Goal: Task Accomplishment & Management: Manage account settings

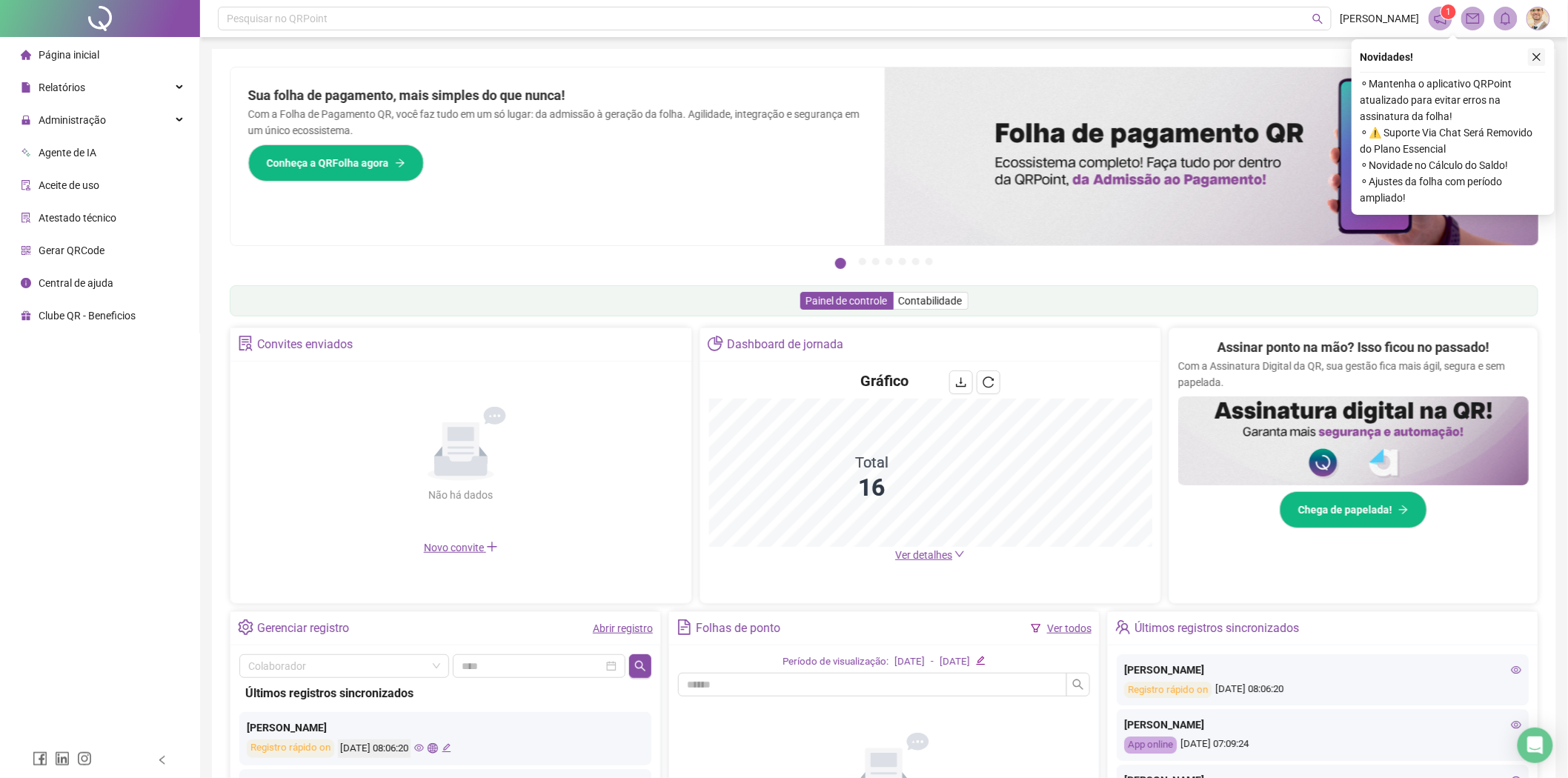
click at [1540, 54] on icon "close" at bounding box center [1536, 57] width 10 height 10
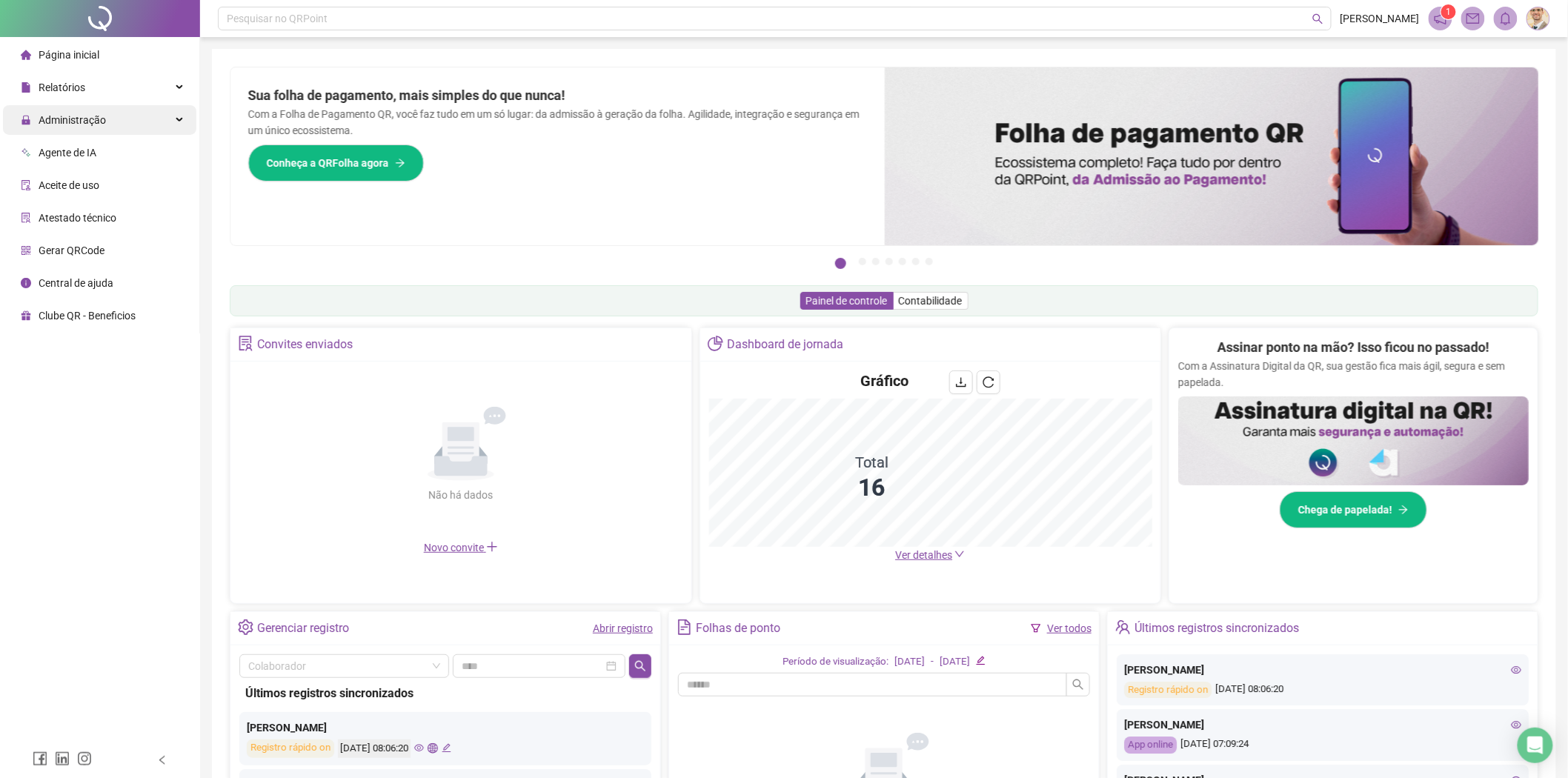
click at [150, 122] on div "Administração" at bounding box center [100, 120] width 193 height 30
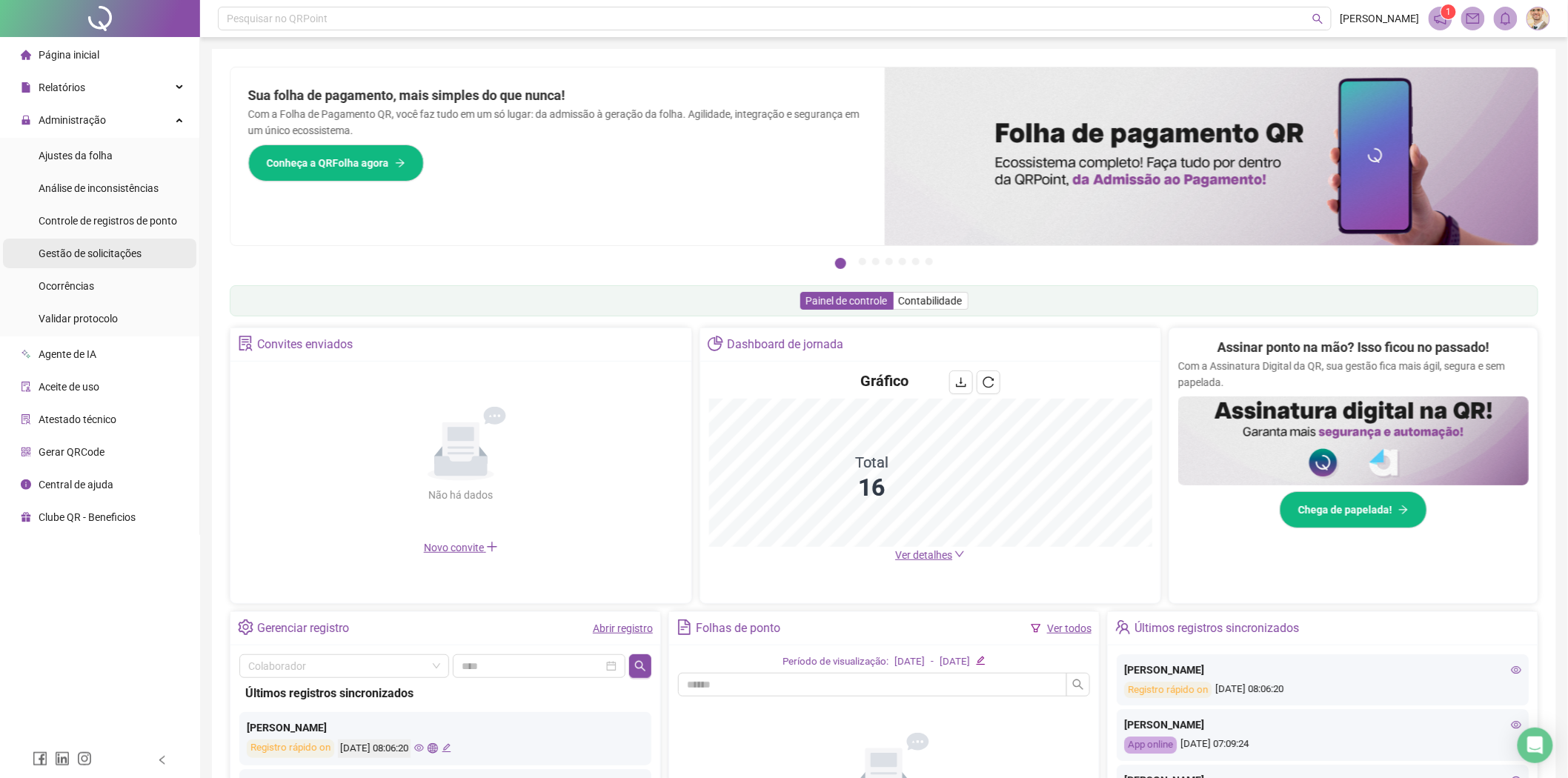
click at [107, 254] on span "Gestão de solicitações" at bounding box center [90, 253] width 103 height 12
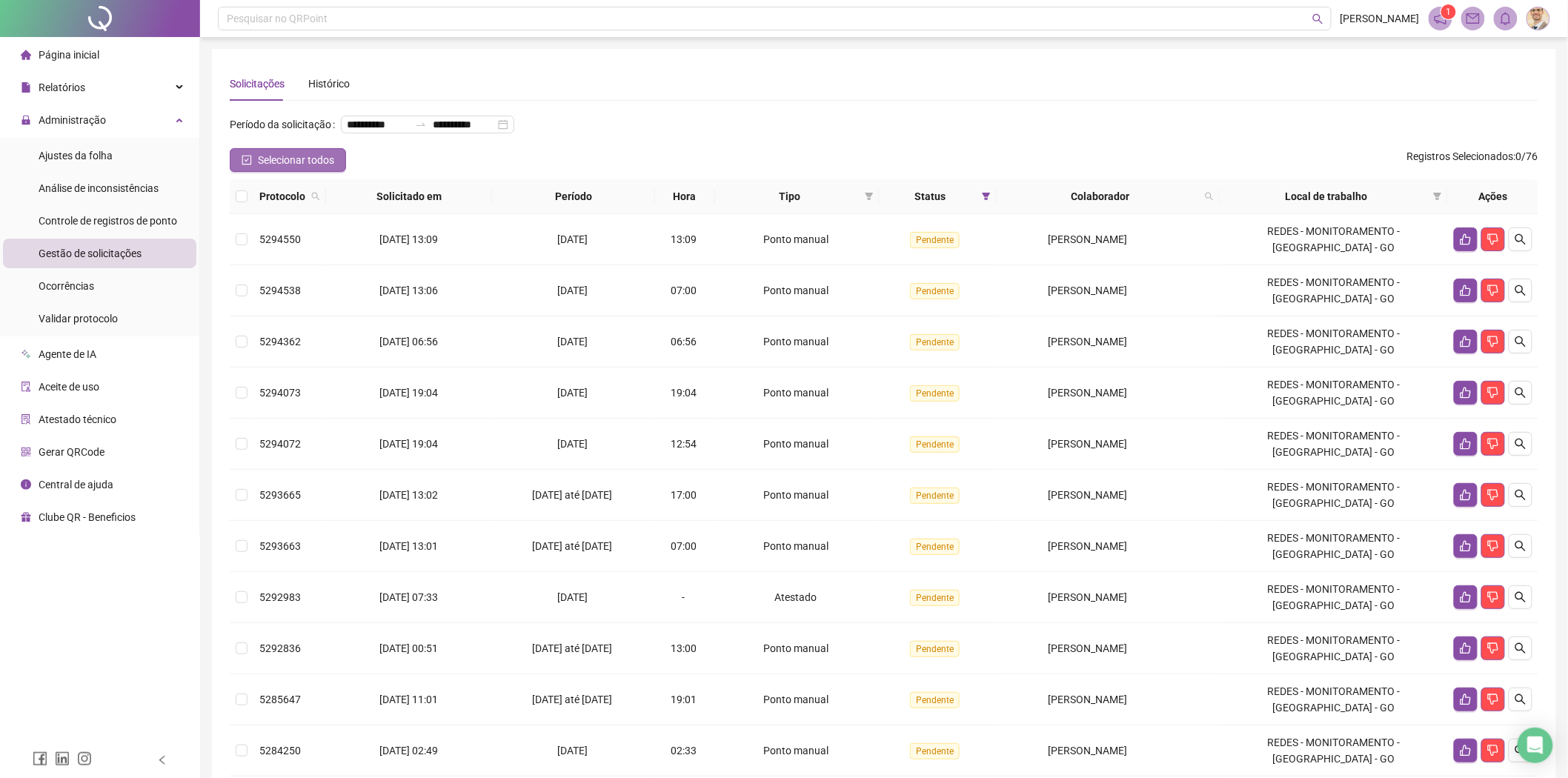
click at [242, 158] on icon "check-square" at bounding box center [247, 160] width 10 height 10
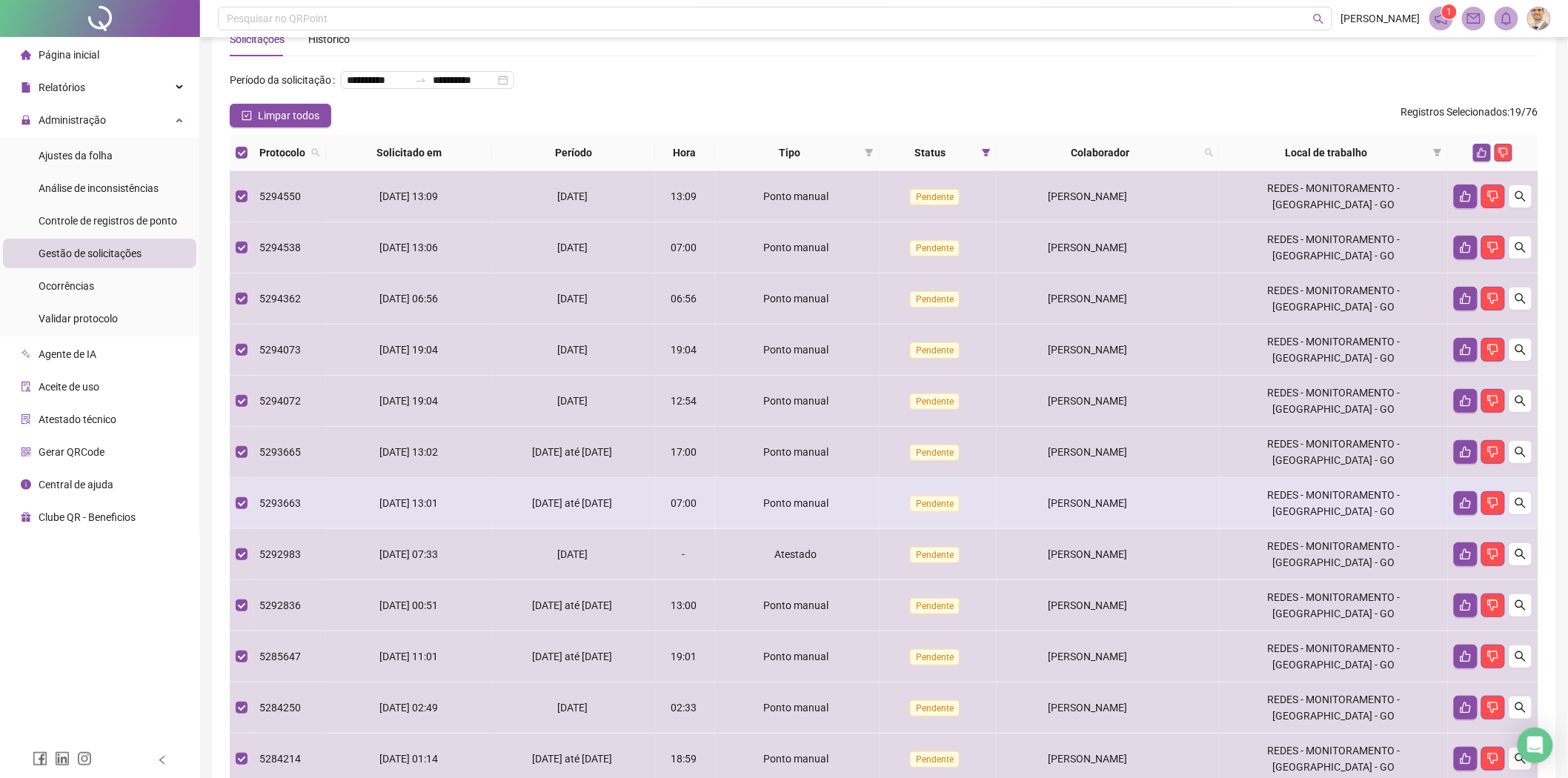
scroll to position [68, 0]
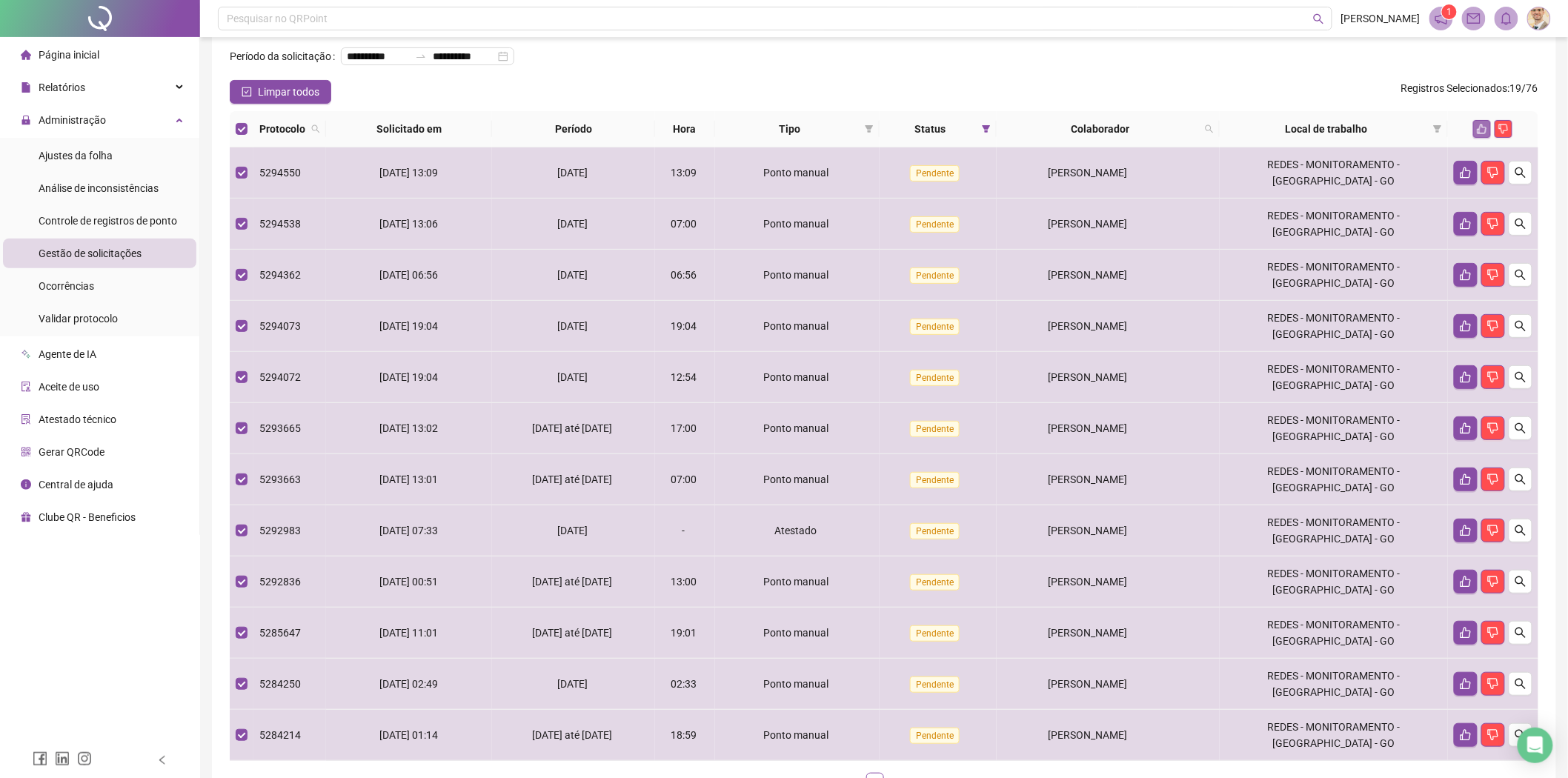
click at [1484, 123] on icon "like" at bounding box center [1481, 128] width 10 height 10
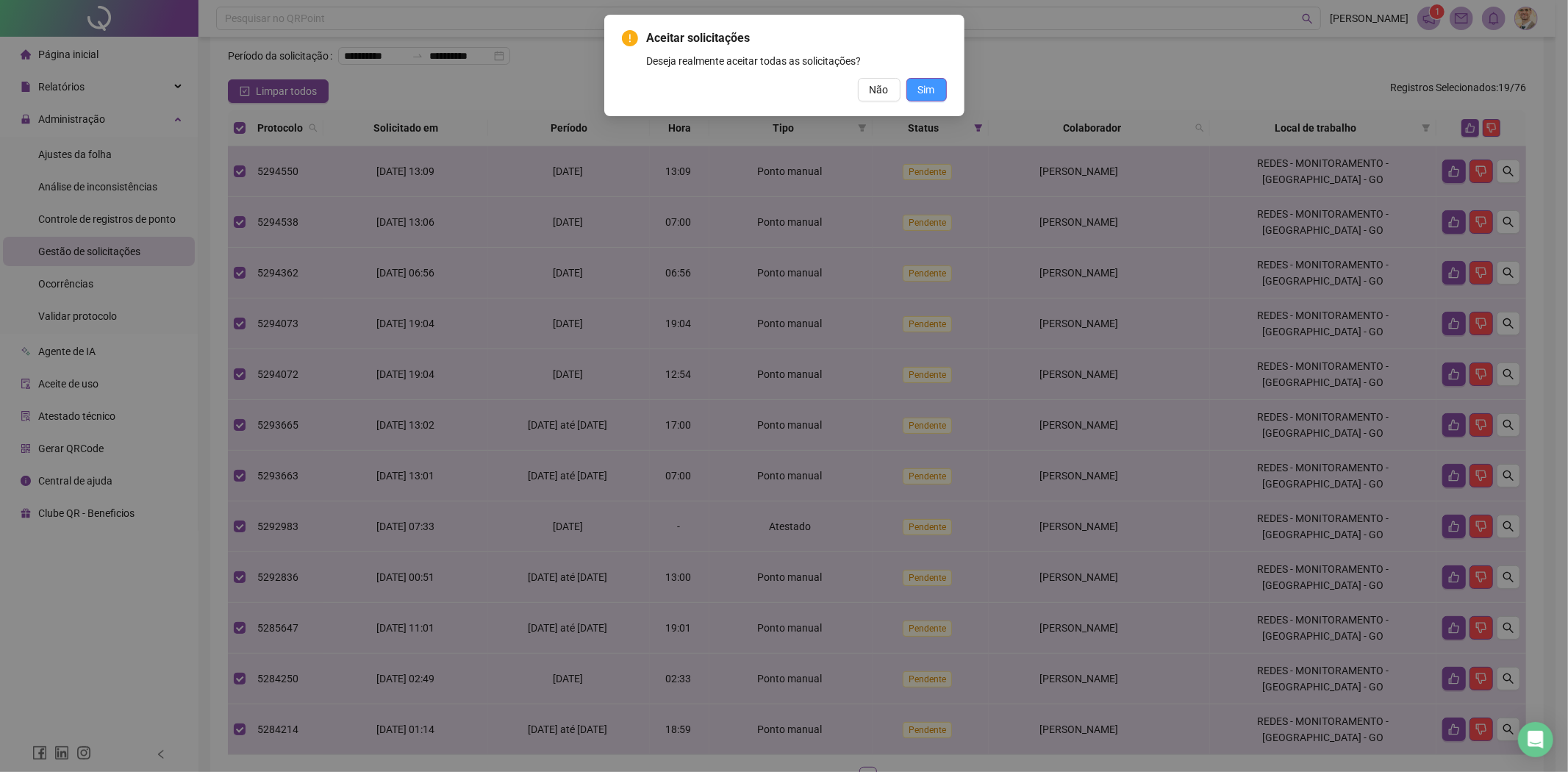
click at [928, 96] on span "Sim" at bounding box center [926, 90] width 17 height 17
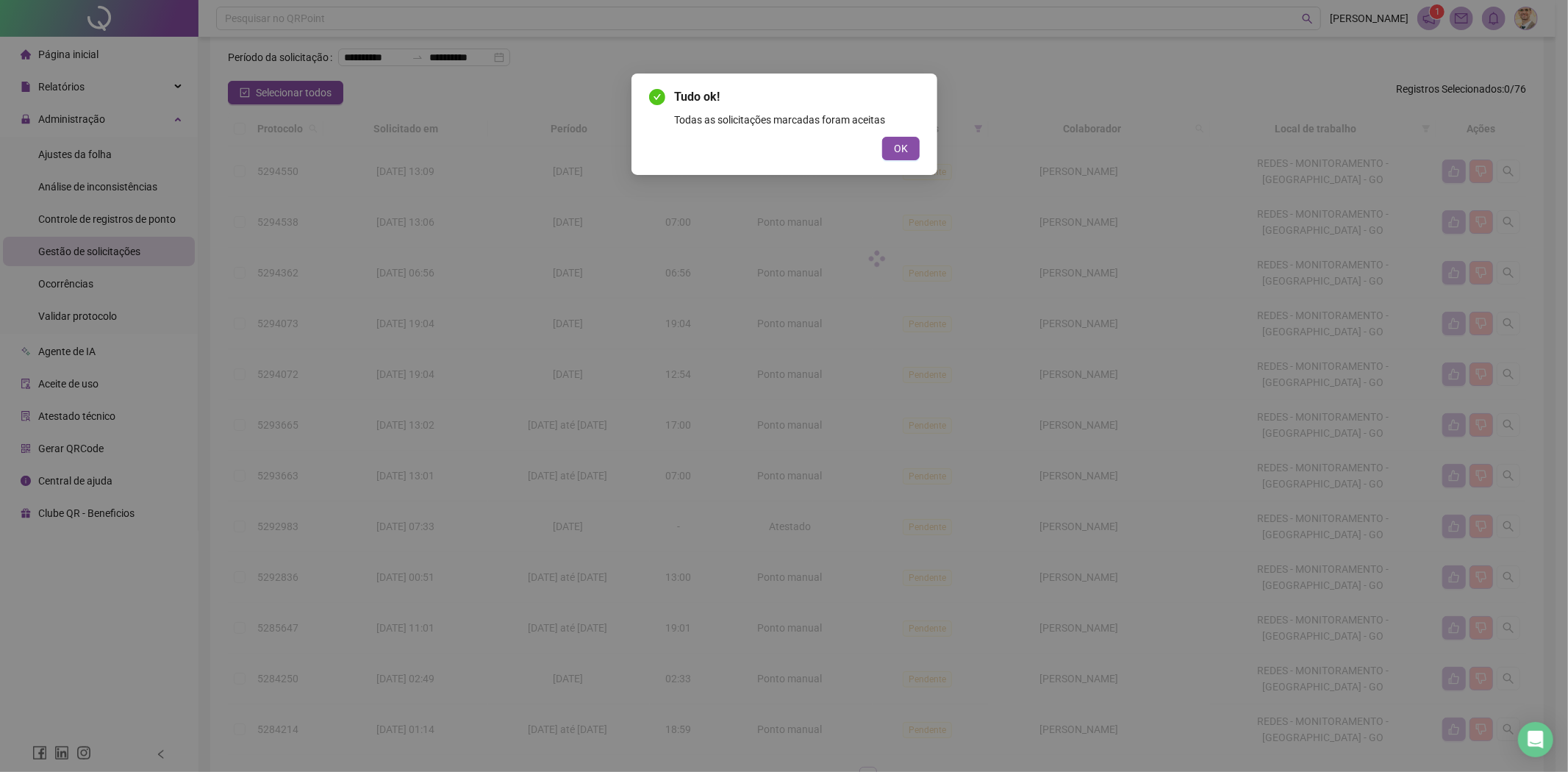
scroll to position [0, 0]
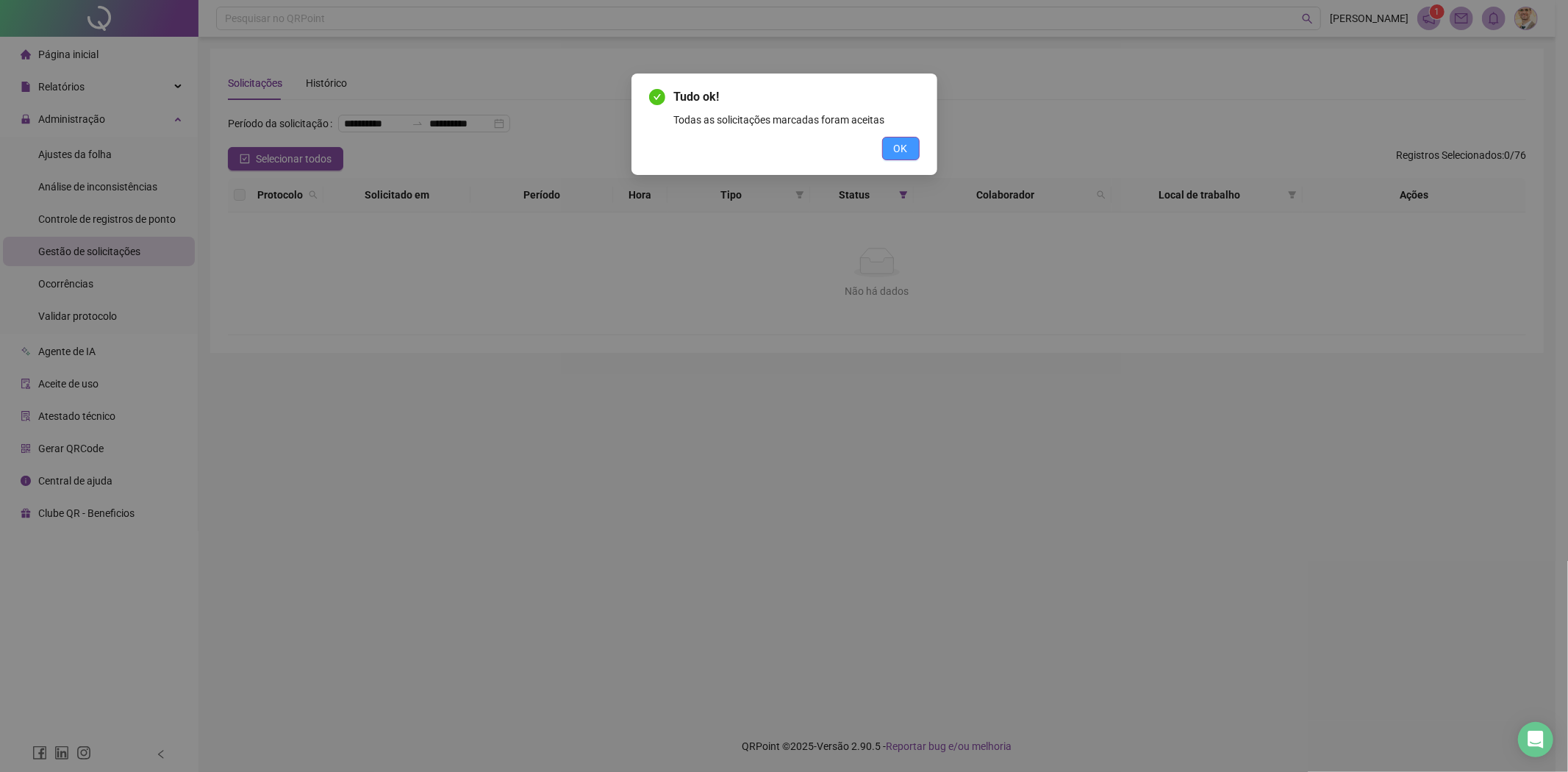
click at [908, 146] on button "OK" at bounding box center [901, 148] width 37 height 23
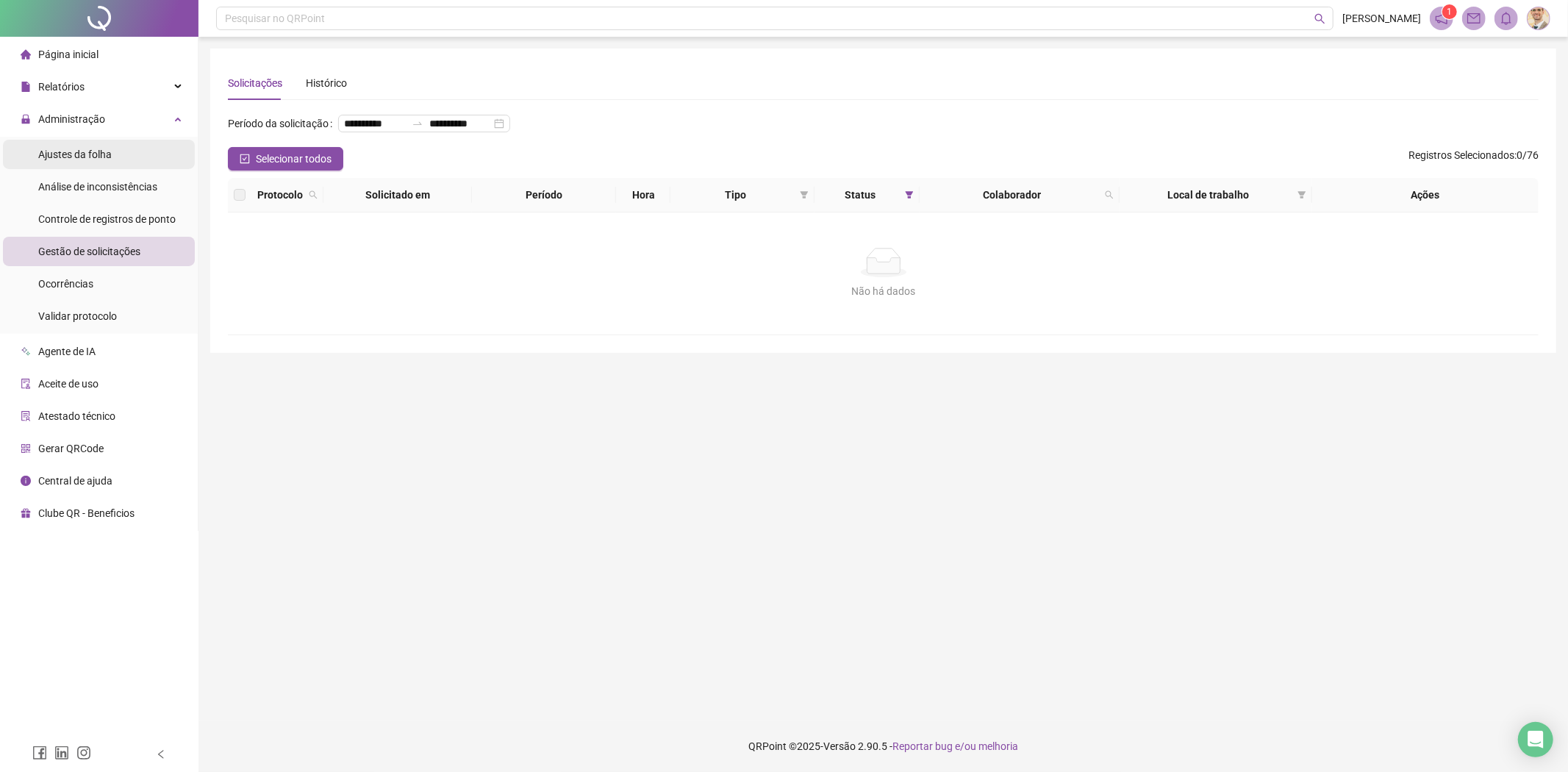
click at [129, 156] on li "Ajustes da folha" at bounding box center [99, 155] width 192 height 30
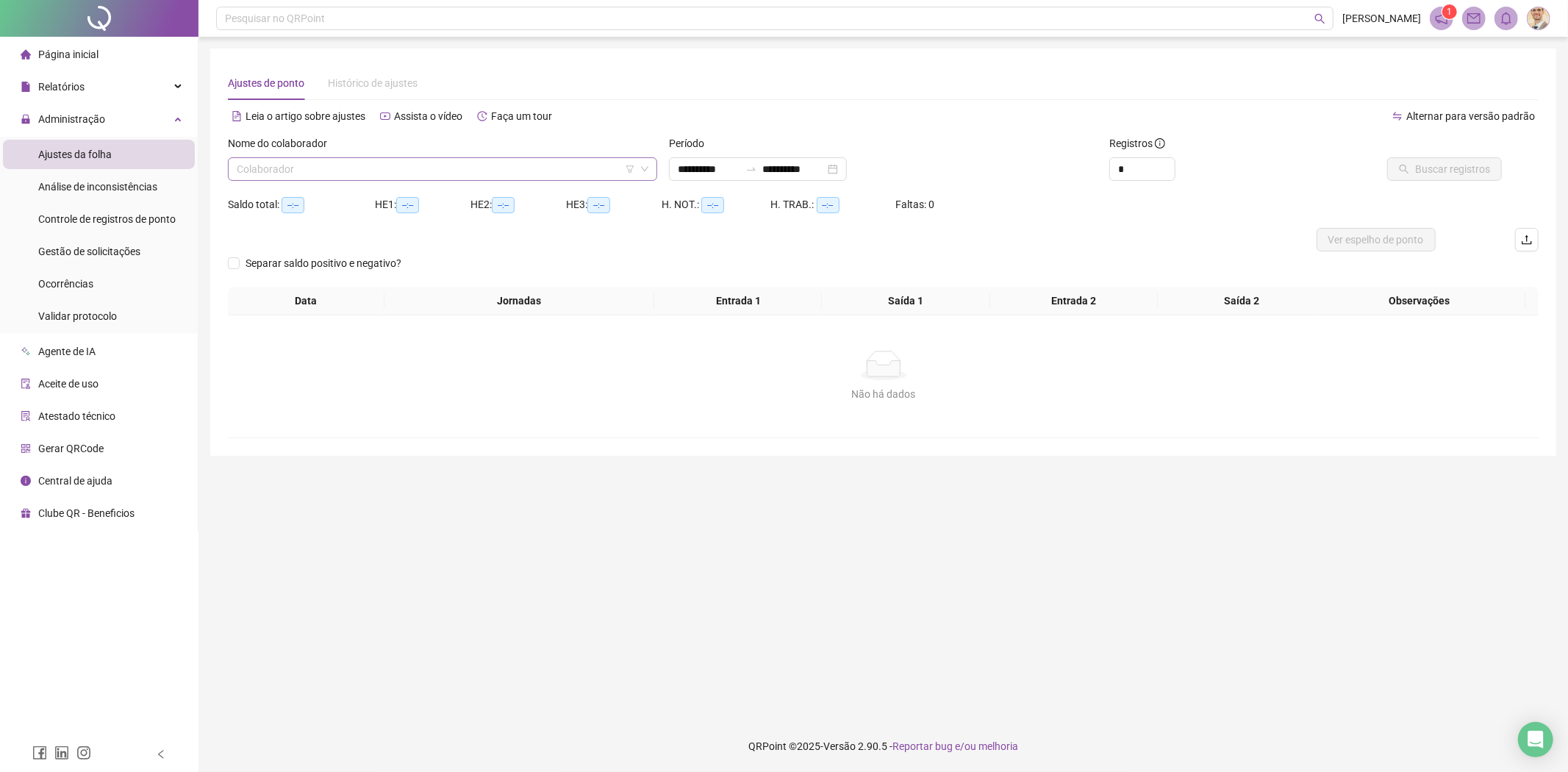
click at [542, 164] on input "search" at bounding box center [436, 169] width 399 height 22
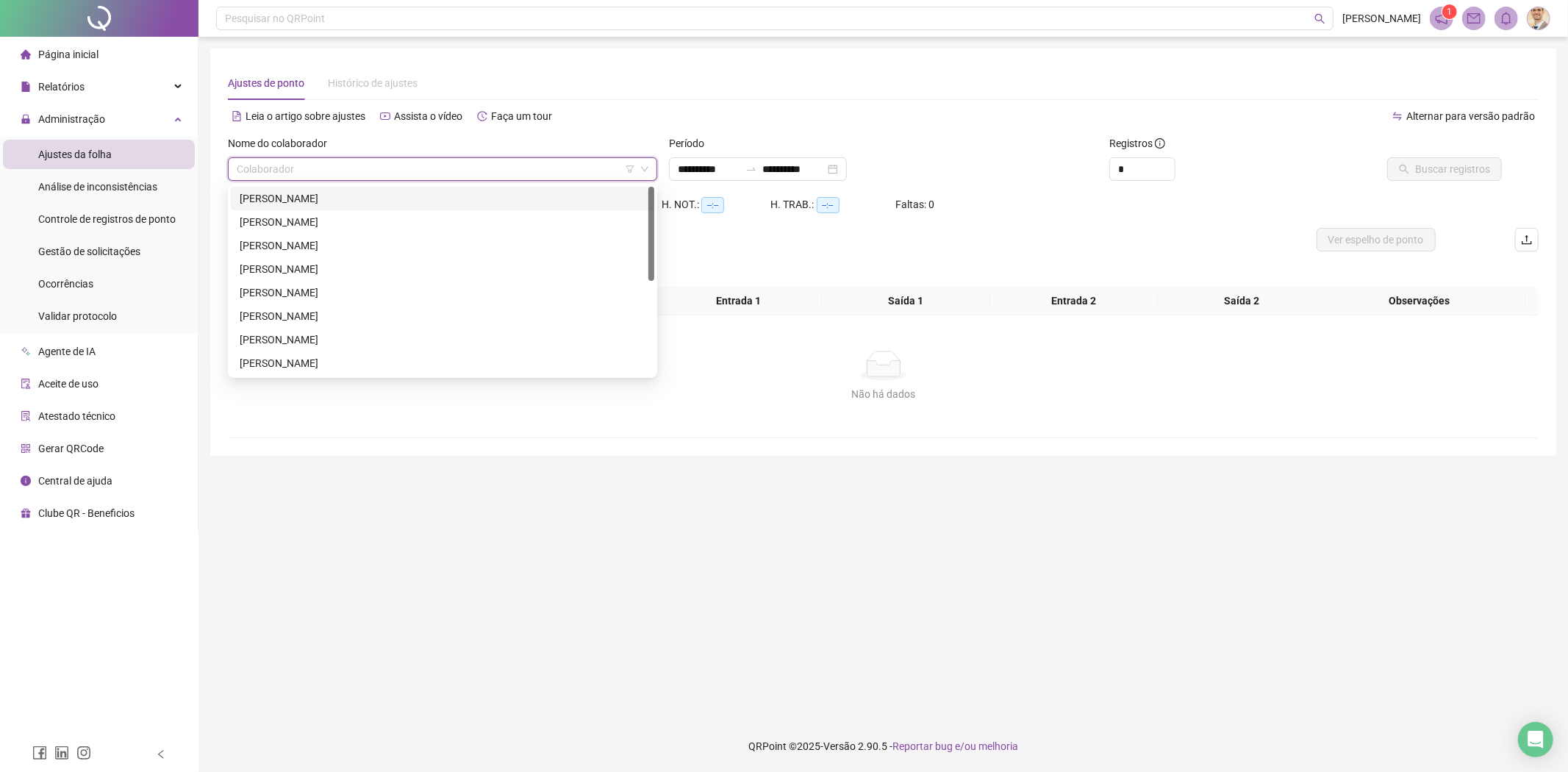
click at [390, 193] on div "[PERSON_NAME]" at bounding box center [442, 199] width 406 height 17
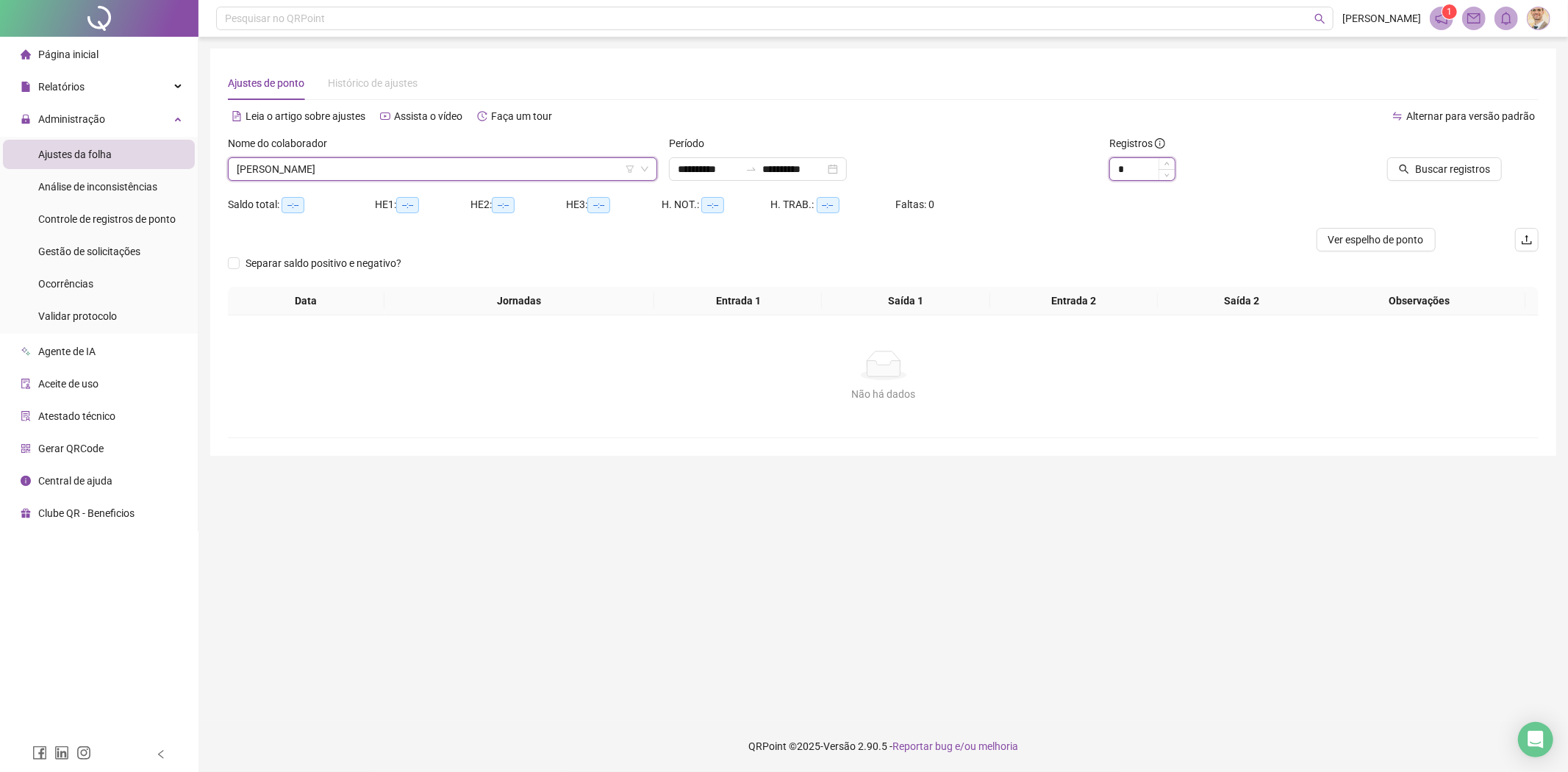
click at [1145, 166] on input "*" at bounding box center [1142, 169] width 65 height 22
click at [1167, 161] on span "Increase Value" at bounding box center [1167, 165] width 17 height 13
type input "*"
click at [1167, 161] on span "Increase Value" at bounding box center [1167, 165] width 17 height 13
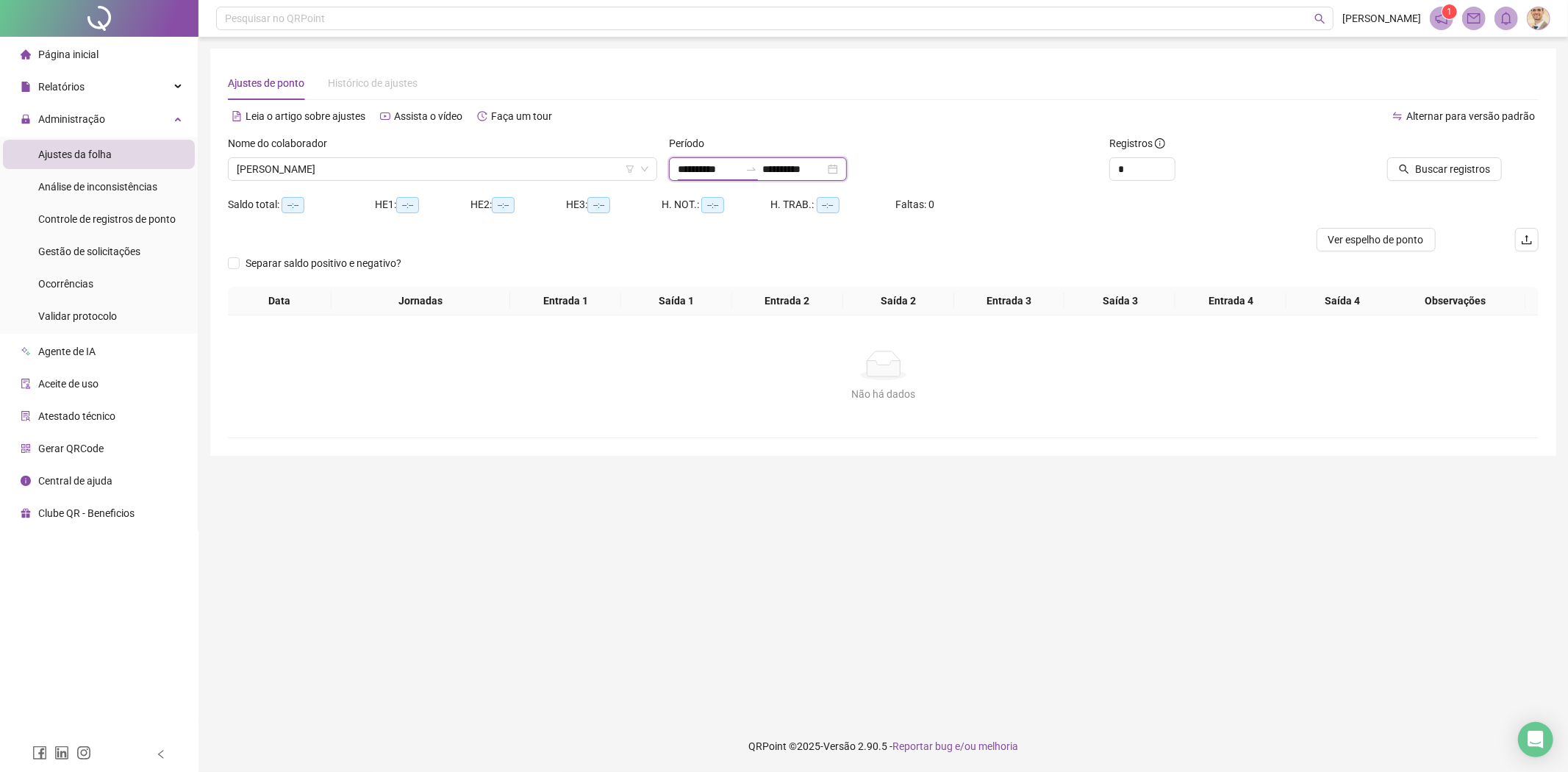
click at [718, 163] on input "**********" at bounding box center [708, 170] width 62 height 17
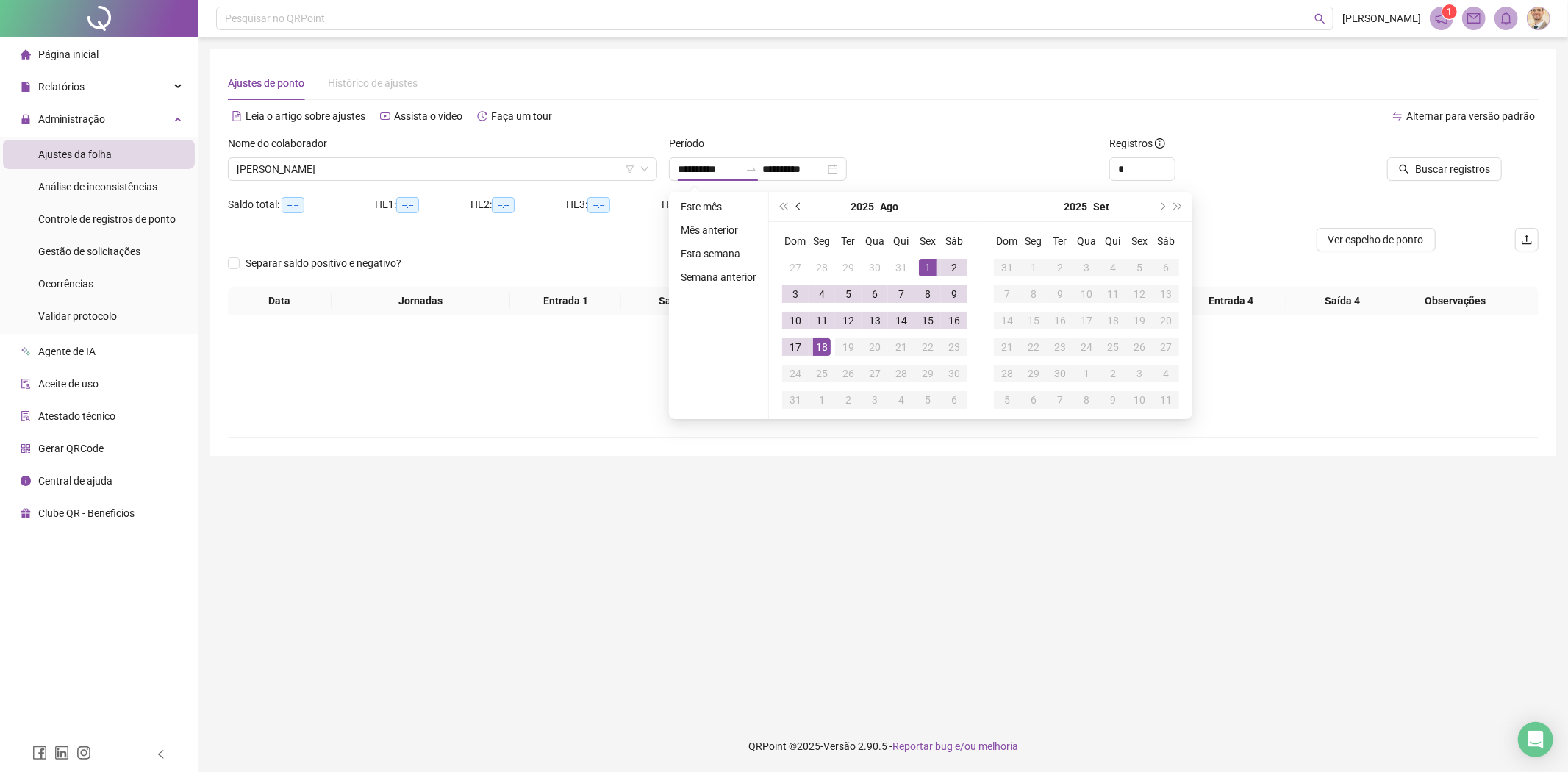
click at [792, 209] on button "prev-year" at bounding box center [799, 207] width 17 height 30
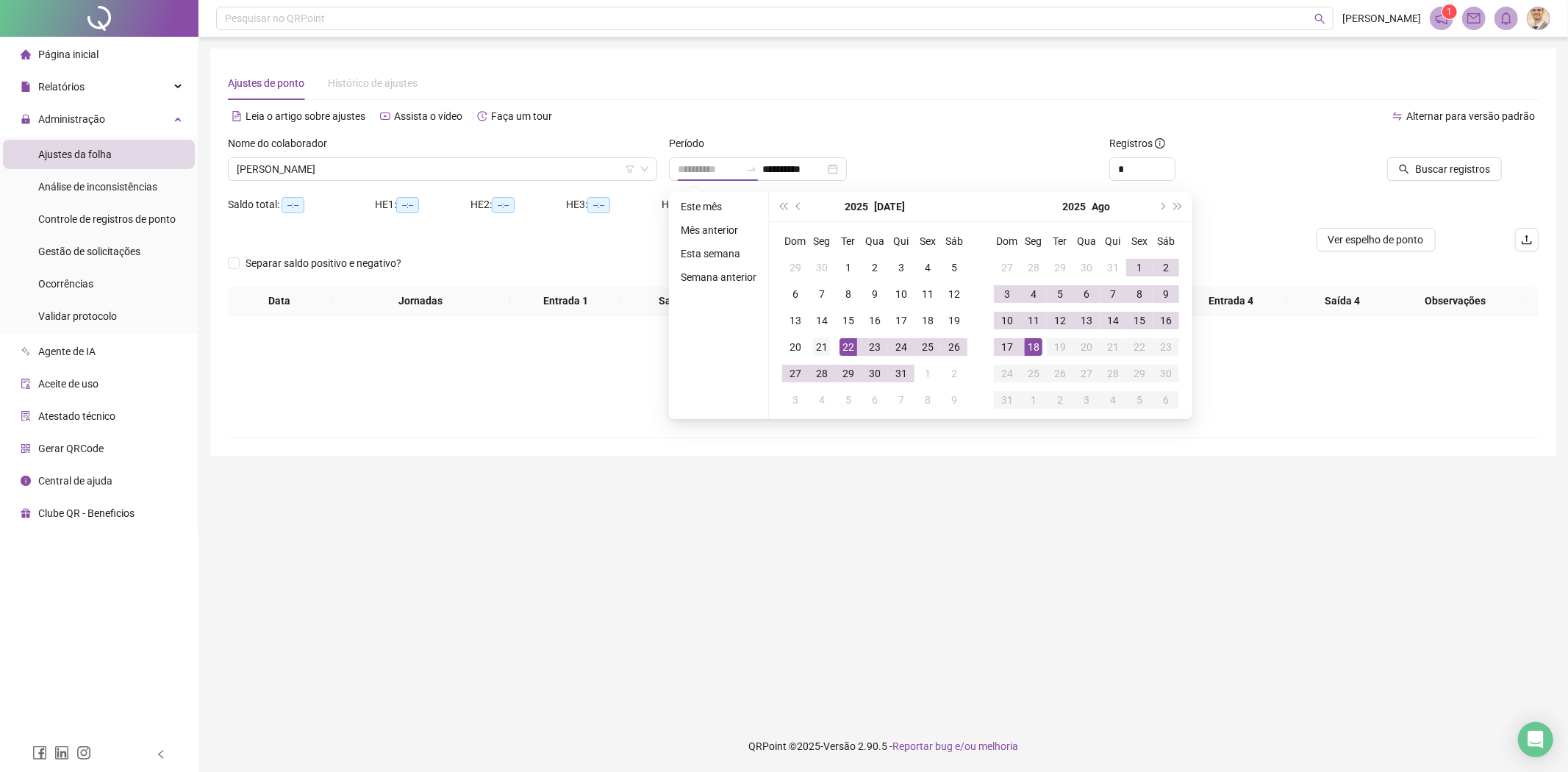
type input "**********"
click at [824, 347] on div "21" at bounding box center [821, 347] width 17 height 17
type input "**********"
click at [1034, 346] on div "18" at bounding box center [1033, 347] width 17 height 17
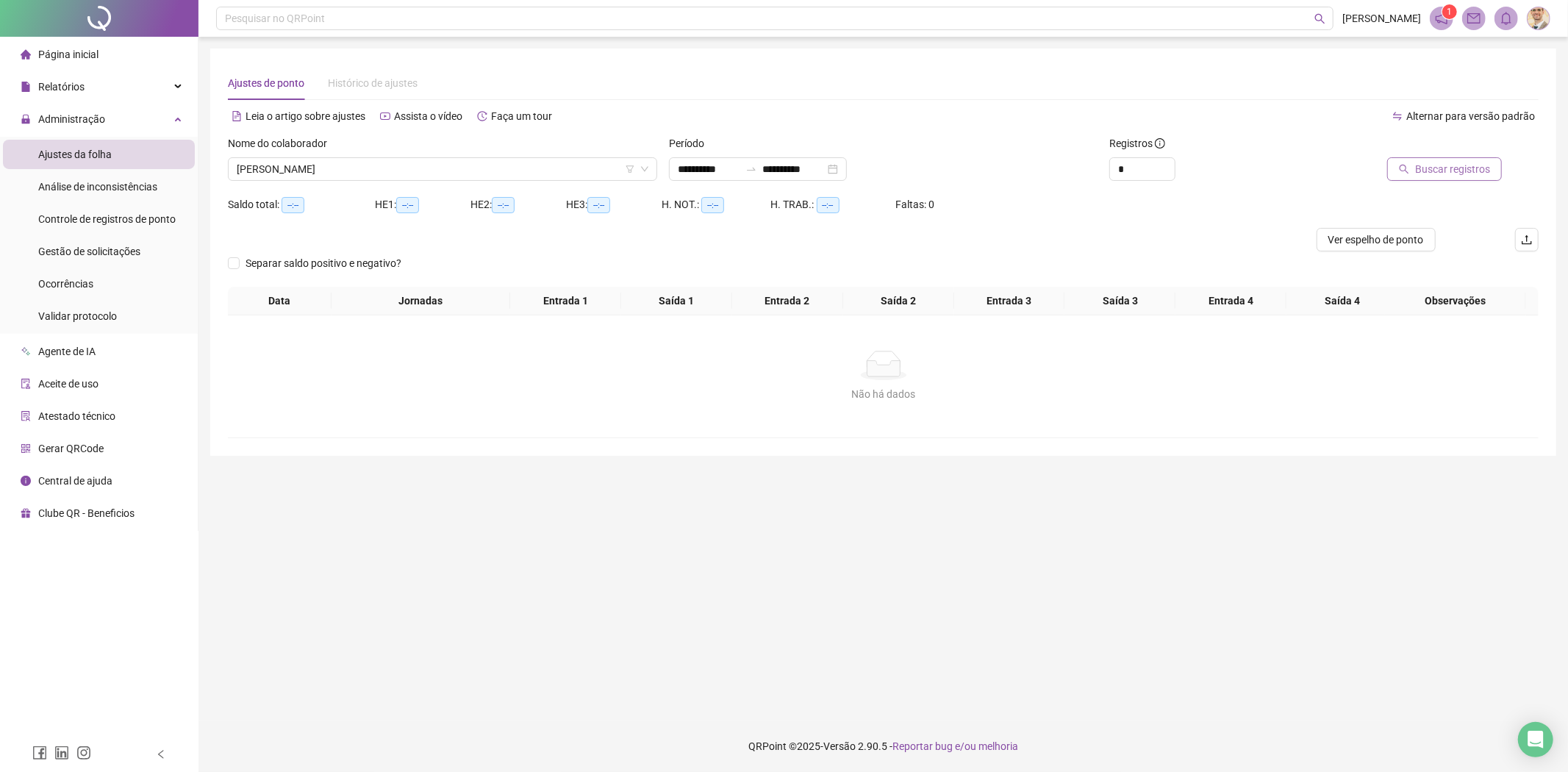
click at [1464, 168] on span "Buscar registros" at bounding box center [1452, 170] width 75 height 17
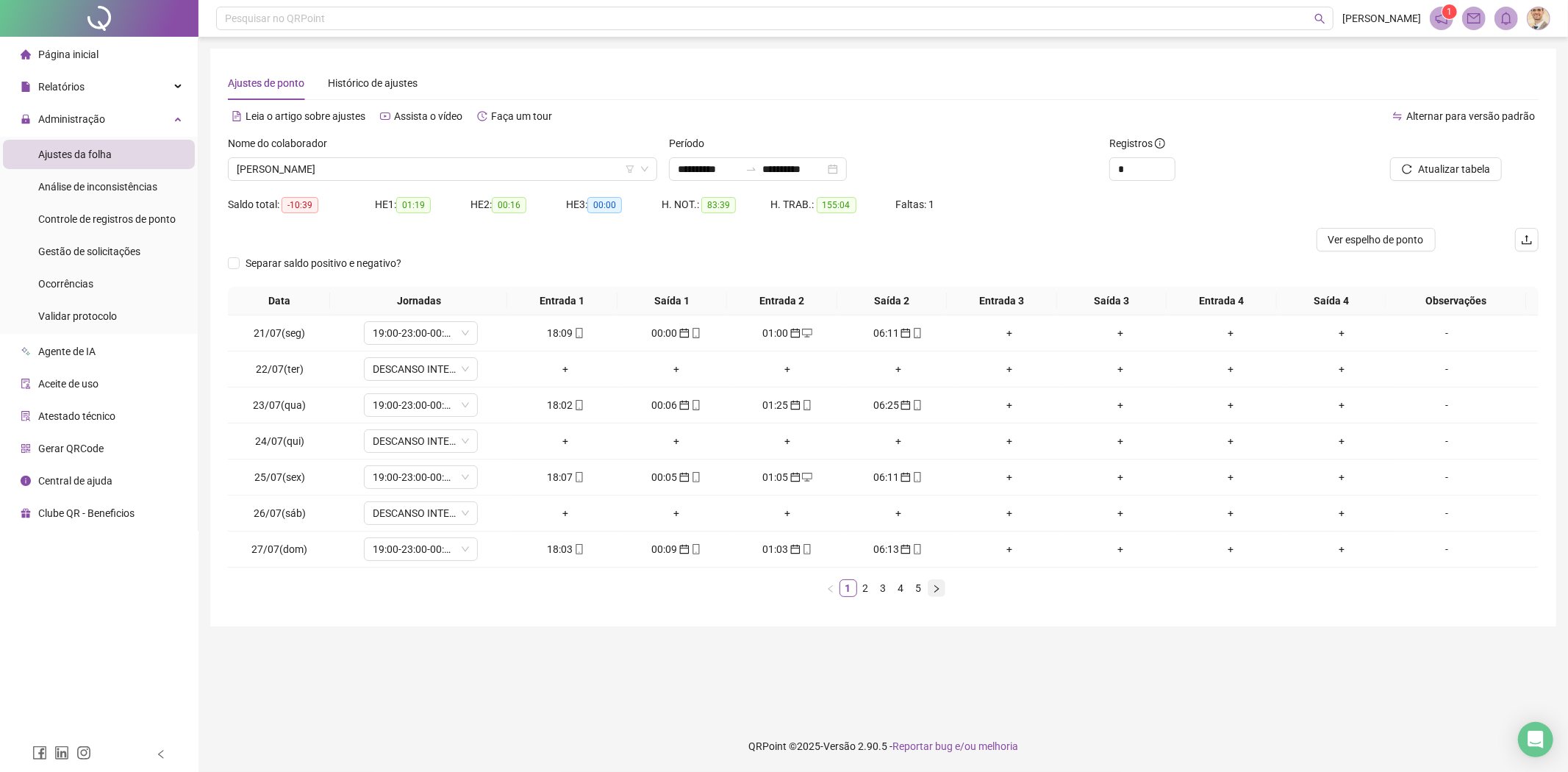
click at [935, 589] on icon "right" at bounding box center [936, 589] width 9 height 9
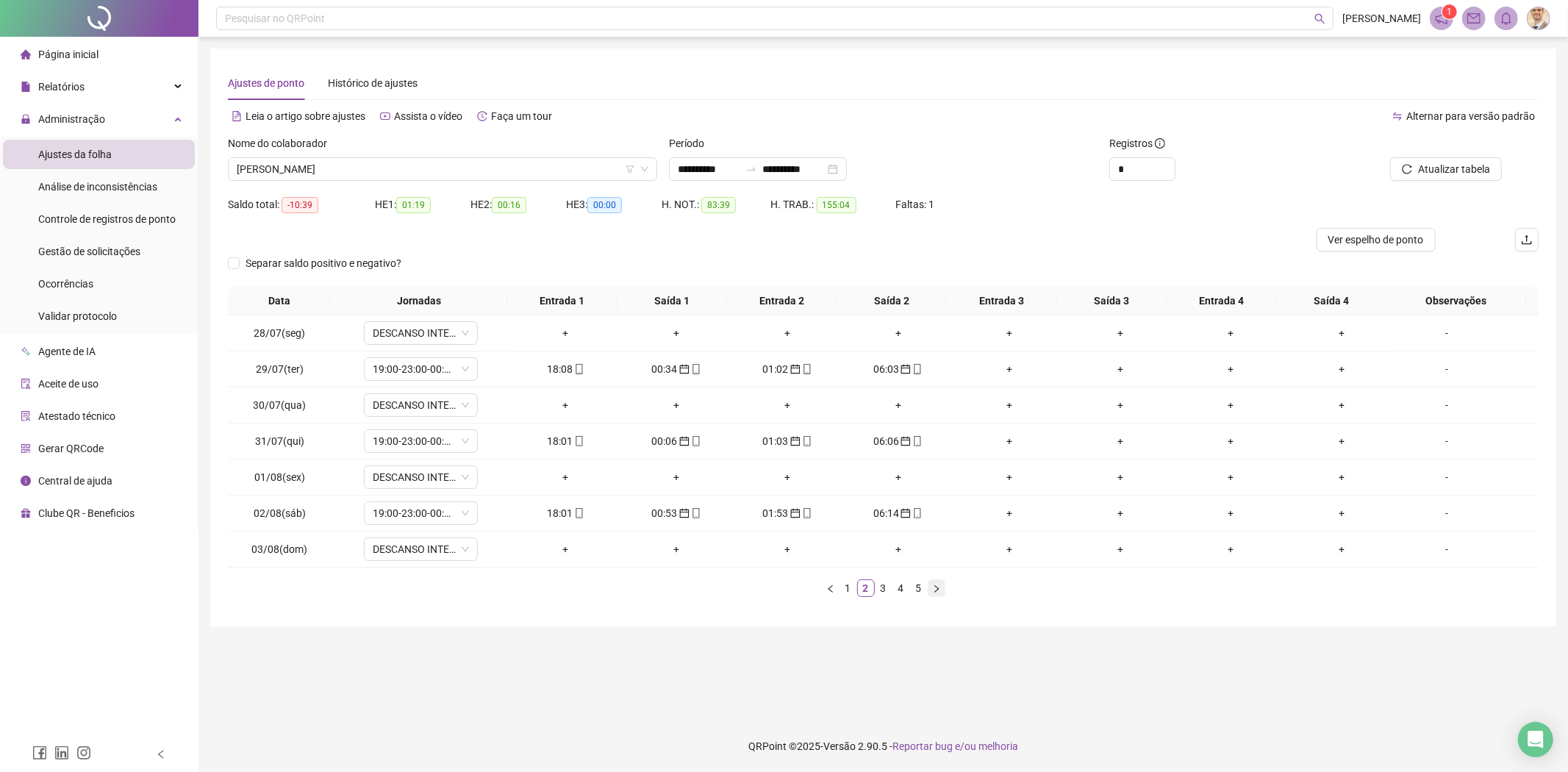
click at [935, 589] on icon "right" at bounding box center [936, 589] width 9 height 9
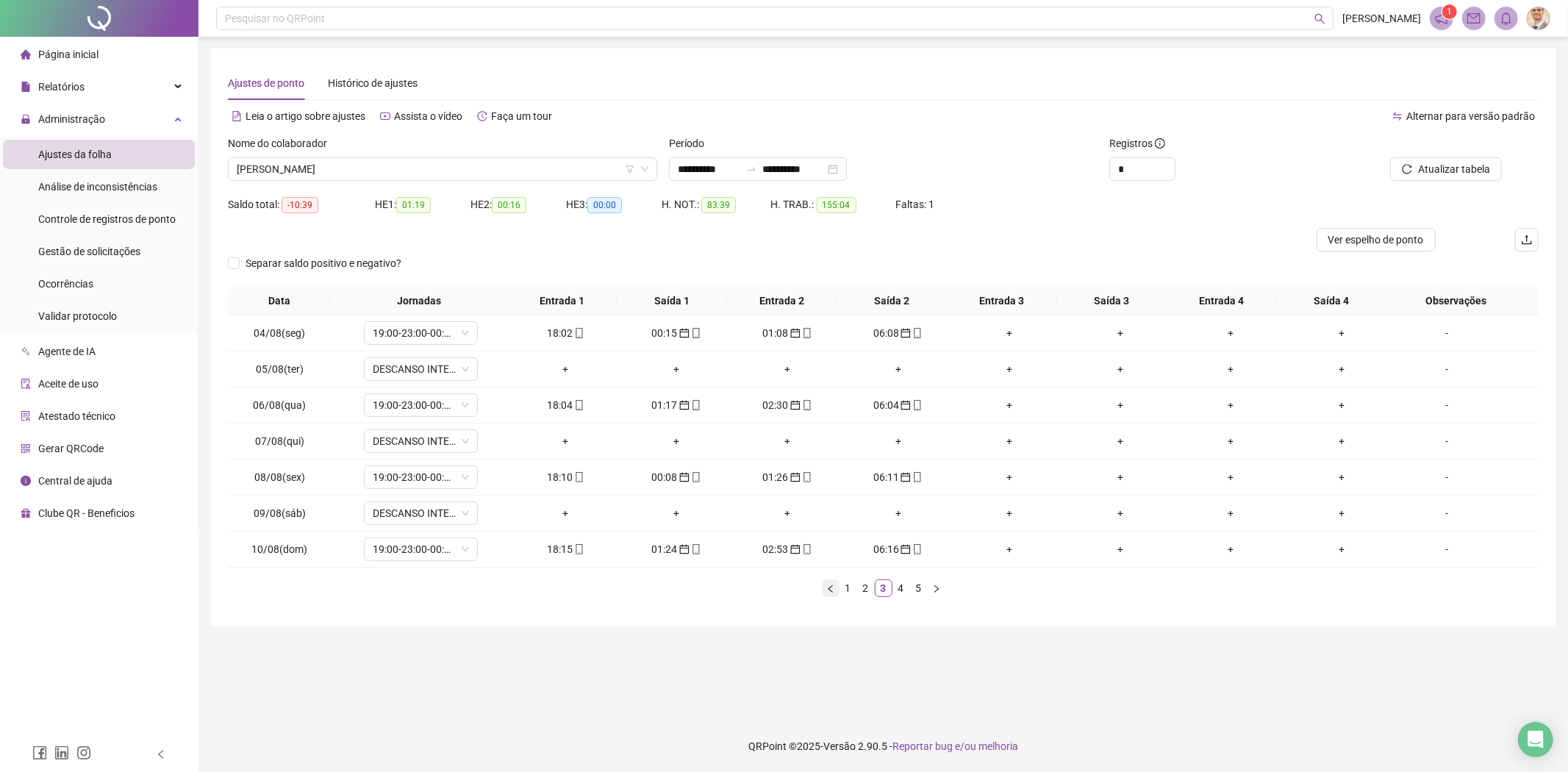
click at [829, 588] on icon "left" at bounding box center [830, 589] width 9 height 9
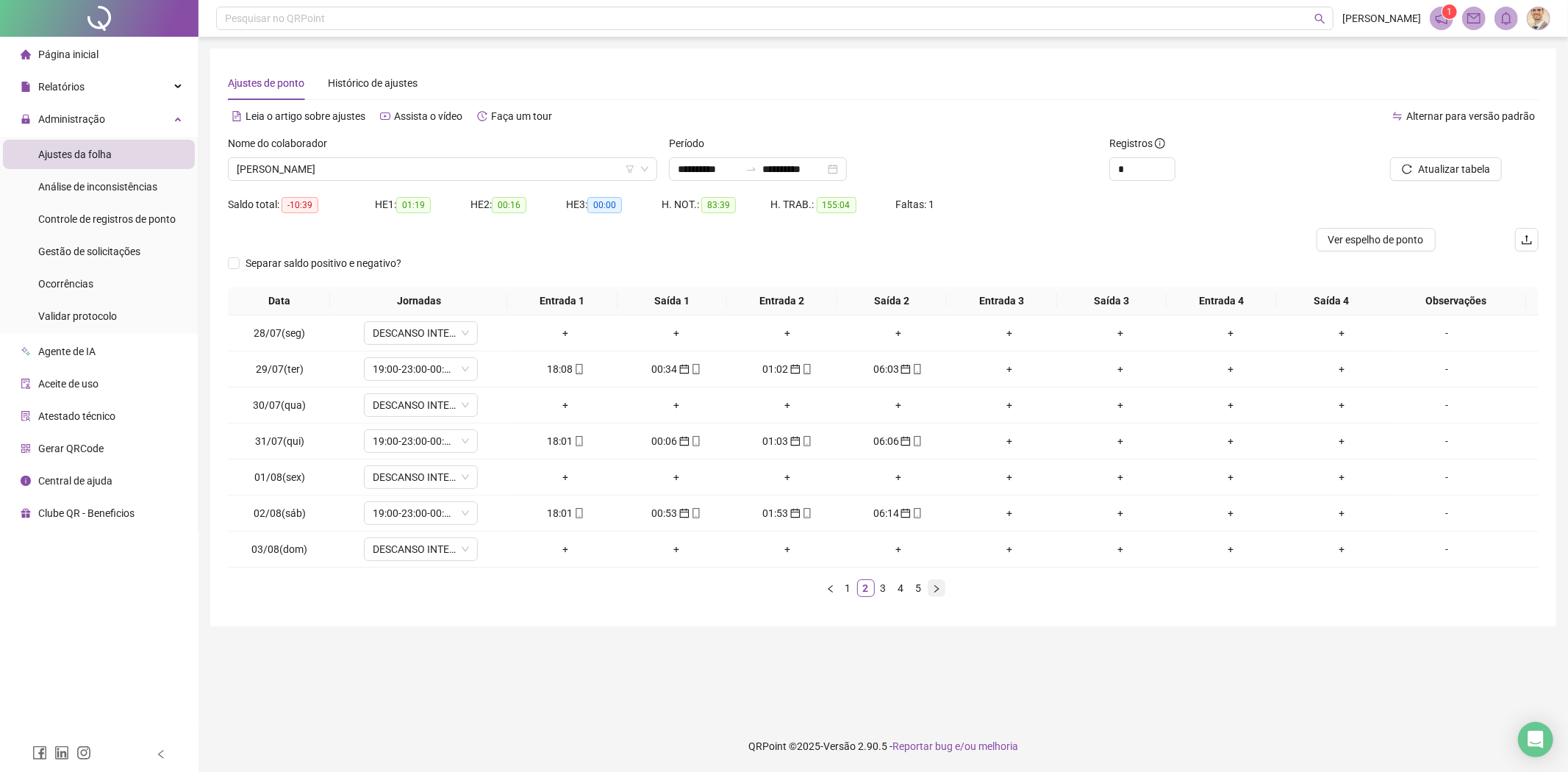
click at [938, 590] on icon "right" at bounding box center [936, 588] width 4 height 7
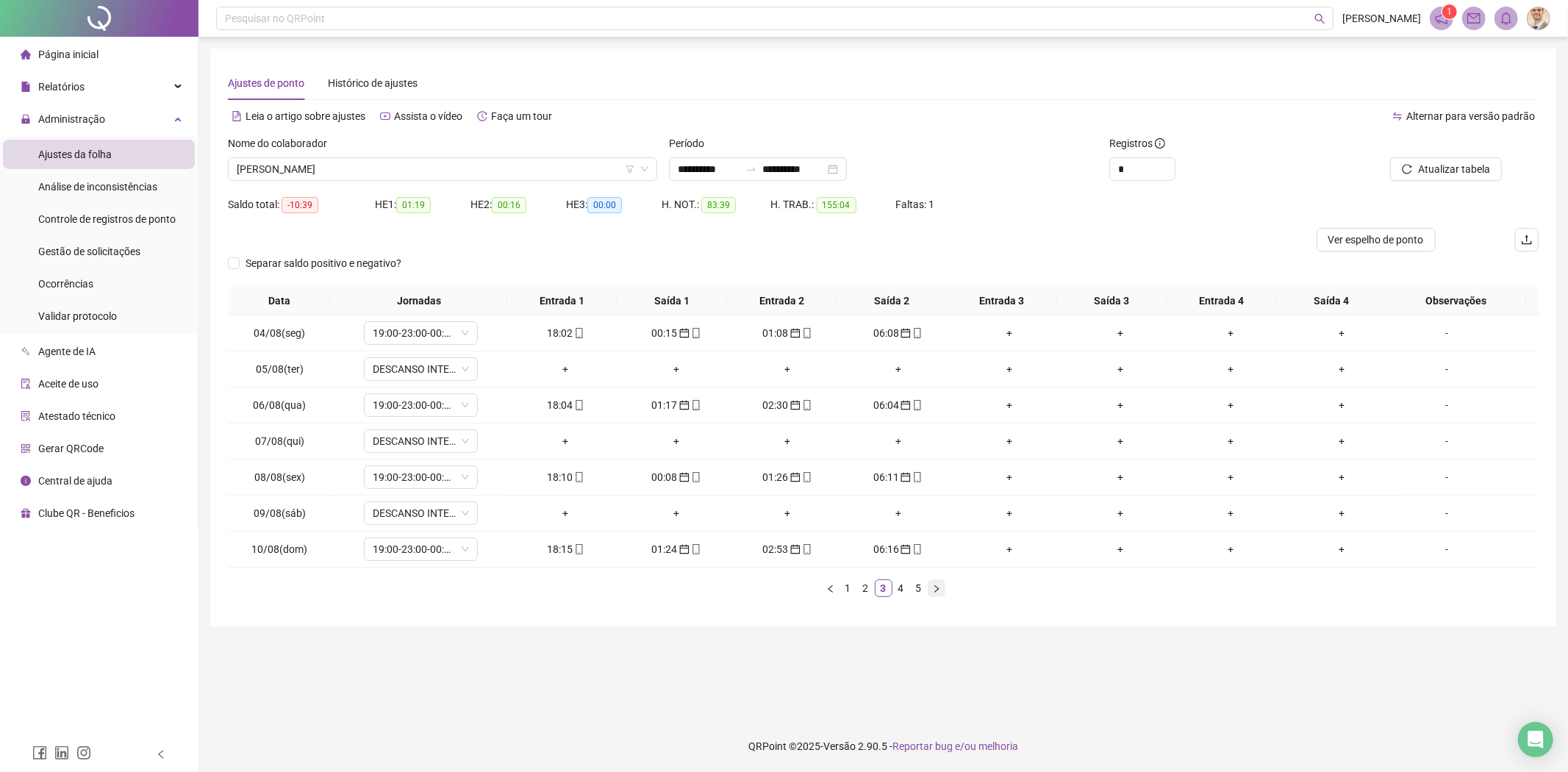
click at [938, 590] on icon "right" at bounding box center [936, 588] width 4 height 7
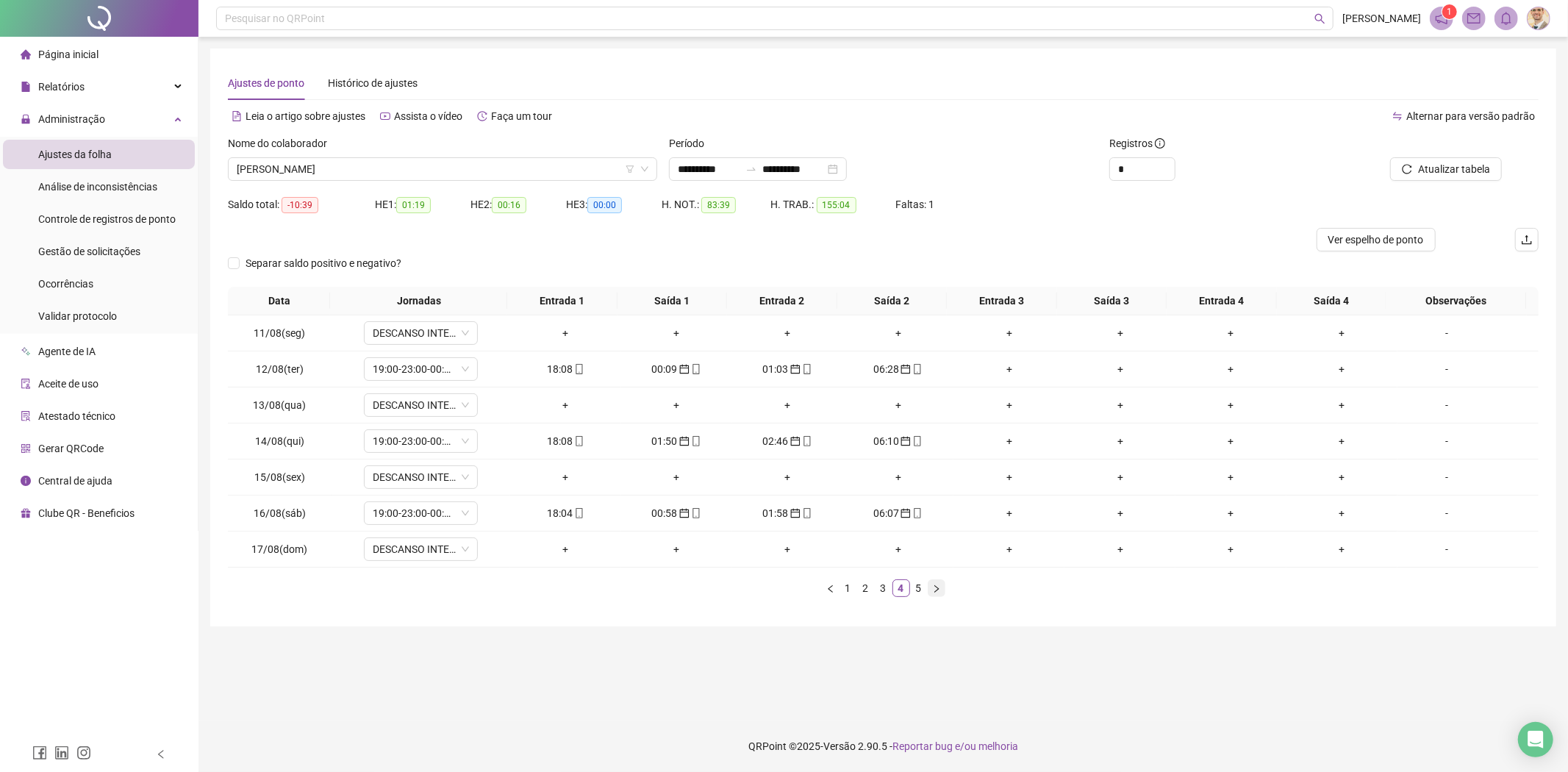
click at [938, 590] on icon "right" at bounding box center [936, 588] width 4 height 7
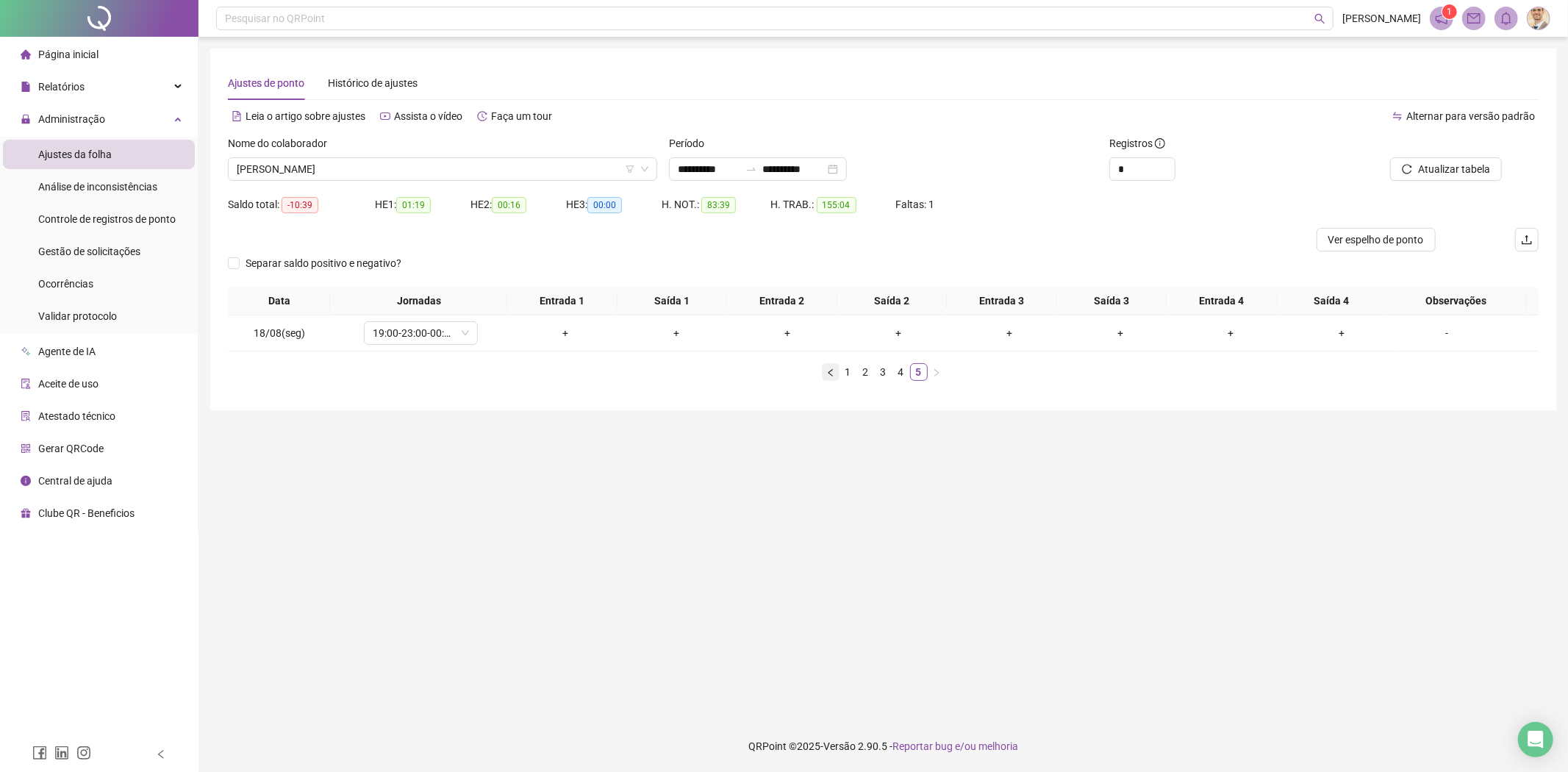
click at [829, 373] on icon "left" at bounding box center [830, 372] width 9 height 9
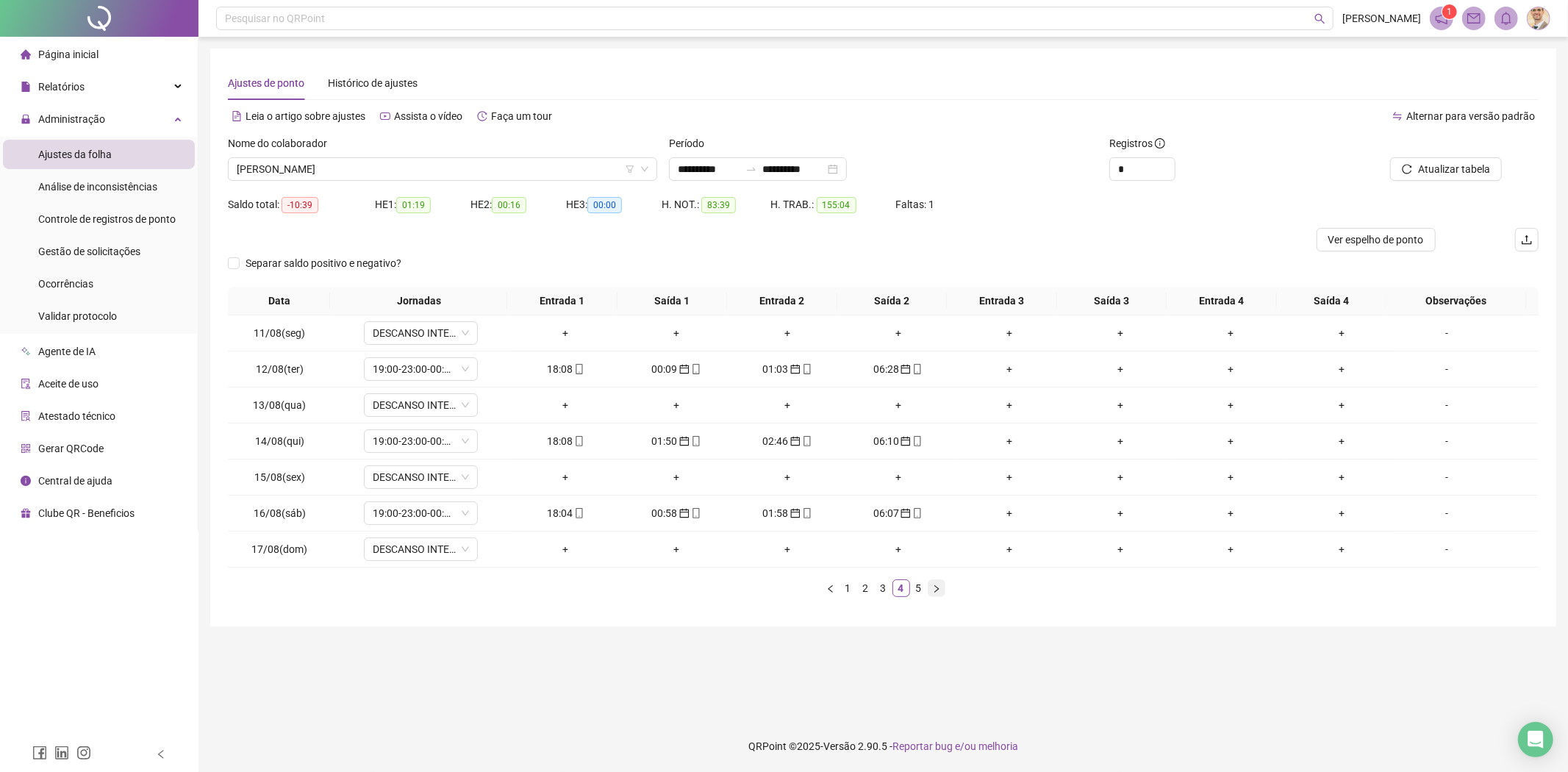
click at [939, 588] on icon "right" at bounding box center [936, 589] width 9 height 9
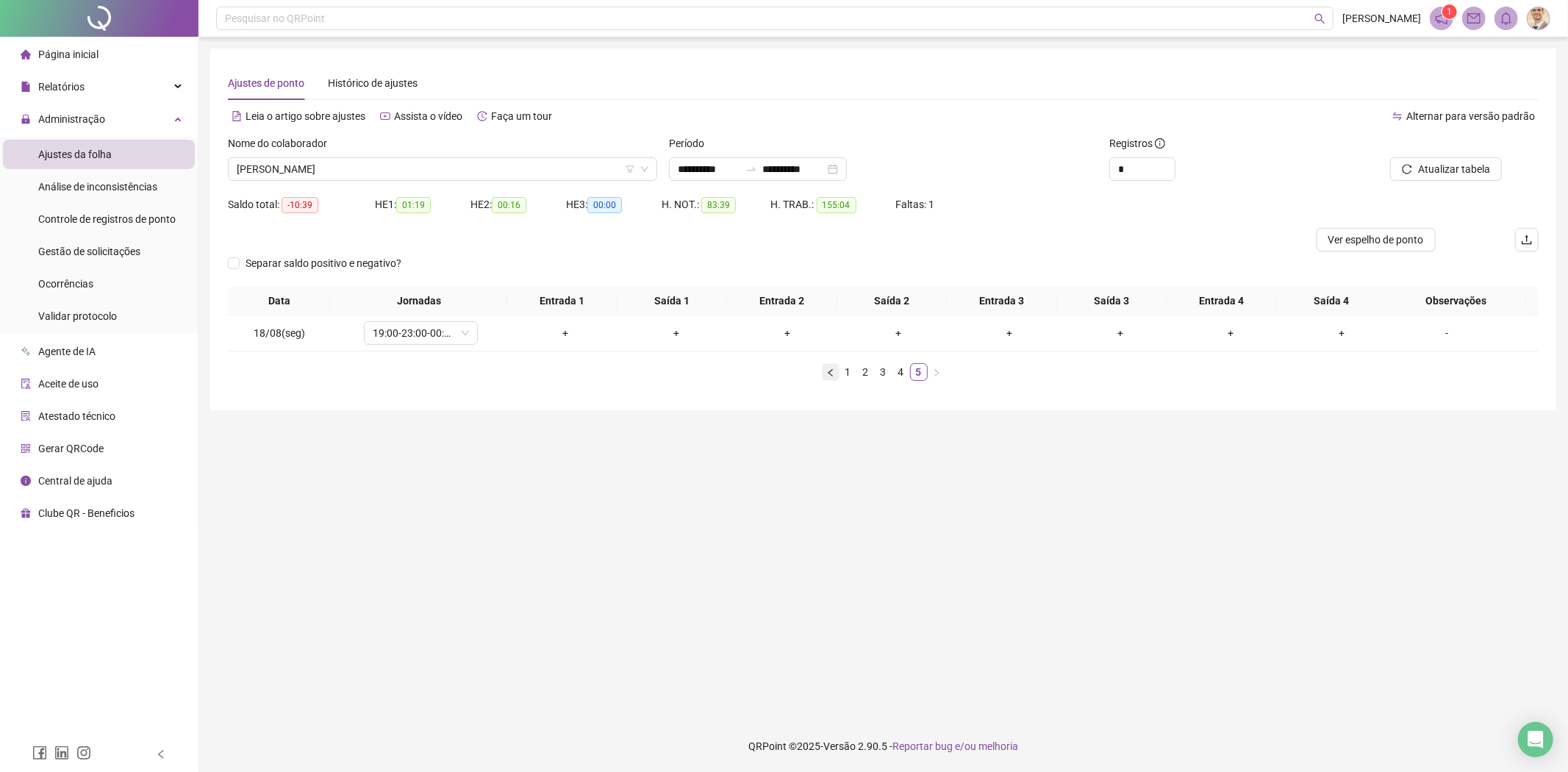
click at [830, 367] on button "button" at bounding box center [830, 372] width 17 height 17
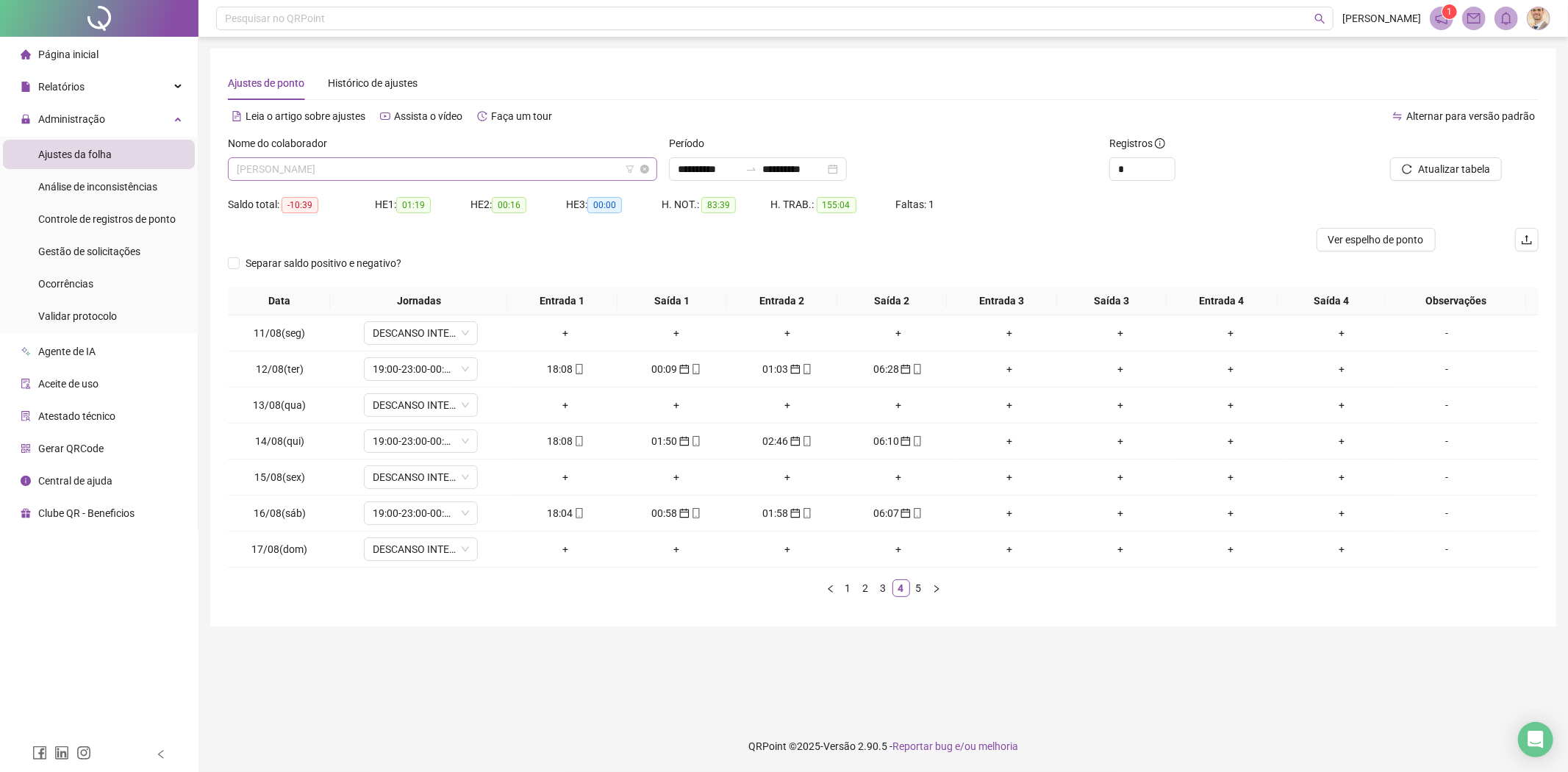
click at [439, 164] on span "[PERSON_NAME]" at bounding box center [442, 169] width 412 height 22
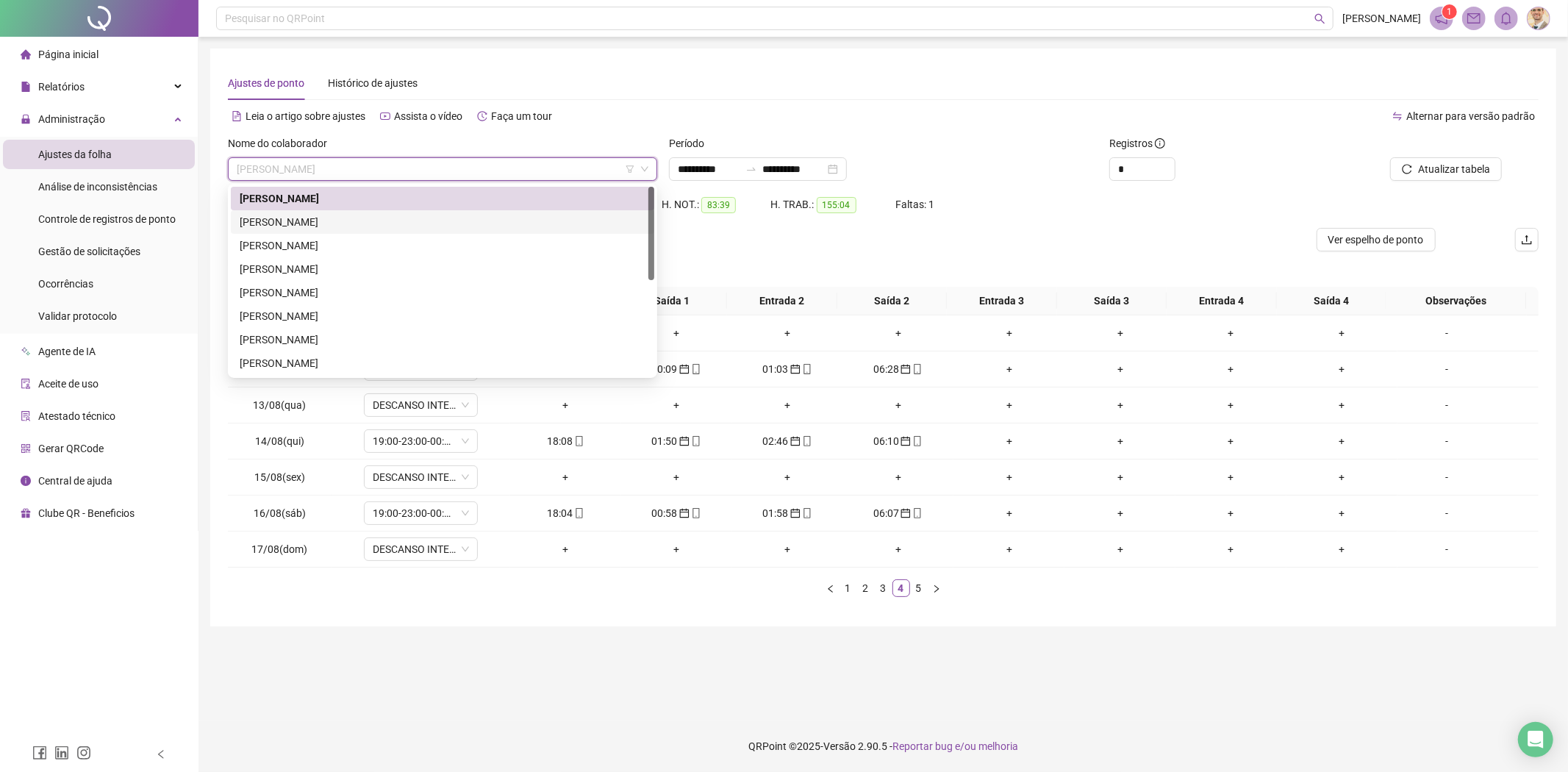
click at [347, 219] on div "[PERSON_NAME]" at bounding box center [442, 223] width 406 height 17
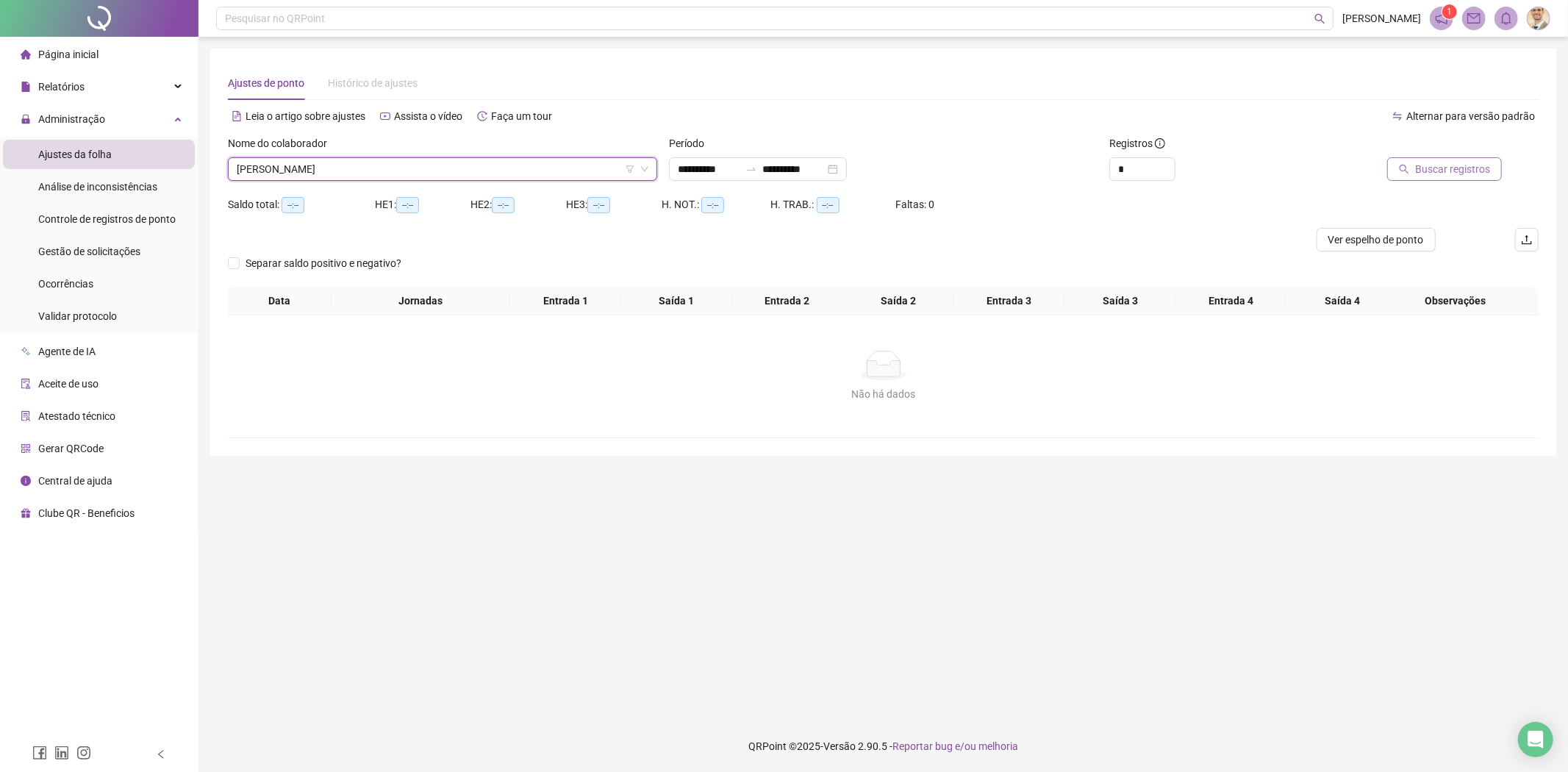
click at [1446, 167] on span "Buscar registros" at bounding box center [1452, 170] width 75 height 17
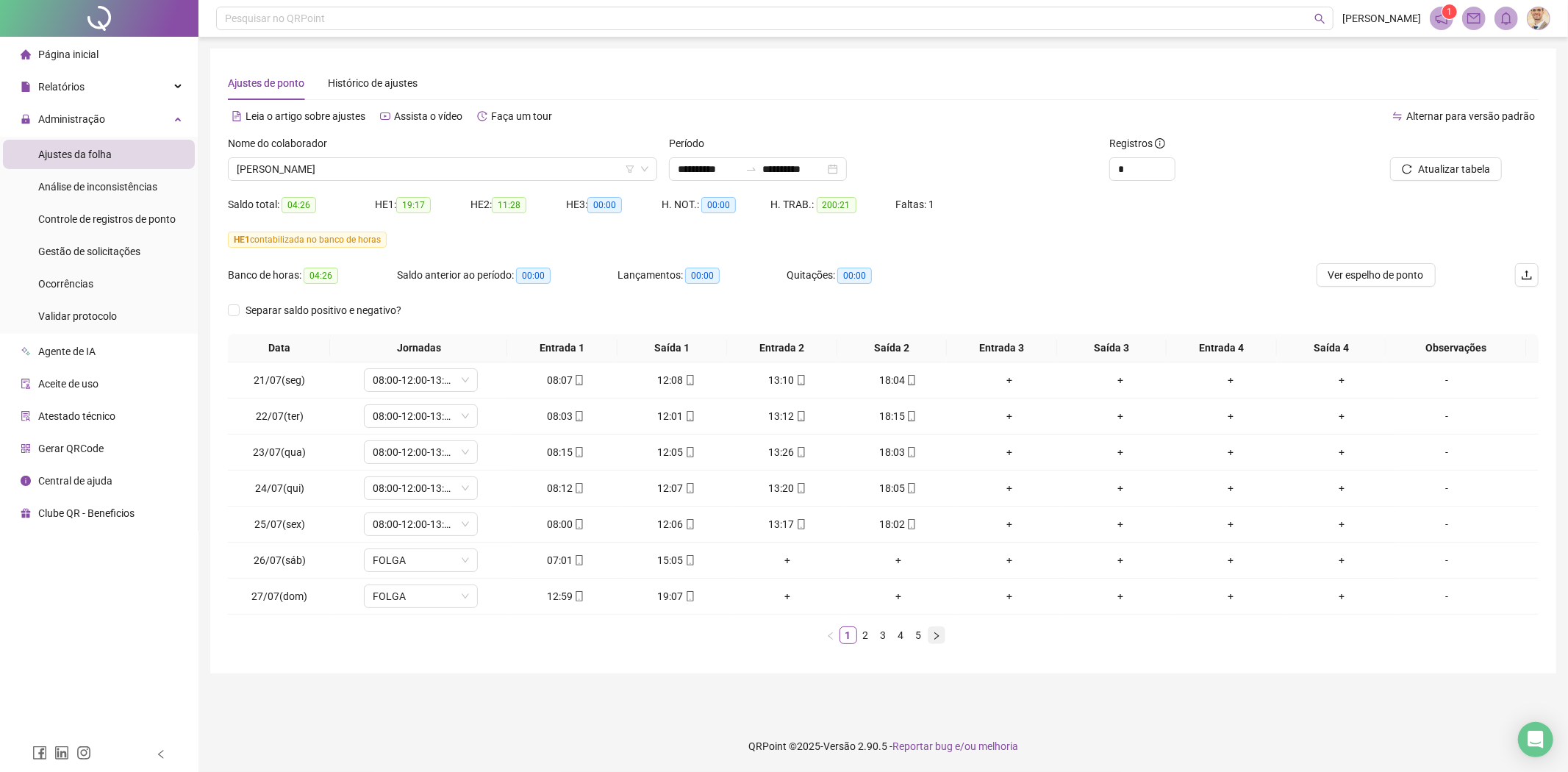
click at [937, 635] on icon "right" at bounding box center [936, 635] width 9 height 9
click at [938, 635] on icon "right" at bounding box center [936, 635] width 9 height 9
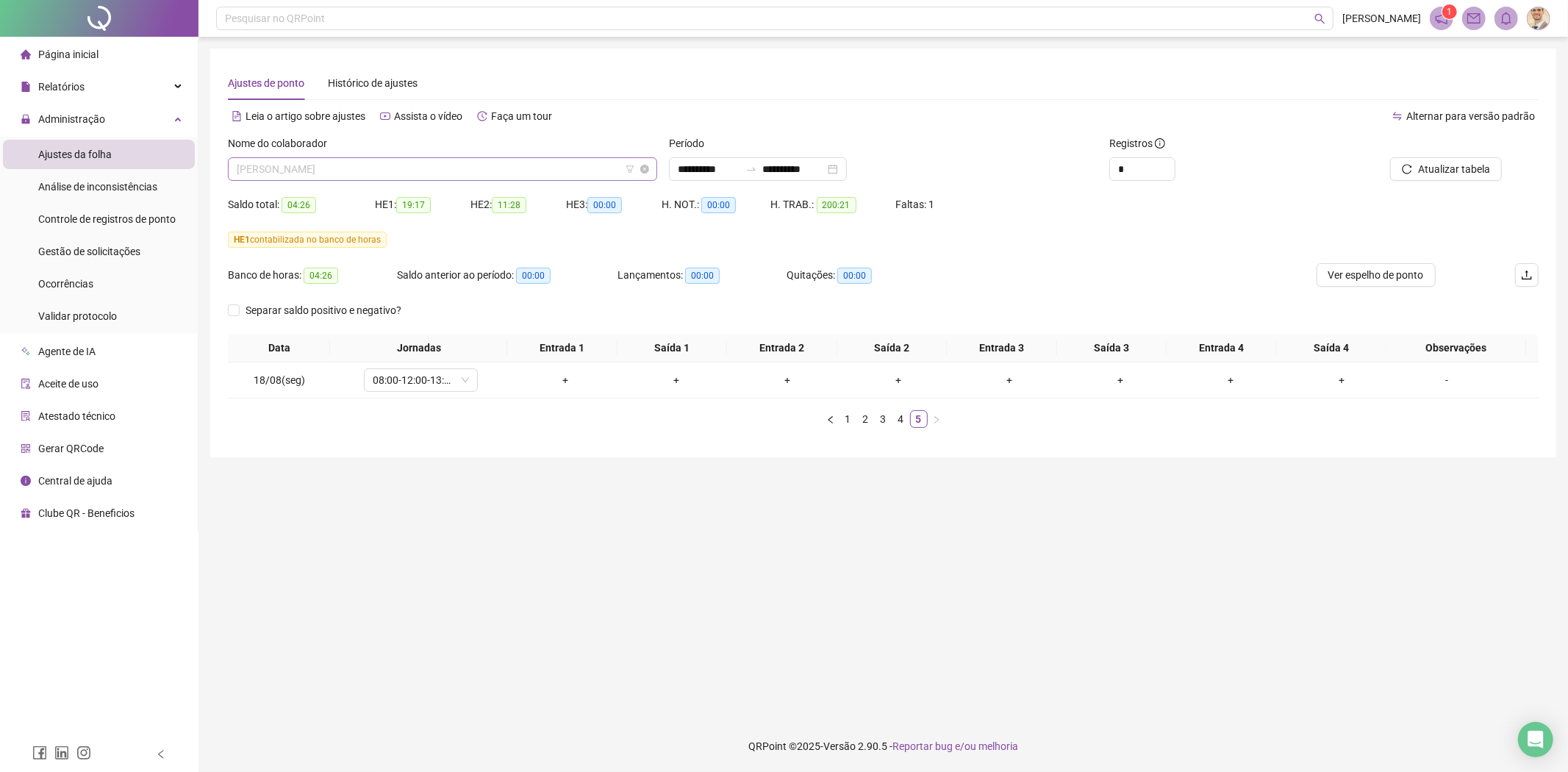
click at [466, 169] on span "[PERSON_NAME]" at bounding box center [442, 169] width 412 height 22
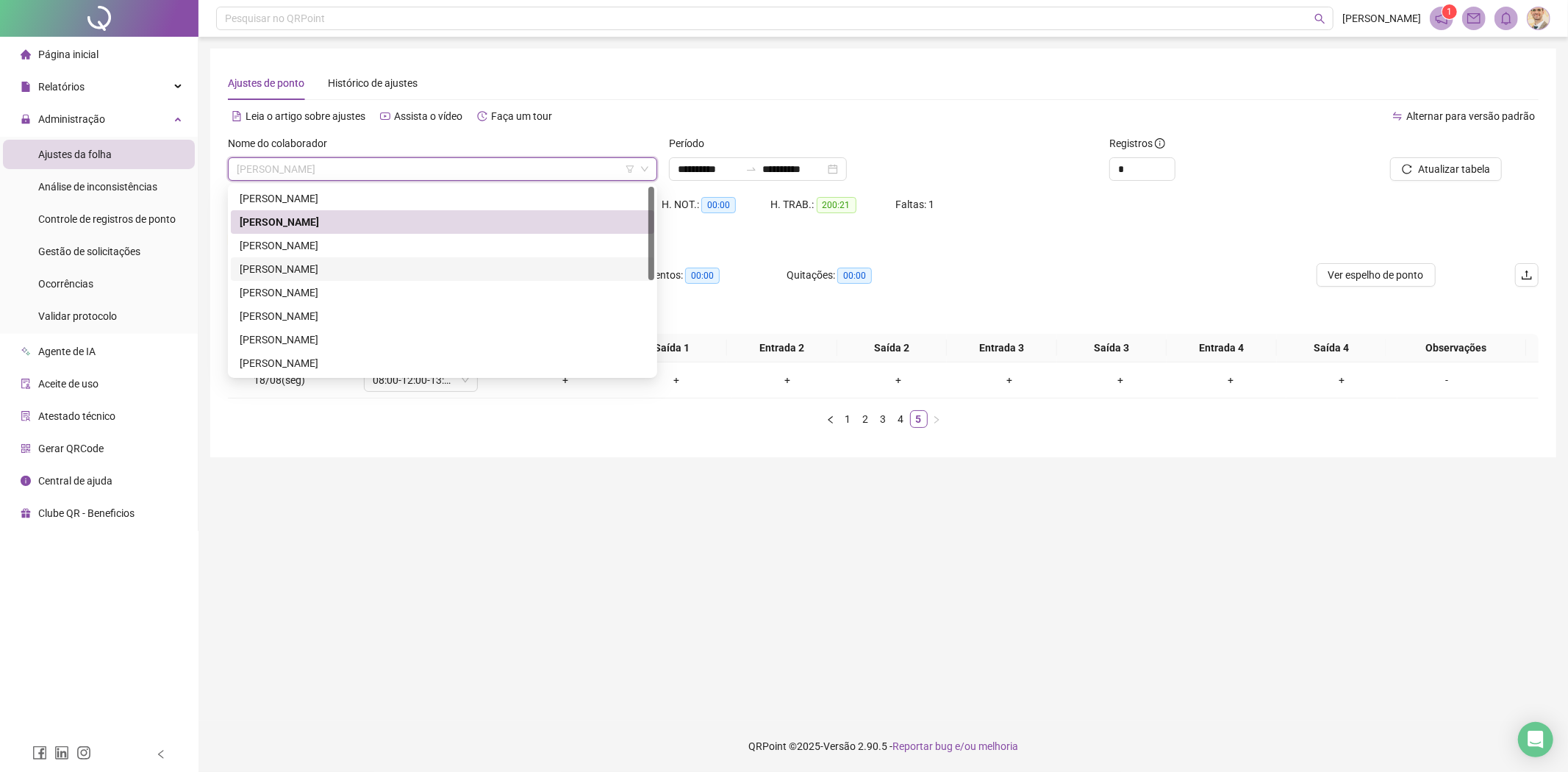
click at [340, 268] on div "[PERSON_NAME]" at bounding box center [442, 270] width 406 height 17
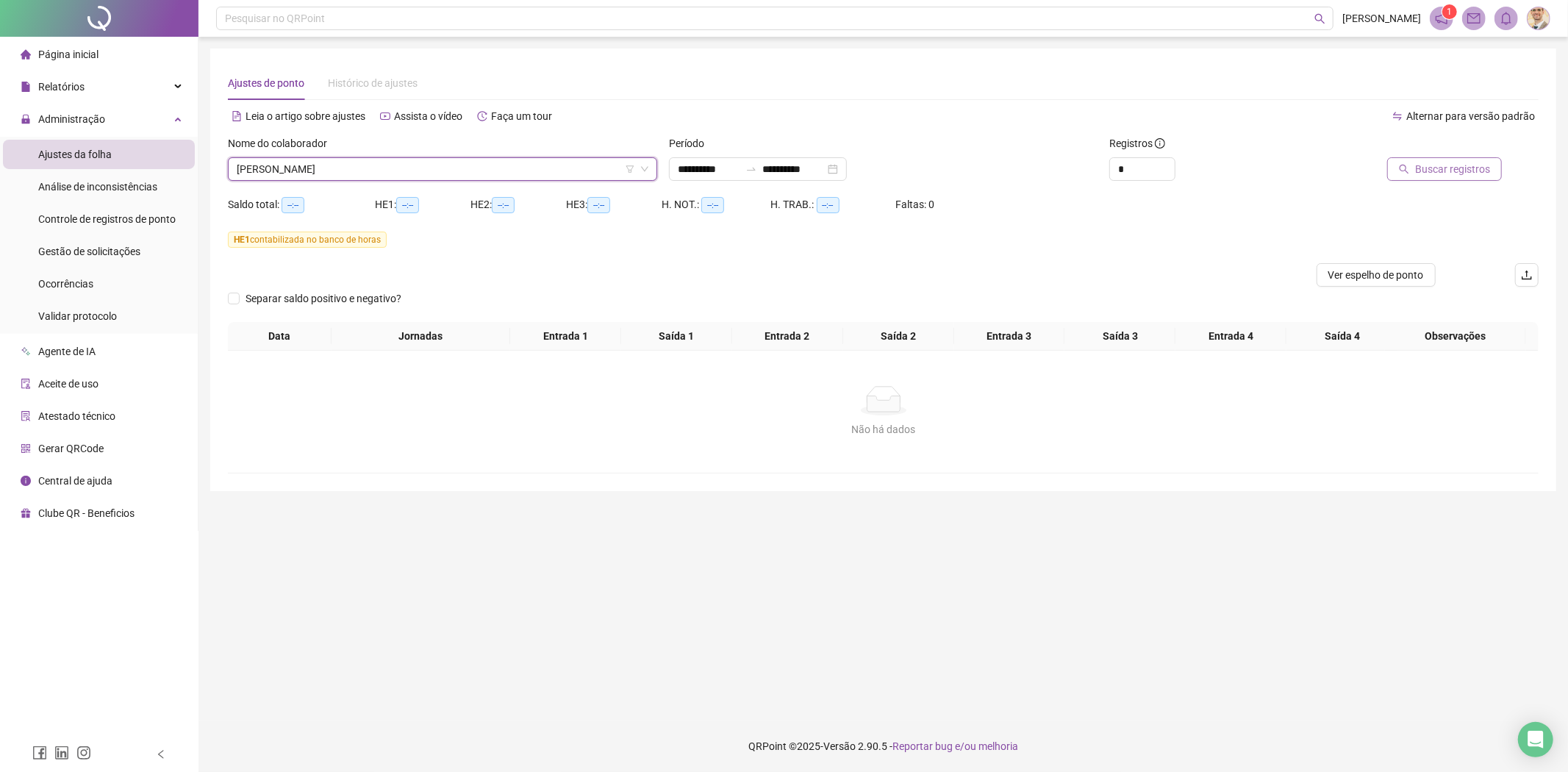
click at [1471, 166] on span "Buscar registros" at bounding box center [1452, 170] width 75 height 17
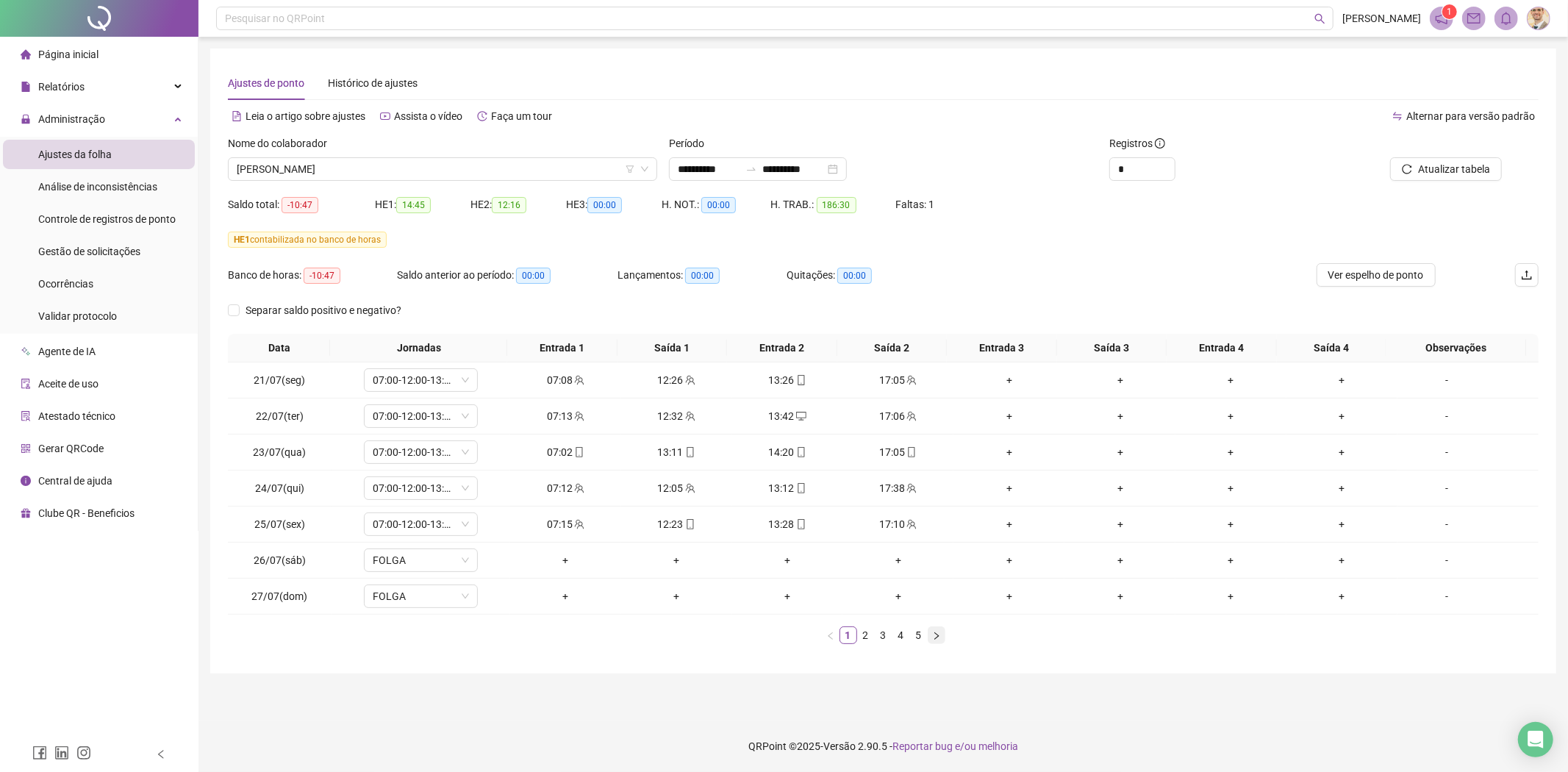
click at [942, 636] on button "button" at bounding box center [936, 635] width 17 height 17
click at [938, 640] on icon "right" at bounding box center [936, 635] width 9 height 9
drag, startPoint x: 277, startPoint y: 381, endPoint x: 250, endPoint y: 383, distance: 27.1
click at [250, 383] on td "04/08(seg)" at bounding box center [280, 381] width 103 height 36
click at [829, 635] on icon "left" at bounding box center [830, 635] width 9 height 9
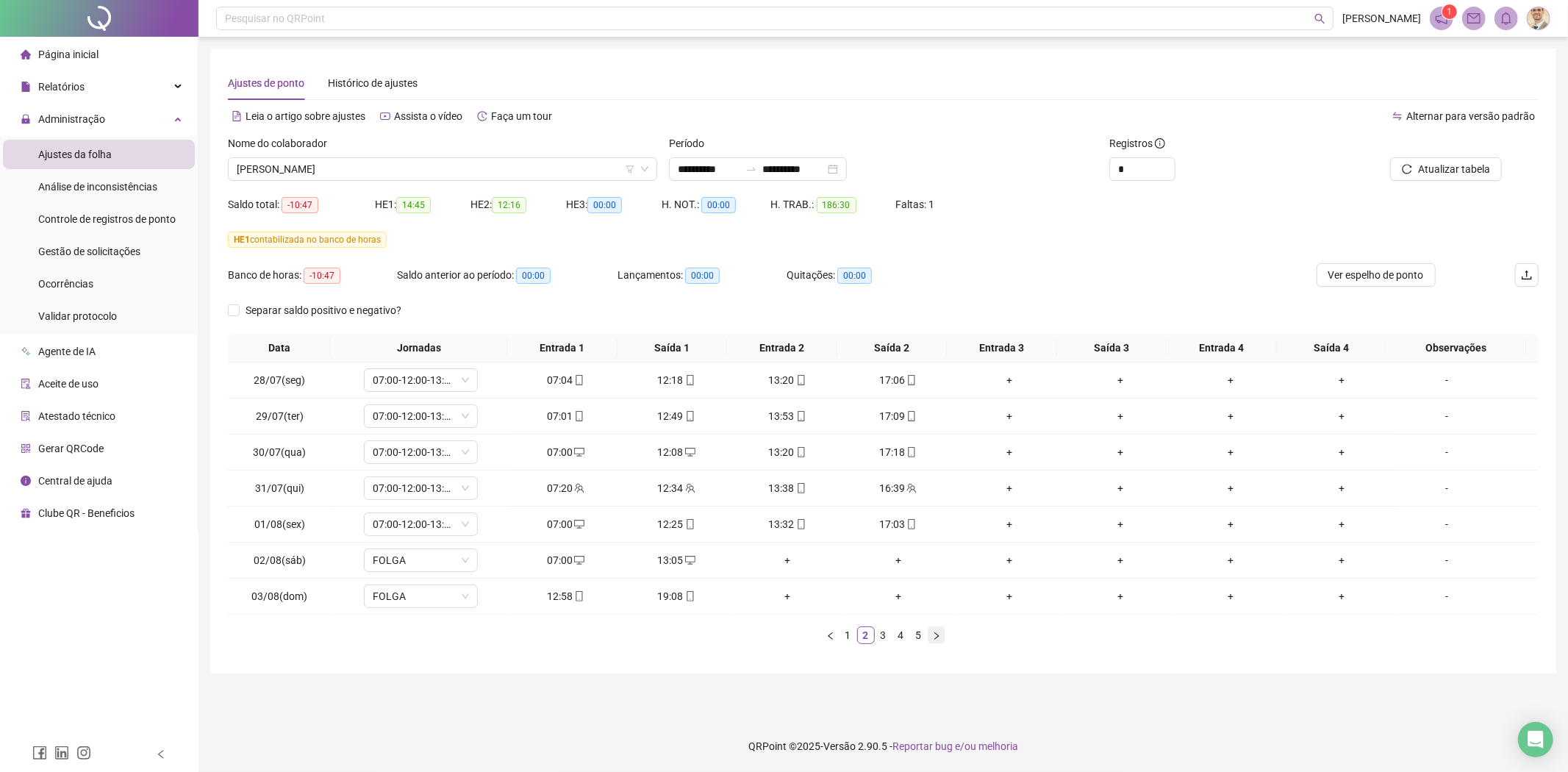
click at [941, 638] on button "button" at bounding box center [936, 635] width 17 height 17
drag, startPoint x: 307, startPoint y: 383, endPoint x: 253, endPoint y: 384, distance: 54.0
click at [253, 384] on td "04/08(seg)" at bounding box center [280, 381] width 103 height 36
copy span "04/08(seg)"
click at [685, 382] on icon "desktop" at bounding box center [690, 380] width 10 height 9
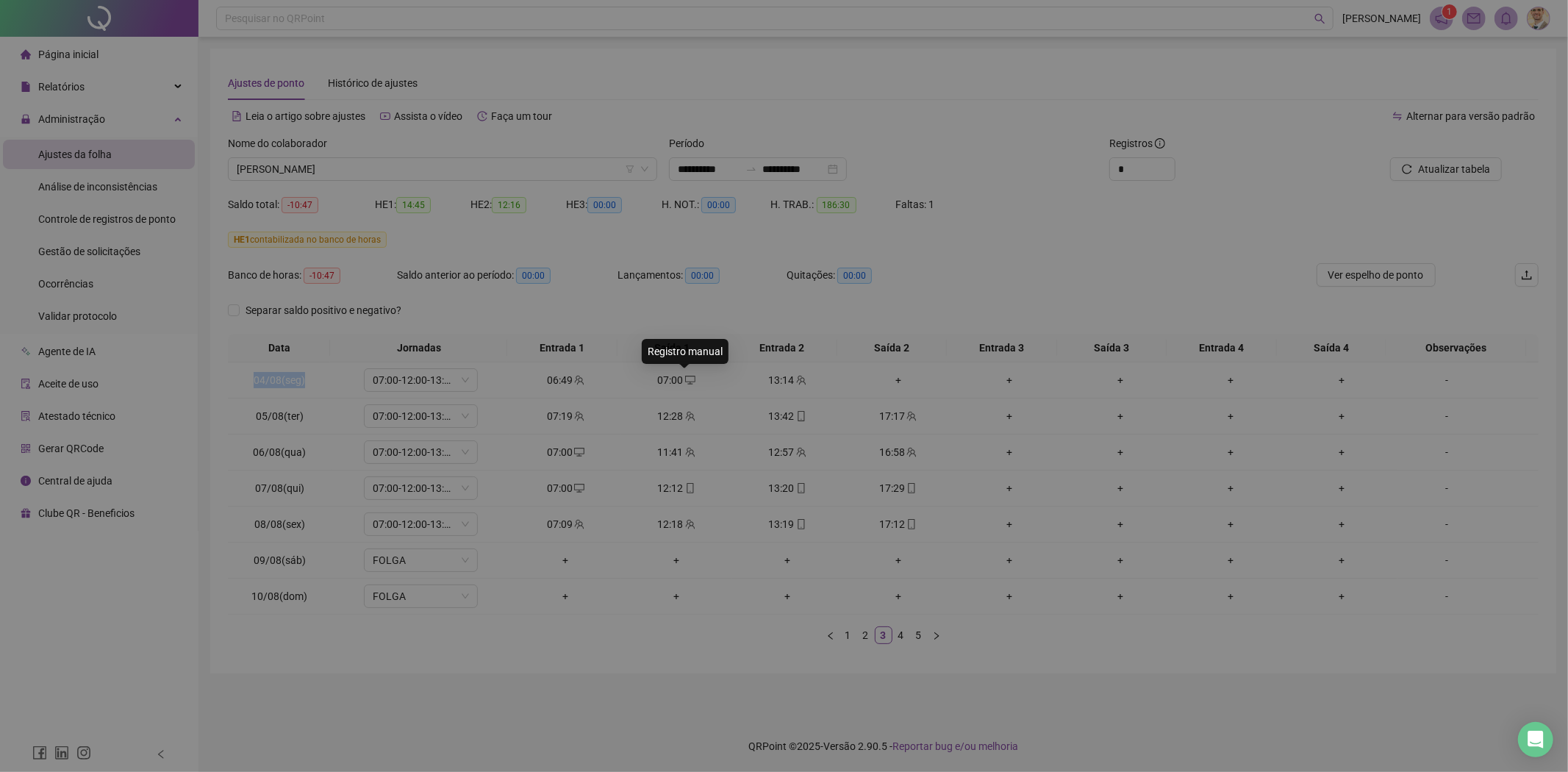
type input "**********"
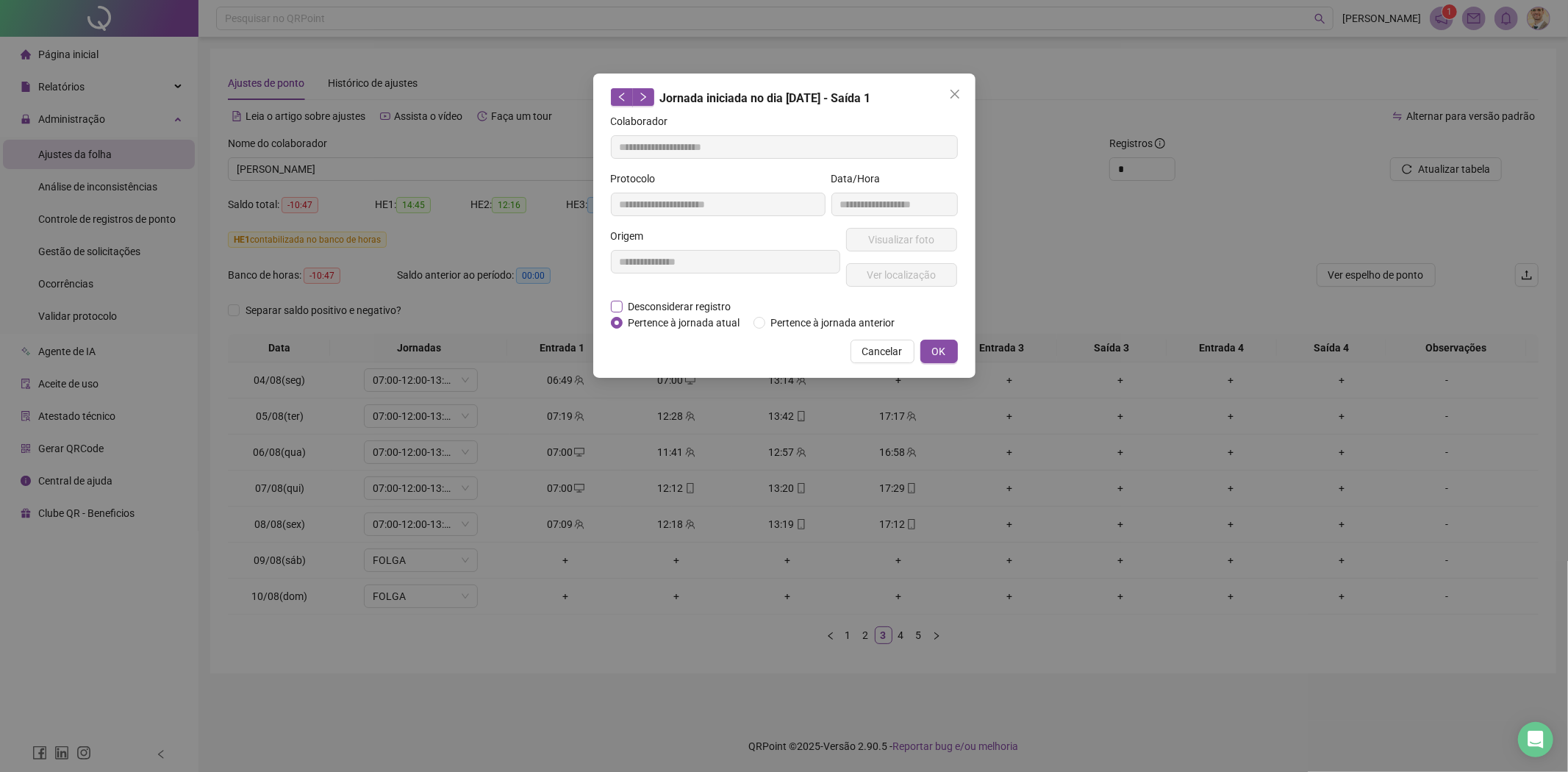
click at [697, 303] on span "Desconsiderar registro" at bounding box center [680, 307] width 115 height 17
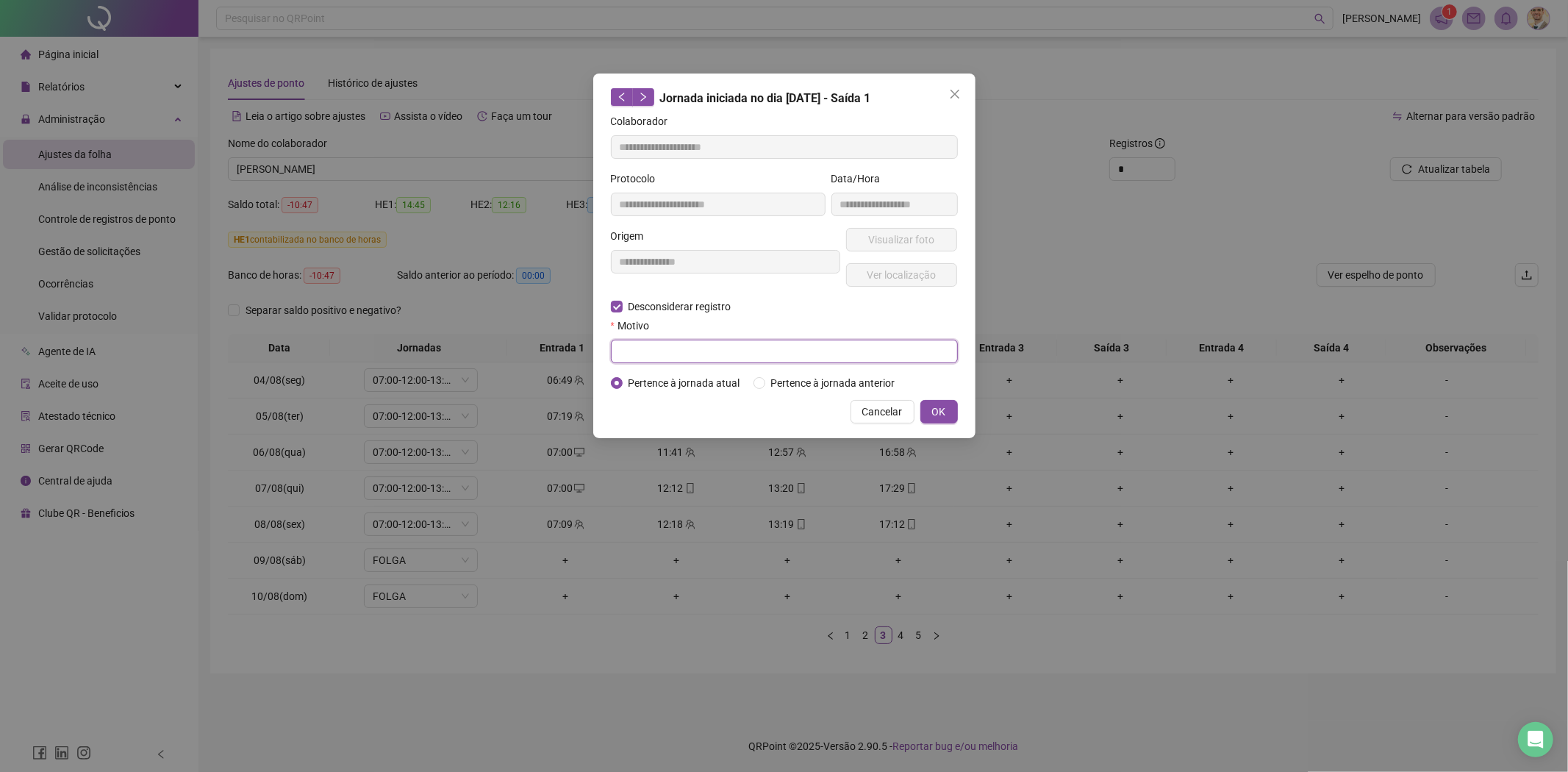
click at [747, 357] on input "text" at bounding box center [784, 352] width 347 height 23
type input "**********"
click at [951, 410] on button "OK" at bounding box center [939, 411] width 37 height 23
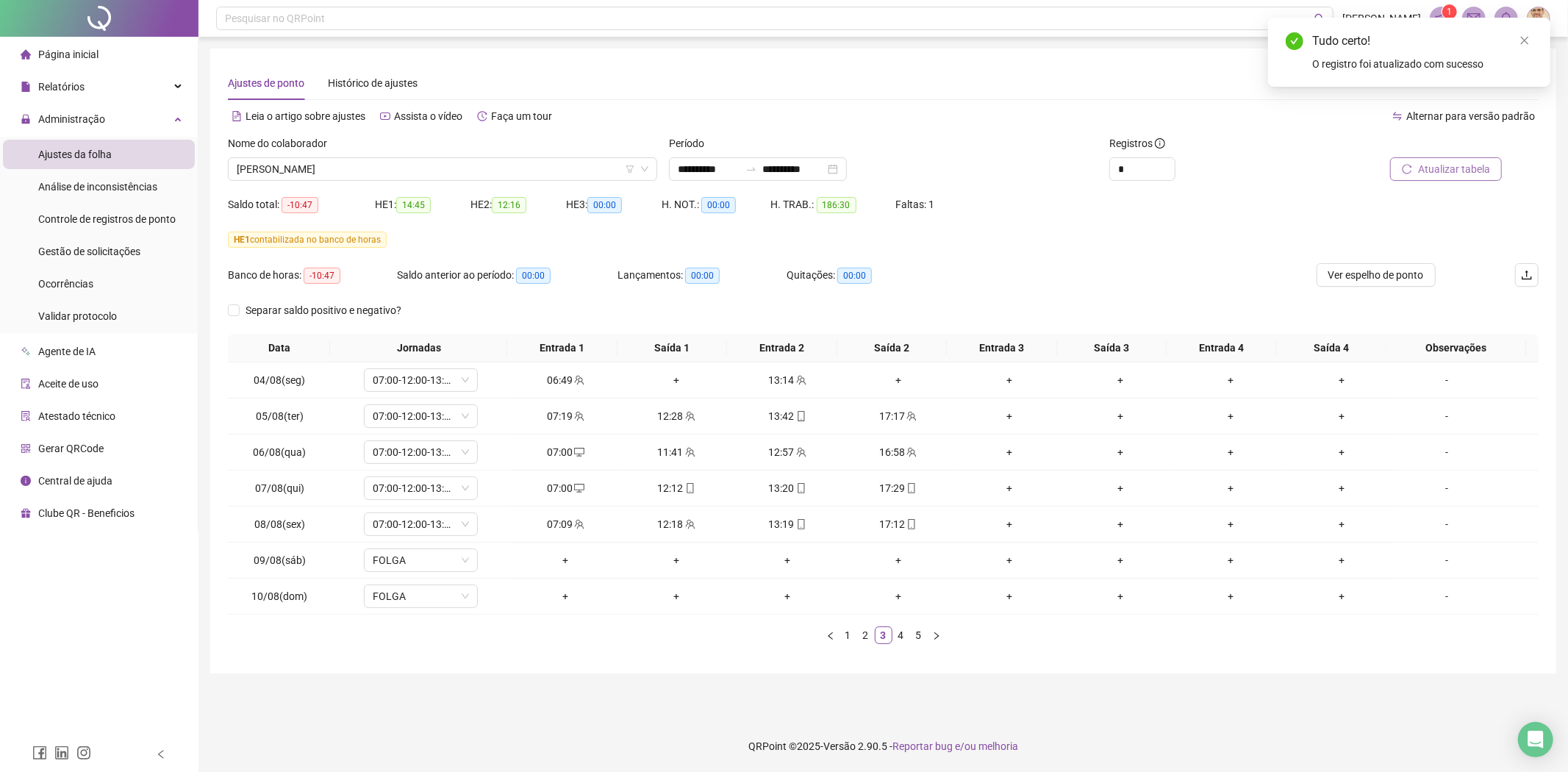
click at [1465, 168] on span "Atualizar tabela" at bounding box center [1453, 170] width 72 height 17
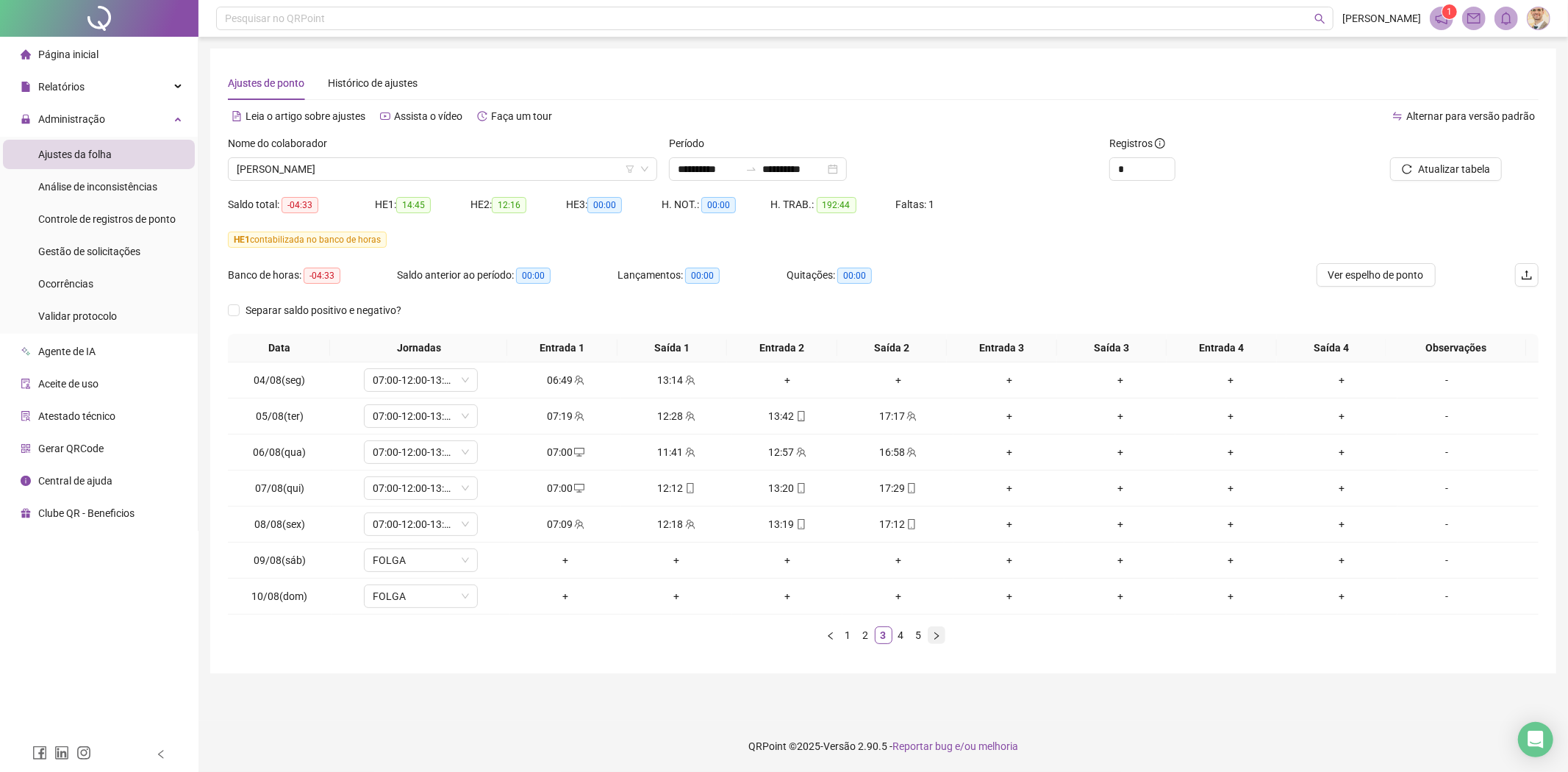
click at [936, 638] on icon "right" at bounding box center [936, 635] width 4 height 7
drag, startPoint x: 306, startPoint y: 490, endPoint x: 251, endPoint y: 495, distance: 55.2
click at [251, 495] on td "14/08(qui)" at bounding box center [280, 489] width 103 height 36
copy span "14/08(qui)"
click at [563, 559] on div "+" at bounding box center [566, 560] width 99 height 17
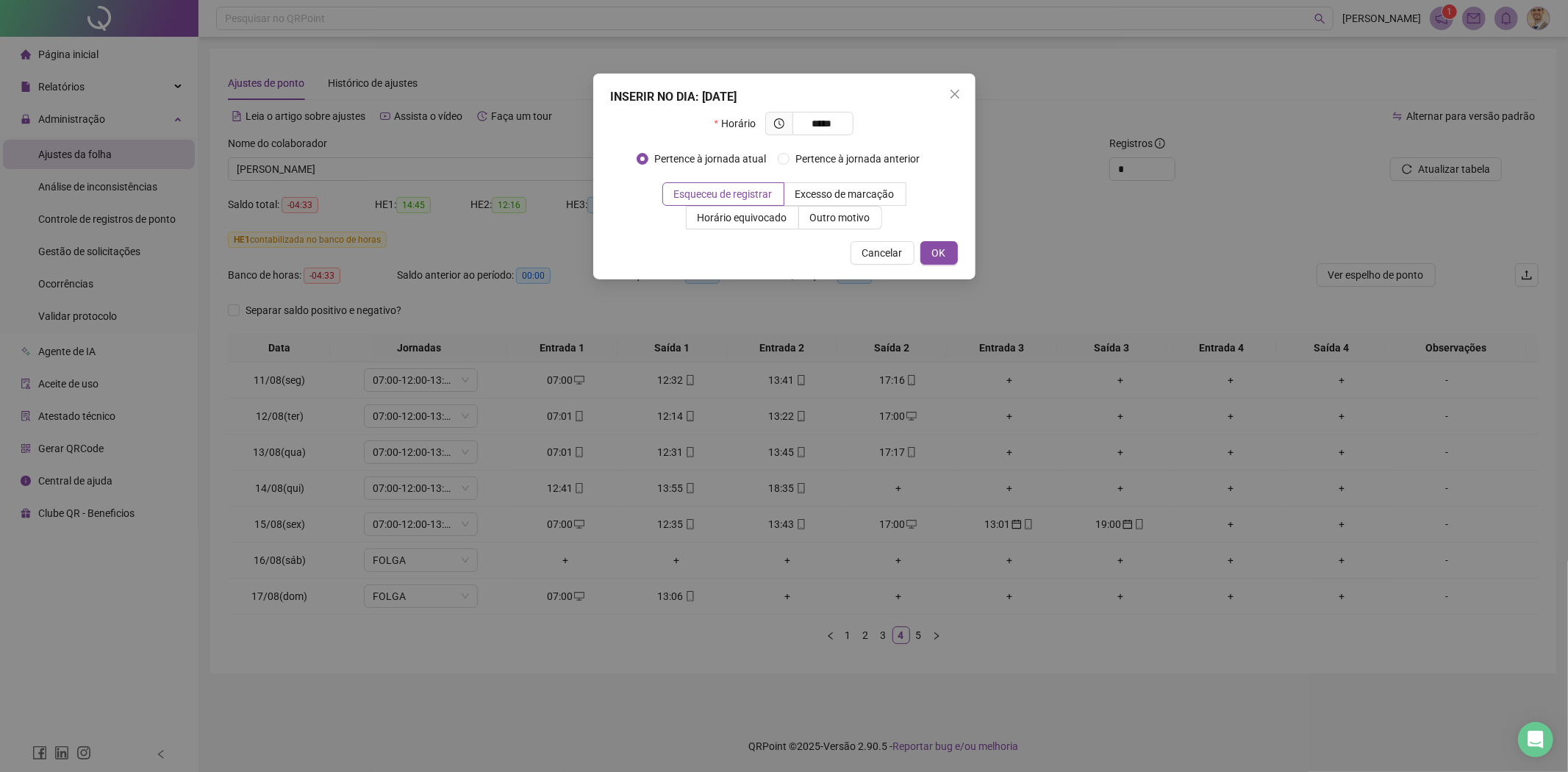
type input "*****"
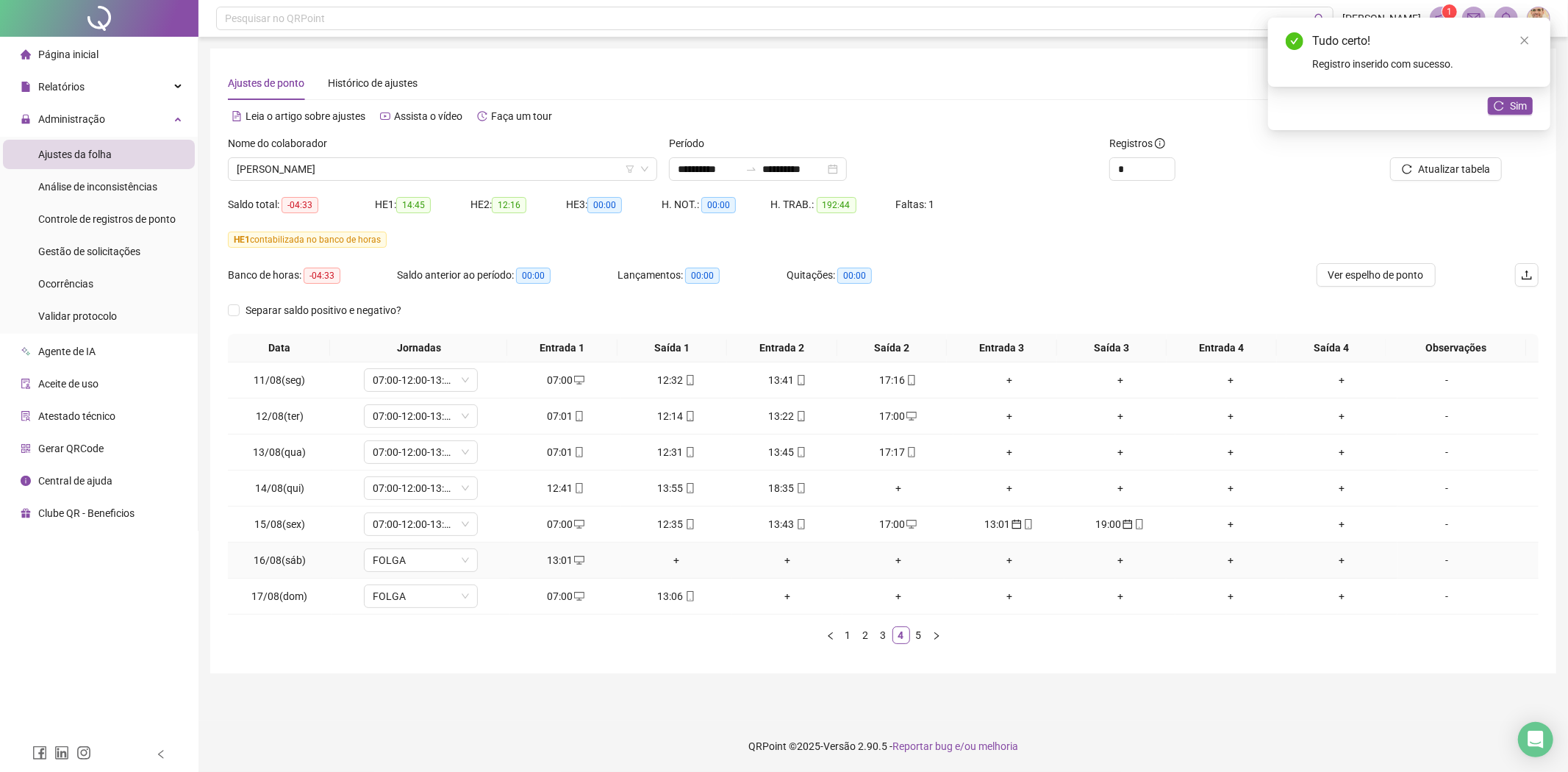
click at [677, 559] on div "+" at bounding box center [676, 560] width 99 height 17
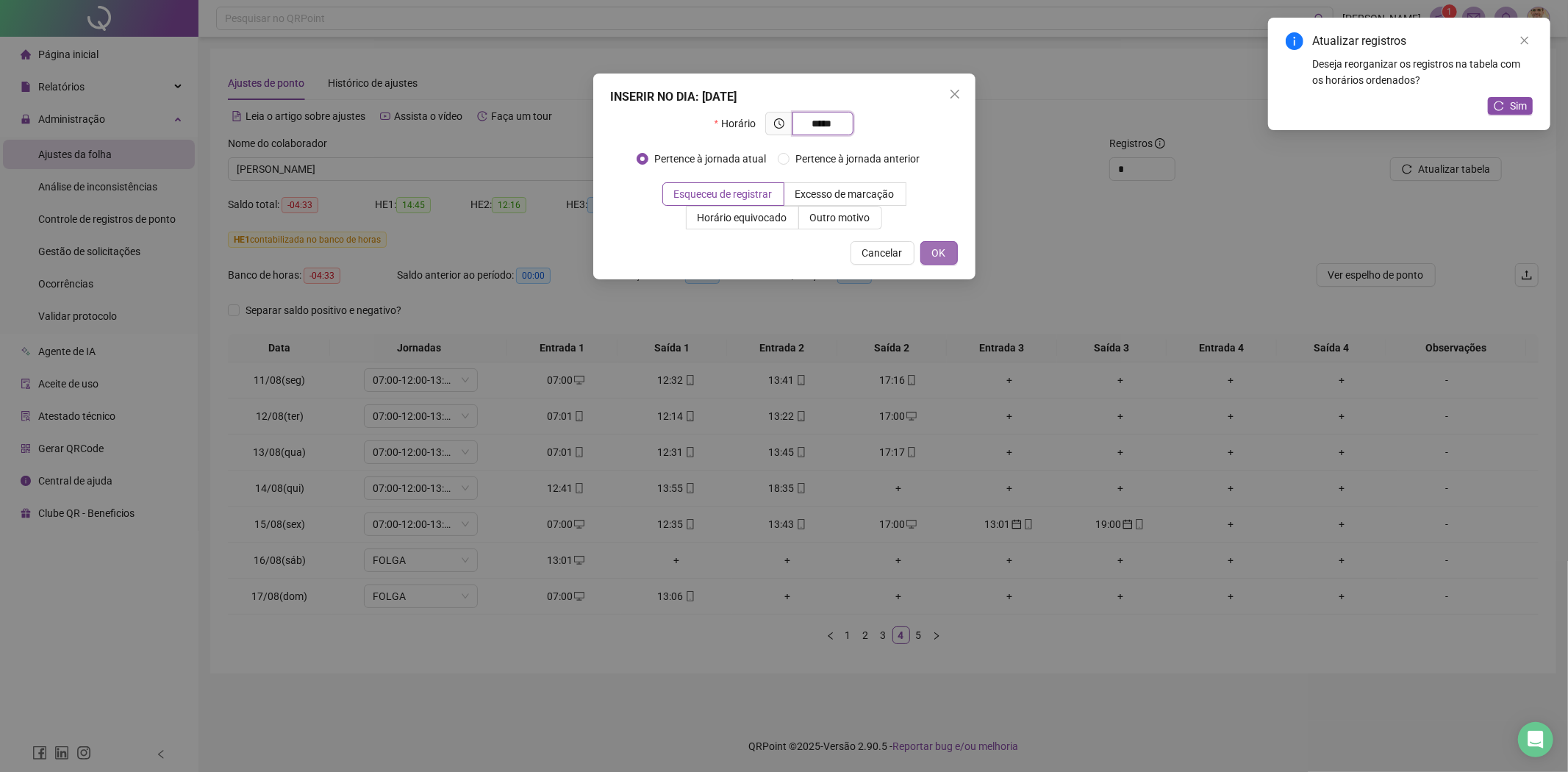
type input "*****"
click at [946, 248] on button "OK" at bounding box center [939, 253] width 37 height 23
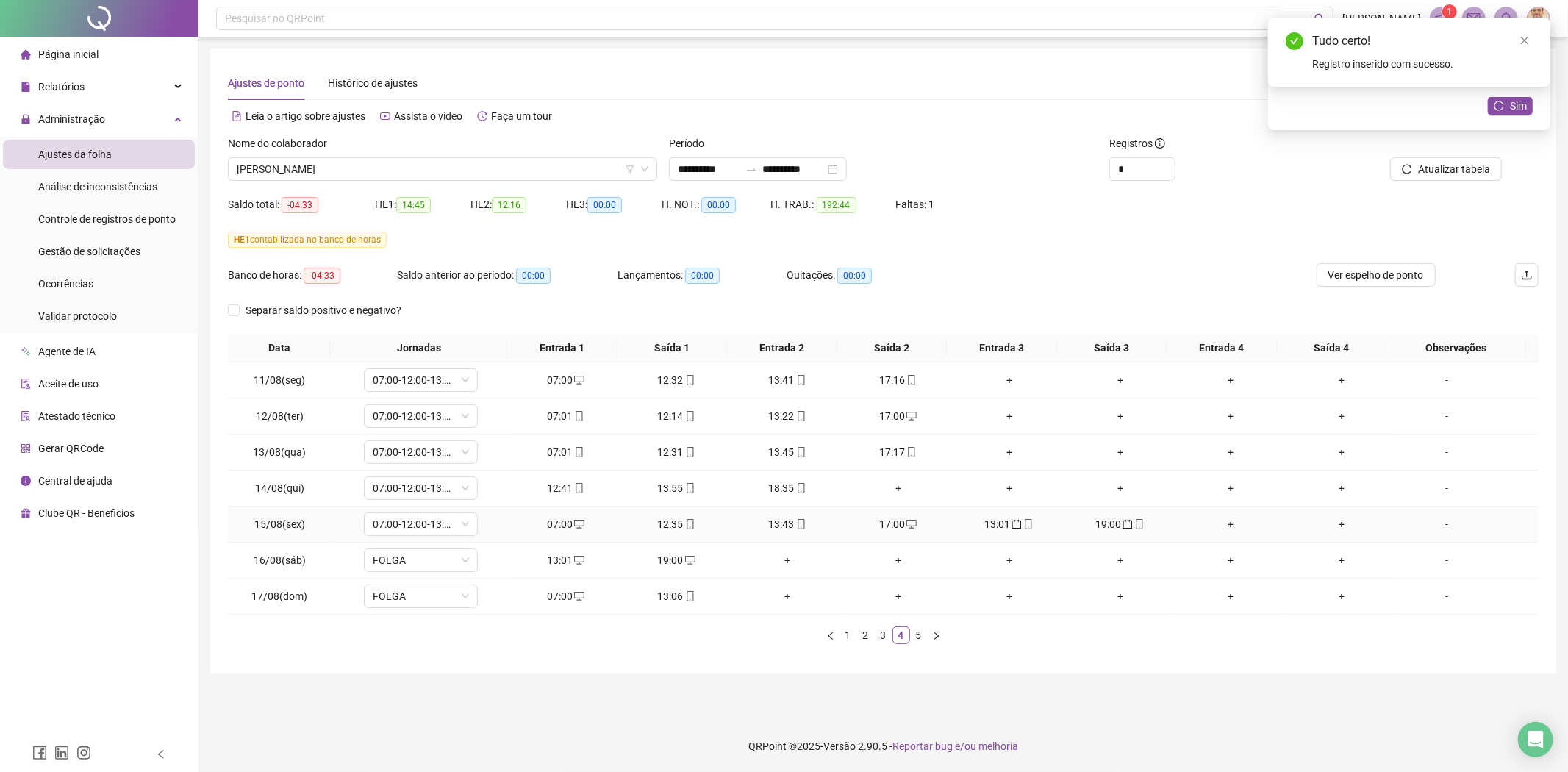
click at [1001, 523] on div "13:01" at bounding box center [1009, 525] width 99 height 17
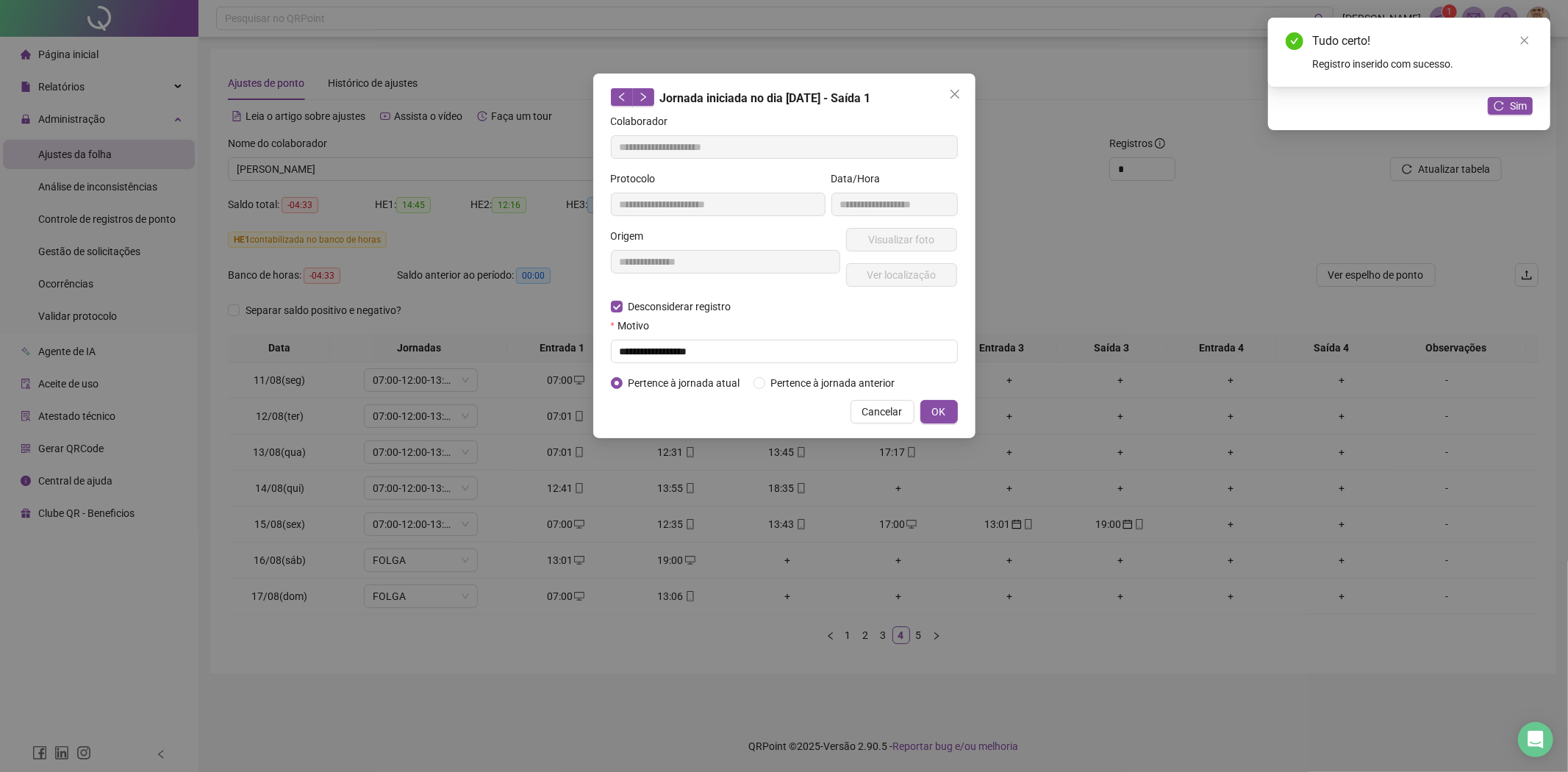
type input "**********"
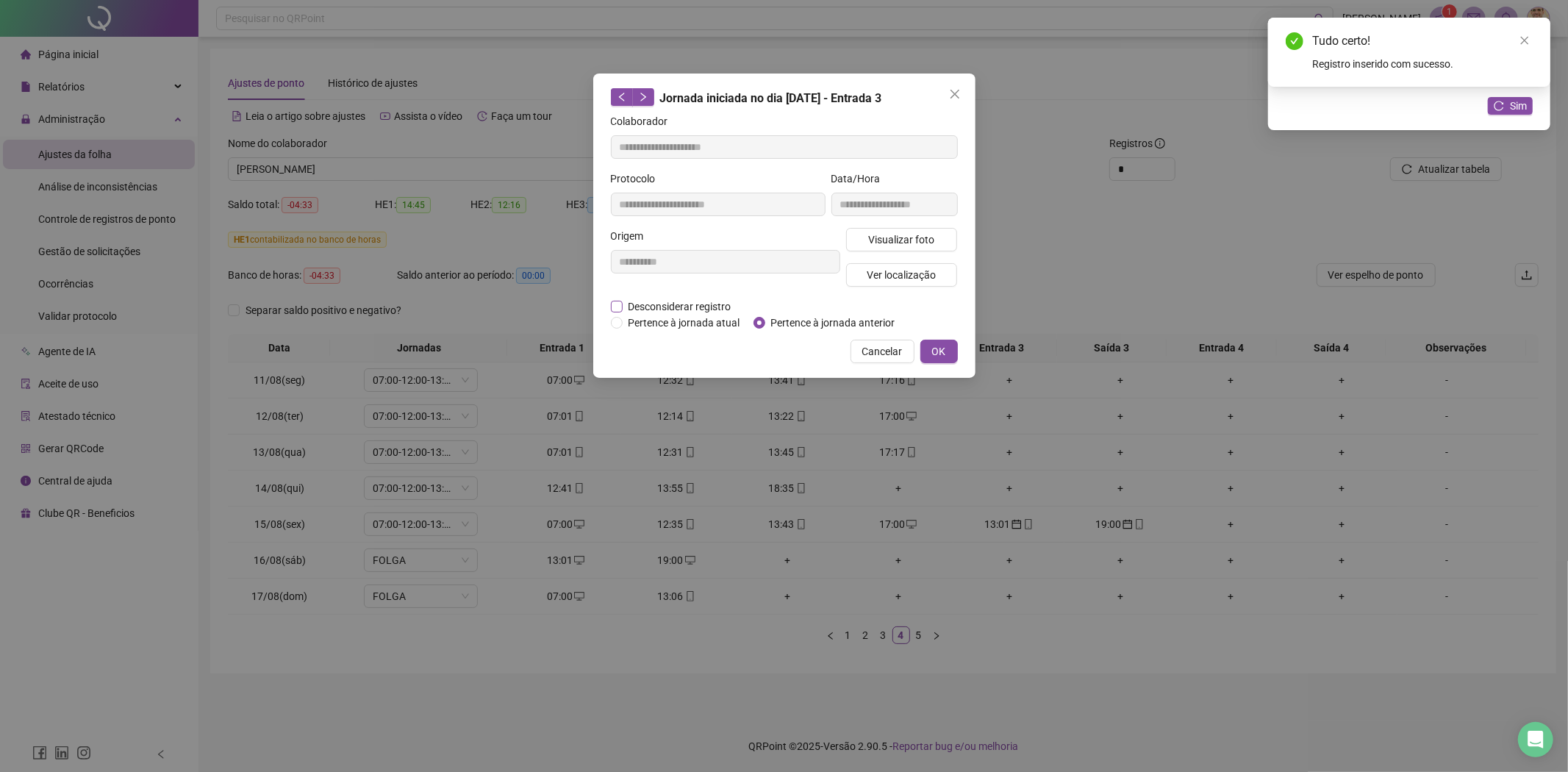
click at [652, 303] on span "Desconsiderar registro" at bounding box center [680, 307] width 115 height 17
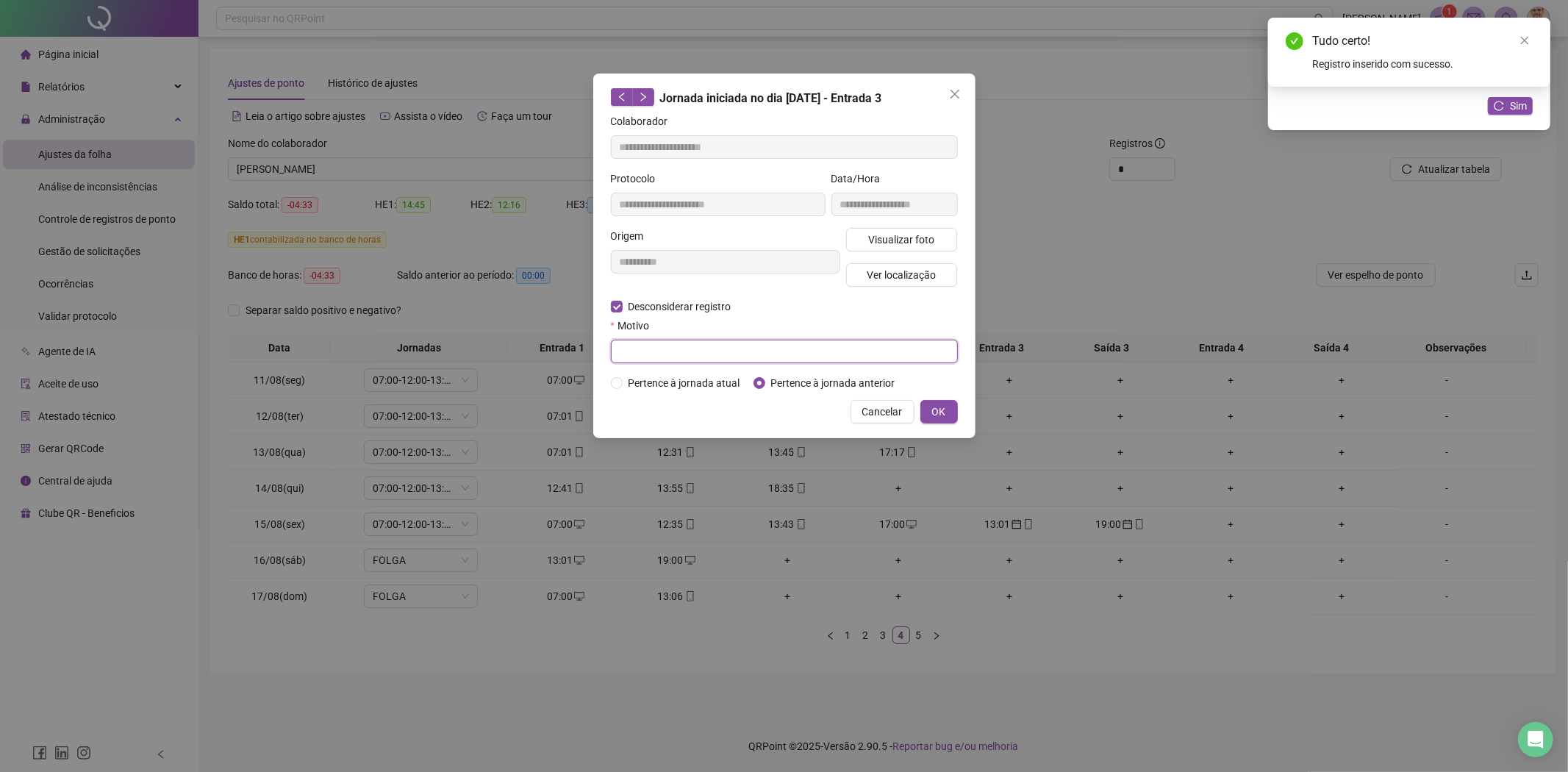
click at [667, 361] on input "text" at bounding box center [784, 352] width 347 height 23
click at [704, 350] on input "**********" at bounding box center [784, 352] width 347 height 23
type input "**********"
click at [938, 415] on span "OK" at bounding box center [939, 412] width 14 height 17
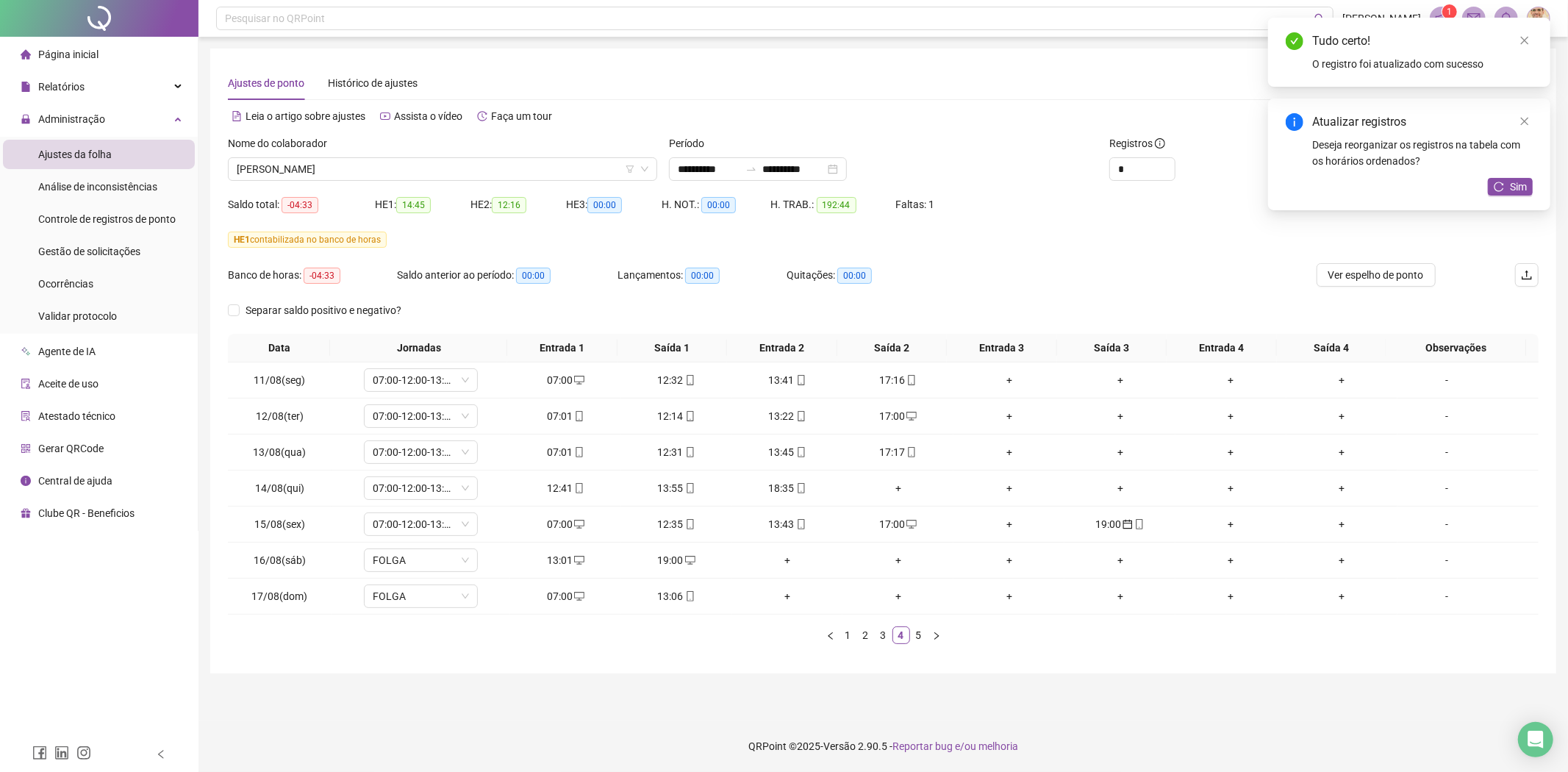
click at [947, 410] on div "**********" at bounding box center [784, 386] width 1568 height 772
click at [1134, 525] on icon "mobile" at bounding box center [1139, 524] width 10 height 10
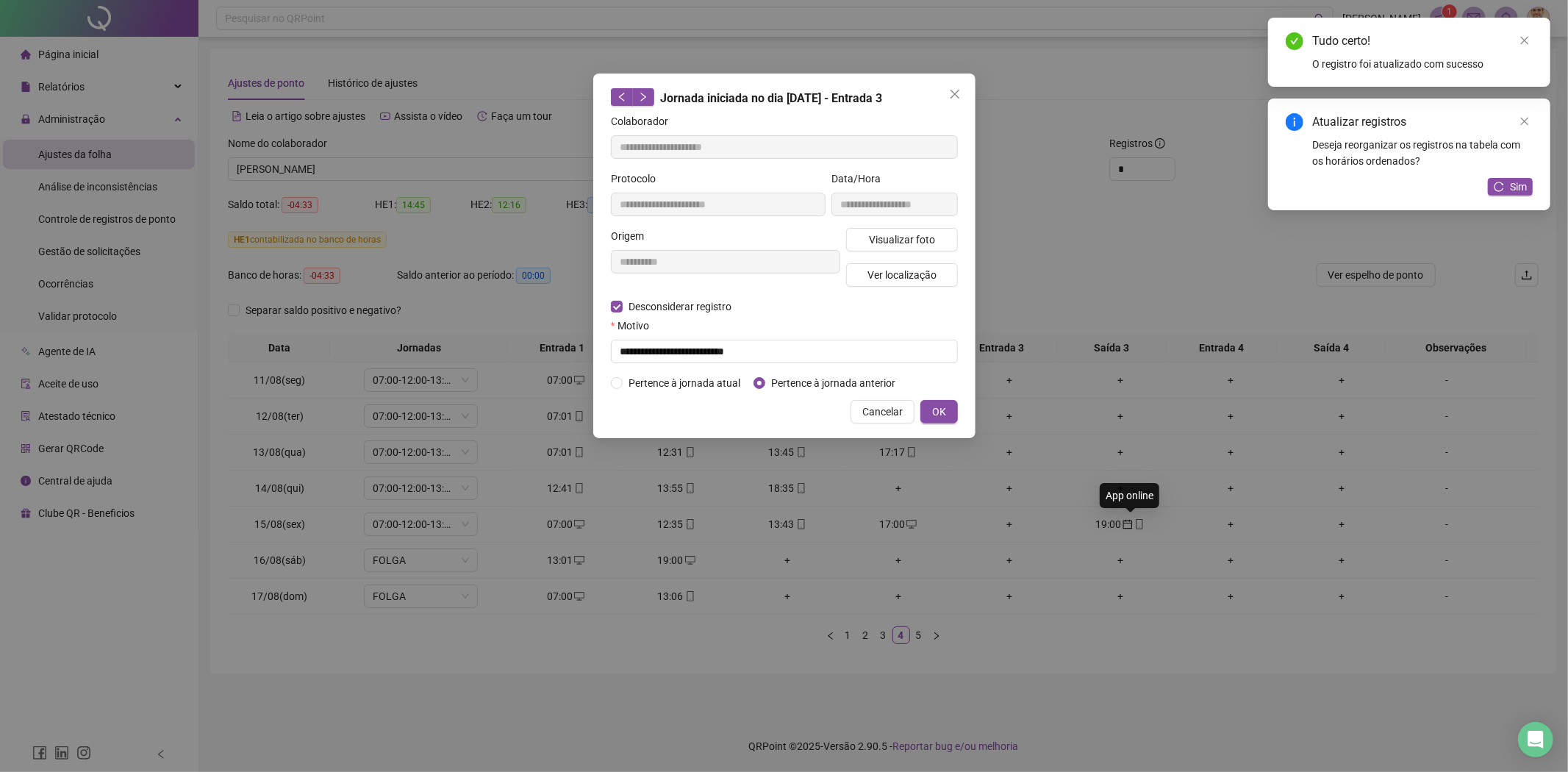
type input "**********"
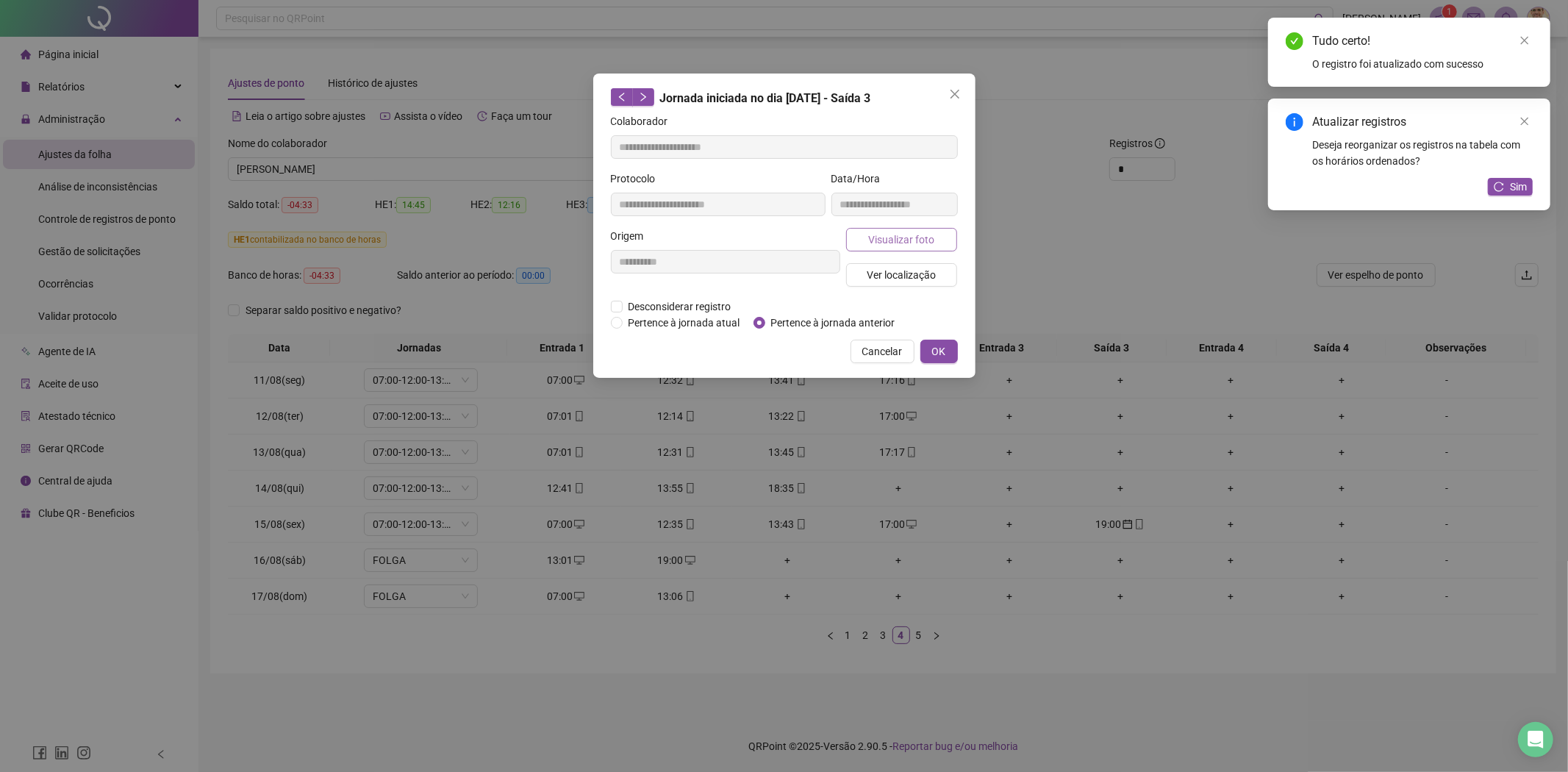
click at [901, 239] on span "Visualizar foto" at bounding box center [901, 240] width 66 height 17
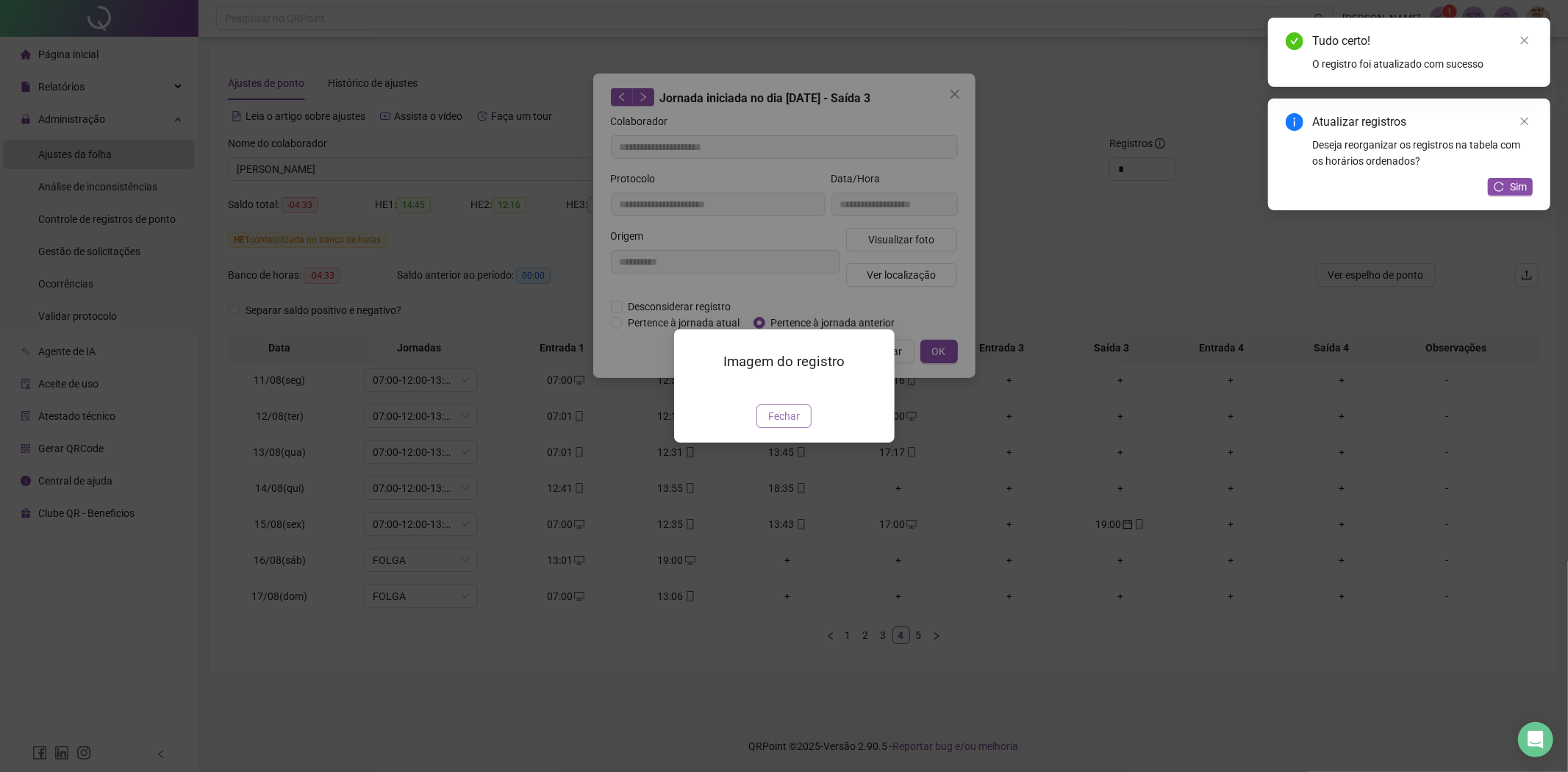
click at [791, 424] on span "Fechar" at bounding box center [784, 416] width 31 height 17
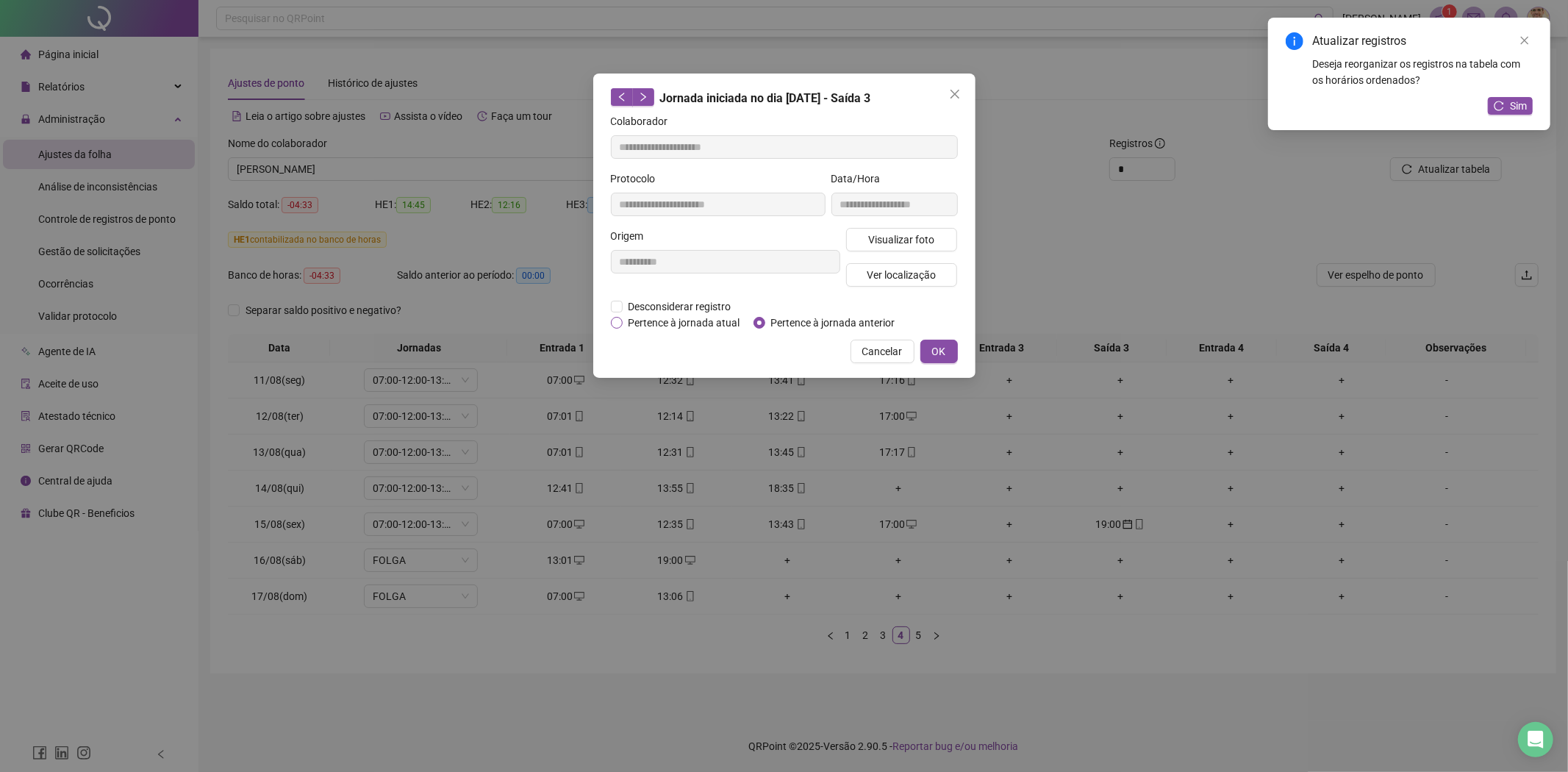
click at [673, 321] on span "Pertence à jornada atual" at bounding box center [684, 323] width 123 height 17
click at [943, 350] on span "OK" at bounding box center [939, 352] width 14 height 17
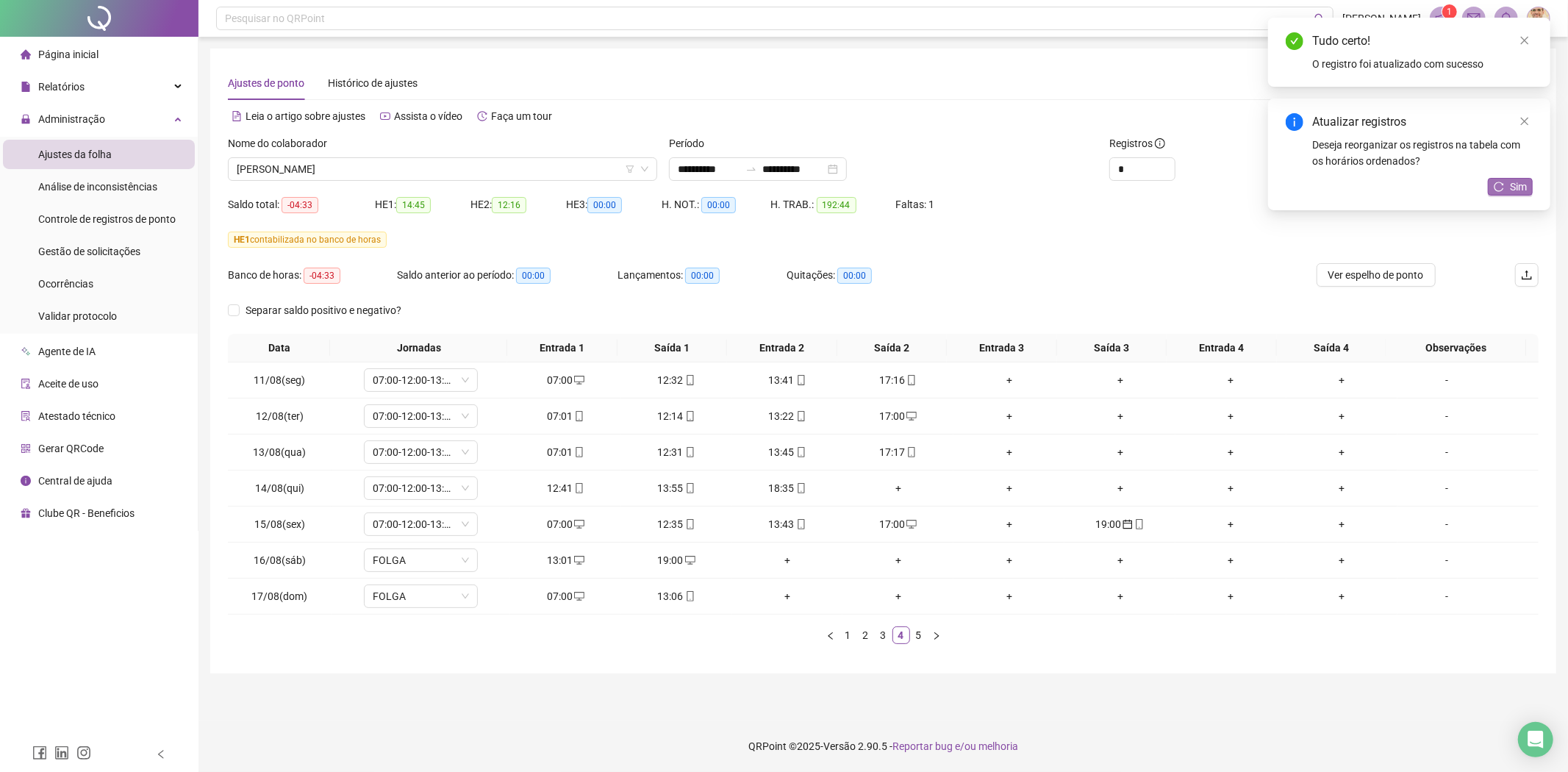
click at [1500, 186] on icon "reload" at bounding box center [1499, 187] width 10 height 10
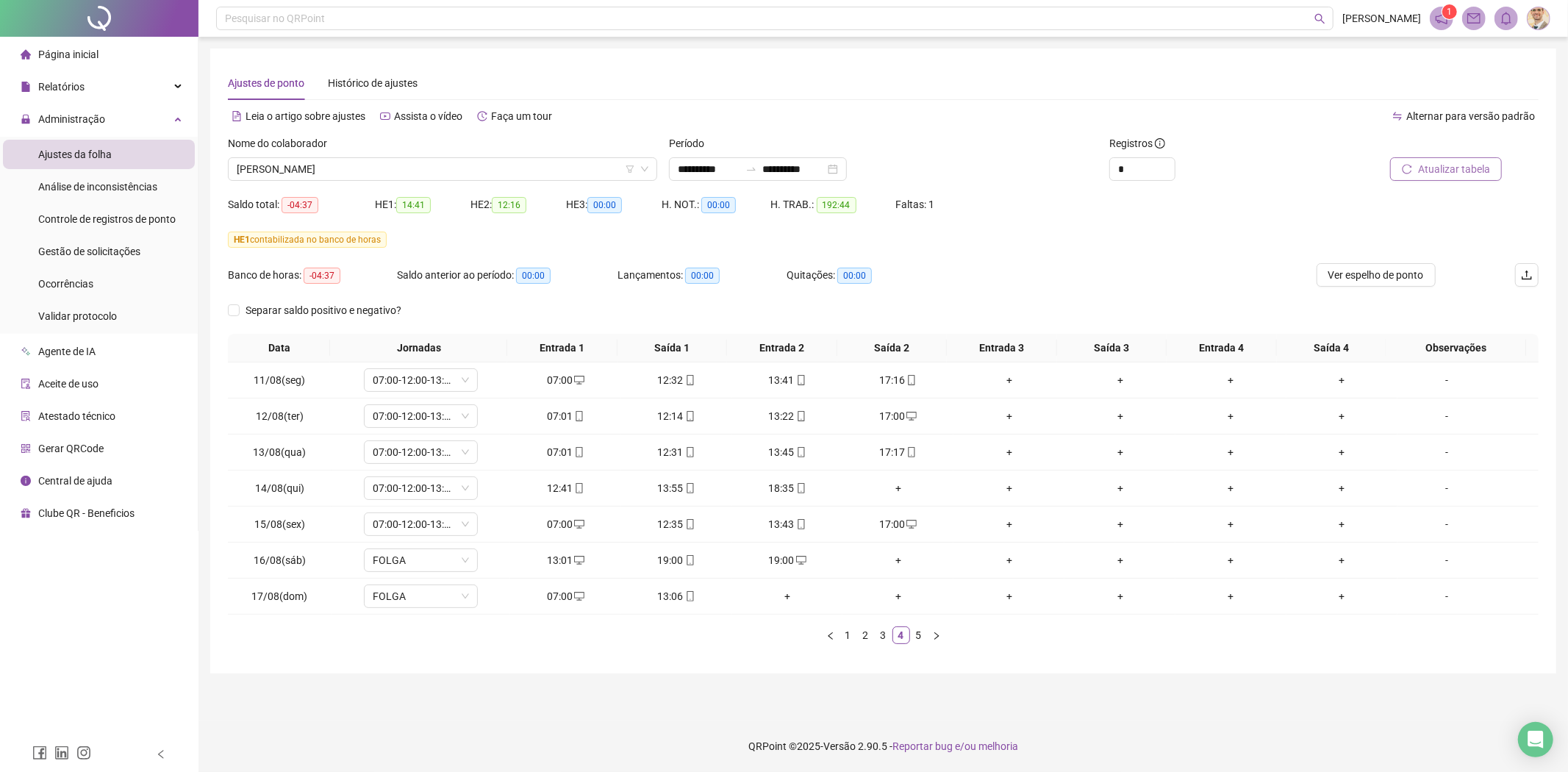
click at [1457, 171] on span "Atualizar tabela" at bounding box center [1453, 170] width 72 height 17
click at [782, 560] on div "19:00" at bounding box center [787, 560] width 99 height 17
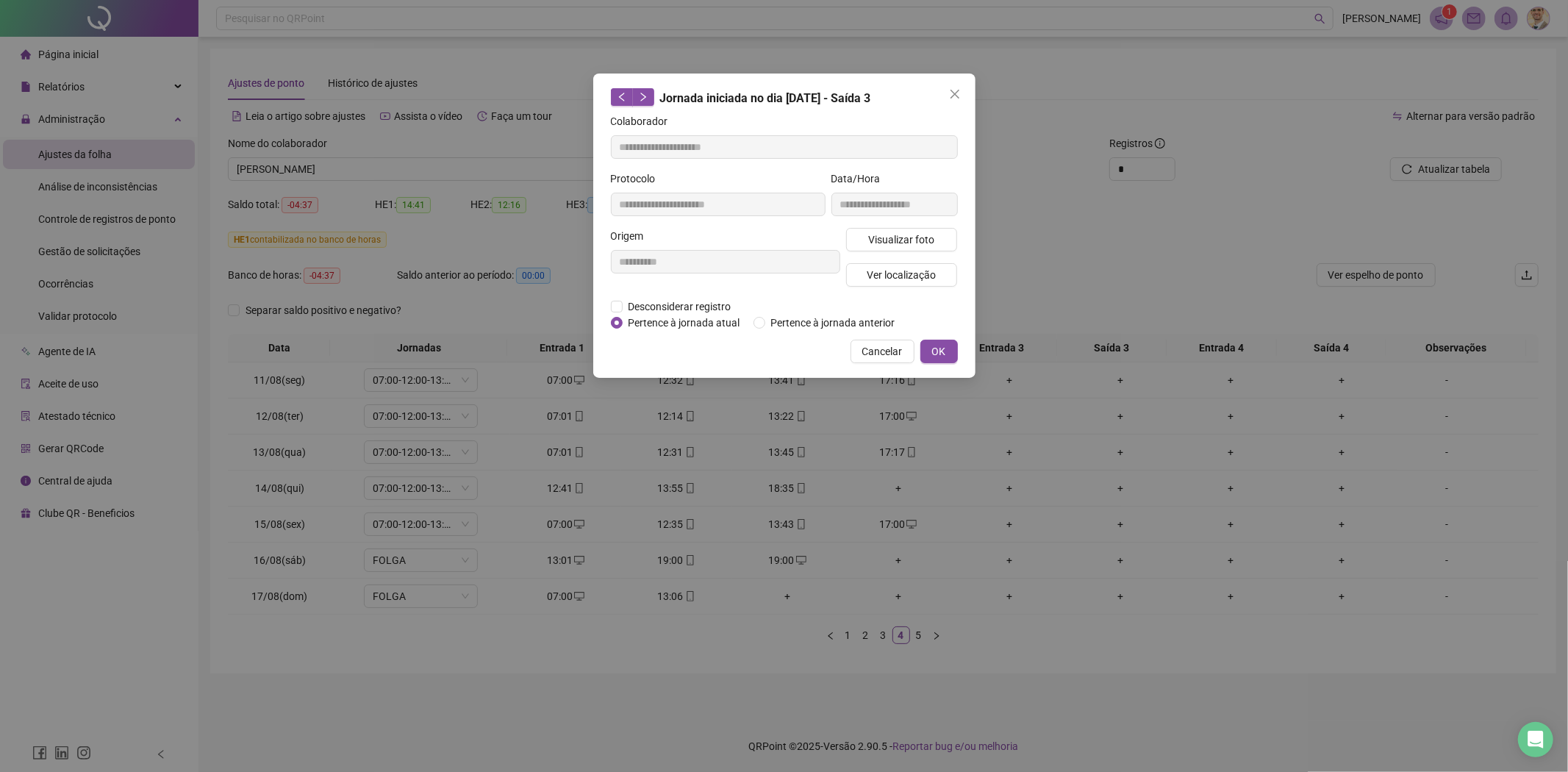
type input "**********"
click at [693, 304] on span "Desconsiderar registro" at bounding box center [680, 307] width 115 height 17
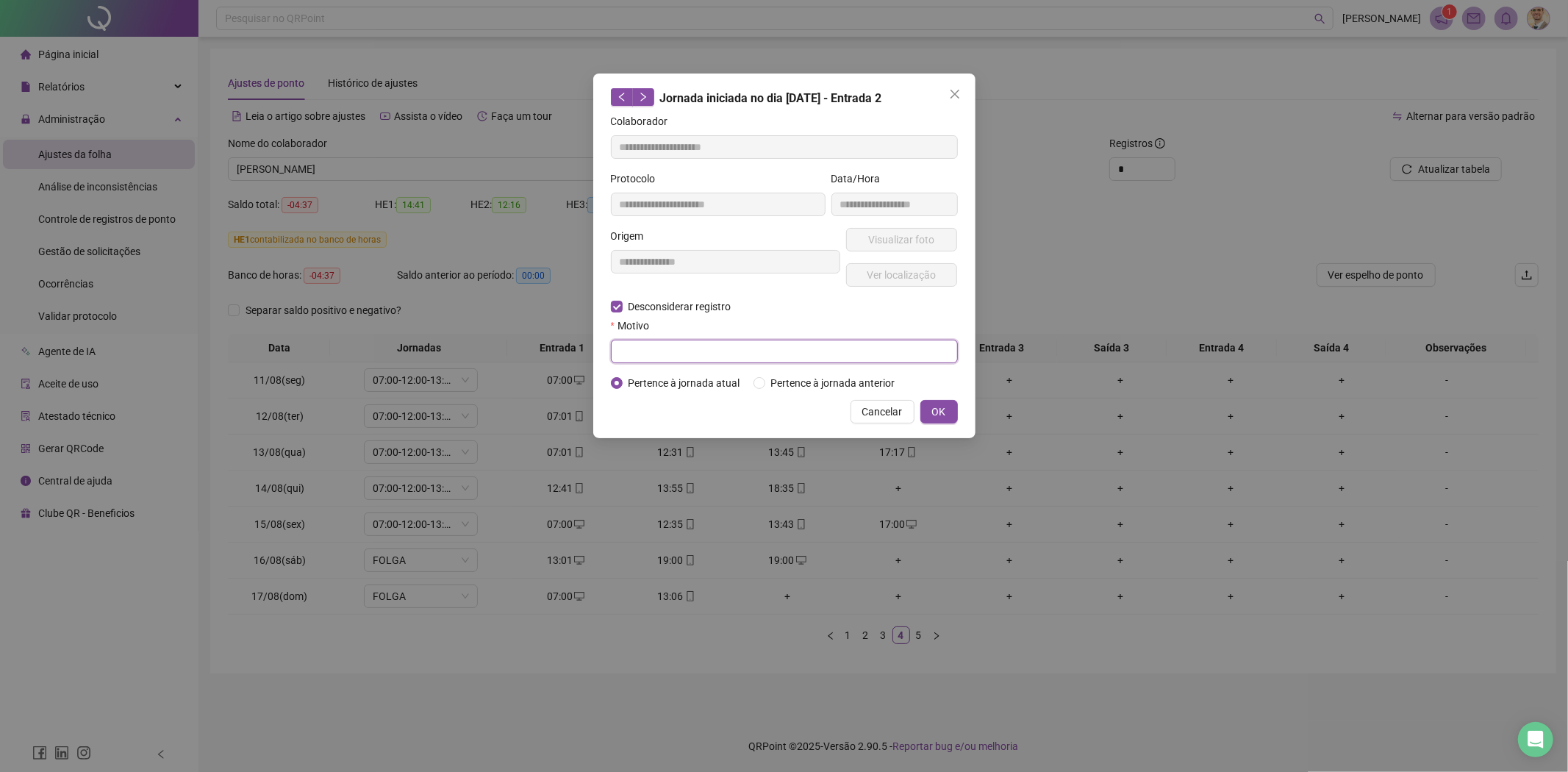
click at [705, 361] on input "text" at bounding box center [784, 352] width 347 height 23
type input "**********"
click at [935, 401] on button "OK" at bounding box center [939, 411] width 37 height 23
click at [938, 409] on span "OK" at bounding box center [939, 412] width 14 height 17
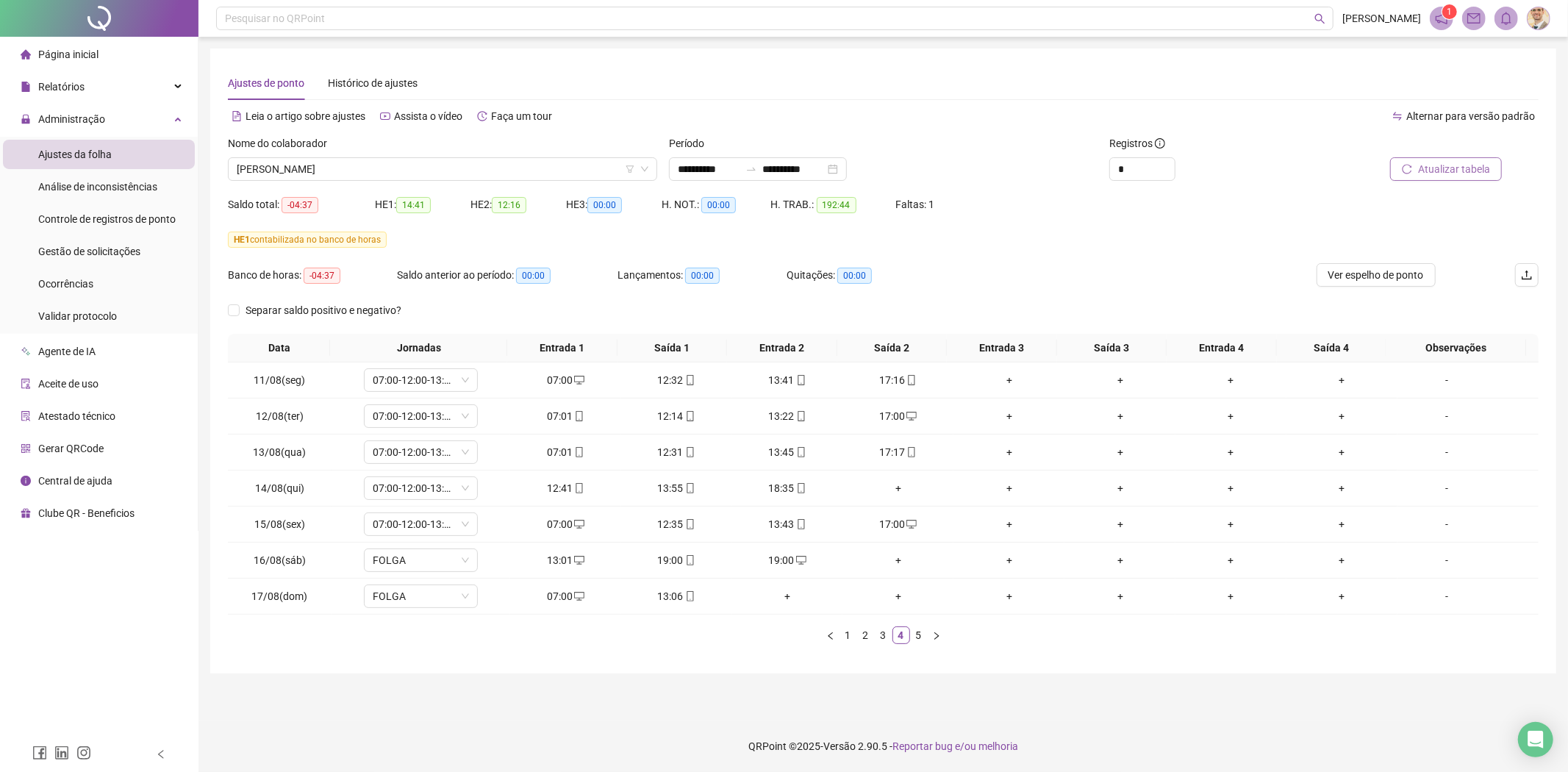
click at [1437, 168] on span "Atualizar tabela" at bounding box center [1453, 170] width 72 height 17
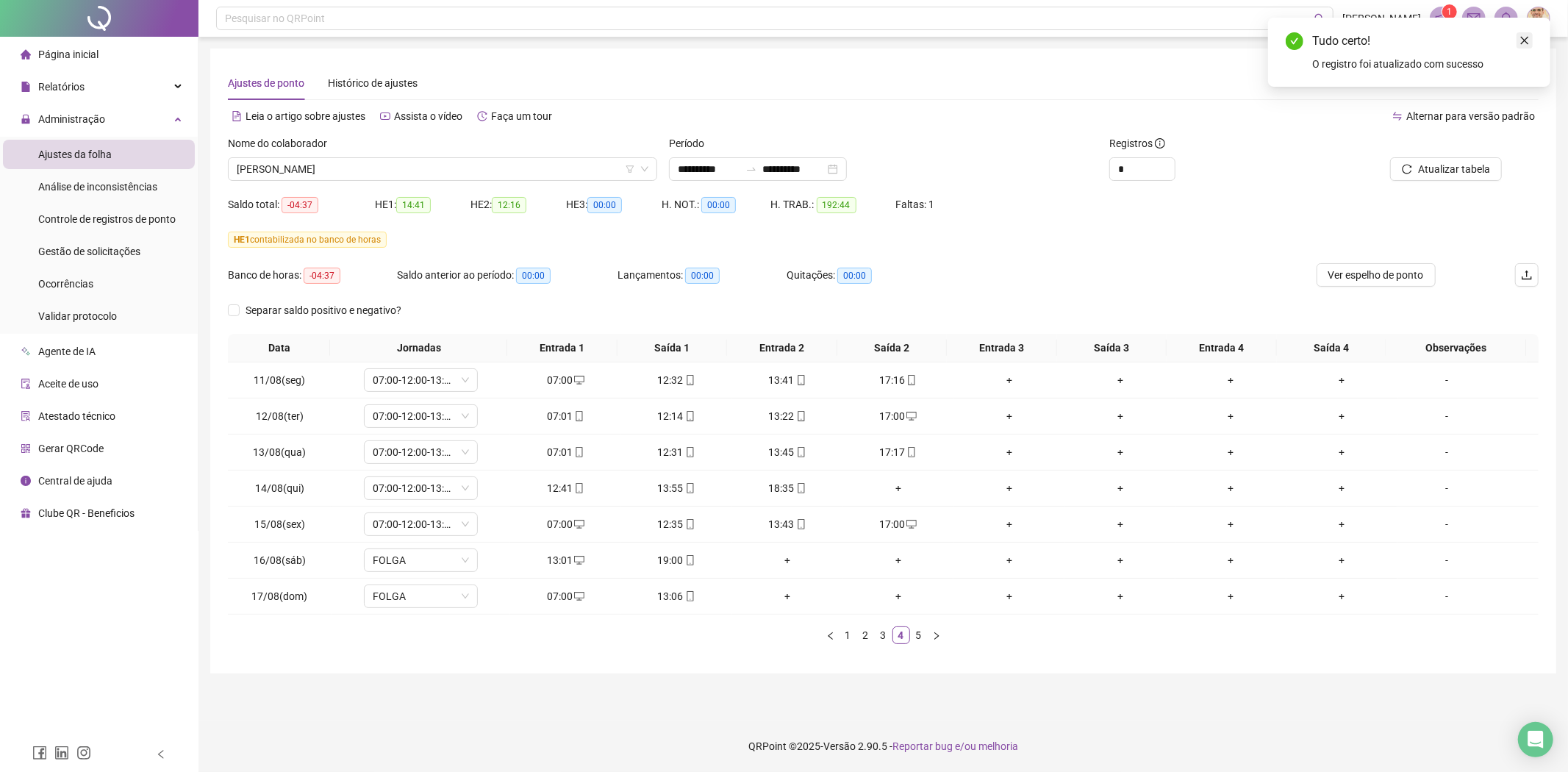
click at [1526, 36] on icon "close" at bounding box center [1524, 41] width 10 height 10
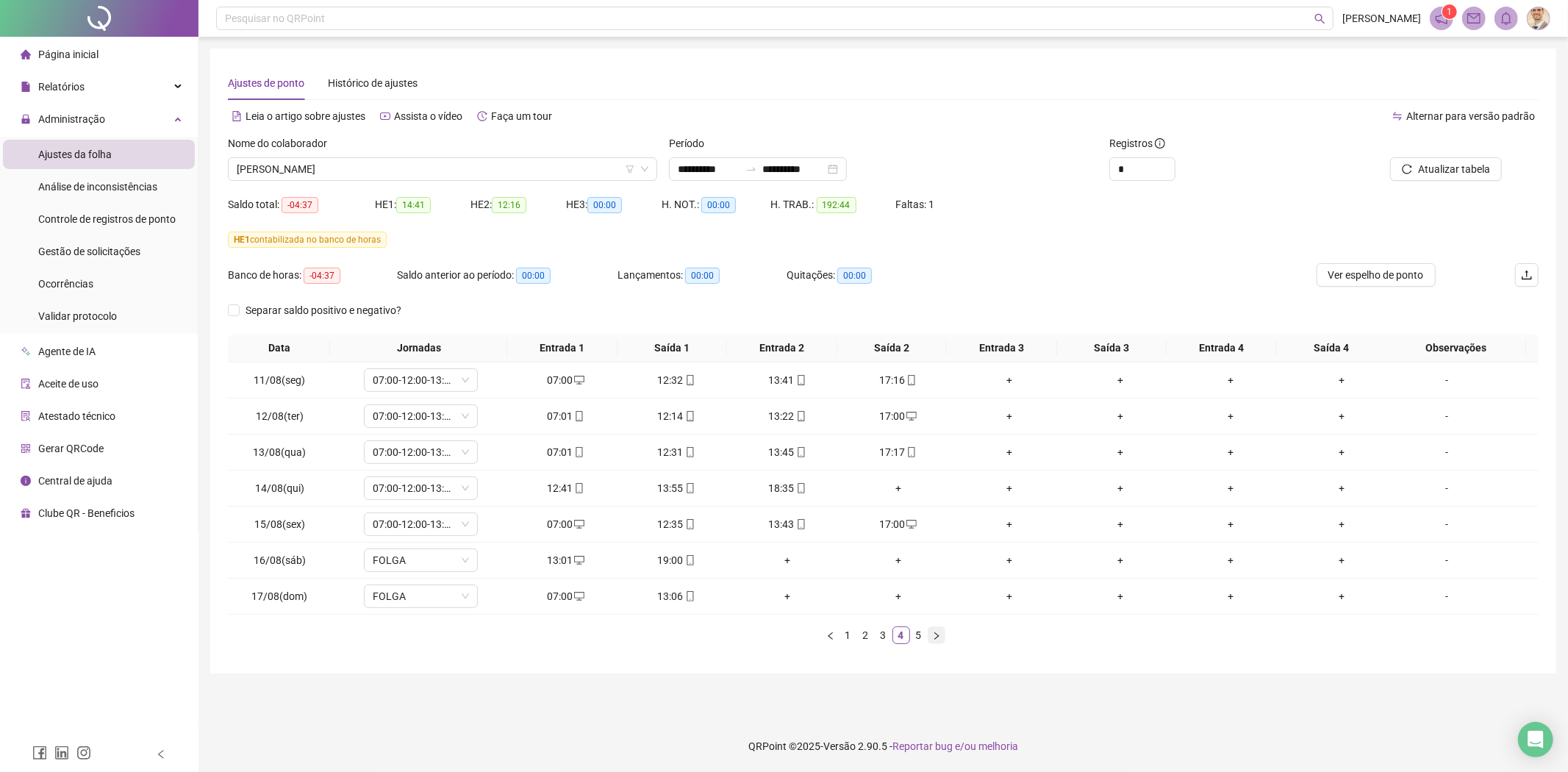
click at [937, 635] on icon "right" at bounding box center [936, 635] width 9 height 9
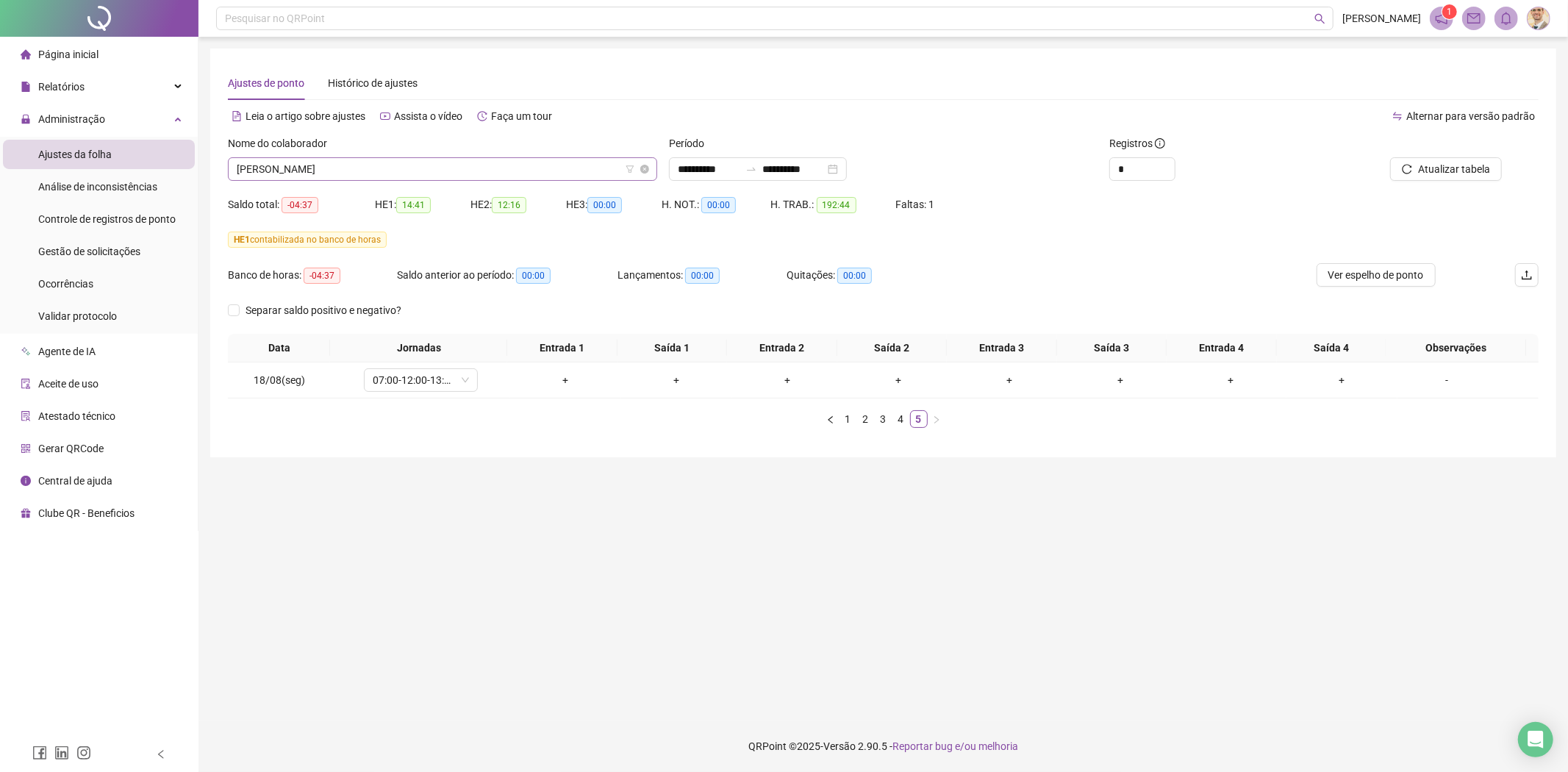
click at [430, 165] on span "[PERSON_NAME]" at bounding box center [442, 169] width 412 height 22
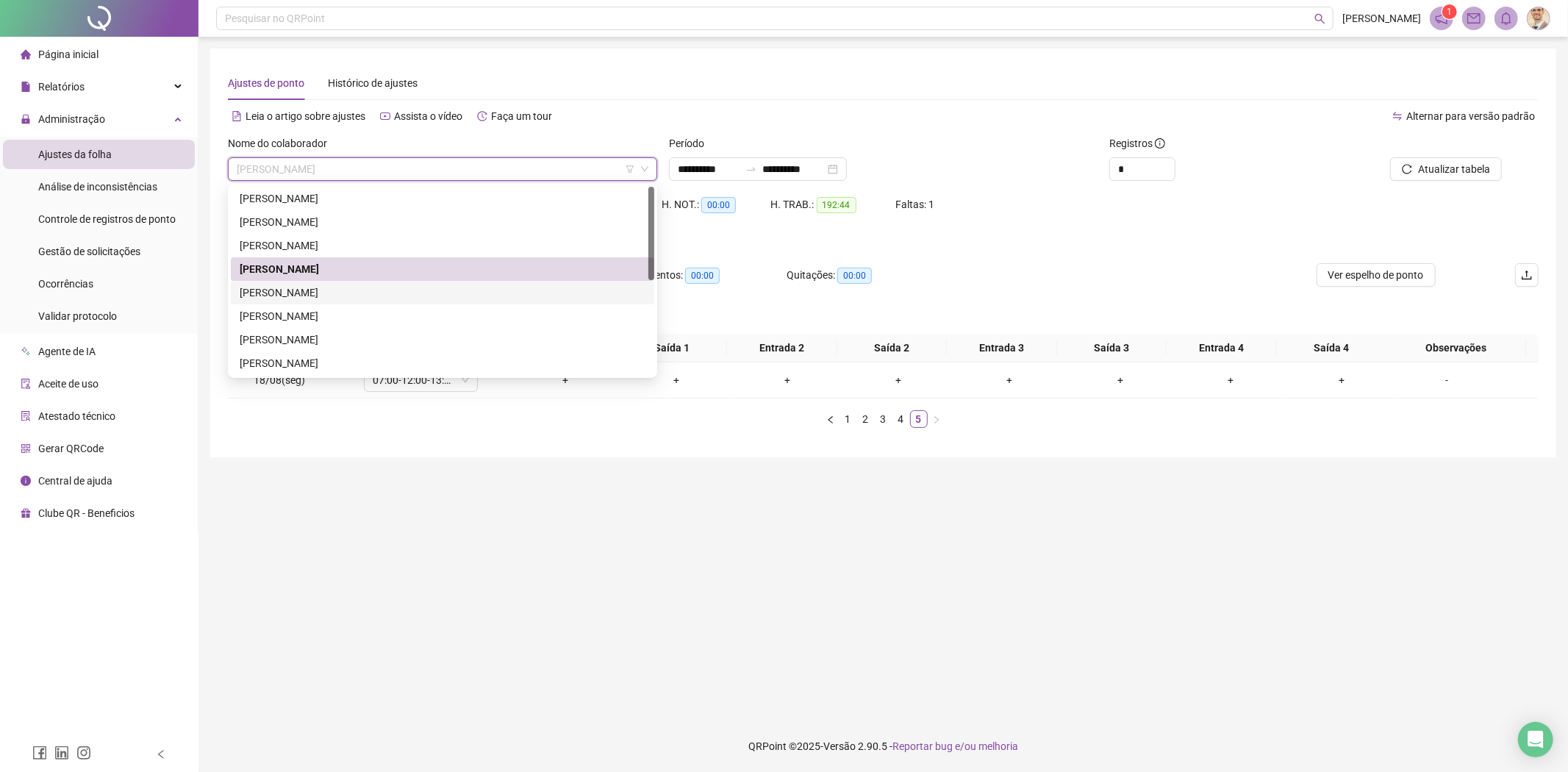
click at [292, 290] on div "[PERSON_NAME]" at bounding box center [442, 293] width 406 height 17
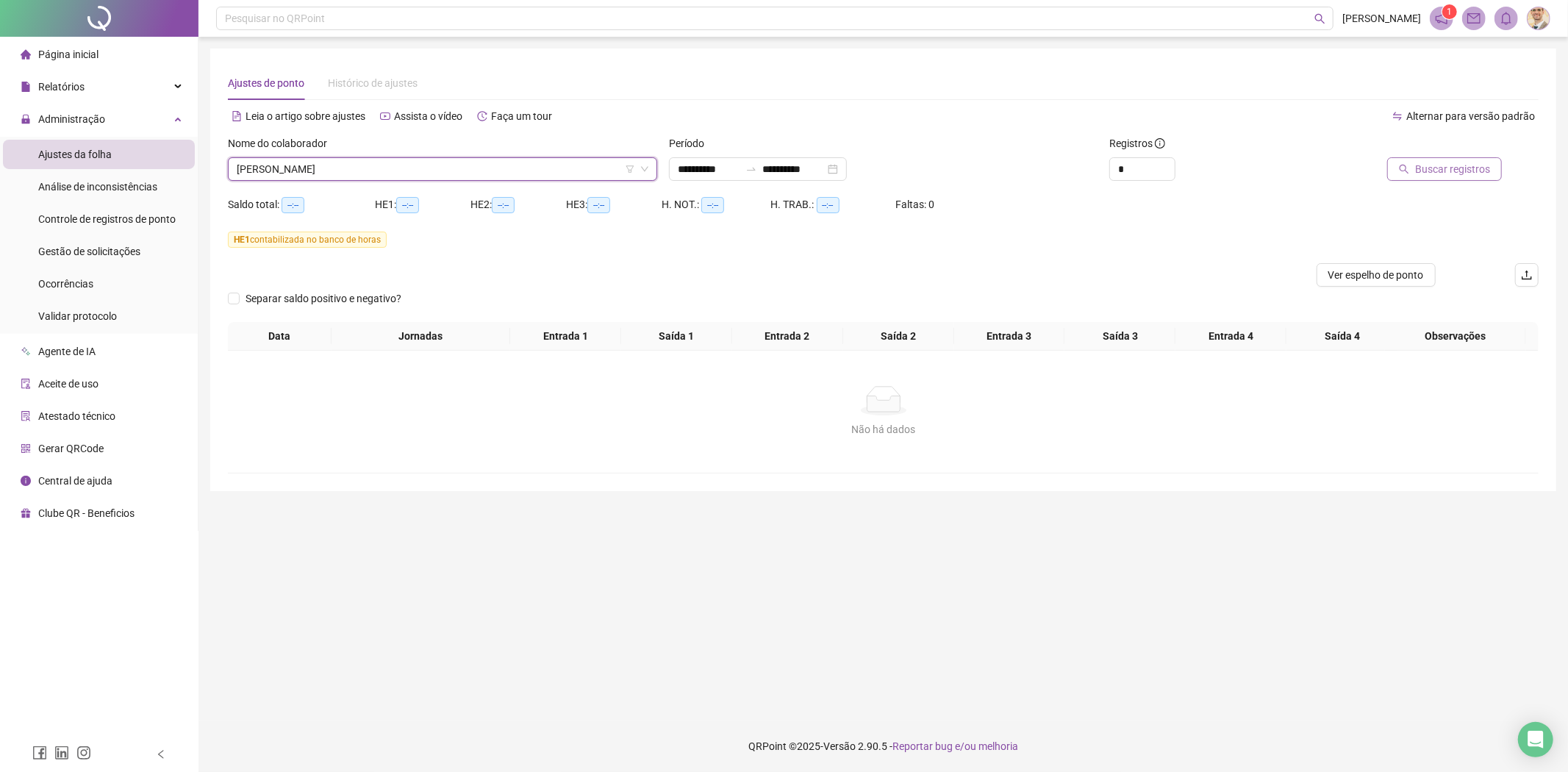
click at [1406, 167] on icon "search" at bounding box center [1403, 169] width 10 height 10
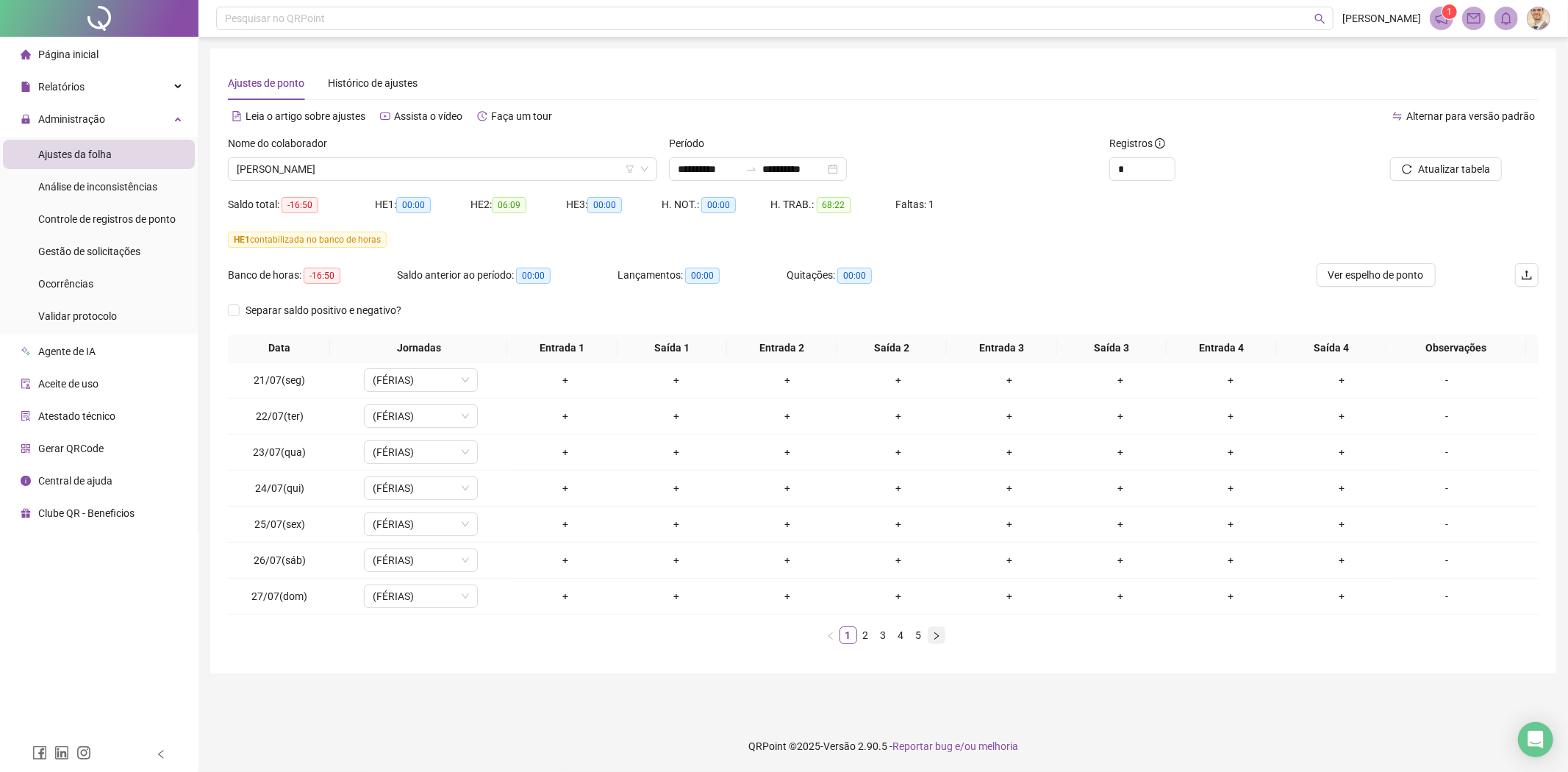
click at [934, 636] on icon "right" at bounding box center [936, 635] width 9 height 9
click at [935, 637] on icon "right" at bounding box center [936, 635] width 9 height 9
click at [935, 637] on icon "right" at bounding box center [936, 635] width 9 height 9
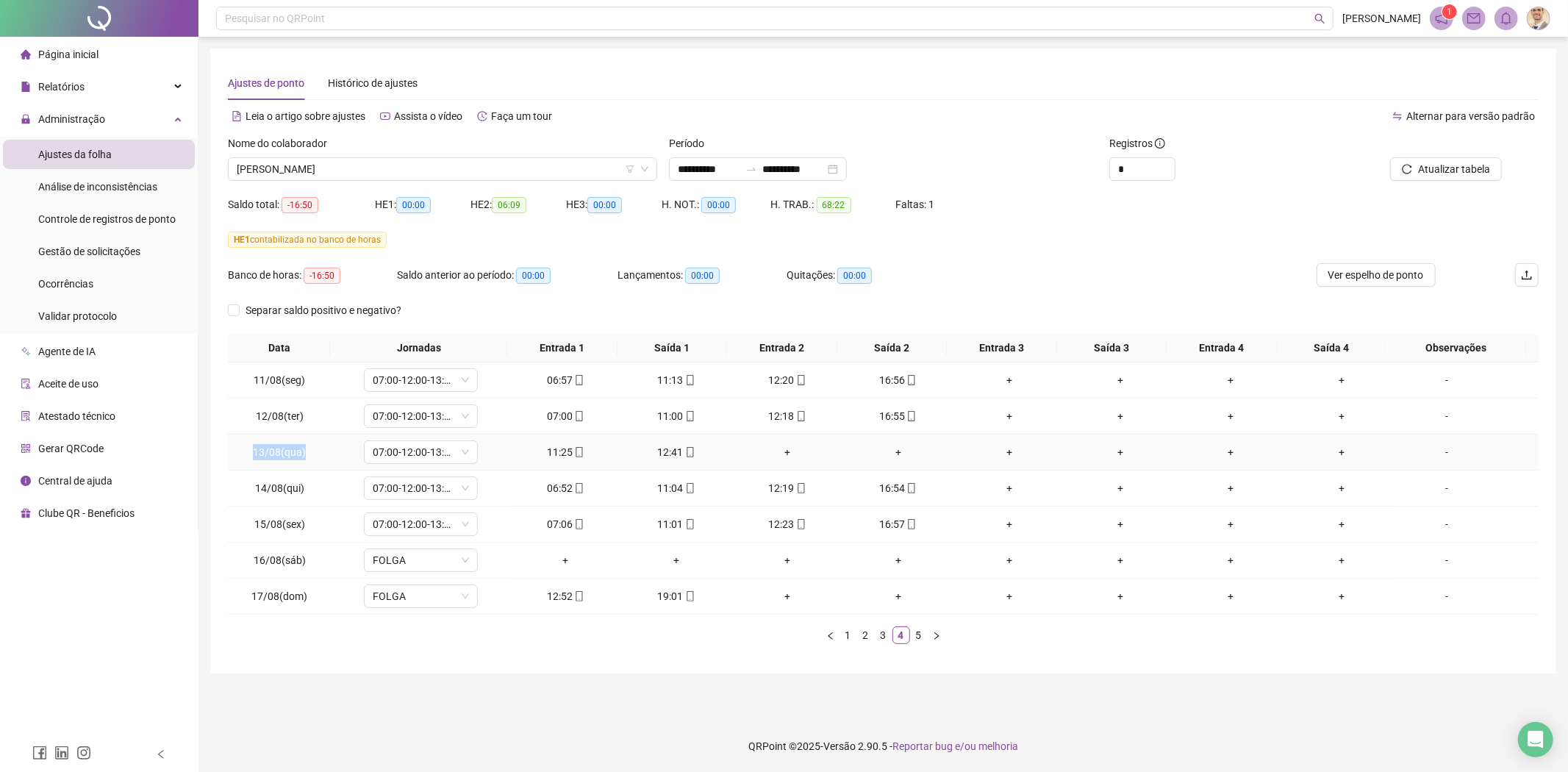
drag, startPoint x: 324, startPoint y: 458, endPoint x: 245, endPoint y: 454, distance: 79.1
click at [245, 454] on td "13/08(qua)" at bounding box center [280, 453] width 103 height 36
copy span "13/08(qua)"
click at [941, 638] on button "button" at bounding box center [936, 635] width 17 height 17
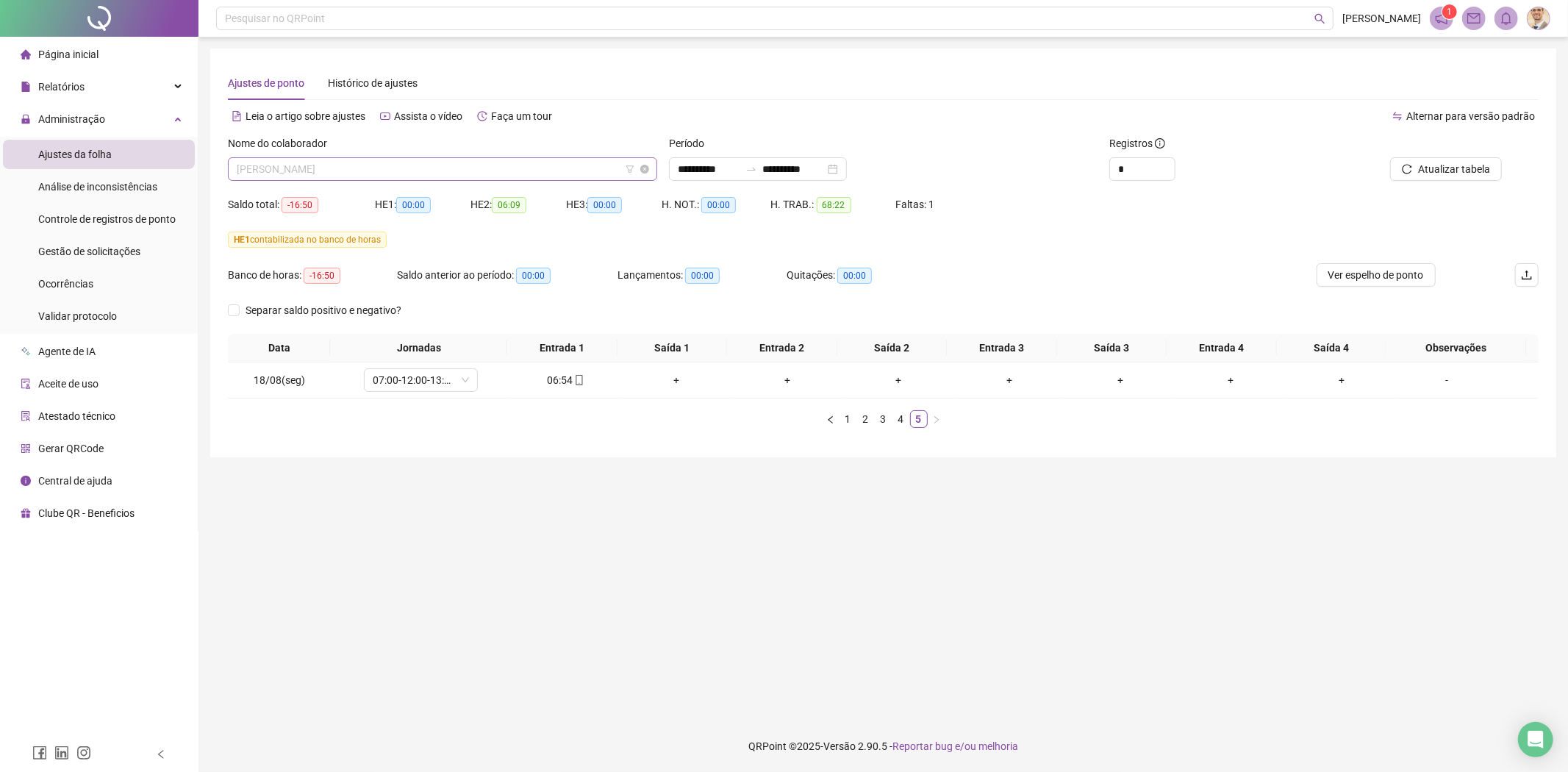
click at [406, 167] on span "[PERSON_NAME]" at bounding box center [442, 169] width 412 height 22
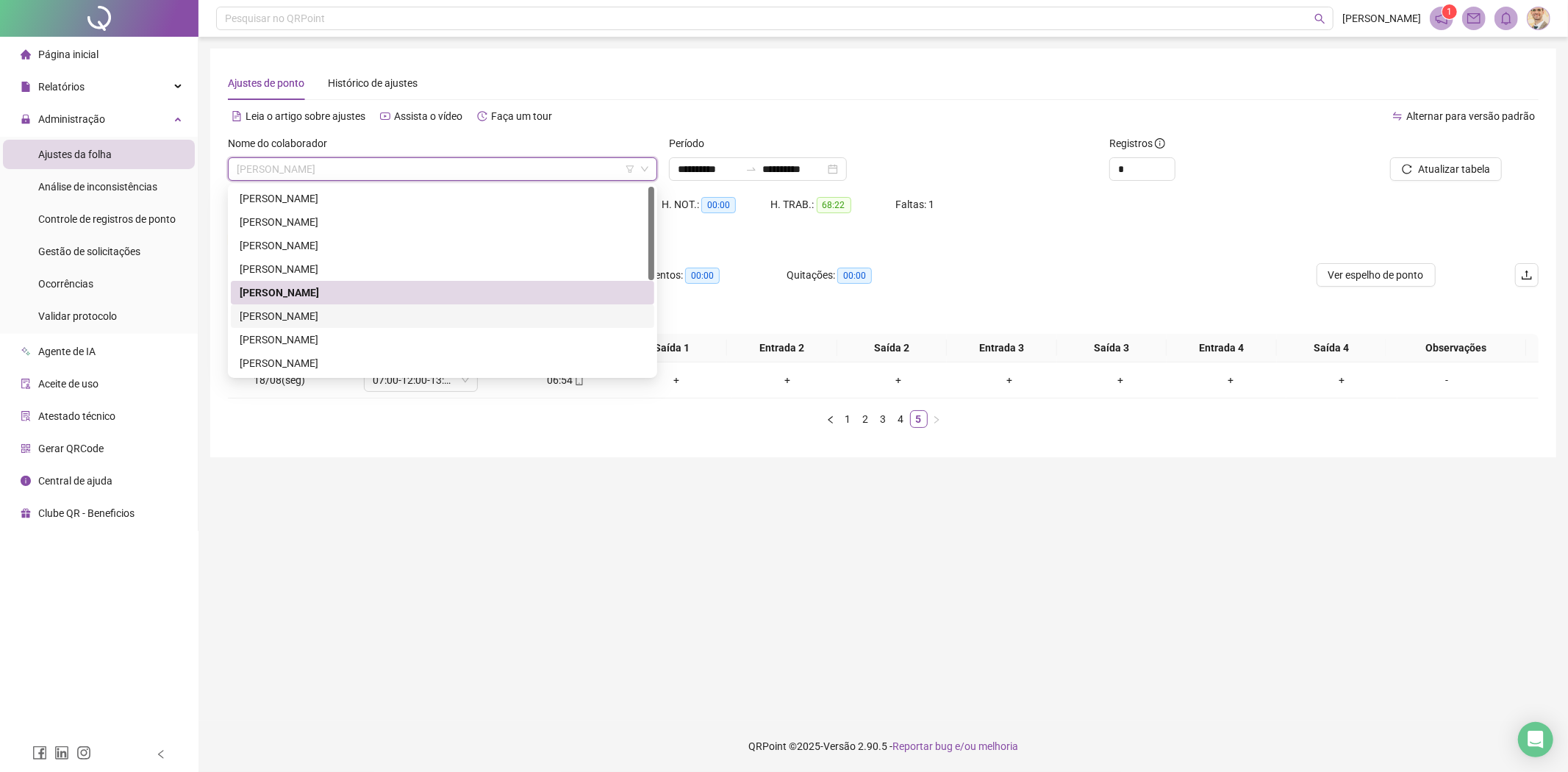
click at [343, 319] on div "[PERSON_NAME]" at bounding box center [442, 316] width 406 height 17
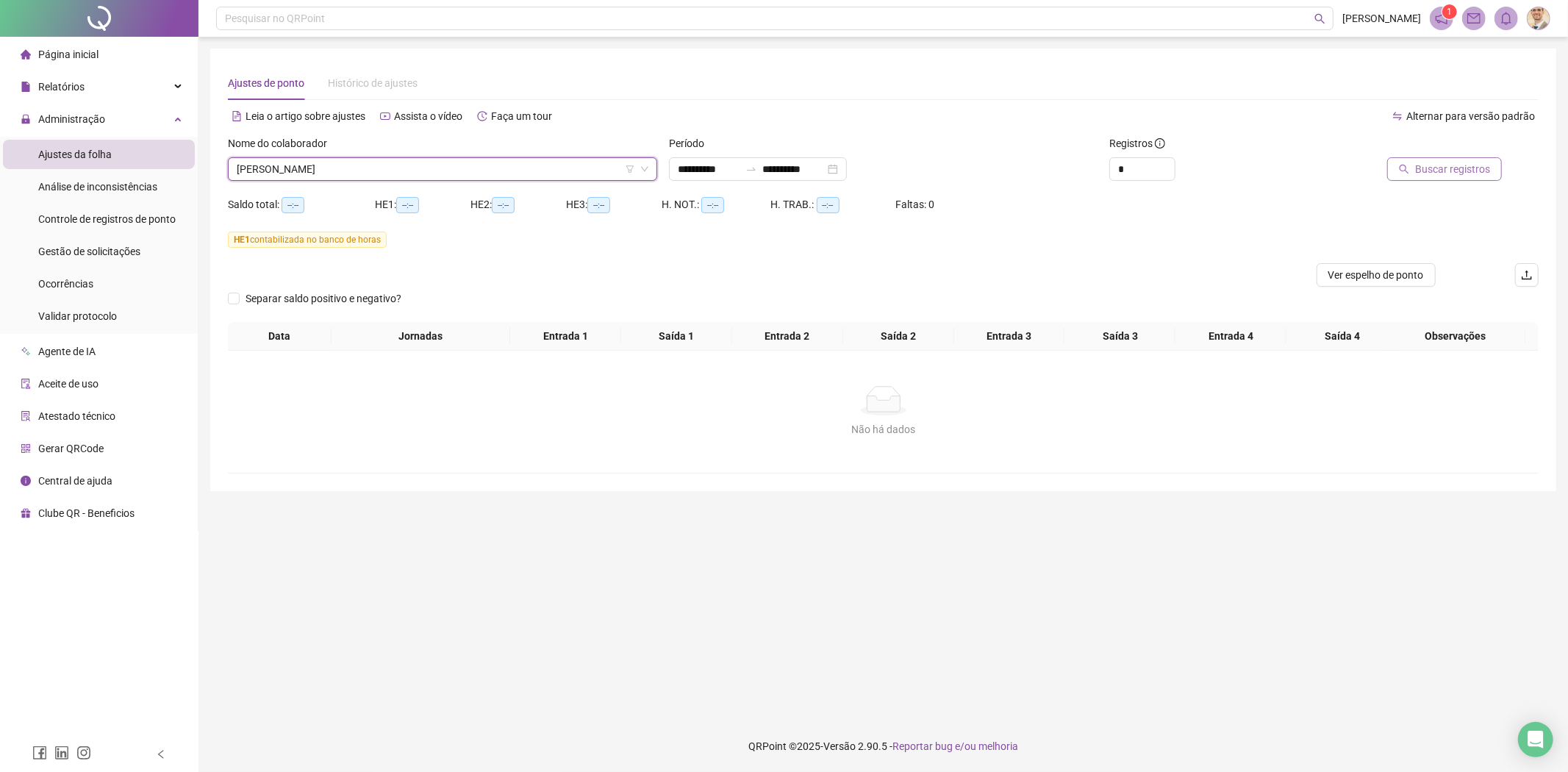
click at [1428, 172] on span "Buscar registros" at bounding box center [1452, 170] width 75 height 17
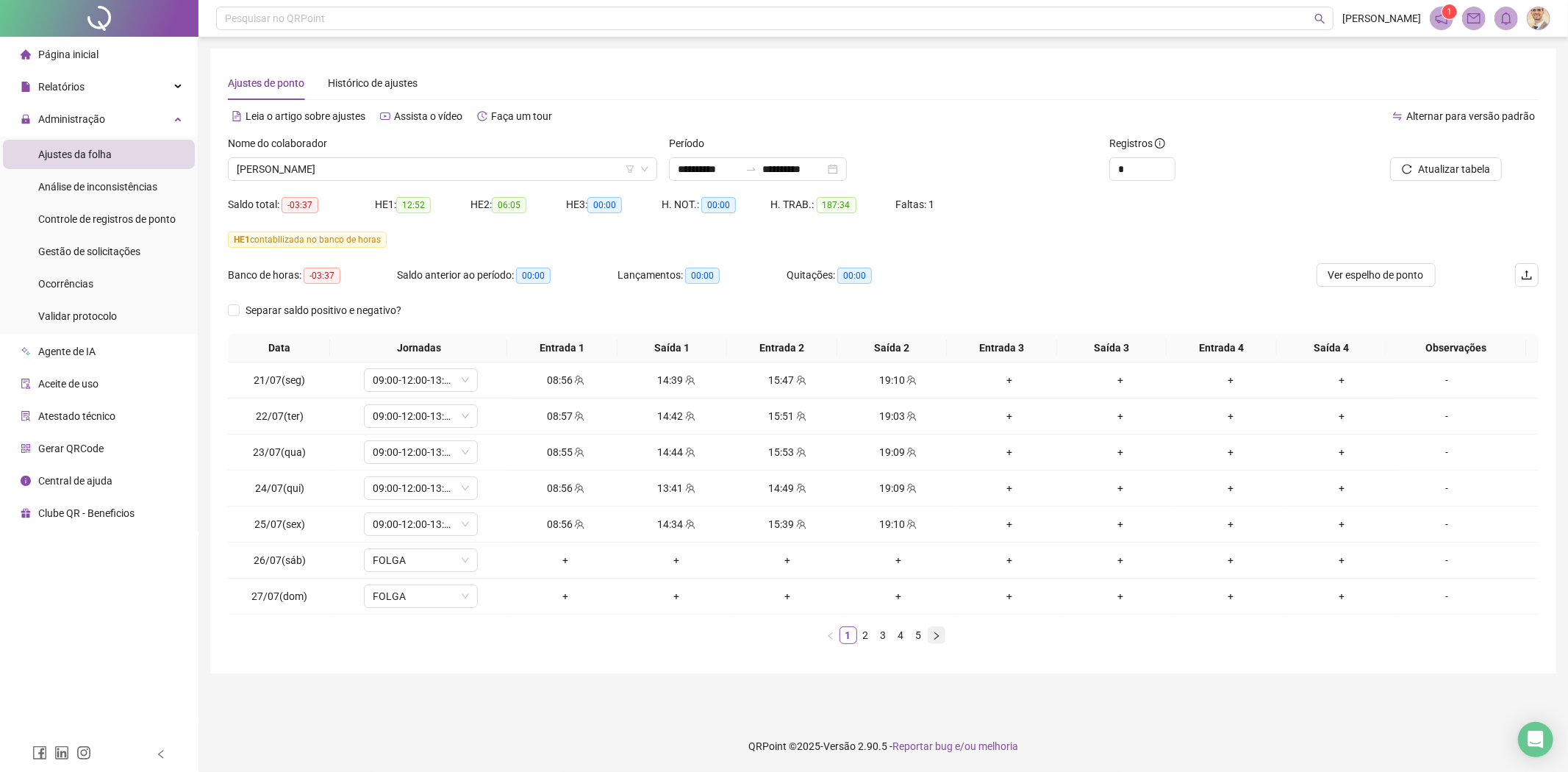
click at [939, 641] on button "button" at bounding box center [936, 635] width 17 height 17
click at [937, 638] on icon "right" at bounding box center [936, 635] width 9 height 9
click at [662, 525] on div "08:54" at bounding box center [676, 525] width 99 height 17
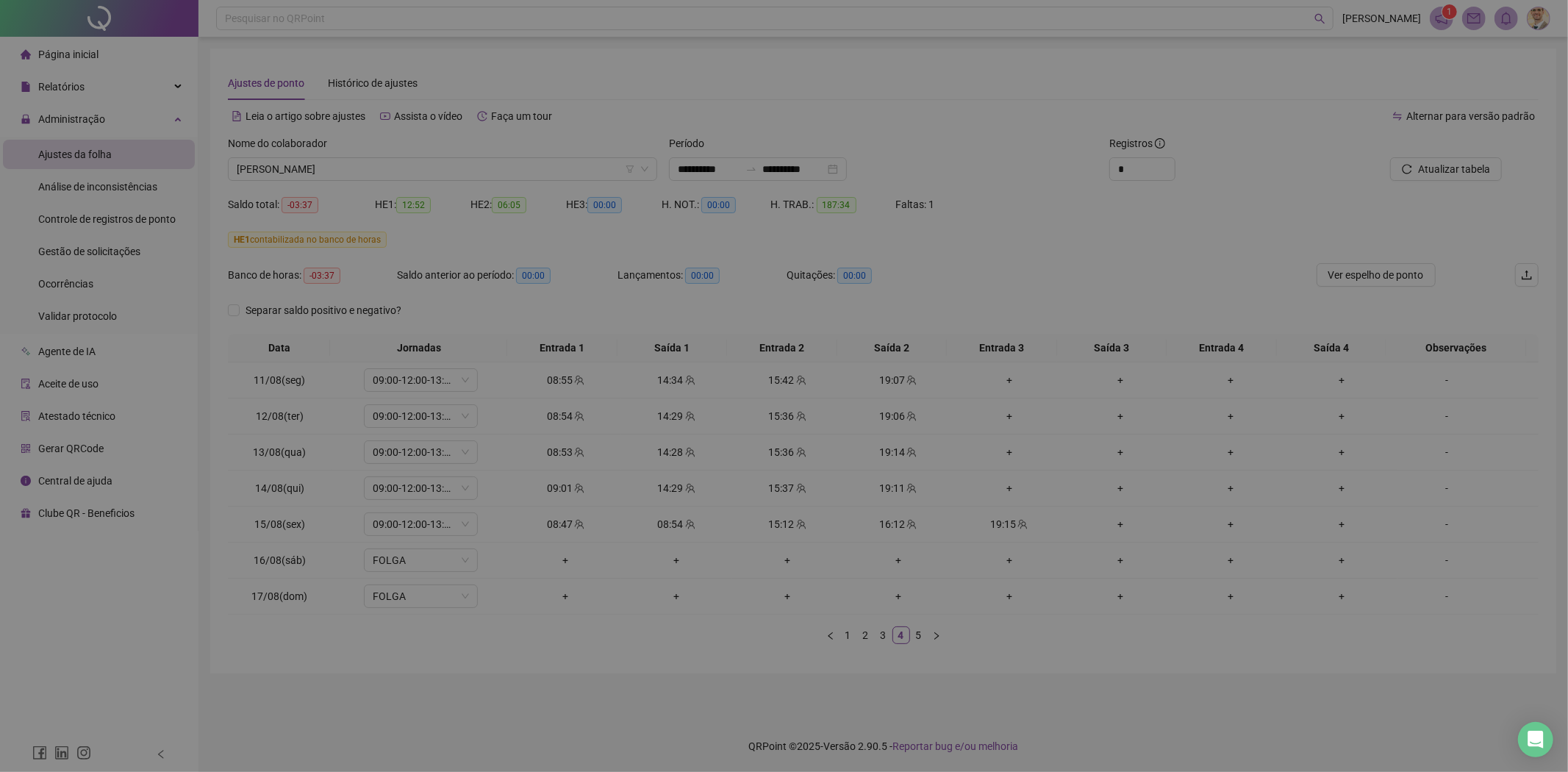
type input "**********"
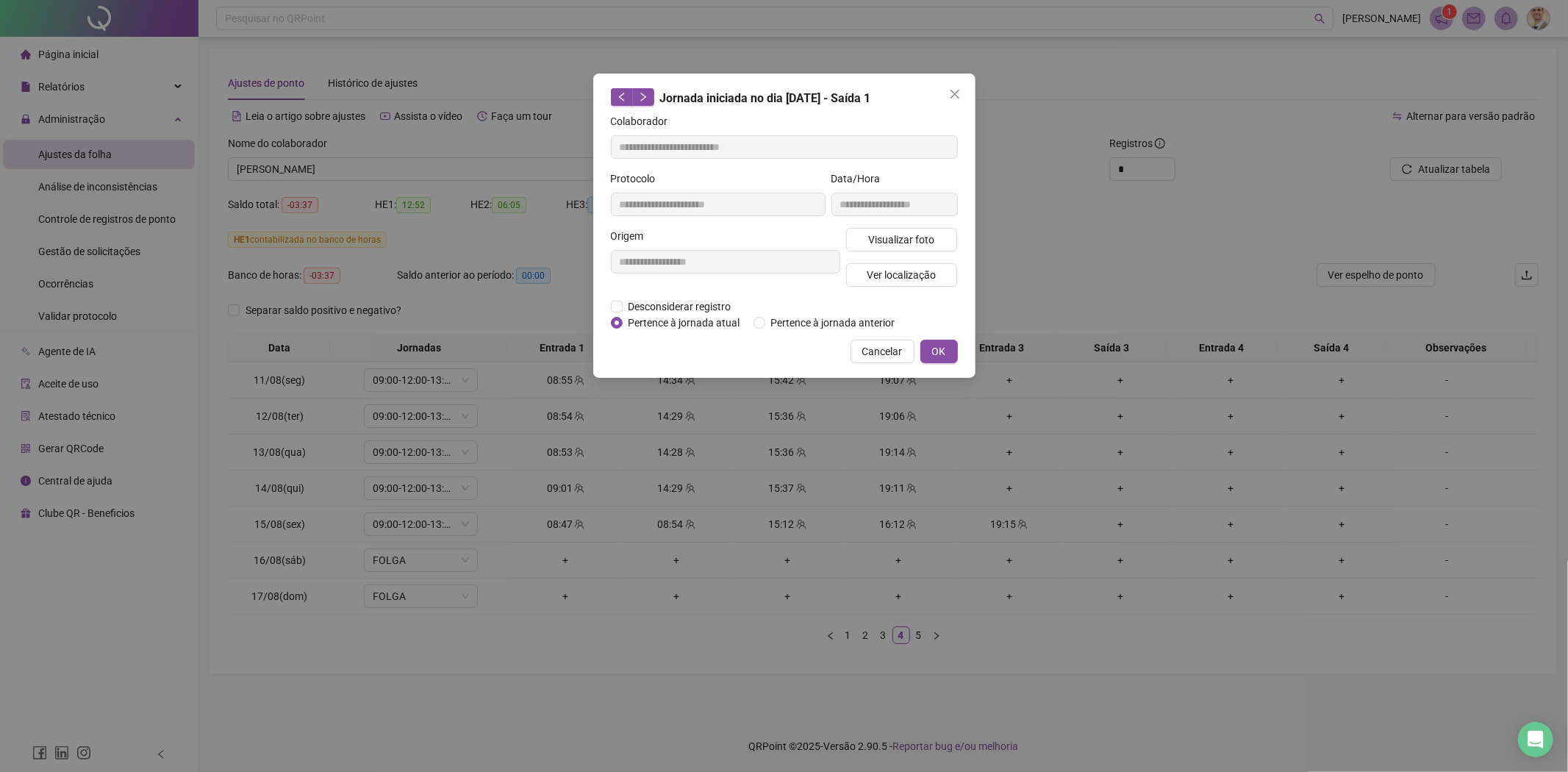
click at [662, 295] on div "**********" at bounding box center [725, 263] width 235 height 70
click at [669, 309] on span "Desconsiderar registro" at bounding box center [680, 307] width 115 height 17
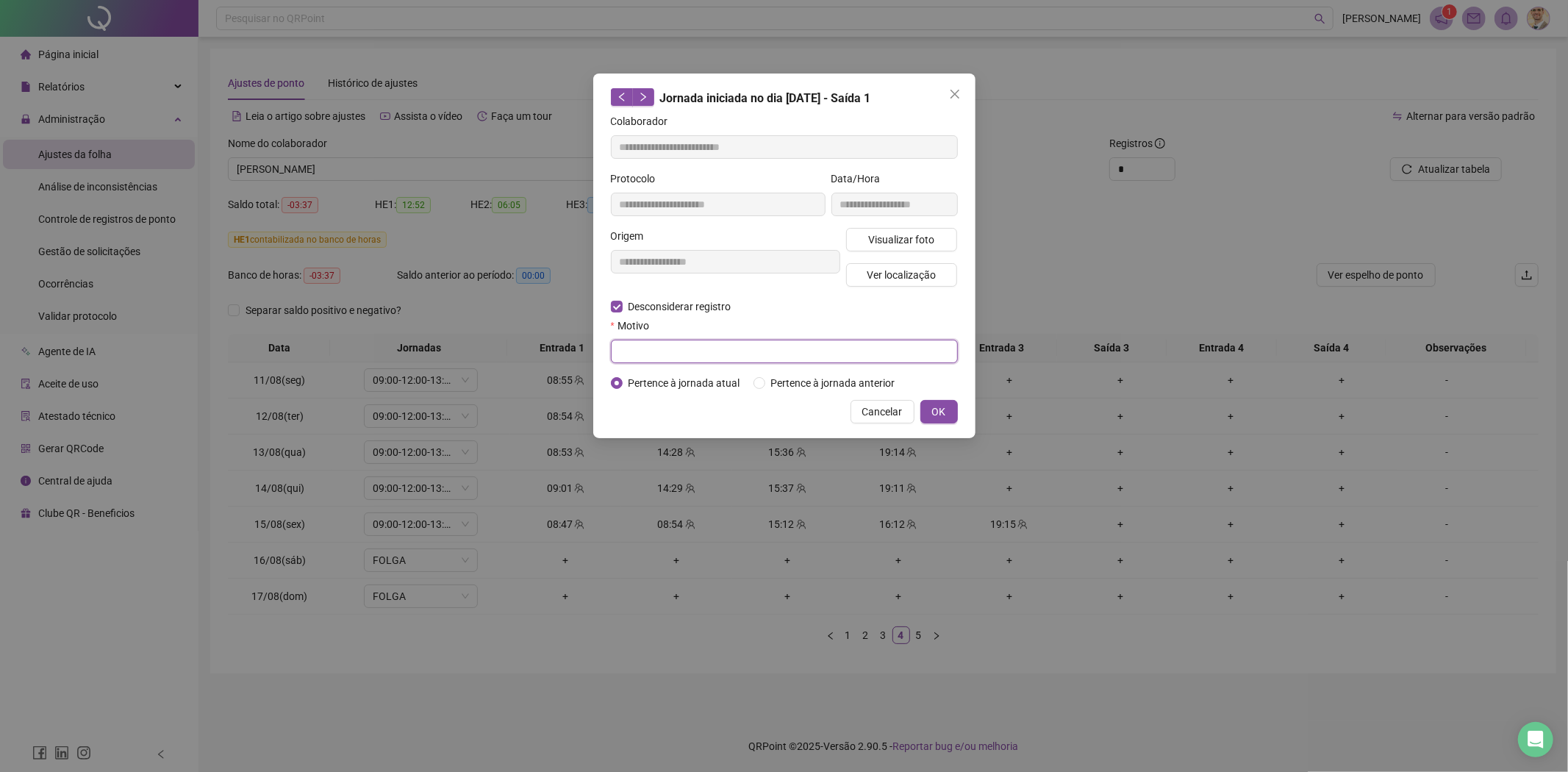
click at [664, 357] on input "text" at bounding box center [784, 352] width 347 height 23
type input "**********"
click at [939, 407] on span "OK" at bounding box center [939, 412] width 14 height 17
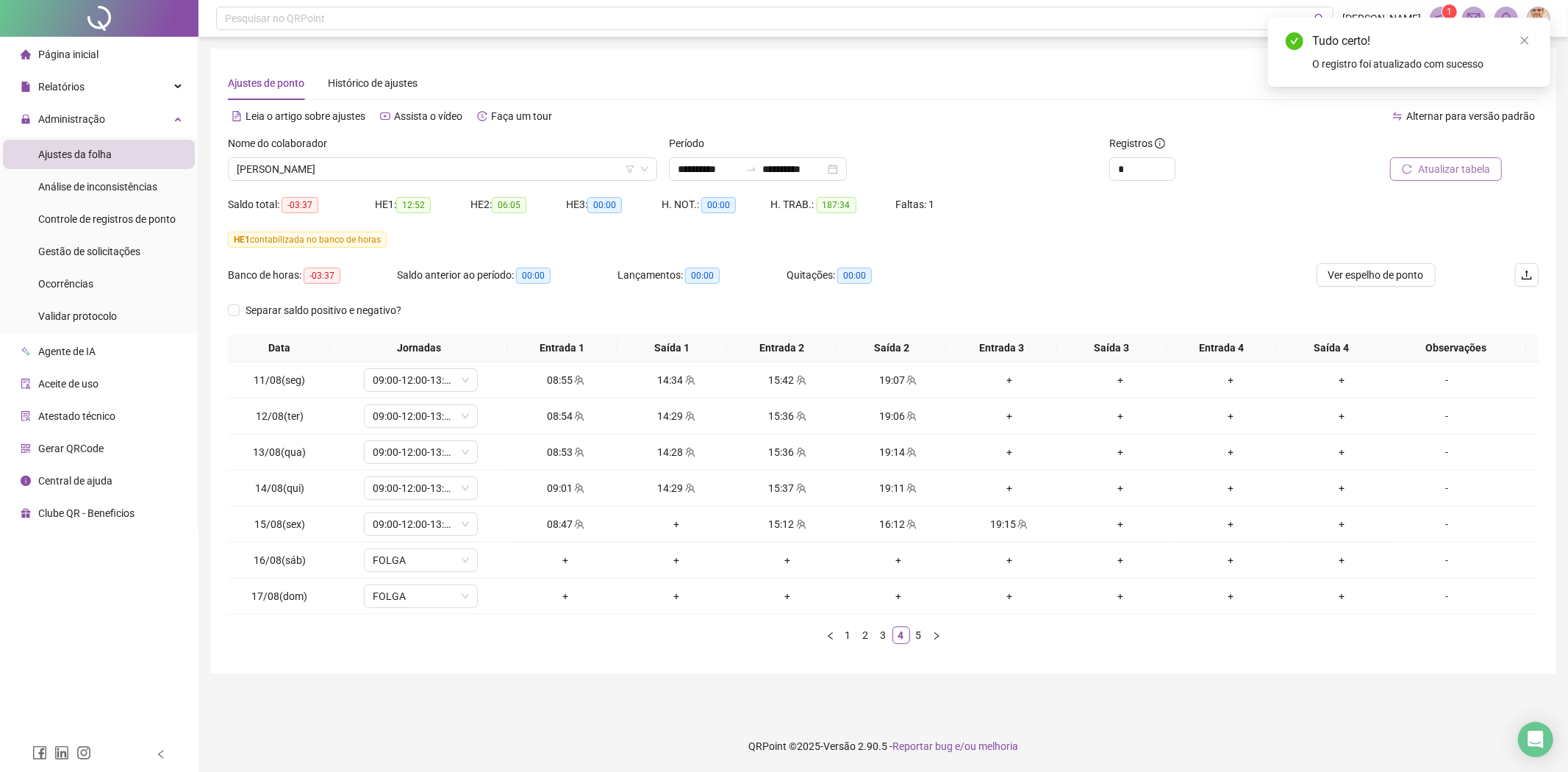
click at [1468, 168] on span "Atualizar tabela" at bounding box center [1453, 170] width 72 height 17
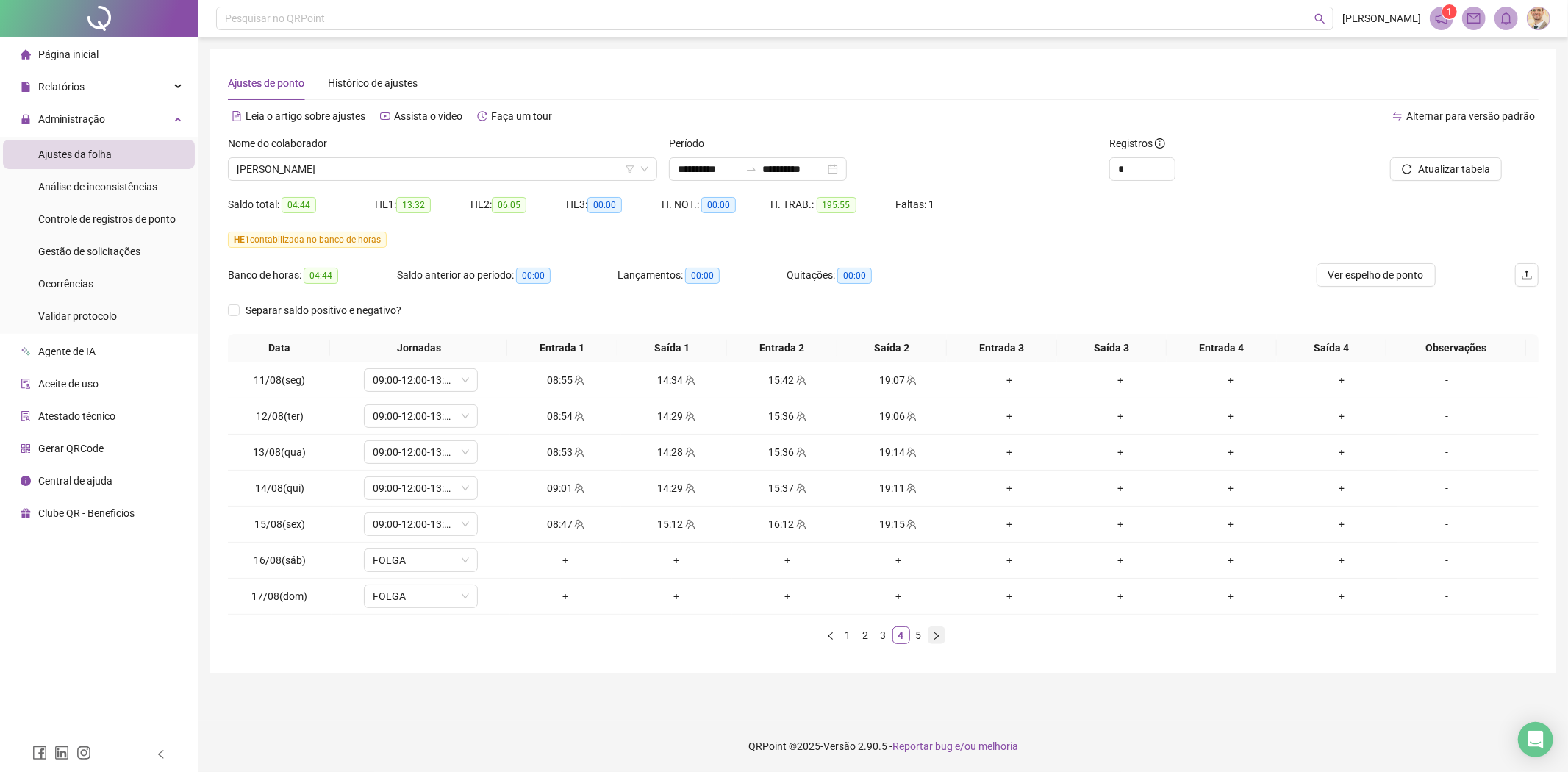
click at [935, 634] on icon "right" at bounding box center [936, 635] width 4 height 7
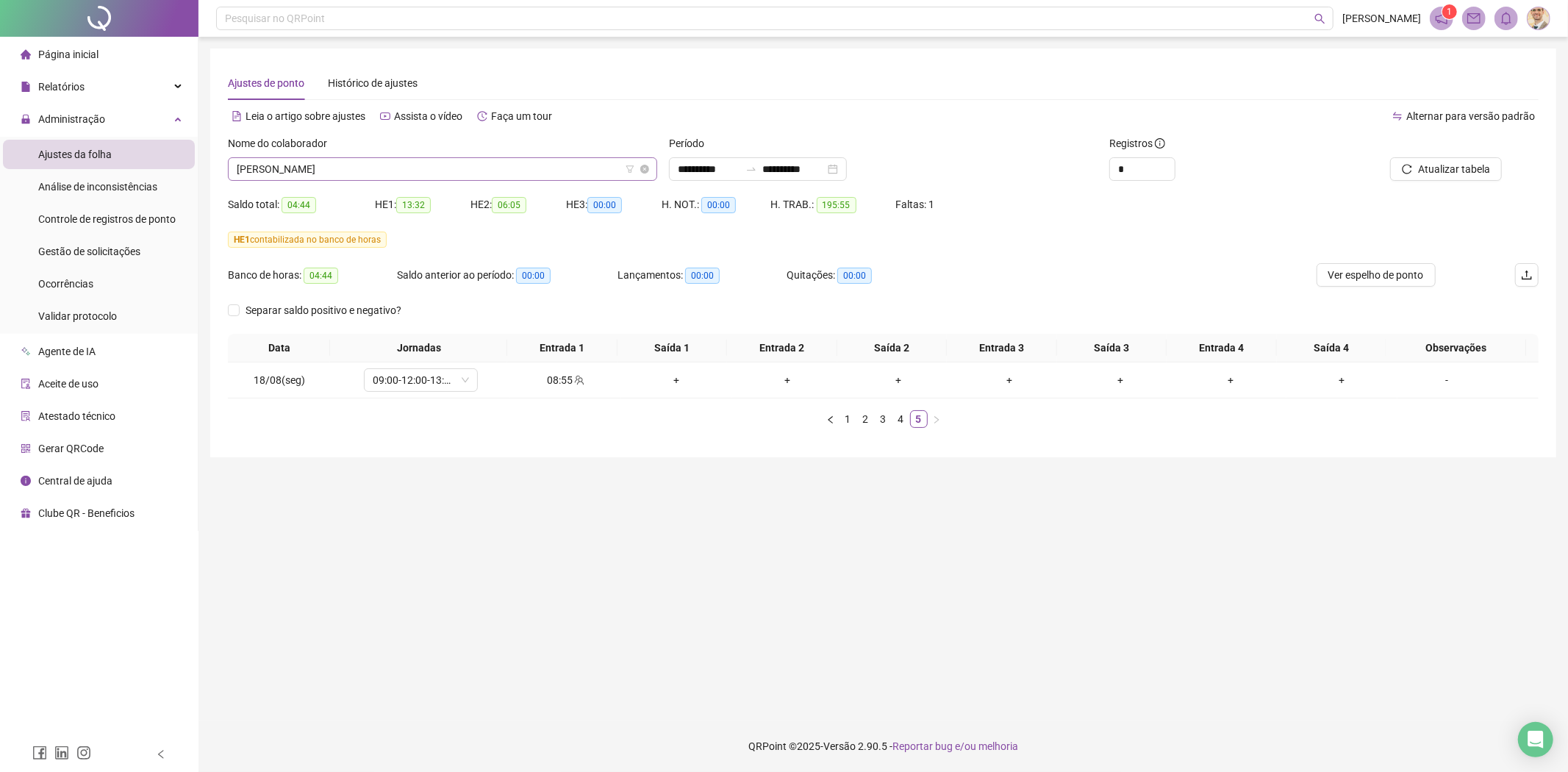
click at [454, 175] on span "[PERSON_NAME]" at bounding box center [442, 169] width 412 height 22
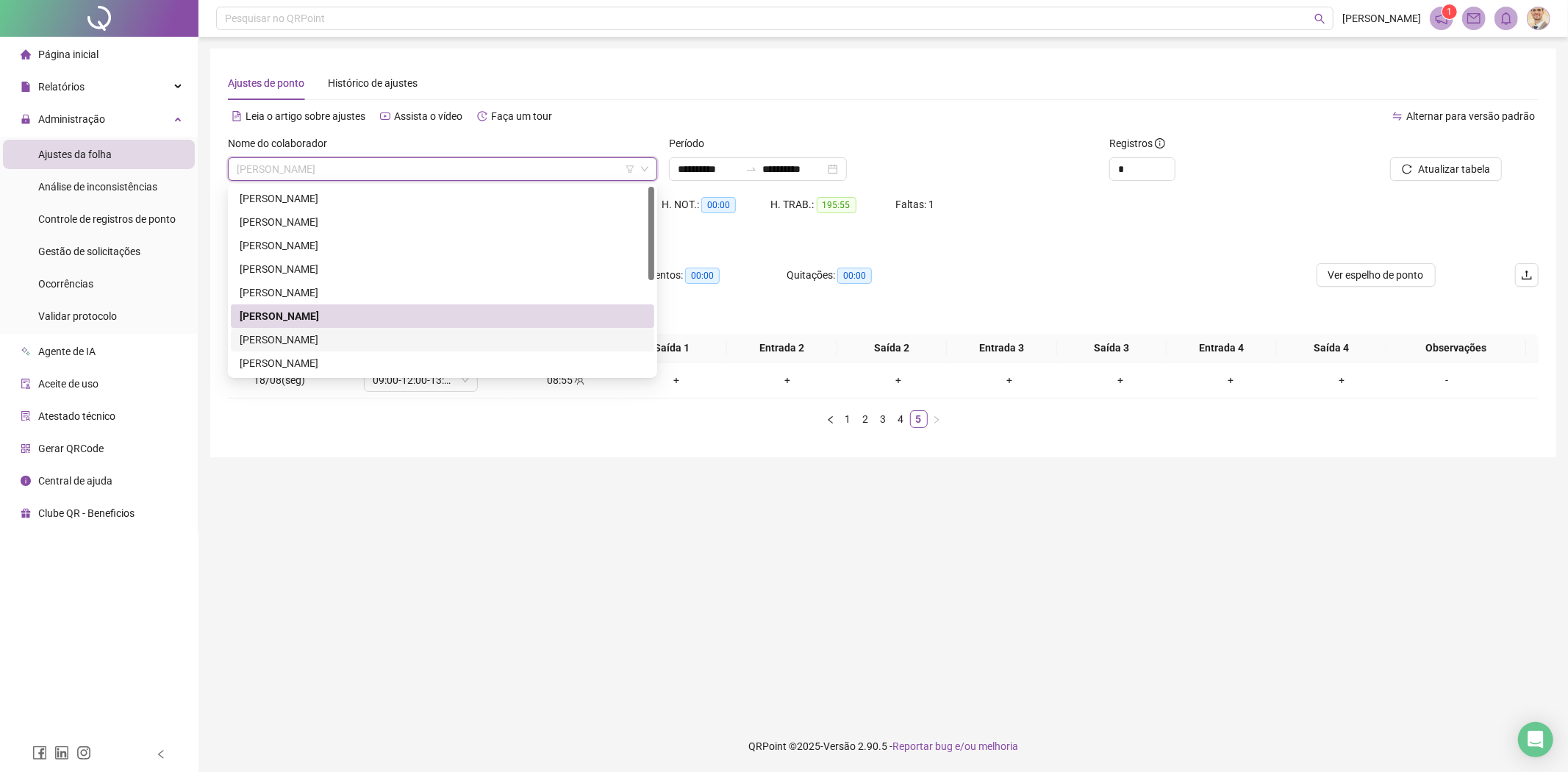
click at [328, 334] on div "[PERSON_NAME]" at bounding box center [442, 340] width 406 height 17
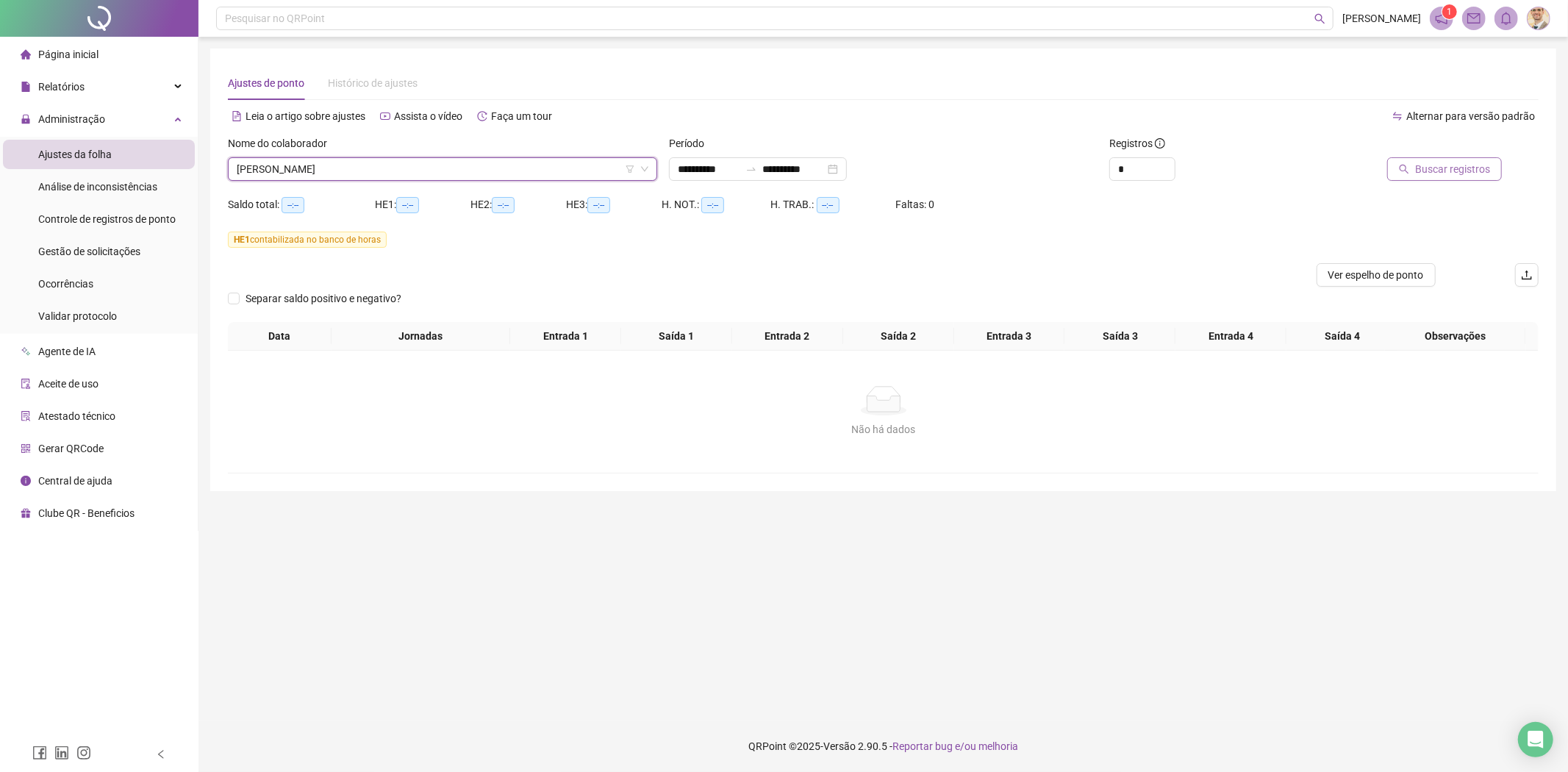
click at [1400, 167] on button "Buscar registros" at bounding box center [1444, 169] width 115 height 23
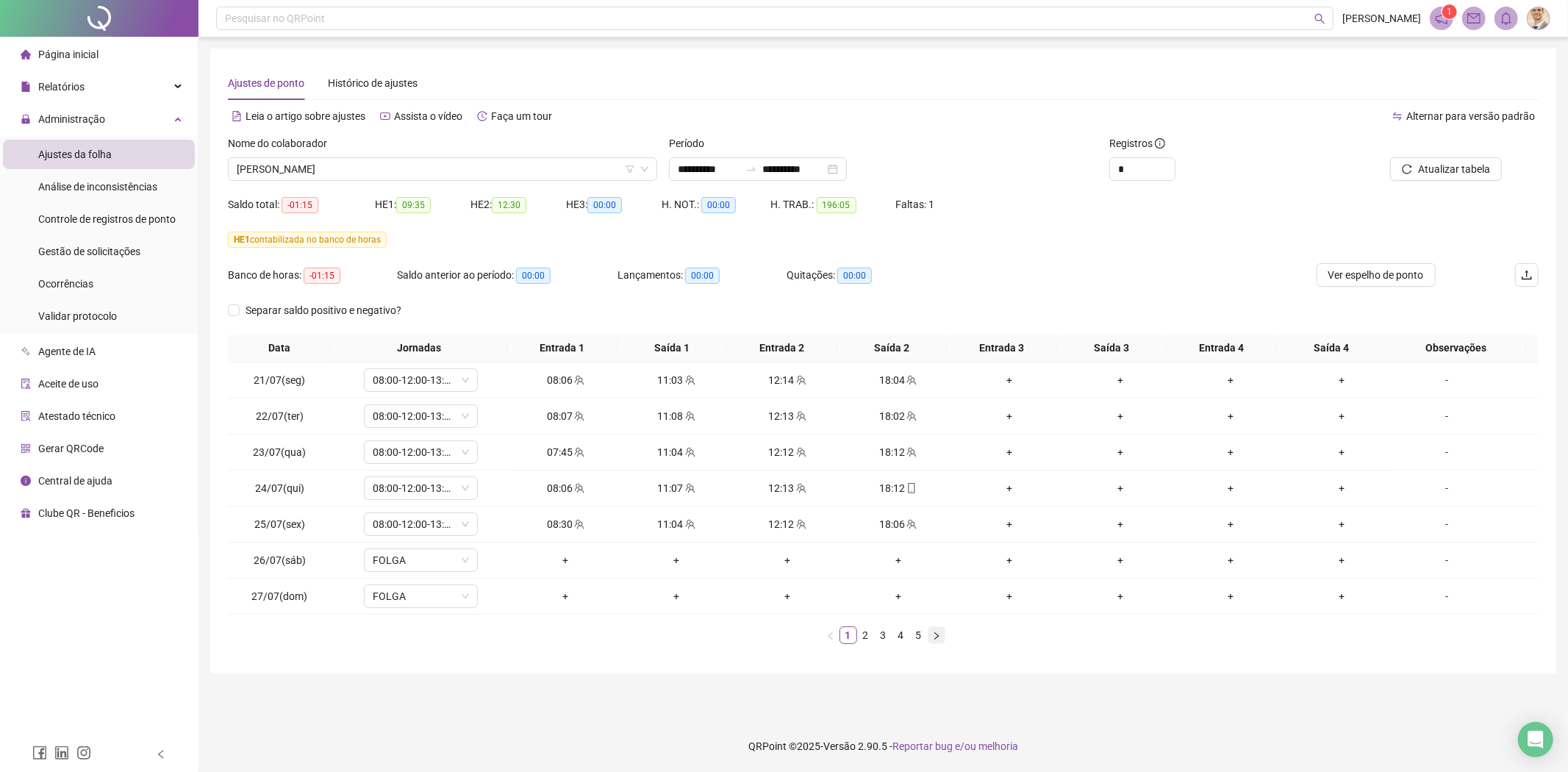
click at [935, 638] on icon "right" at bounding box center [936, 635] width 9 height 9
click at [937, 642] on button "button" at bounding box center [936, 635] width 17 height 17
click at [1207, 524] on div "06:54" at bounding box center [1231, 525] width 99 height 17
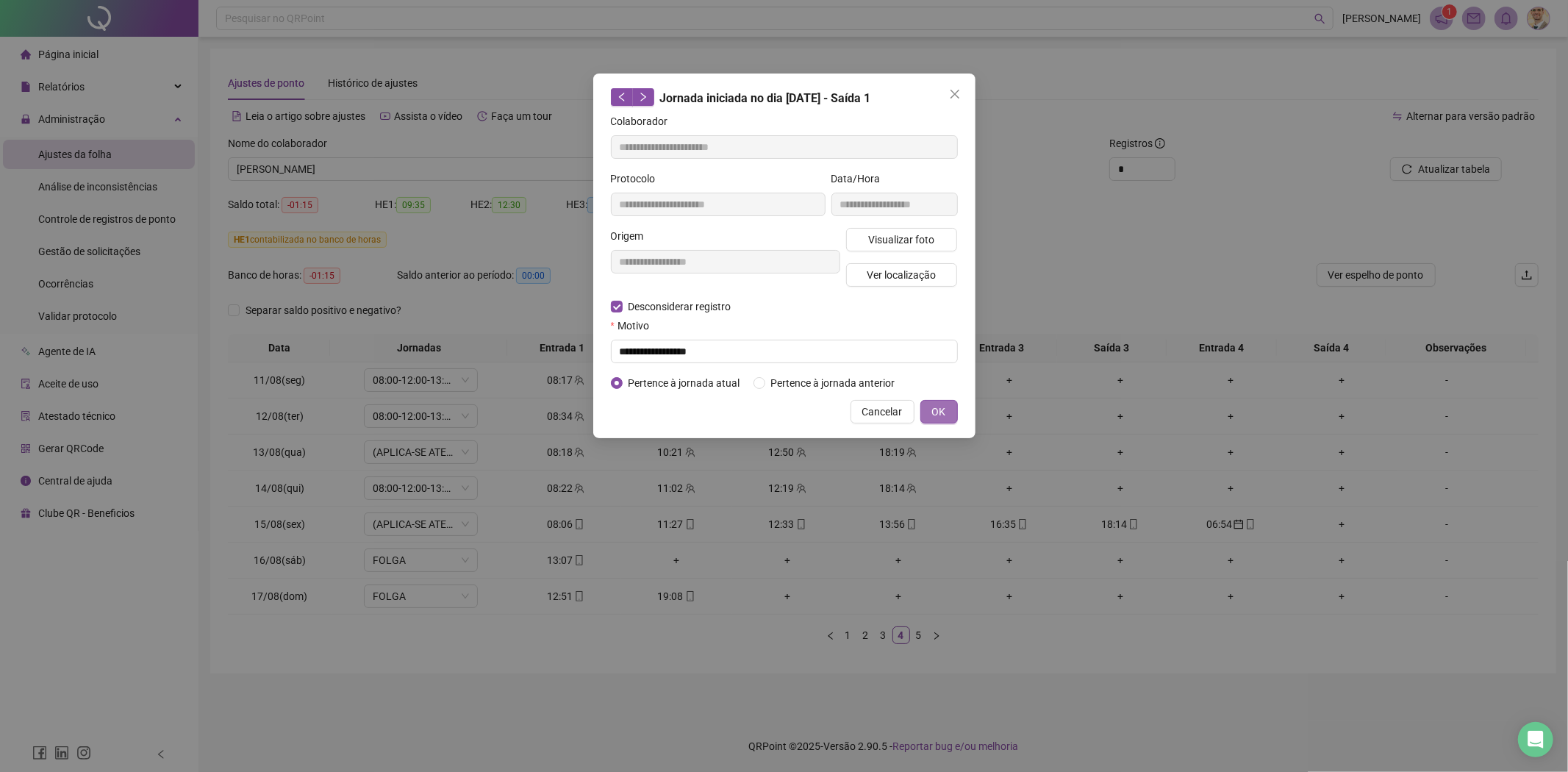
type input "**********"
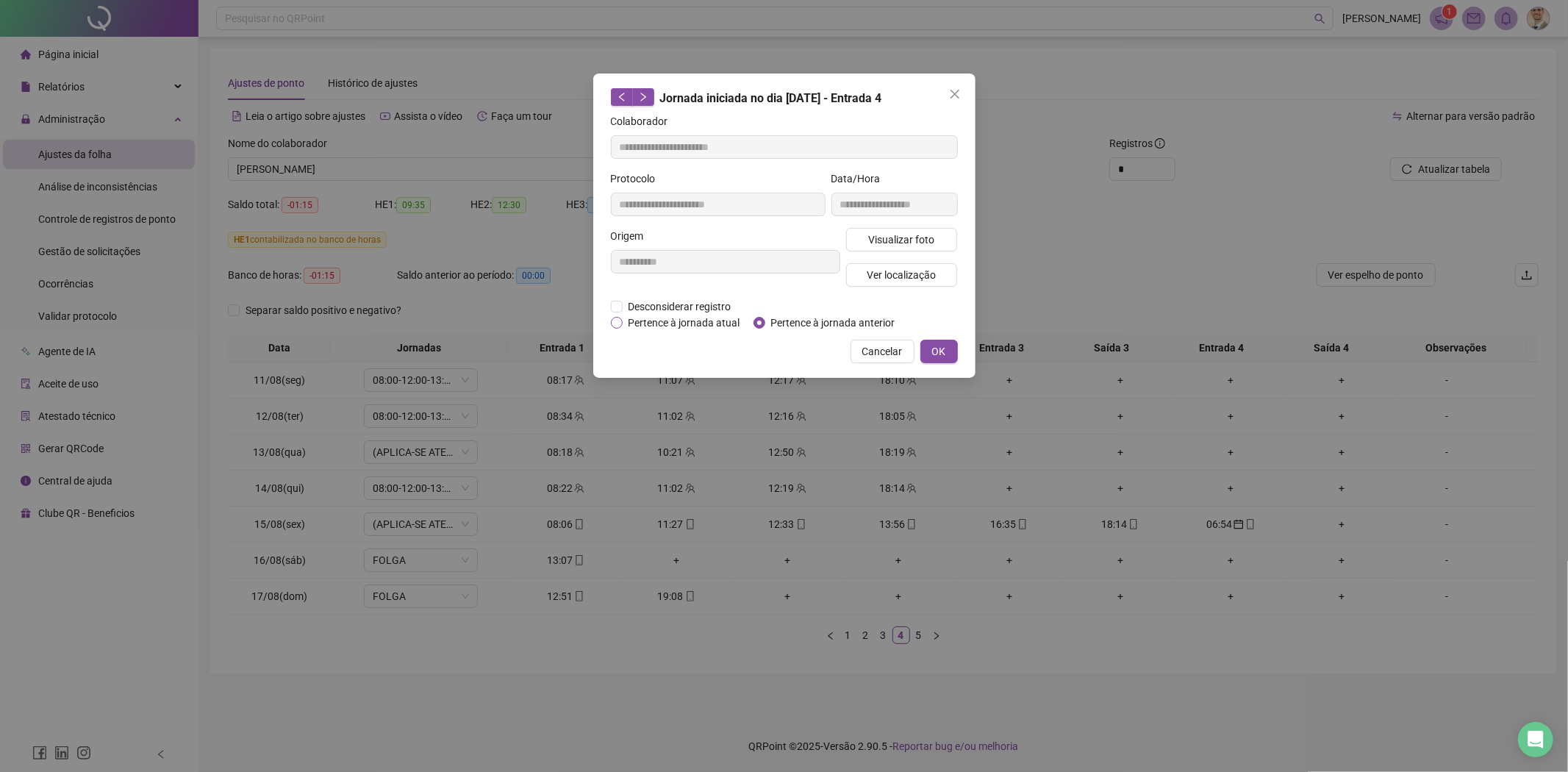
click at [645, 324] on span "Pertence à jornada atual" at bounding box center [684, 323] width 123 height 17
click at [946, 346] on button "OK" at bounding box center [939, 352] width 37 height 23
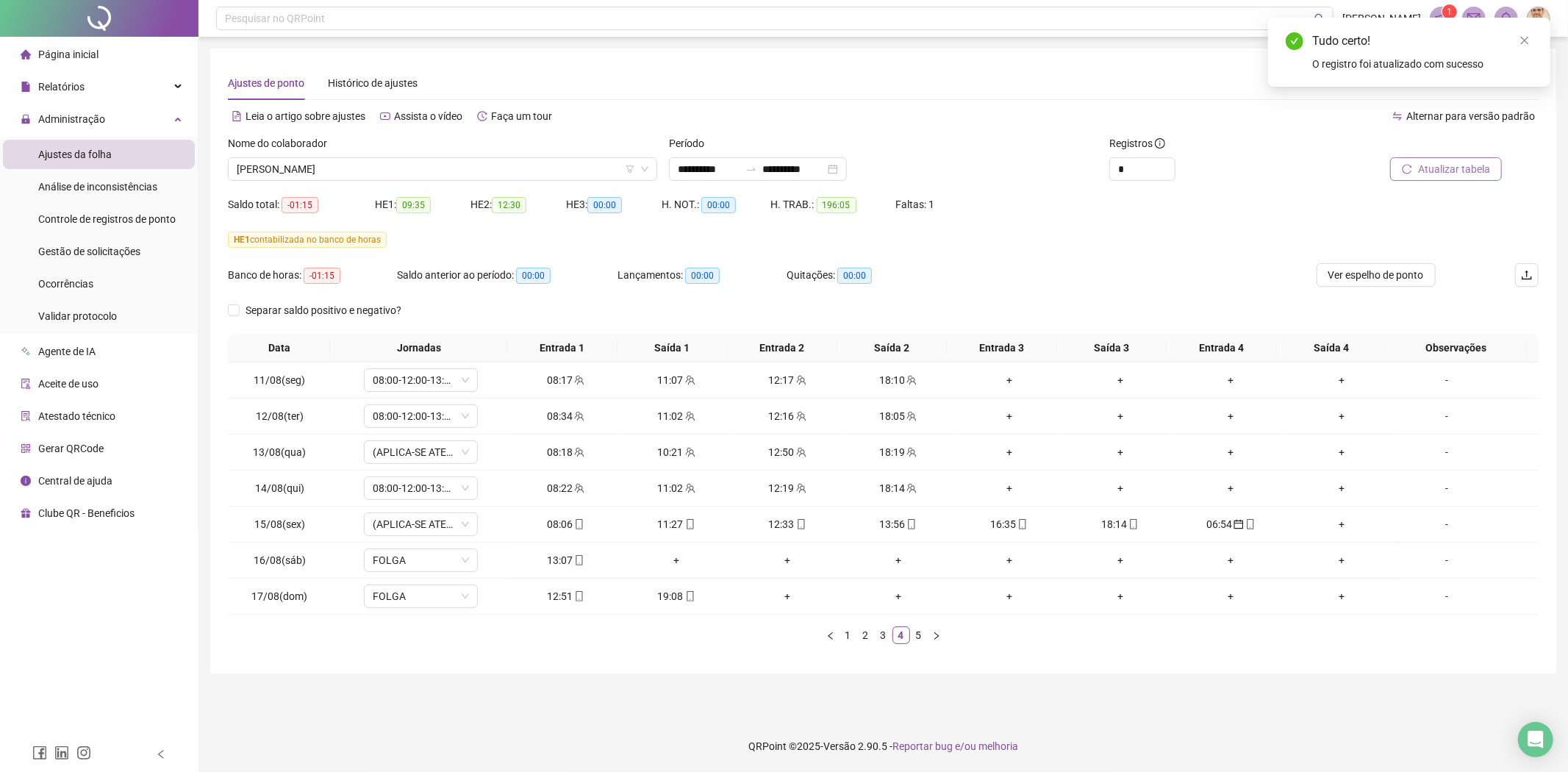
click at [1442, 166] on span "Atualizar tabela" at bounding box center [1453, 170] width 72 height 17
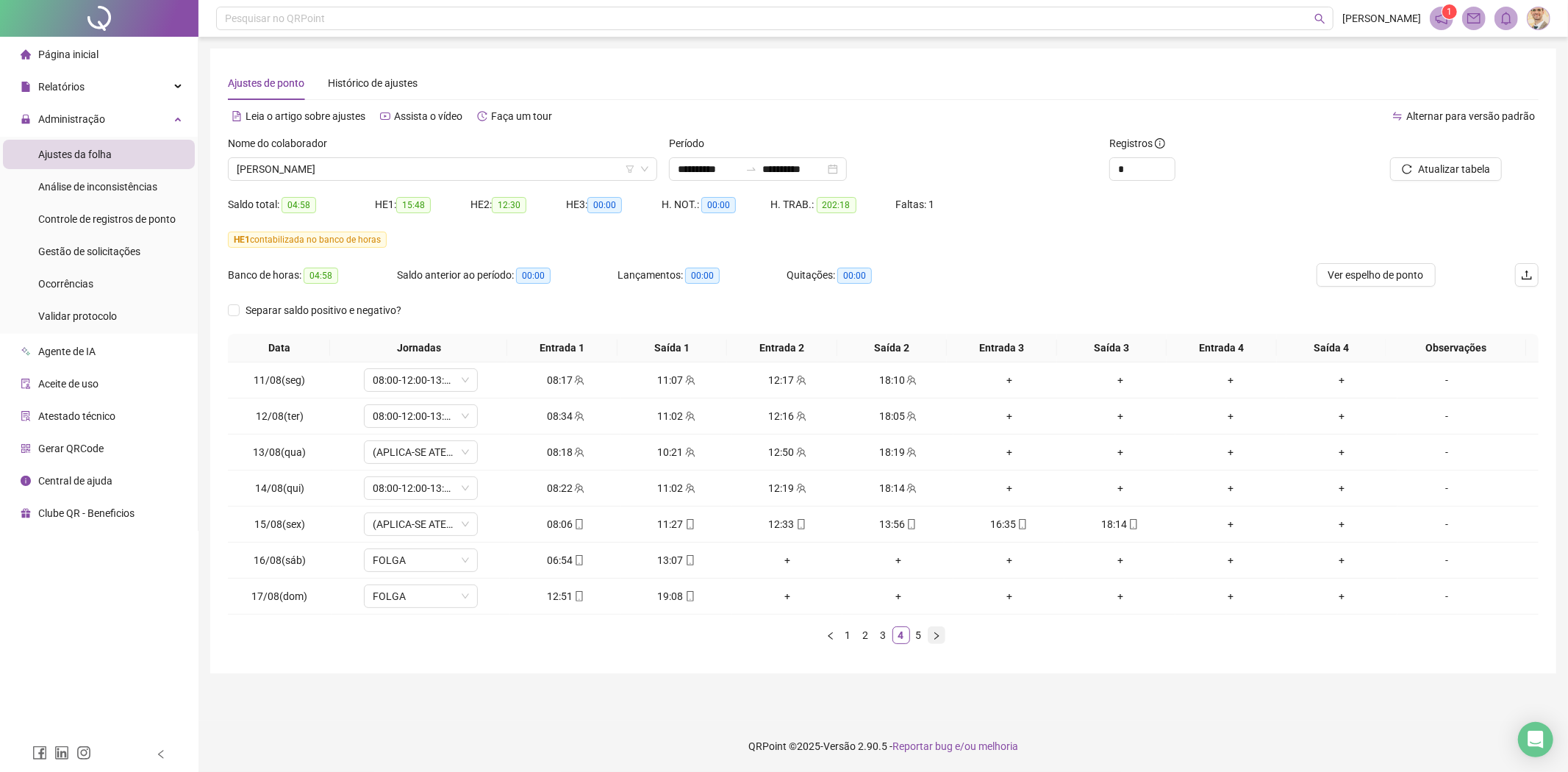
click at [934, 636] on icon "right" at bounding box center [936, 635] width 9 height 9
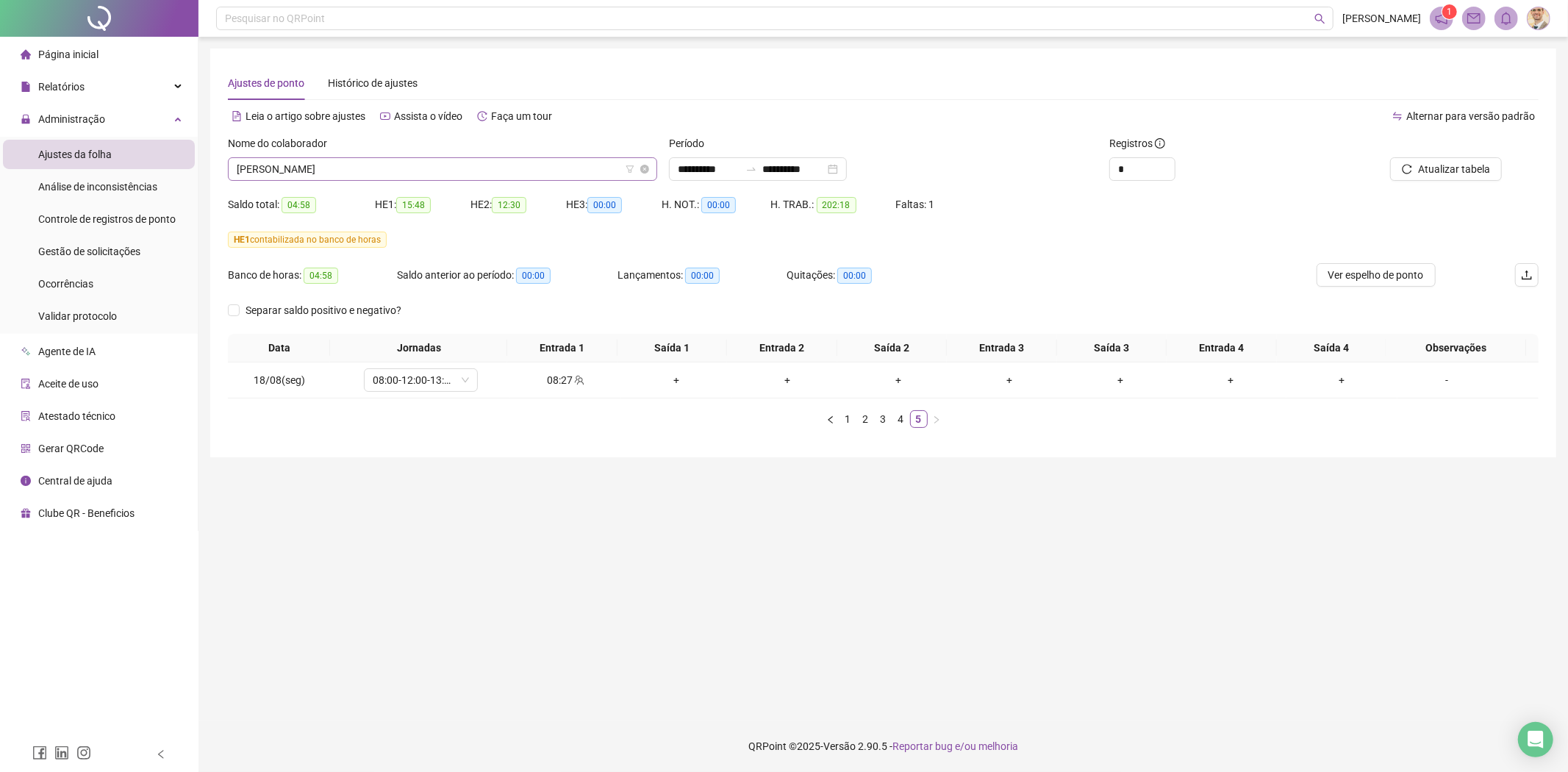
click at [437, 175] on span "[PERSON_NAME]" at bounding box center [442, 169] width 412 height 22
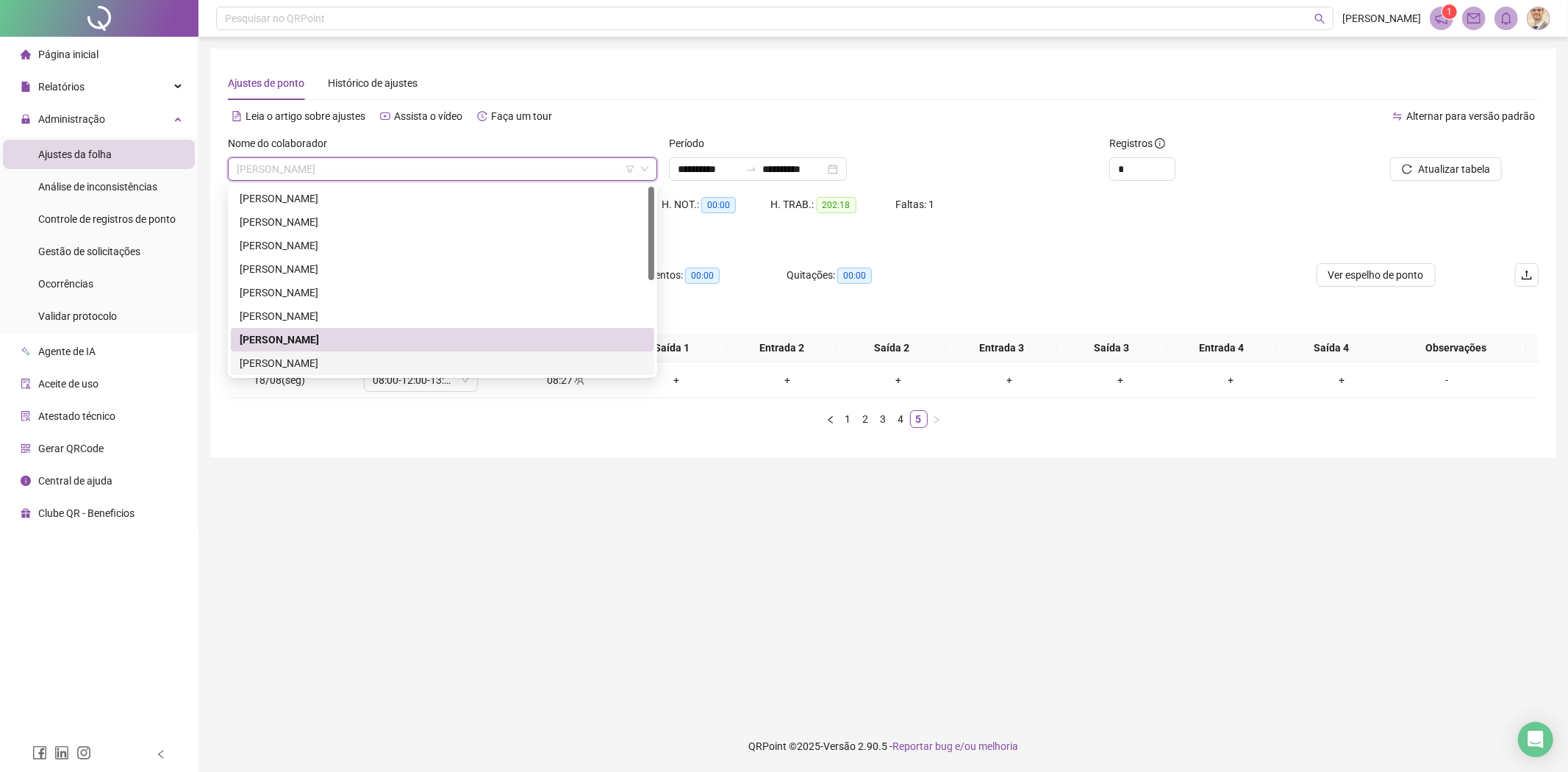
click at [294, 362] on div "[PERSON_NAME]" at bounding box center [442, 363] width 406 height 17
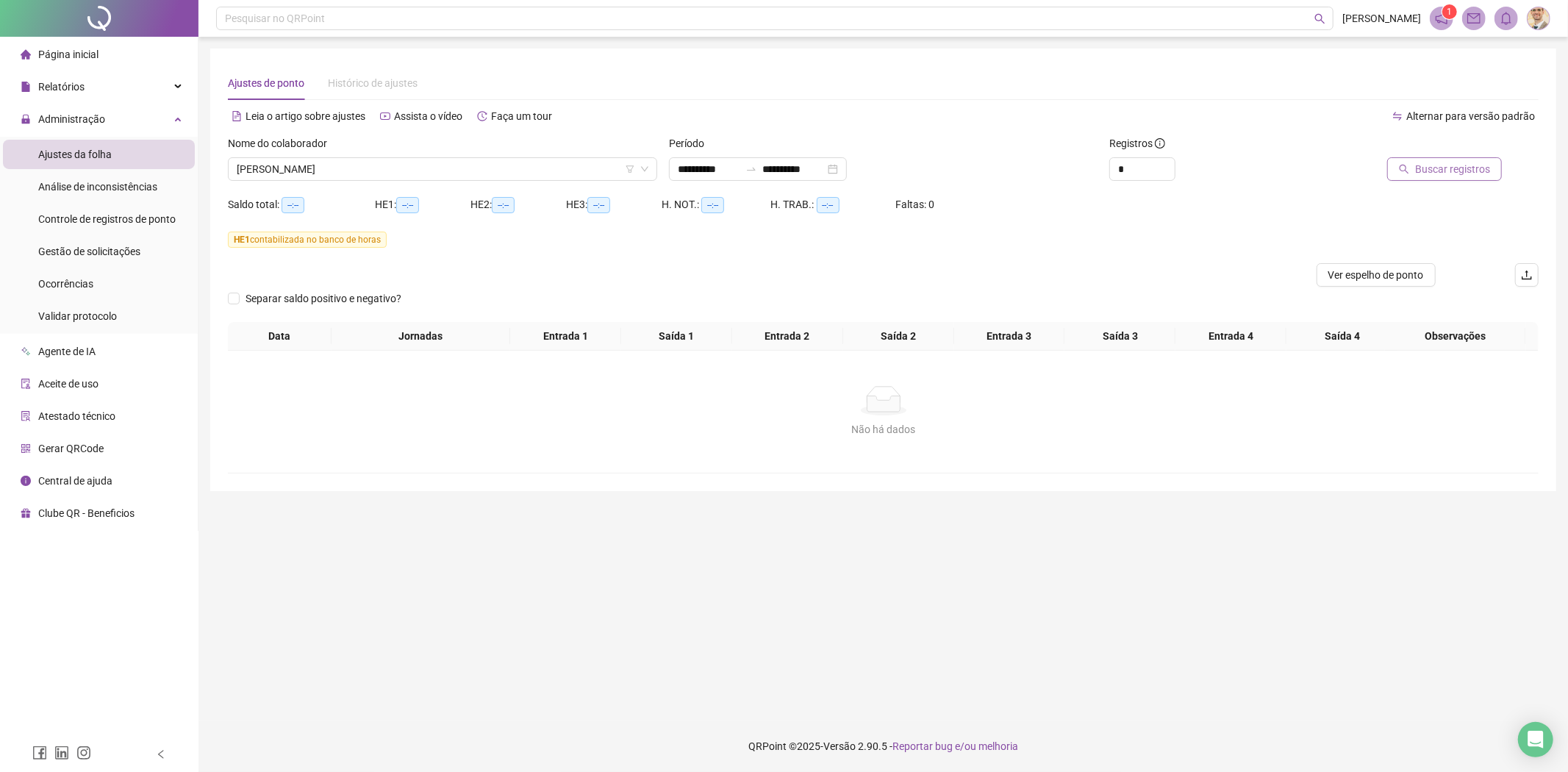
click at [1427, 163] on span "Buscar registros" at bounding box center [1452, 170] width 75 height 17
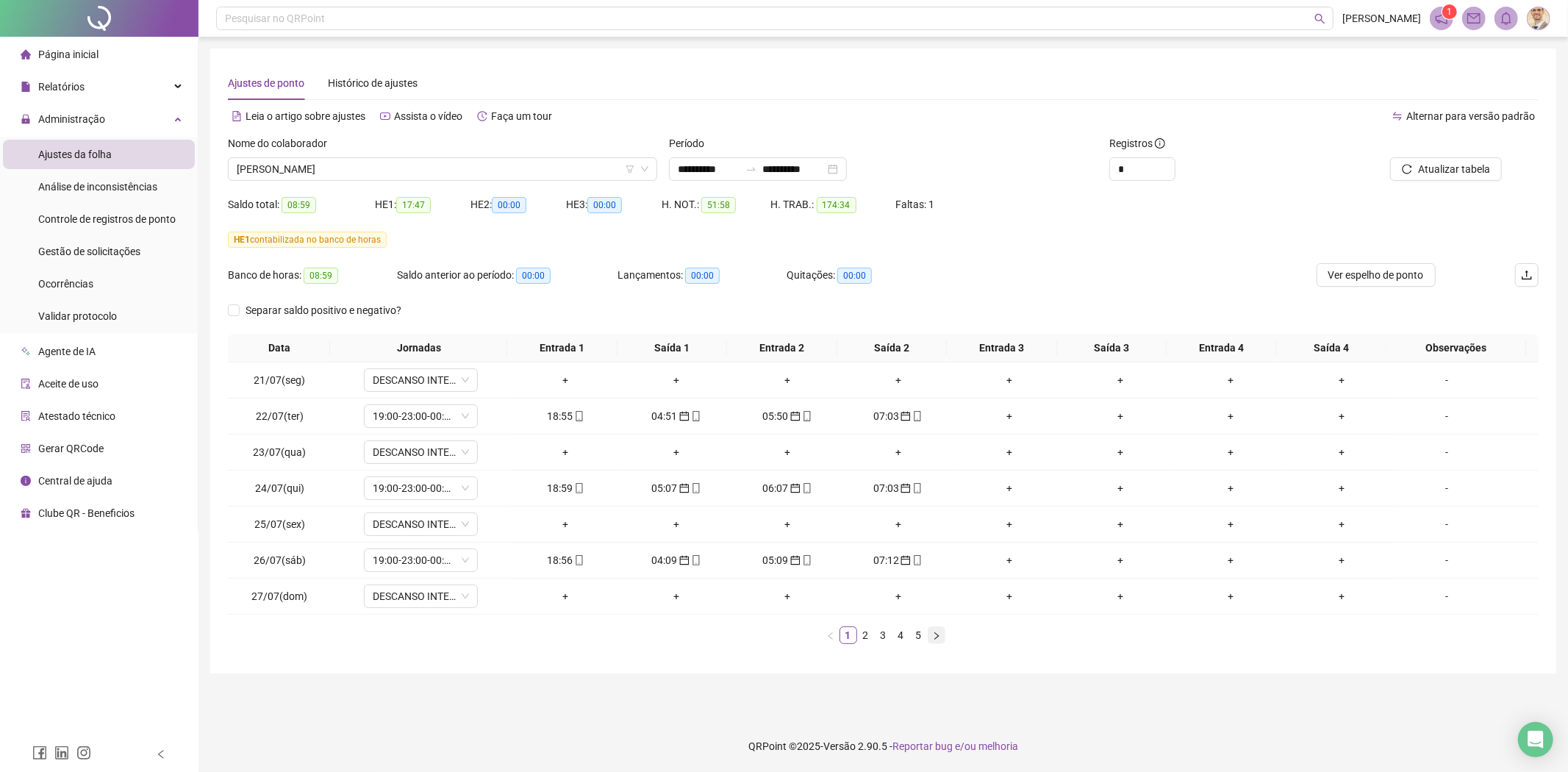
click at [939, 636] on icon "right" at bounding box center [936, 635] width 9 height 9
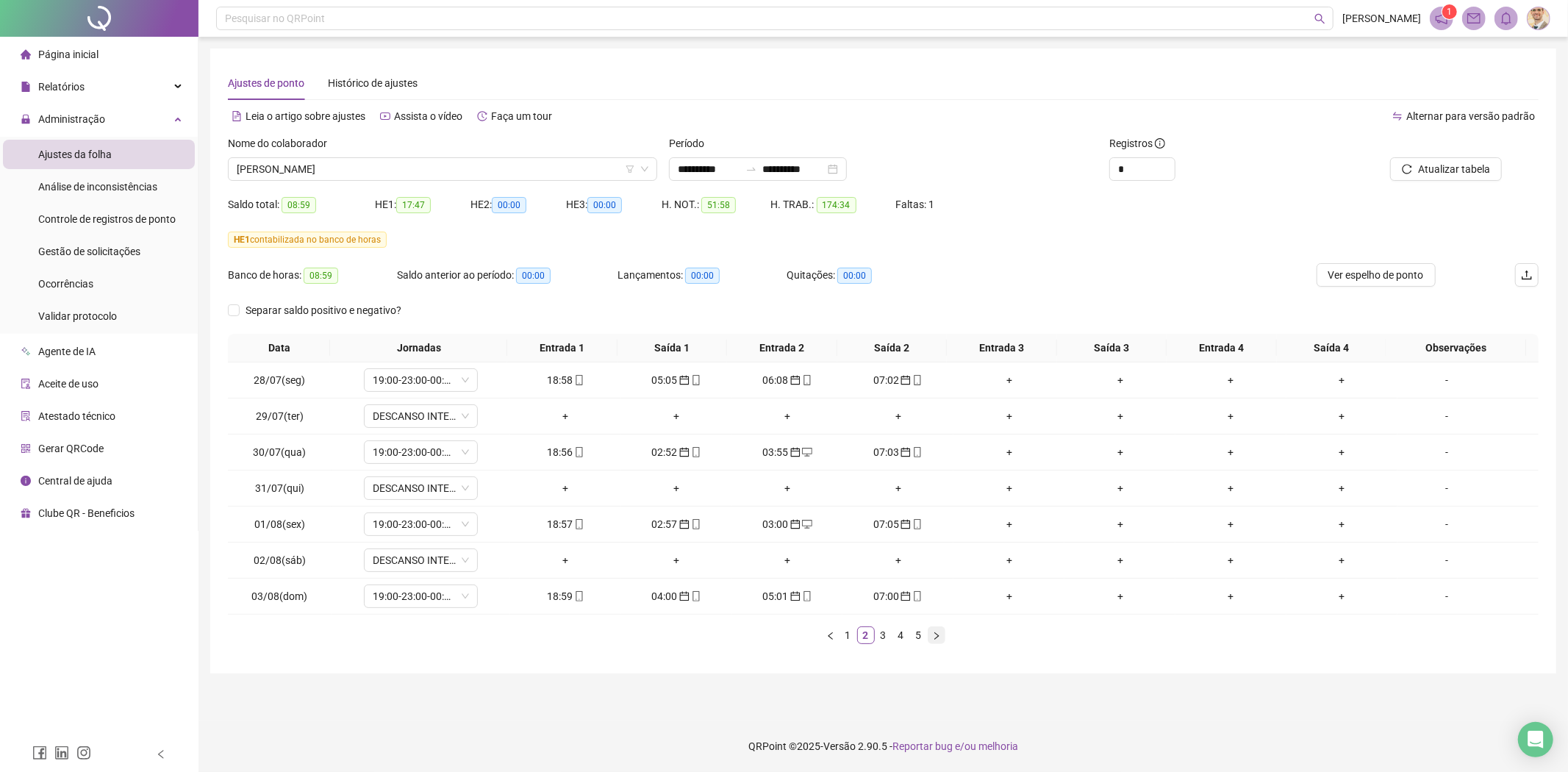
click at [937, 635] on icon "right" at bounding box center [936, 635] width 9 height 9
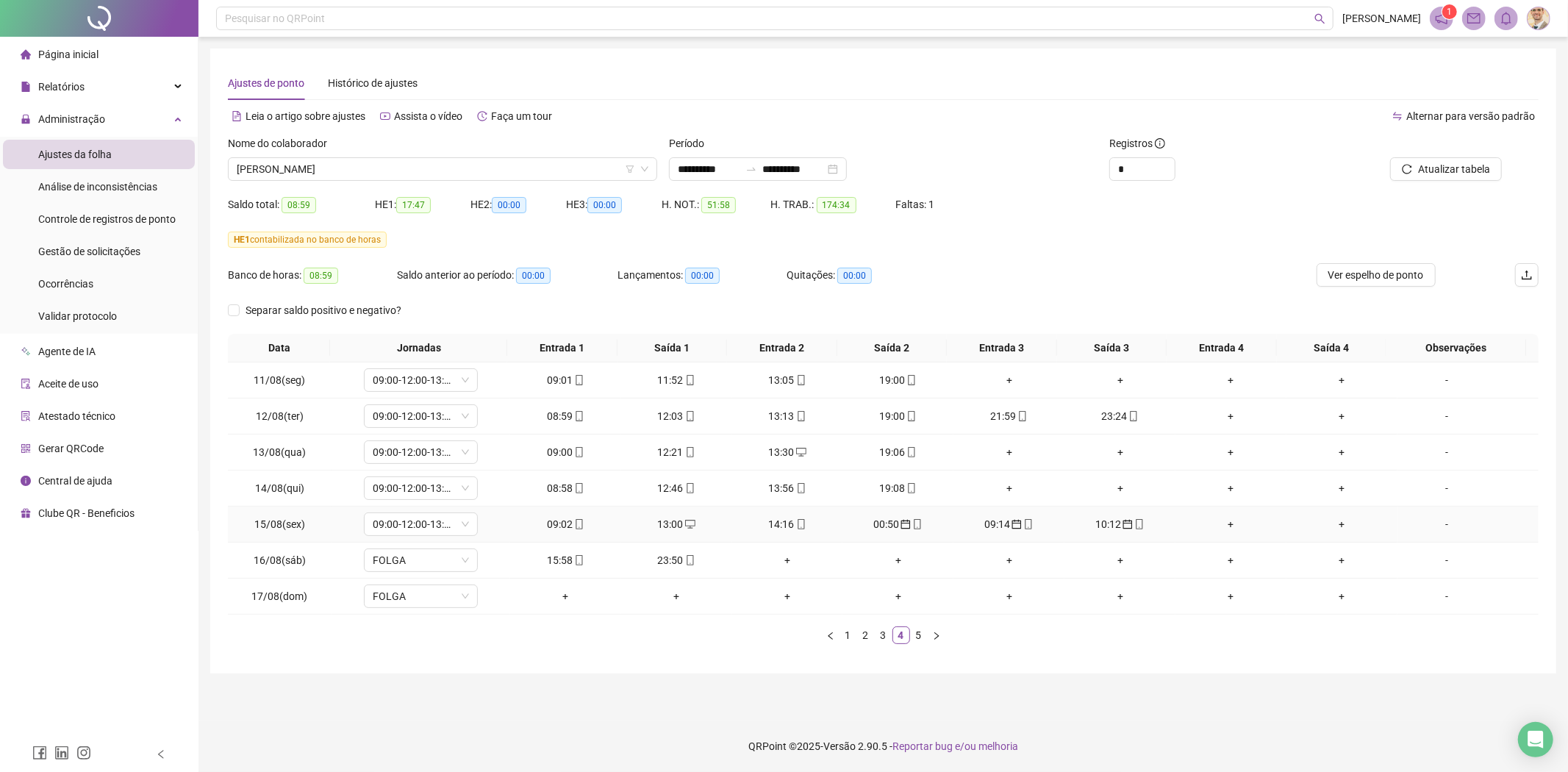
click at [998, 524] on div "09:14" at bounding box center [1009, 525] width 99 height 17
type input "**********"
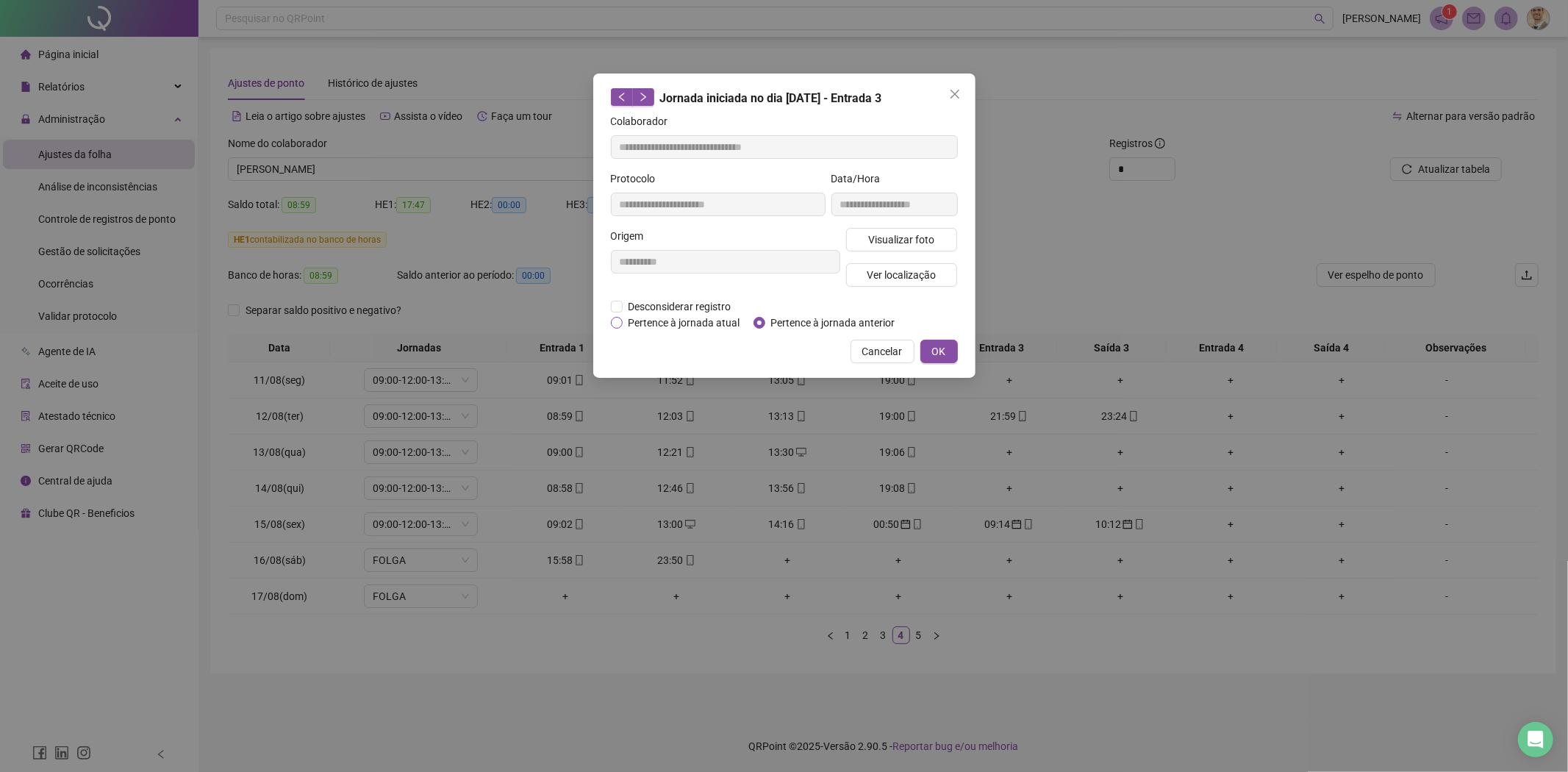
click at [670, 325] on span "Pertence à jornada atual" at bounding box center [684, 323] width 123 height 17
click at [939, 348] on span "OK" at bounding box center [939, 352] width 14 height 17
click at [946, 351] on button "OK" at bounding box center [939, 352] width 37 height 23
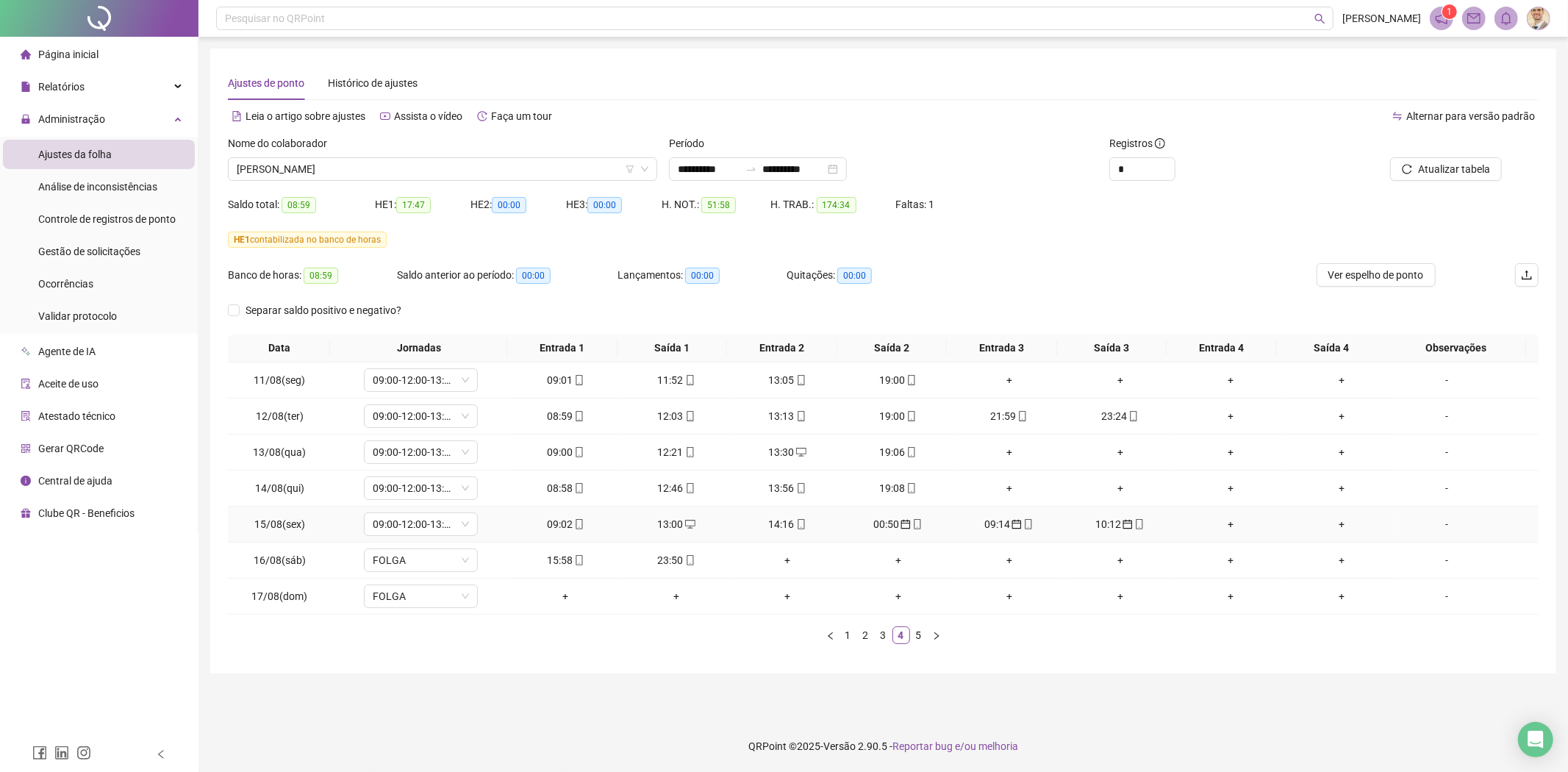
click at [1102, 525] on div "10:12" at bounding box center [1120, 525] width 99 height 17
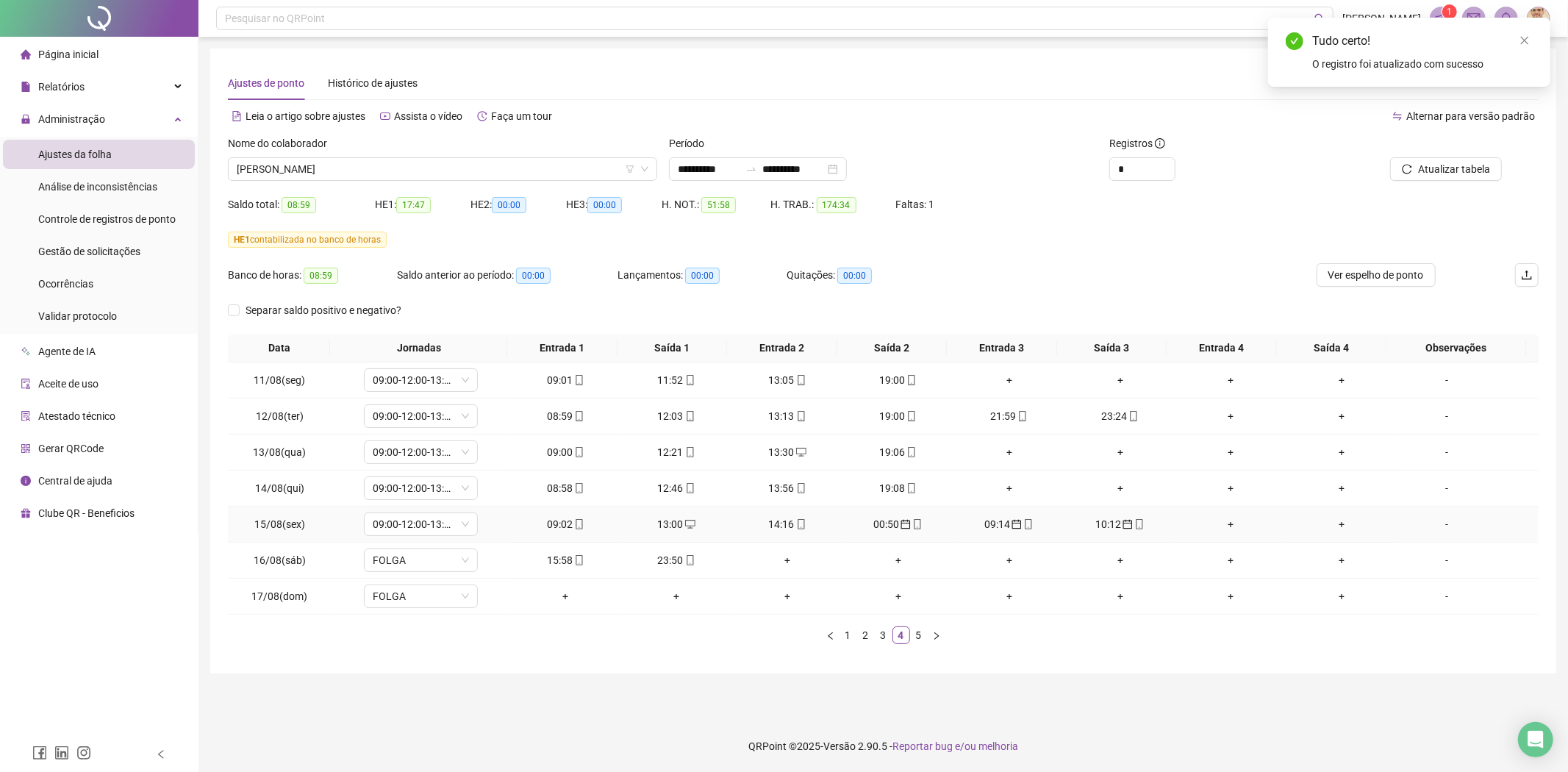
click at [1100, 519] on div "10:12" at bounding box center [1120, 525] width 99 height 17
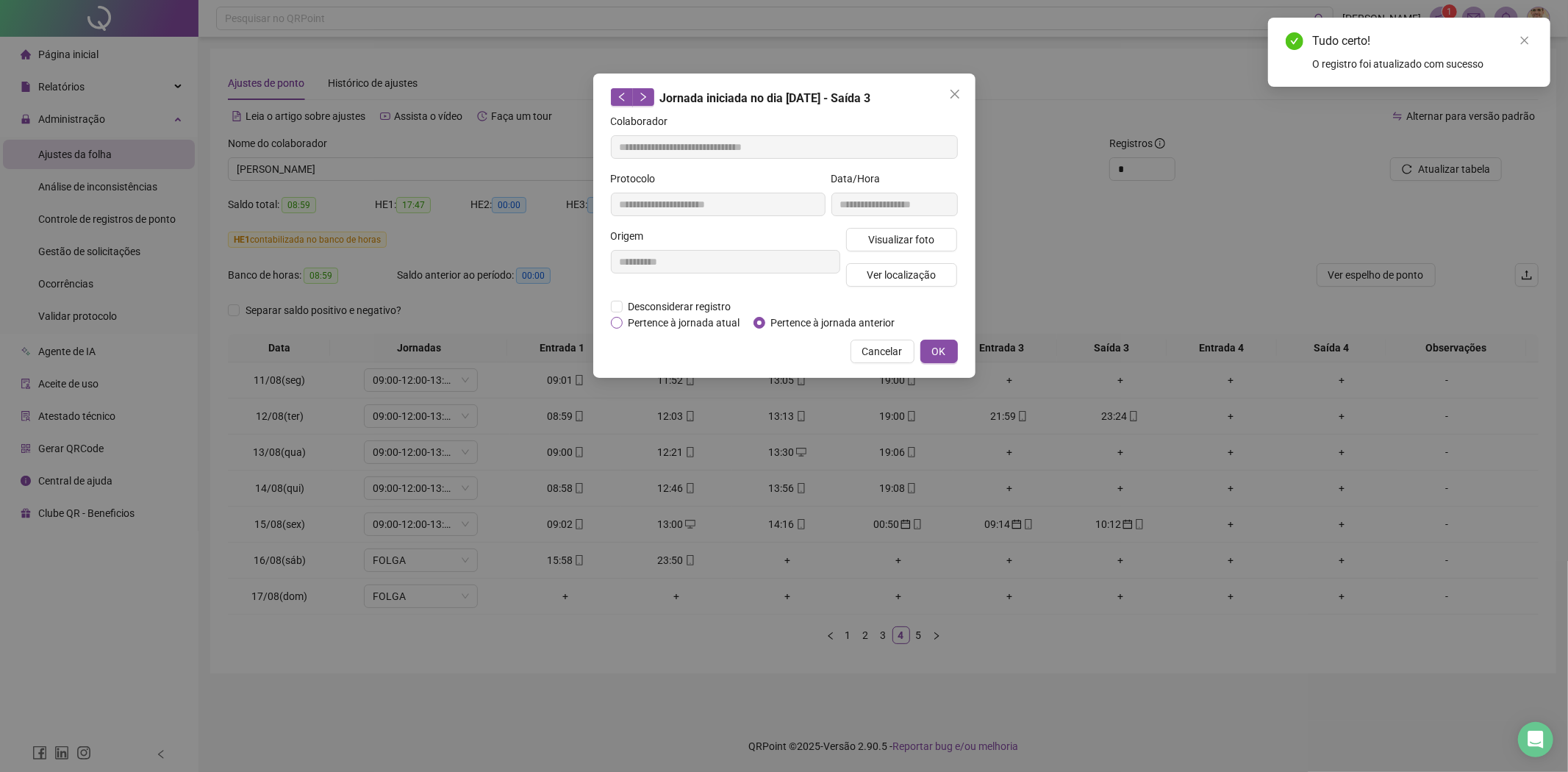
click at [719, 324] on span "Pertence à jornada atual" at bounding box center [684, 323] width 123 height 17
click at [949, 347] on button "OK" at bounding box center [939, 352] width 37 height 23
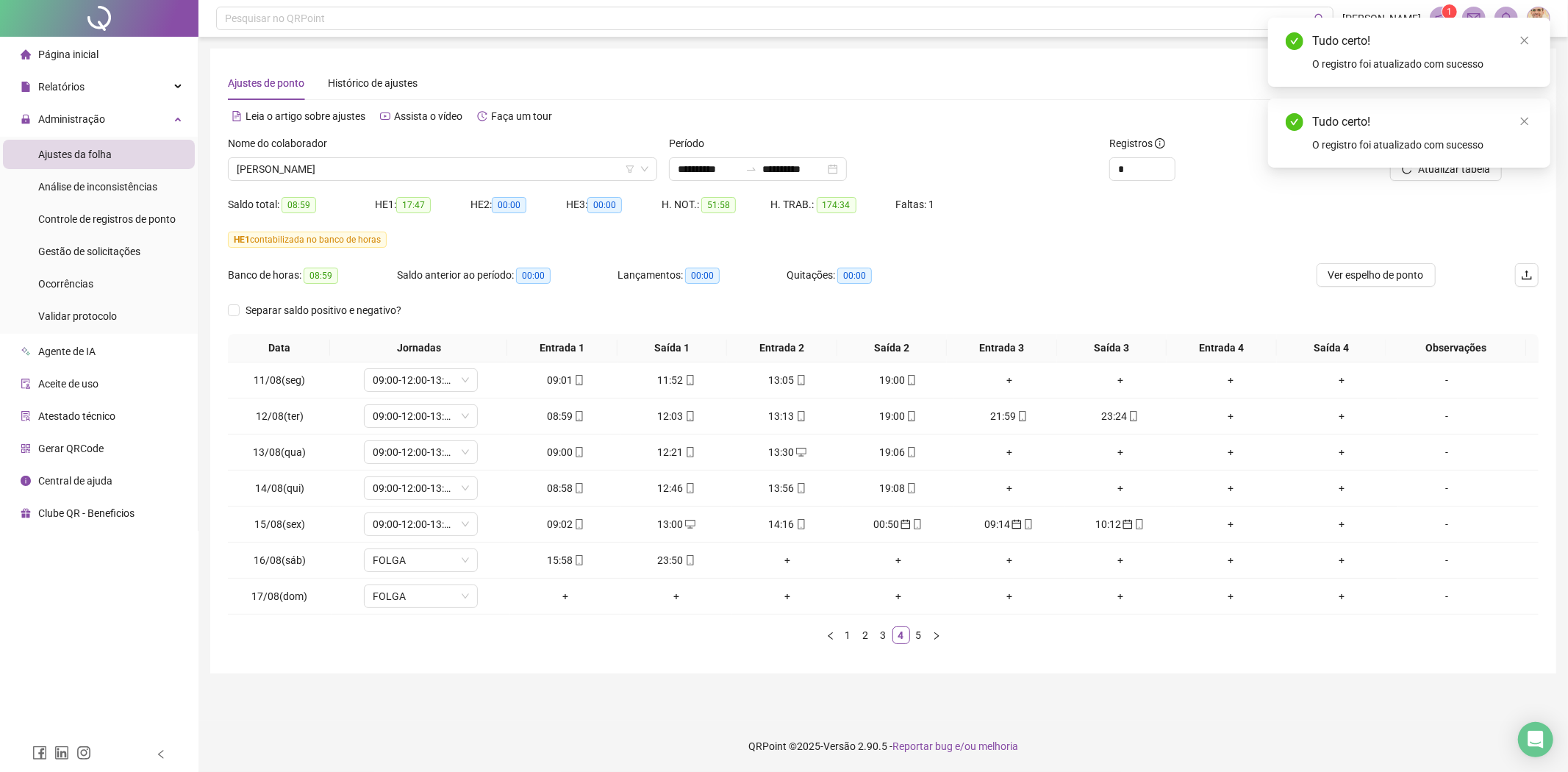
click at [1454, 168] on div "Tudo certo! O registro foi atualizado com sucesso" at bounding box center [1408, 133] width 282 height 70
drag, startPoint x: 1523, startPoint y: 116, endPoint x: 1535, endPoint y: 45, distance: 72.0
click at [1524, 109] on div "Tudo certo! O registro foi atualizado com sucesso" at bounding box center [1408, 133] width 282 height 70
click at [1525, 32] on link "Close" at bounding box center [1525, 41] width 17 height 17
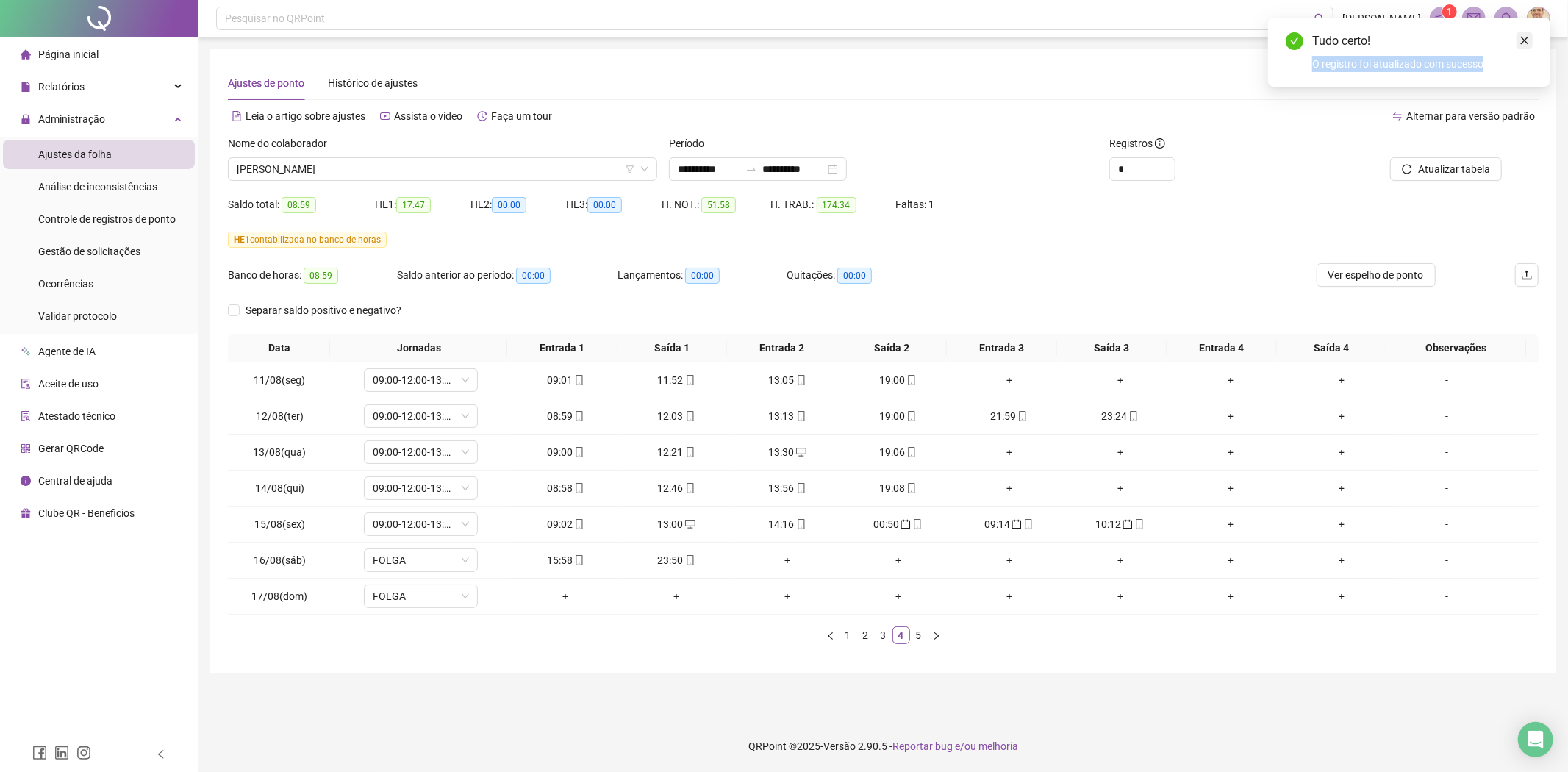
click at [1522, 42] on div "Tudo certo! O registro foi atualizado com sucesso" at bounding box center [1408, 52] width 282 height 70
click at [1522, 41] on icon "close" at bounding box center [1524, 41] width 10 height 10
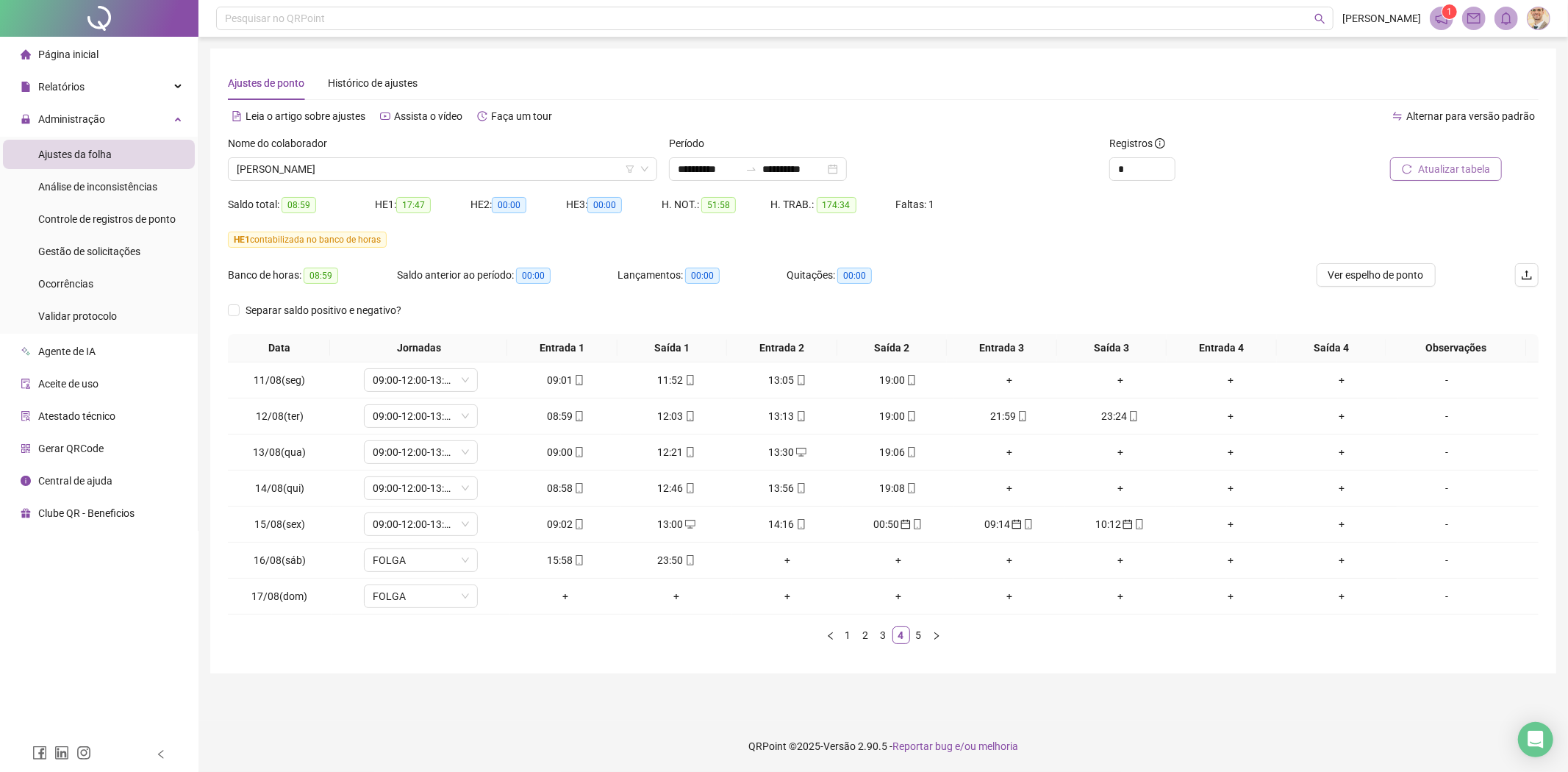
click at [1453, 172] on span "Atualizar tabela" at bounding box center [1453, 170] width 72 height 17
click at [941, 635] on button "button" at bounding box center [936, 635] width 17 height 17
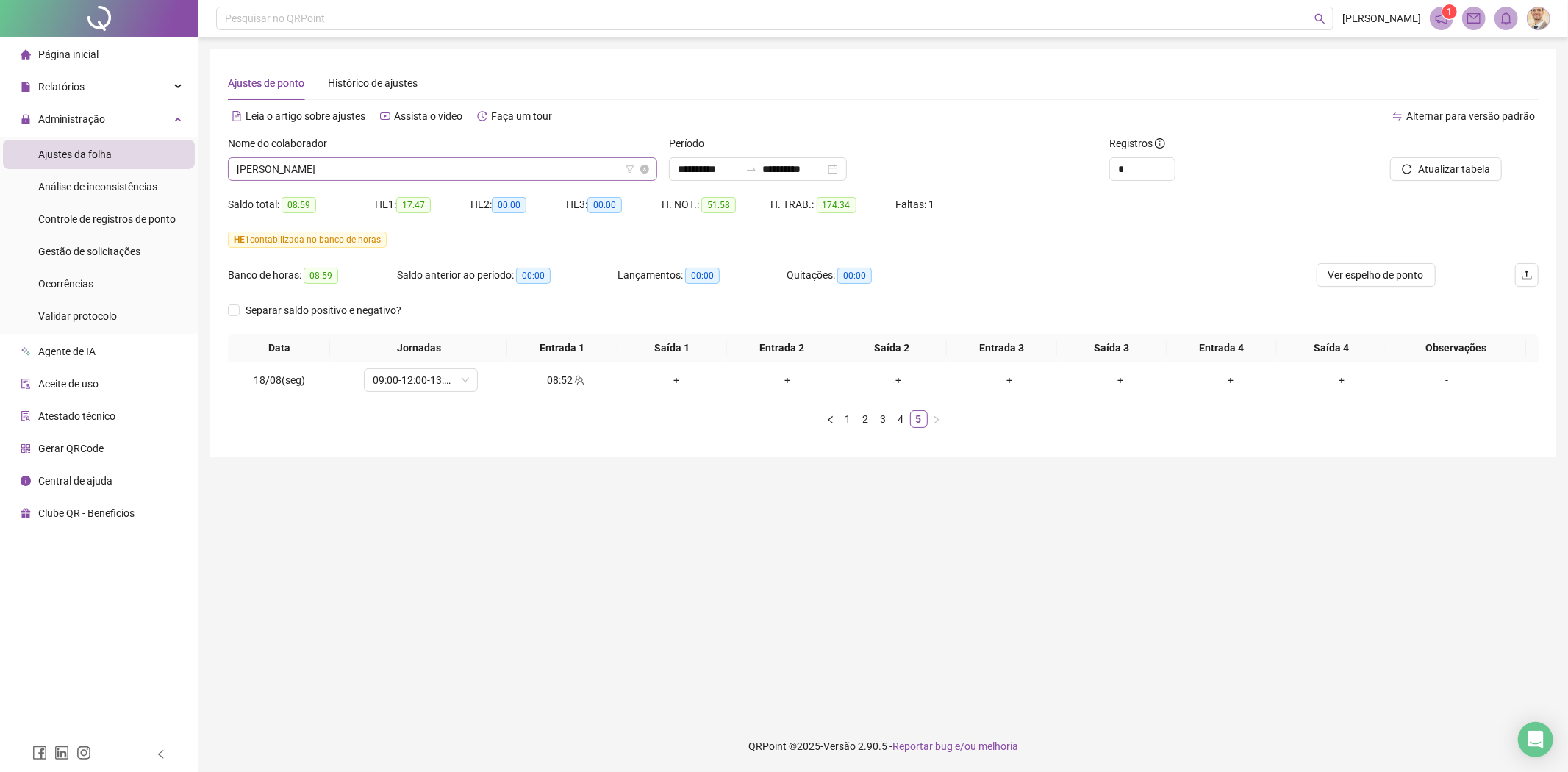
click at [468, 159] on span "[PERSON_NAME]" at bounding box center [442, 169] width 412 height 22
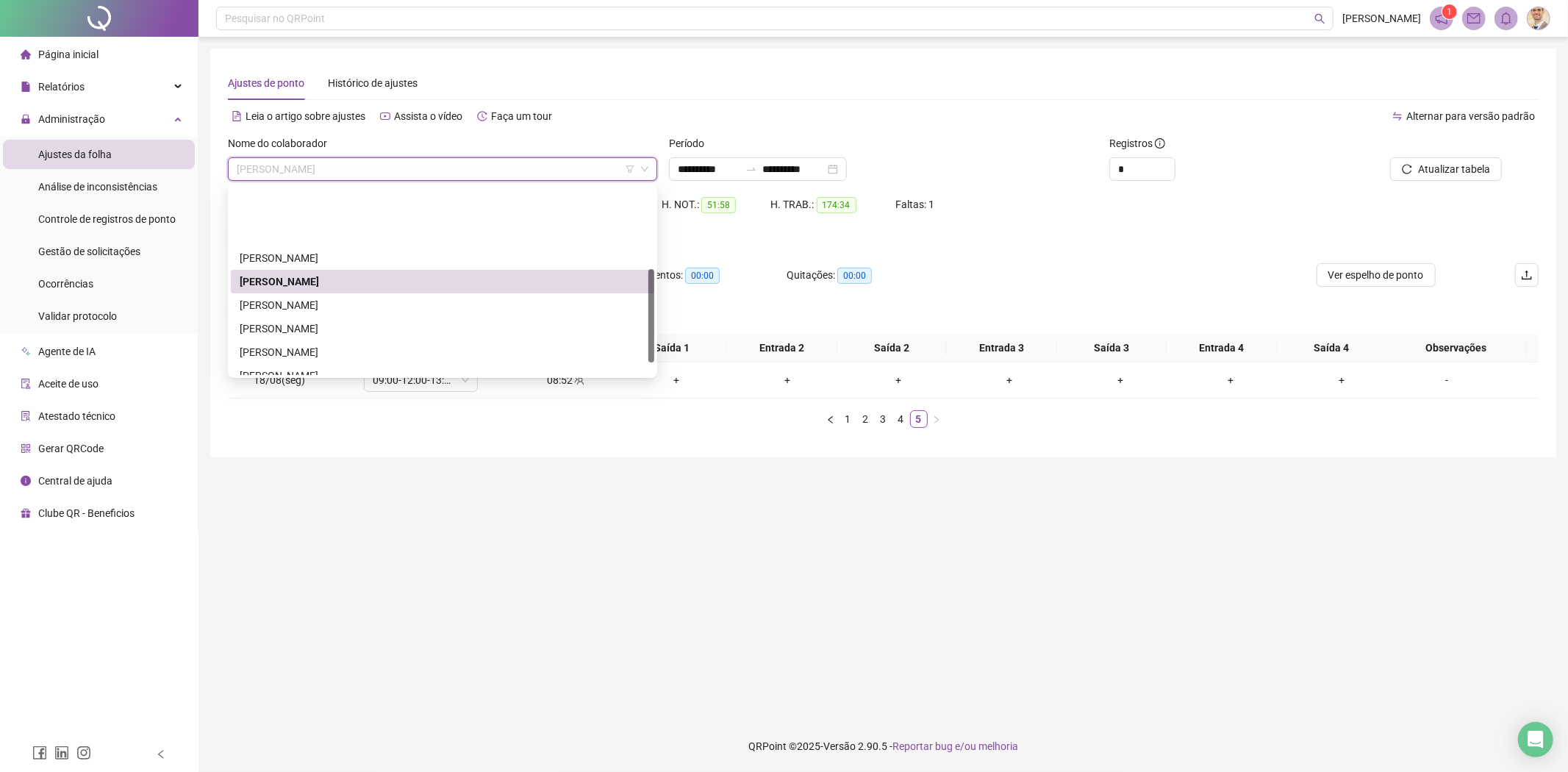
scroll to position [163, 0]
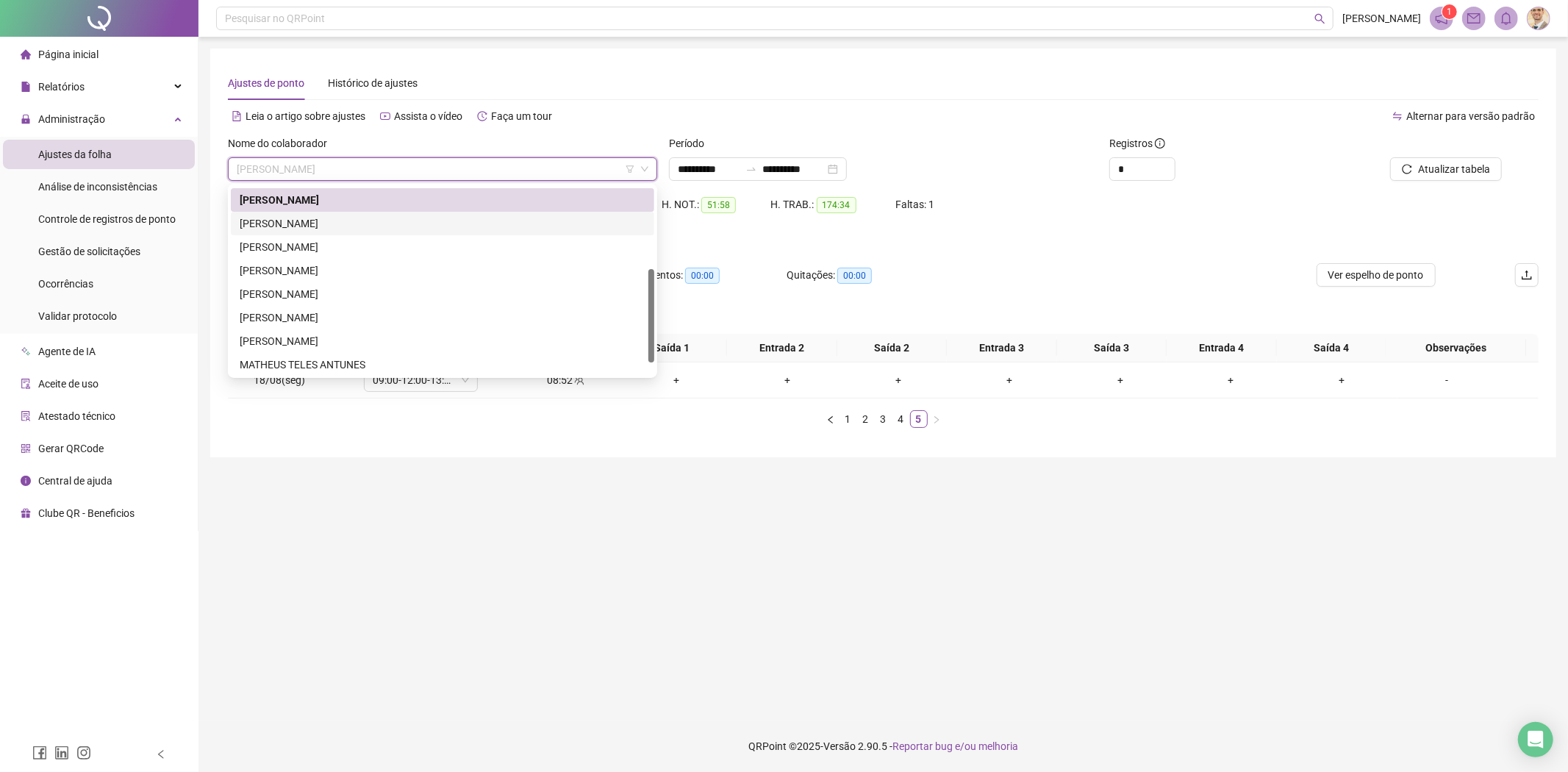
click at [343, 218] on div "[PERSON_NAME]" at bounding box center [442, 223] width 406 height 17
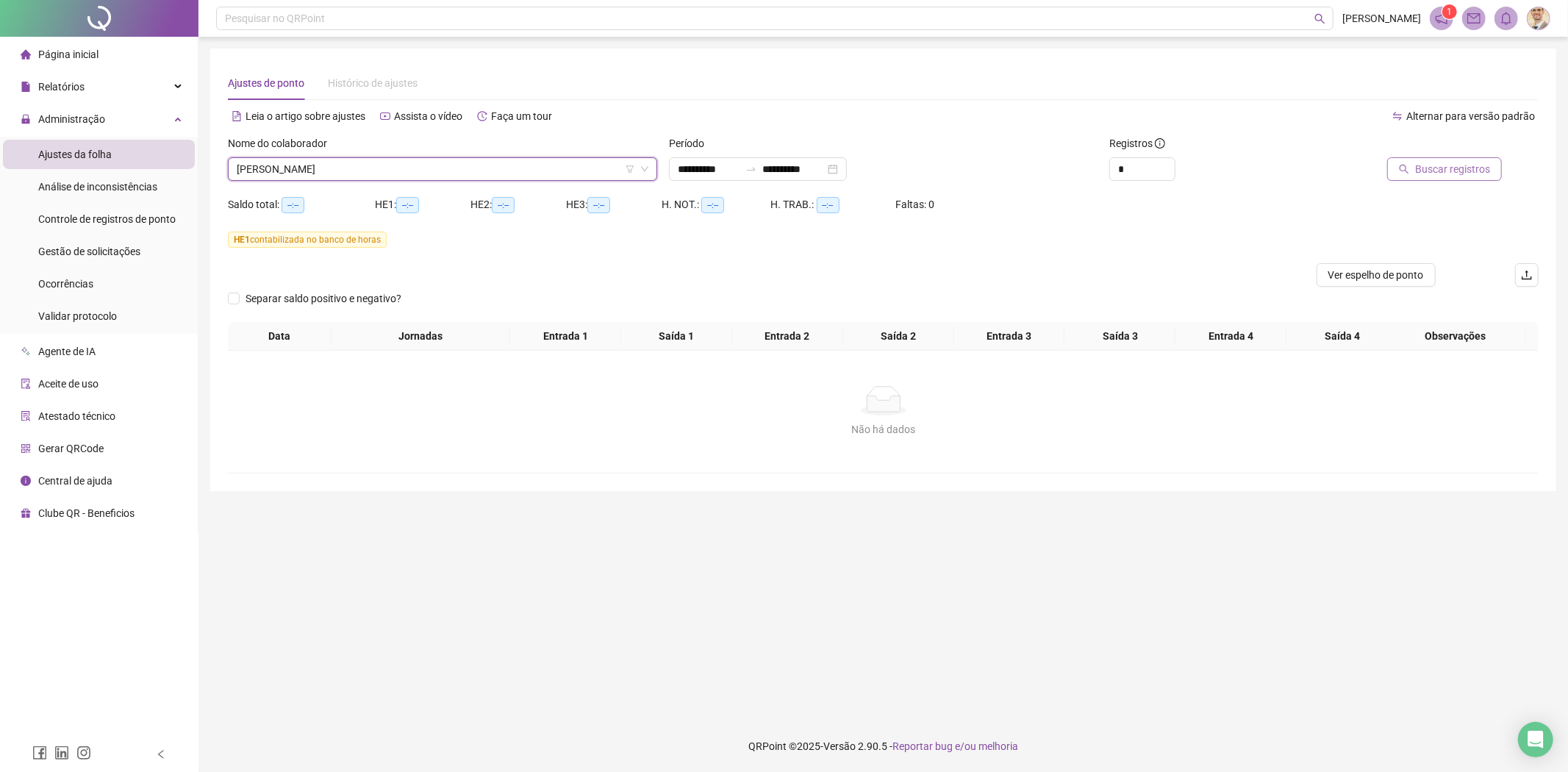
click at [1441, 170] on span "Buscar registros" at bounding box center [1452, 170] width 75 height 17
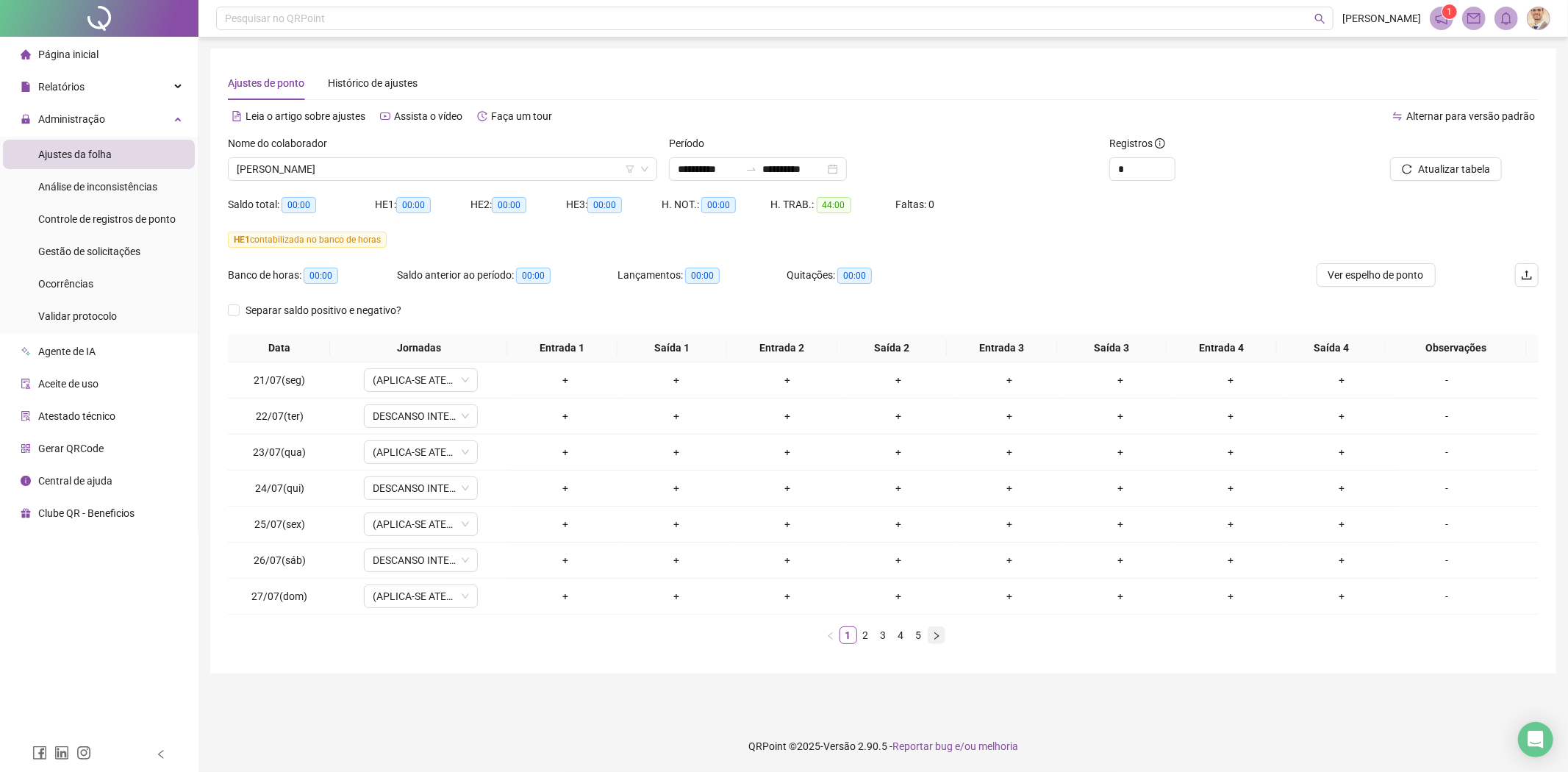
click at [936, 635] on icon "right" at bounding box center [936, 635] width 4 height 7
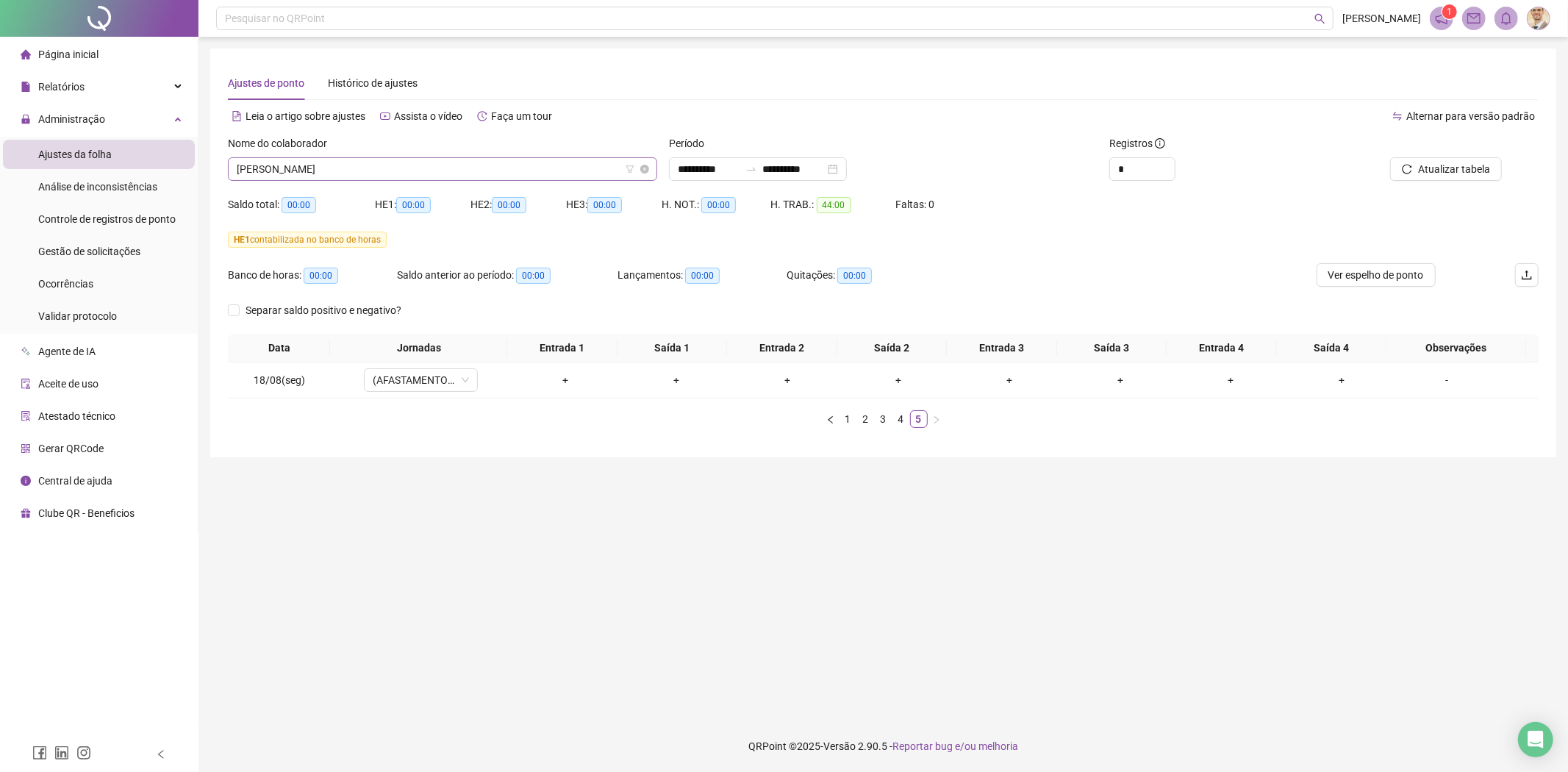
click at [486, 170] on span "[PERSON_NAME]" at bounding box center [442, 169] width 412 height 22
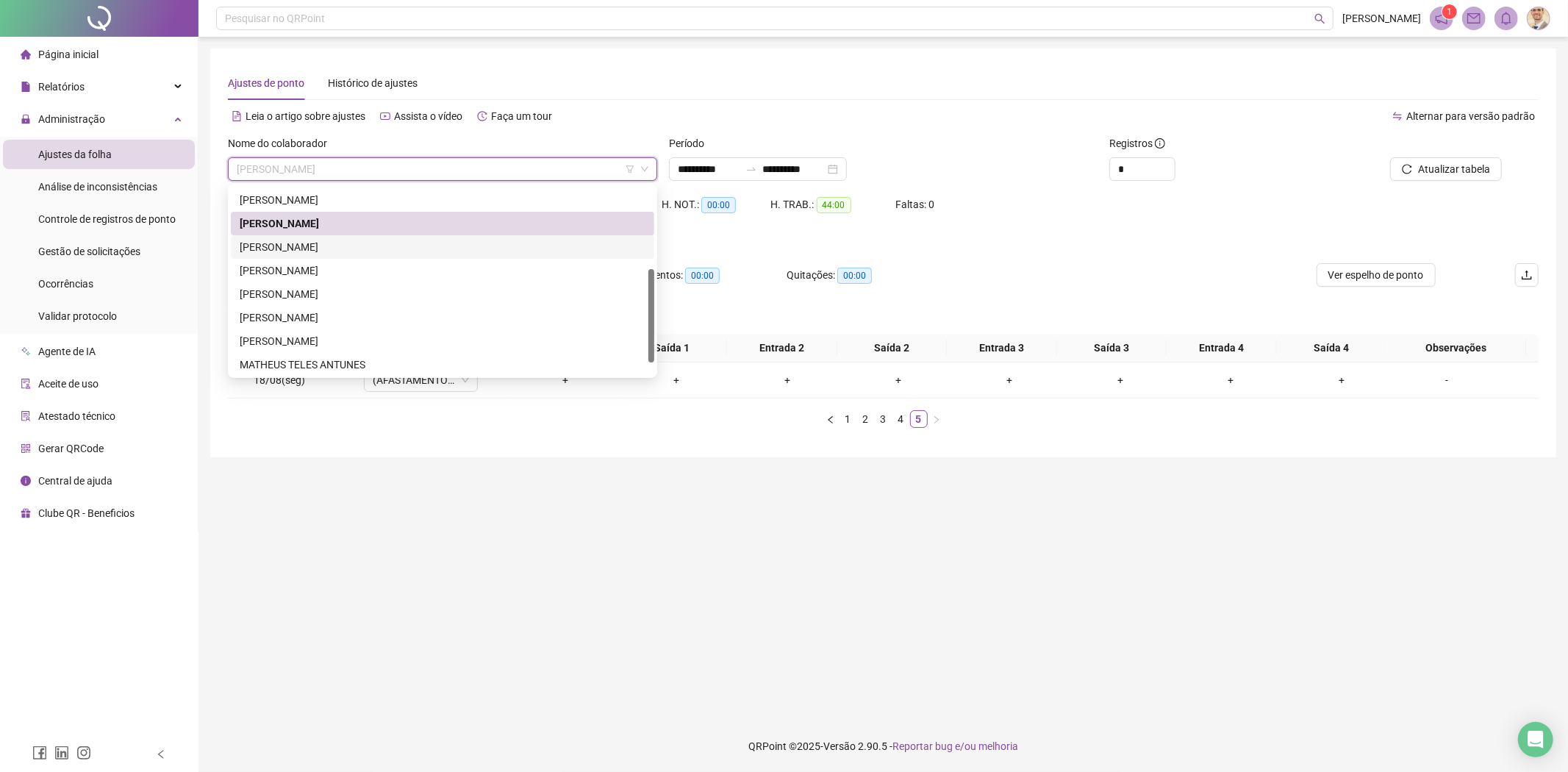
click at [329, 242] on div "[PERSON_NAME]" at bounding box center [442, 247] width 406 height 17
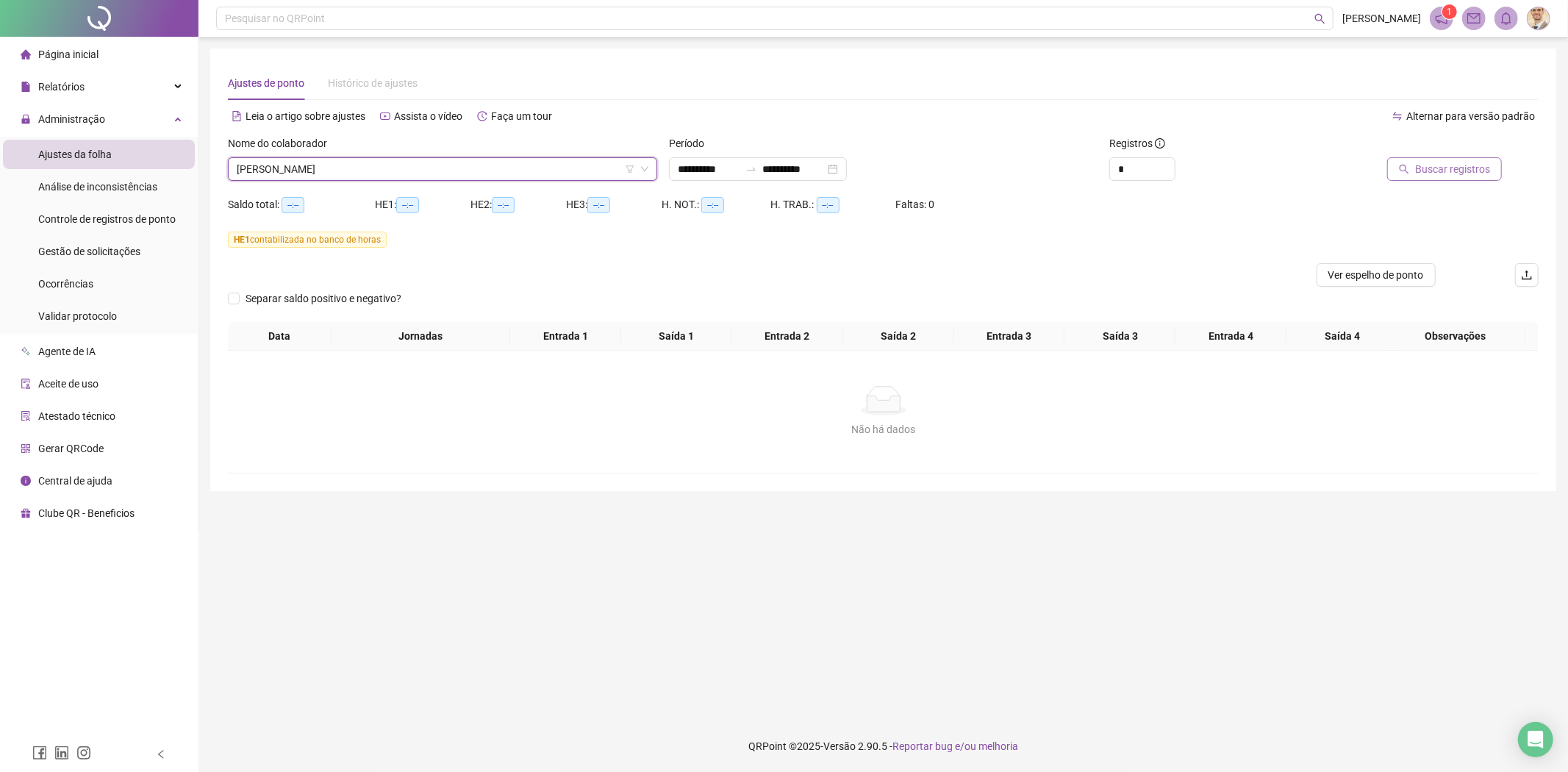
click at [1437, 165] on span "Buscar registros" at bounding box center [1452, 170] width 75 height 17
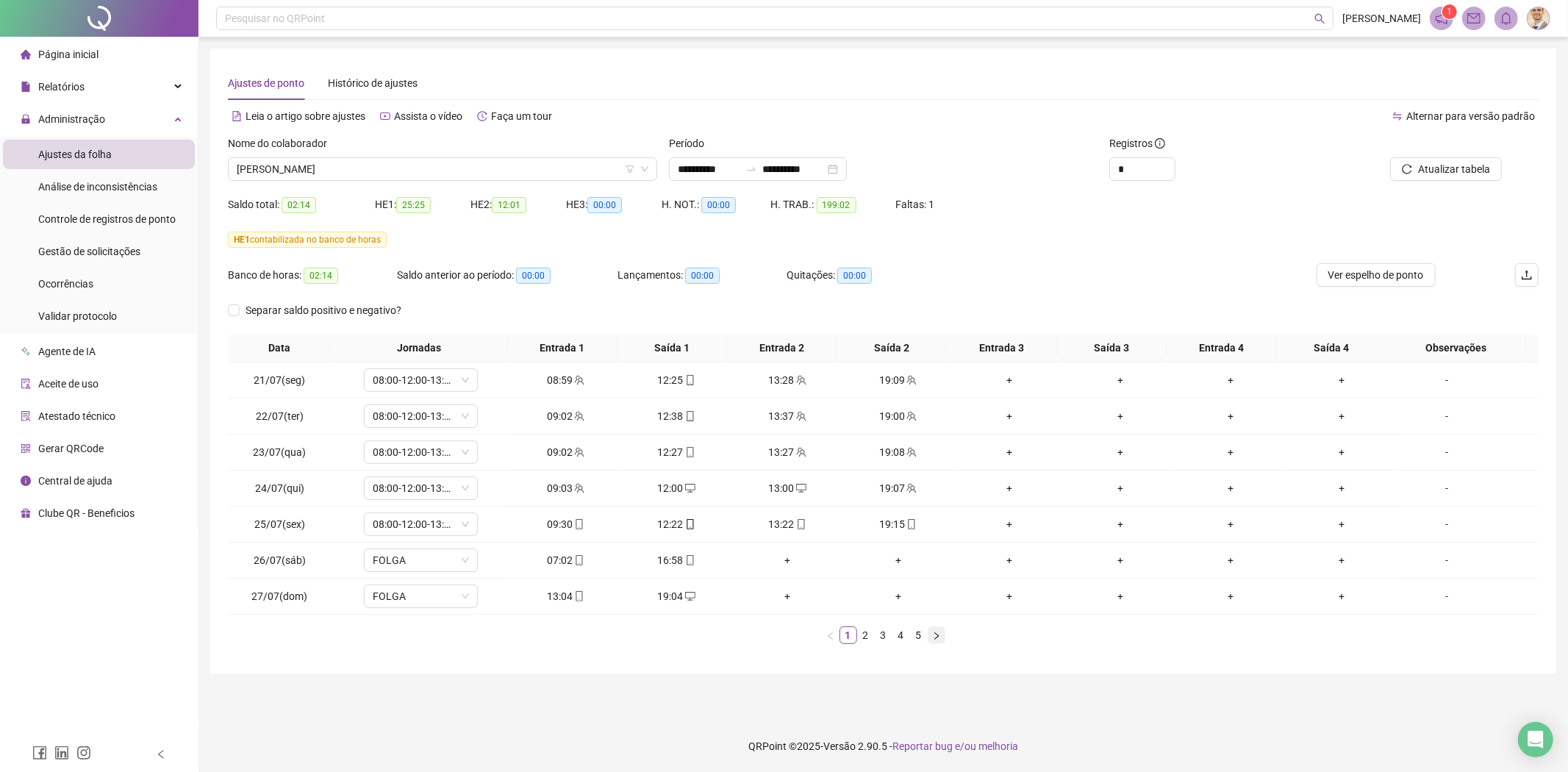
click at [936, 638] on icon "right" at bounding box center [936, 635] width 4 height 7
drag, startPoint x: 311, startPoint y: 457, endPoint x: 251, endPoint y: 459, distance: 60.0
click at [251, 459] on td "06/08(qua)" at bounding box center [280, 453] width 103 height 36
copy span "06/08(qua)"
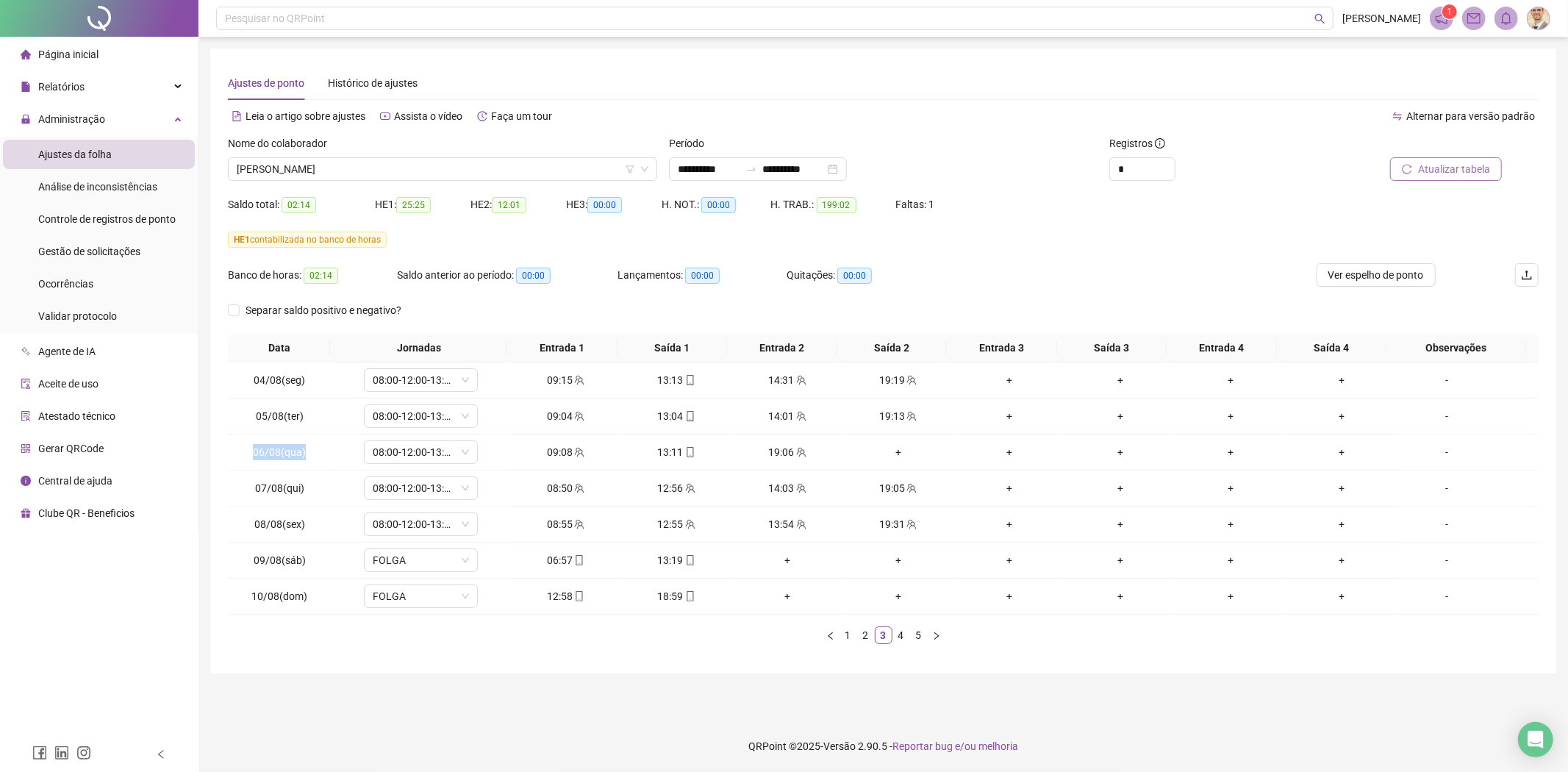
click at [1437, 165] on span "Atualizar tabela" at bounding box center [1453, 170] width 72 height 17
click at [935, 638] on icon "right" at bounding box center [936, 635] width 4 height 7
click at [1007, 517] on div "07:00" at bounding box center [1009, 525] width 99 height 17
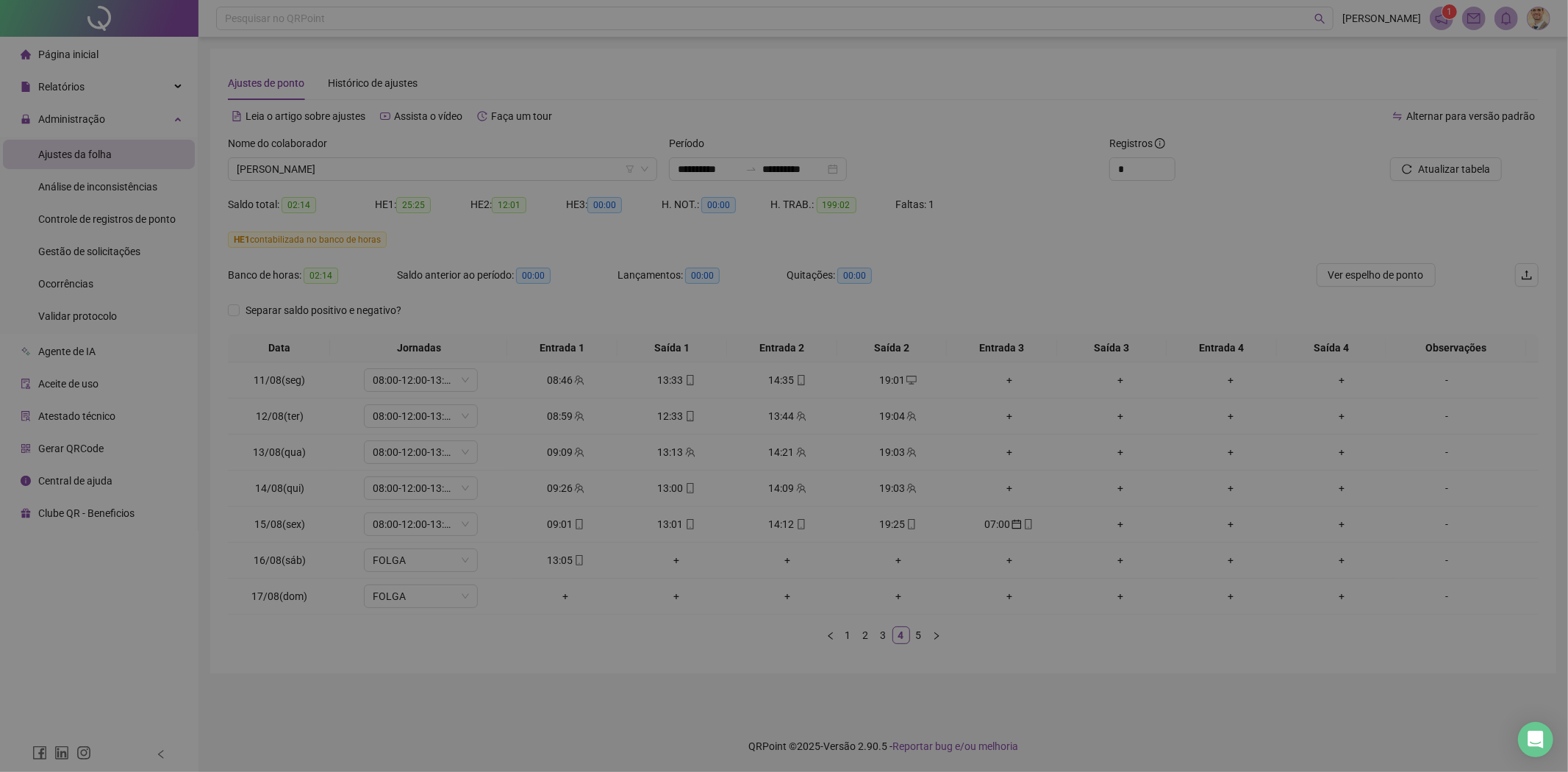
type input "**********"
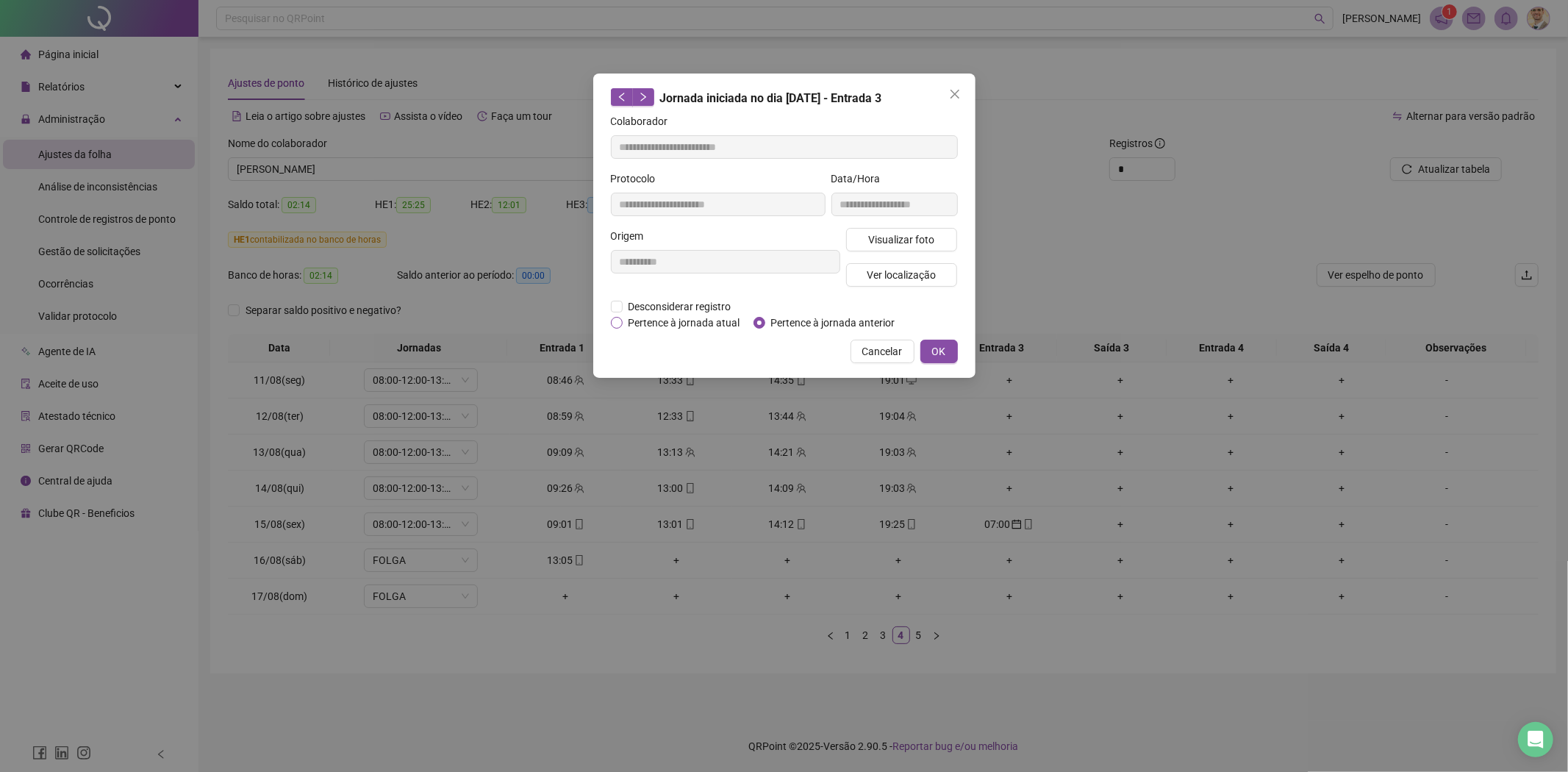
click at [680, 326] on span "Pertence à jornada atual" at bounding box center [684, 323] width 123 height 17
click at [932, 347] on span "OK" at bounding box center [939, 352] width 14 height 17
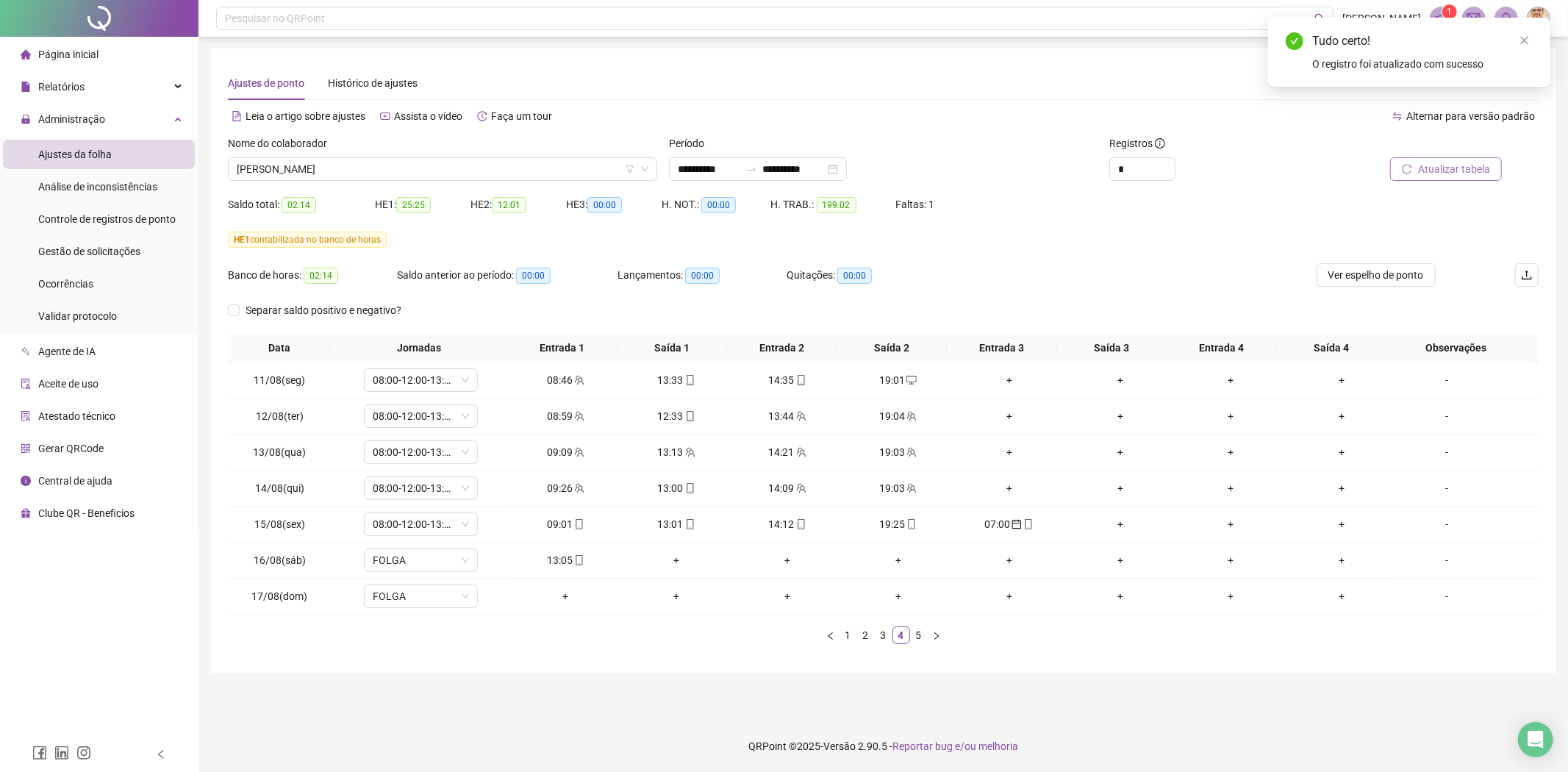
click at [1443, 176] on span "Atualizar tabela" at bounding box center [1453, 170] width 72 height 17
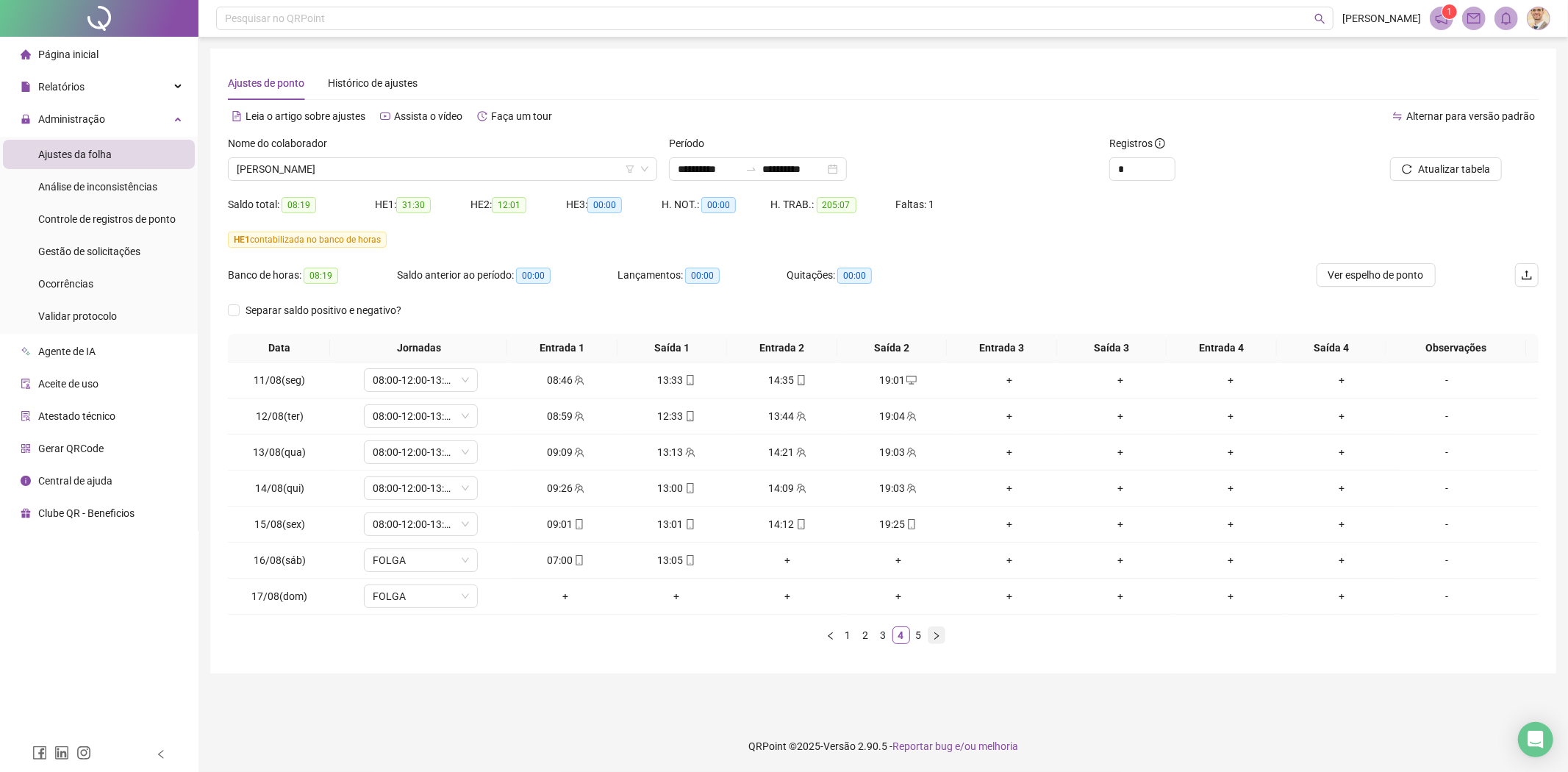
click at [935, 633] on icon "right" at bounding box center [936, 635] width 9 height 9
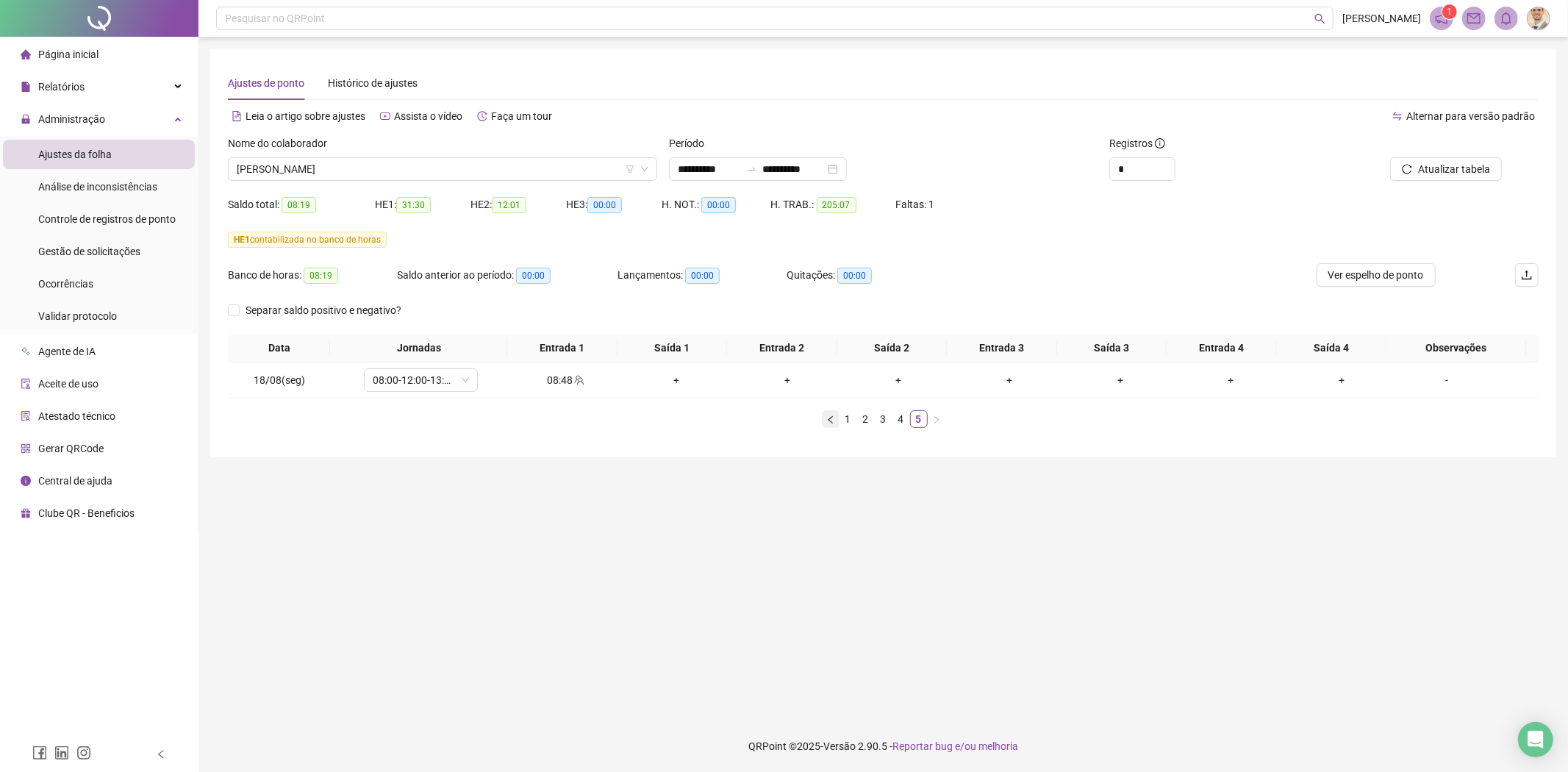
click at [829, 422] on icon "left" at bounding box center [830, 420] width 9 height 9
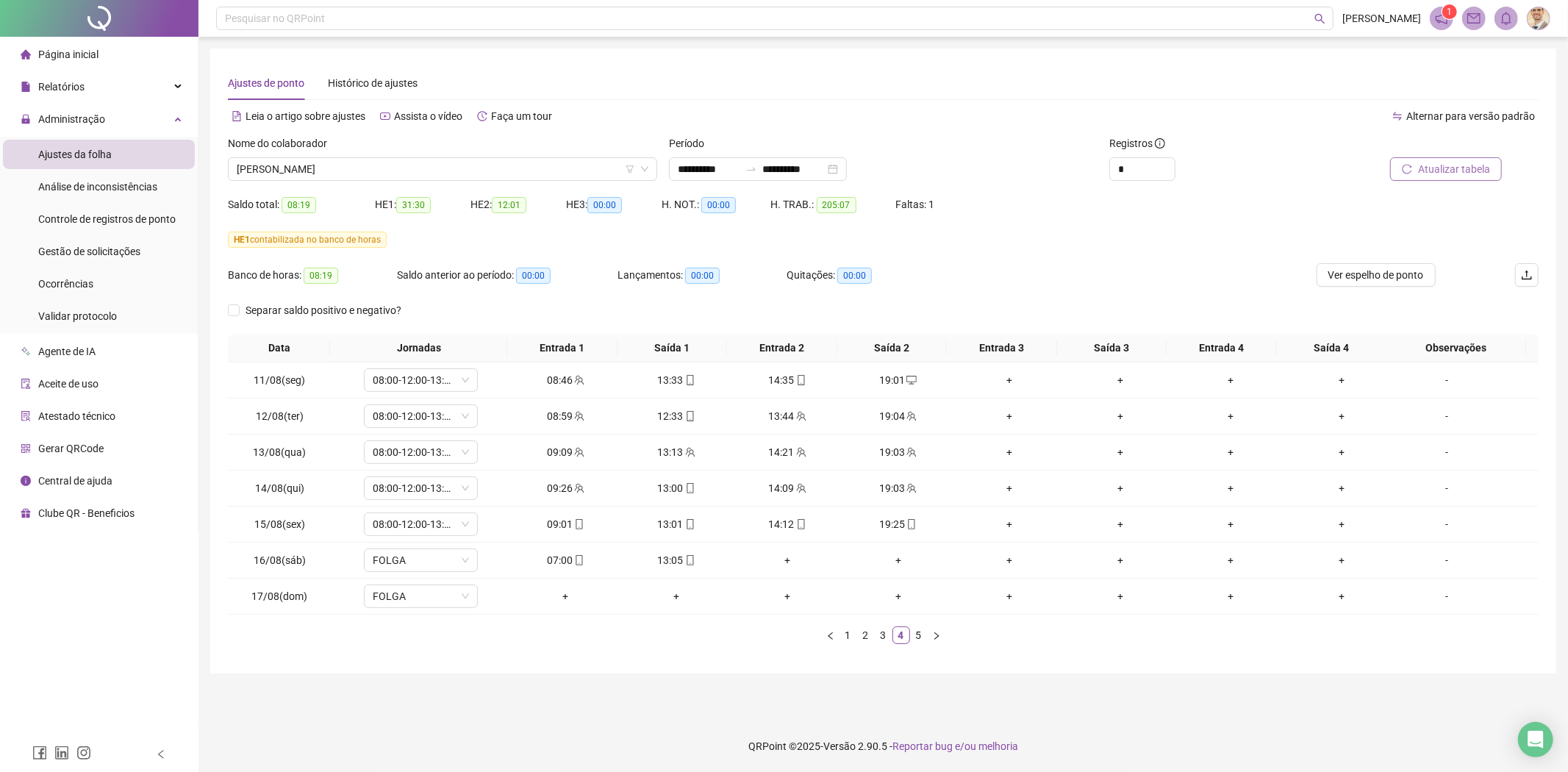
click at [1451, 169] on span "Atualizar tabela" at bounding box center [1453, 170] width 72 height 17
click at [830, 636] on icon "left" at bounding box center [830, 635] width 9 height 9
click at [437, 179] on span "[PERSON_NAME]" at bounding box center [442, 169] width 412 height 22
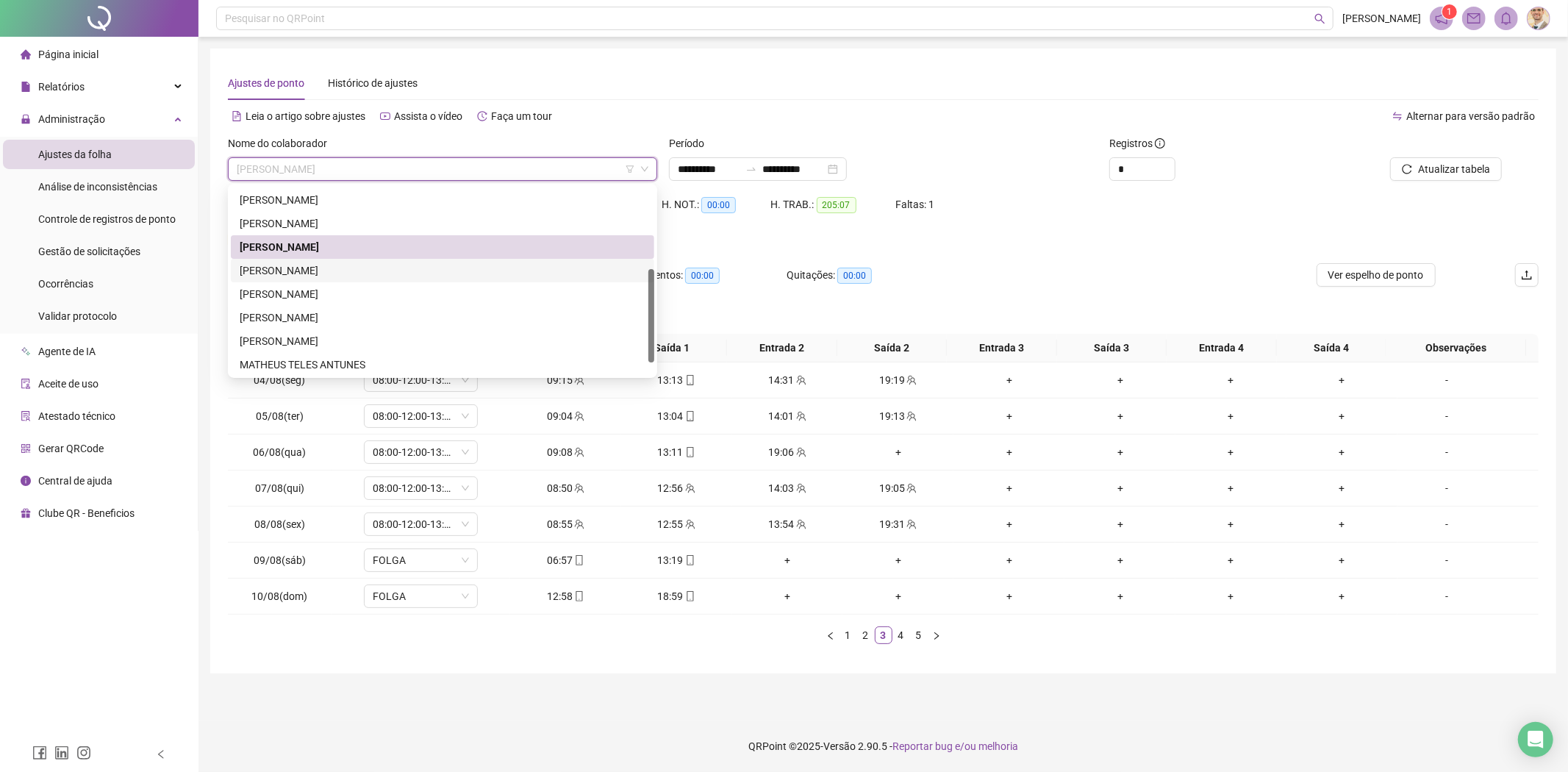
click at [275, 270] on div "[PERSON_NAME]" at bounding box center [442, 271] width 406 height 17
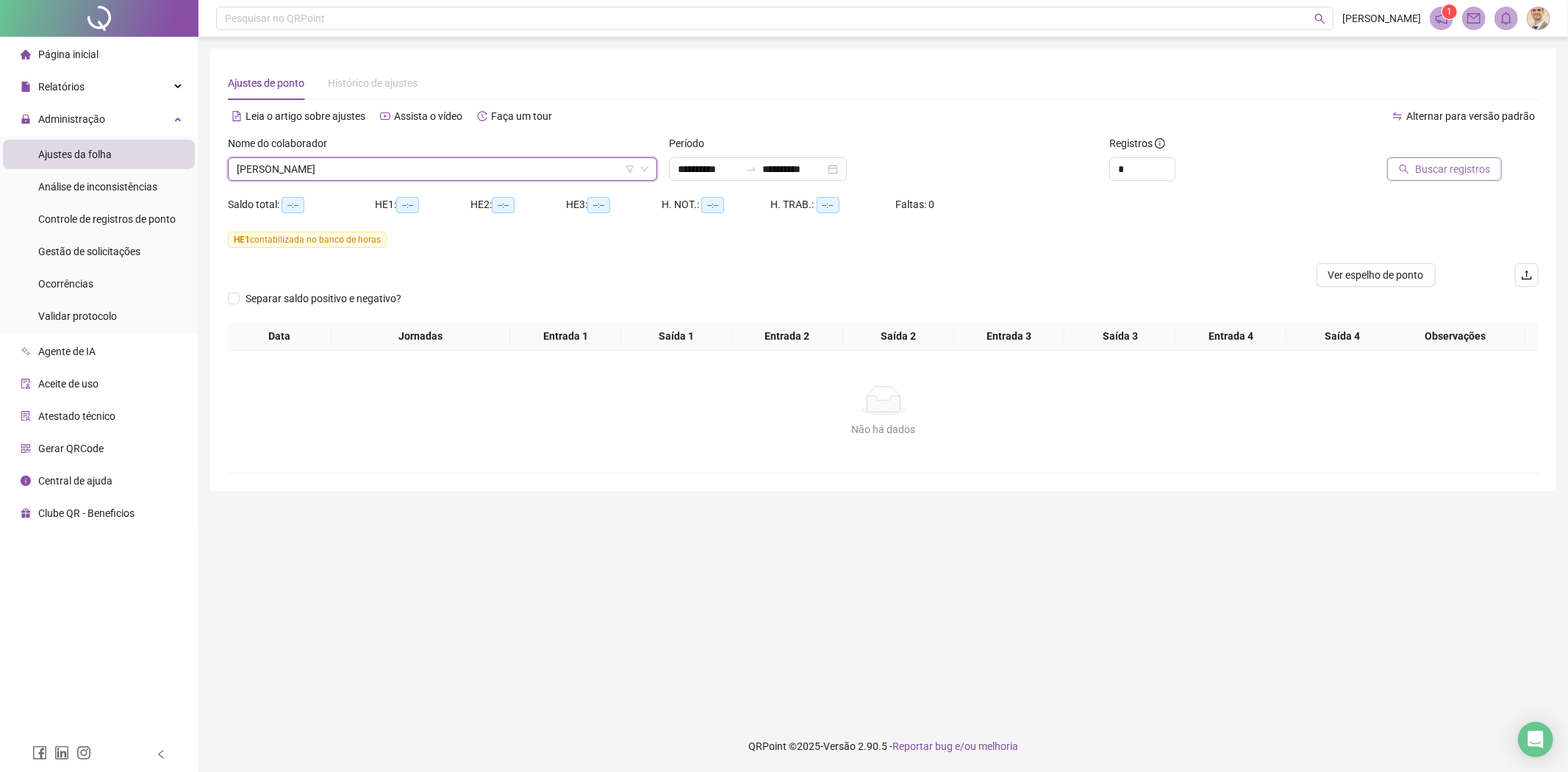
click at [1448, 168] on span "Buscar registros" at bounding box center [1452, 170] width 75 height 17
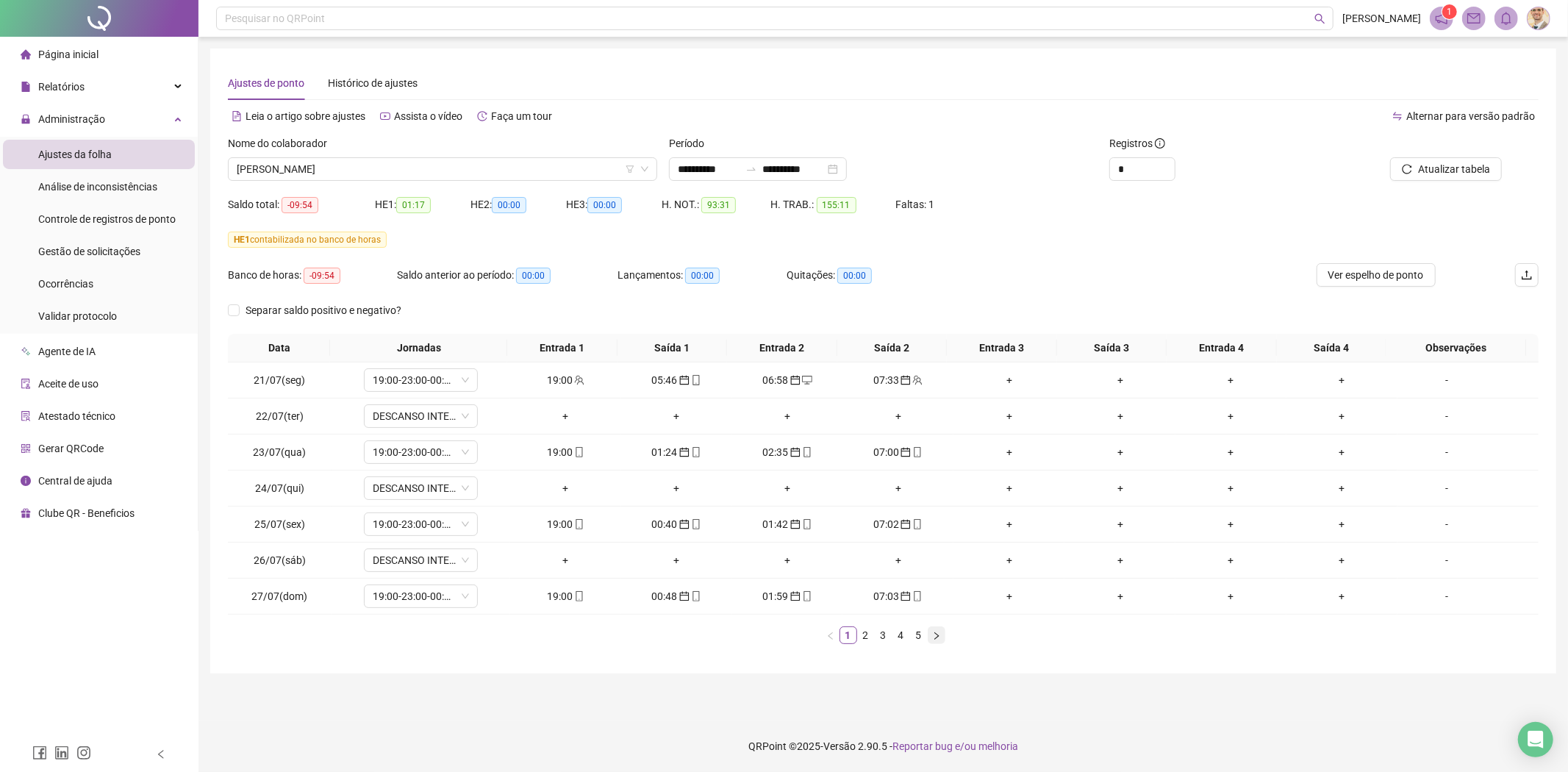
click at [939, 635] on icon "right" at bounding box center [936, 635] width 9 height 9
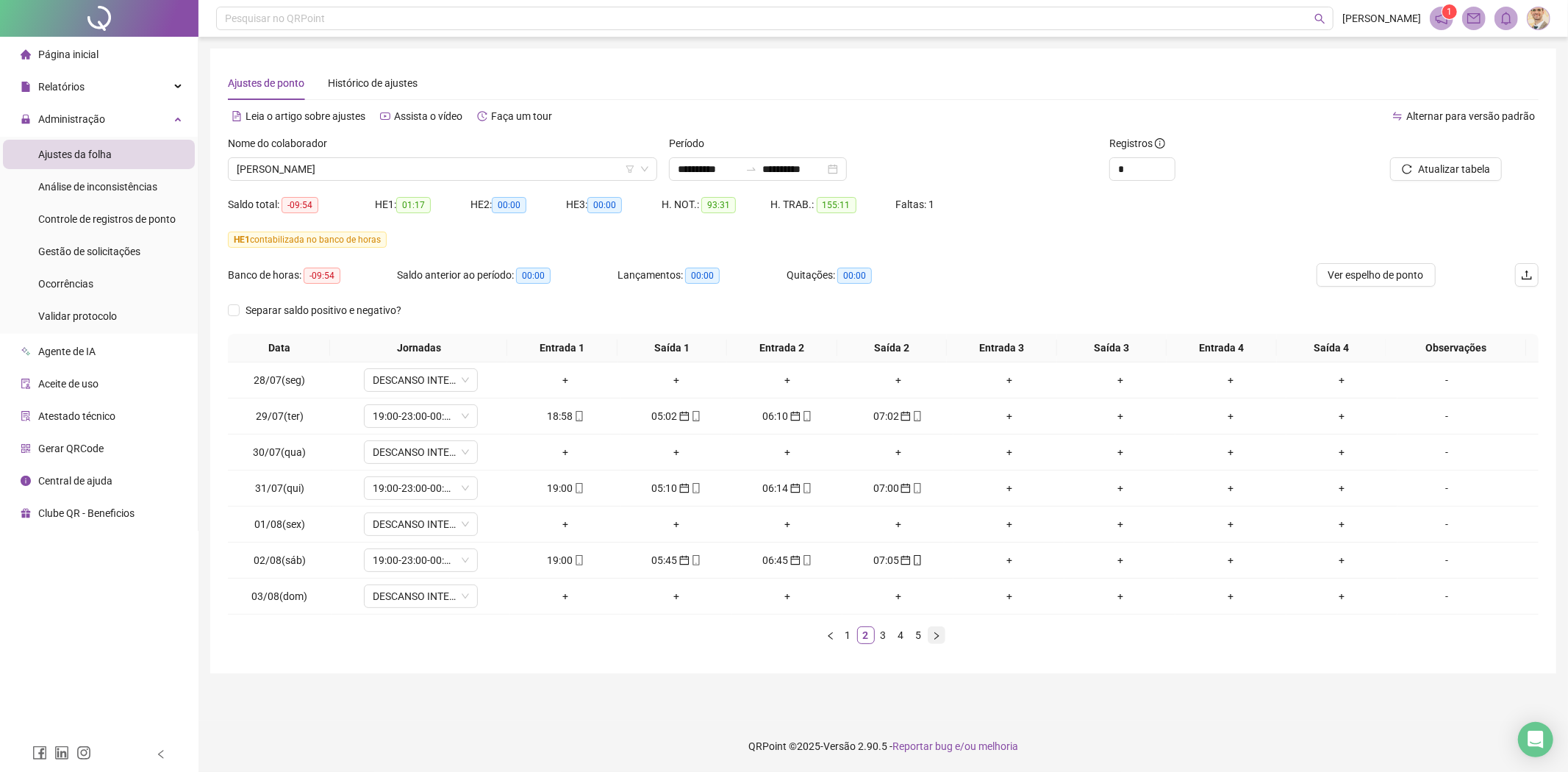
click at [939, 635] on icon "right" at bounding box center [936, 635] width 9 height 9
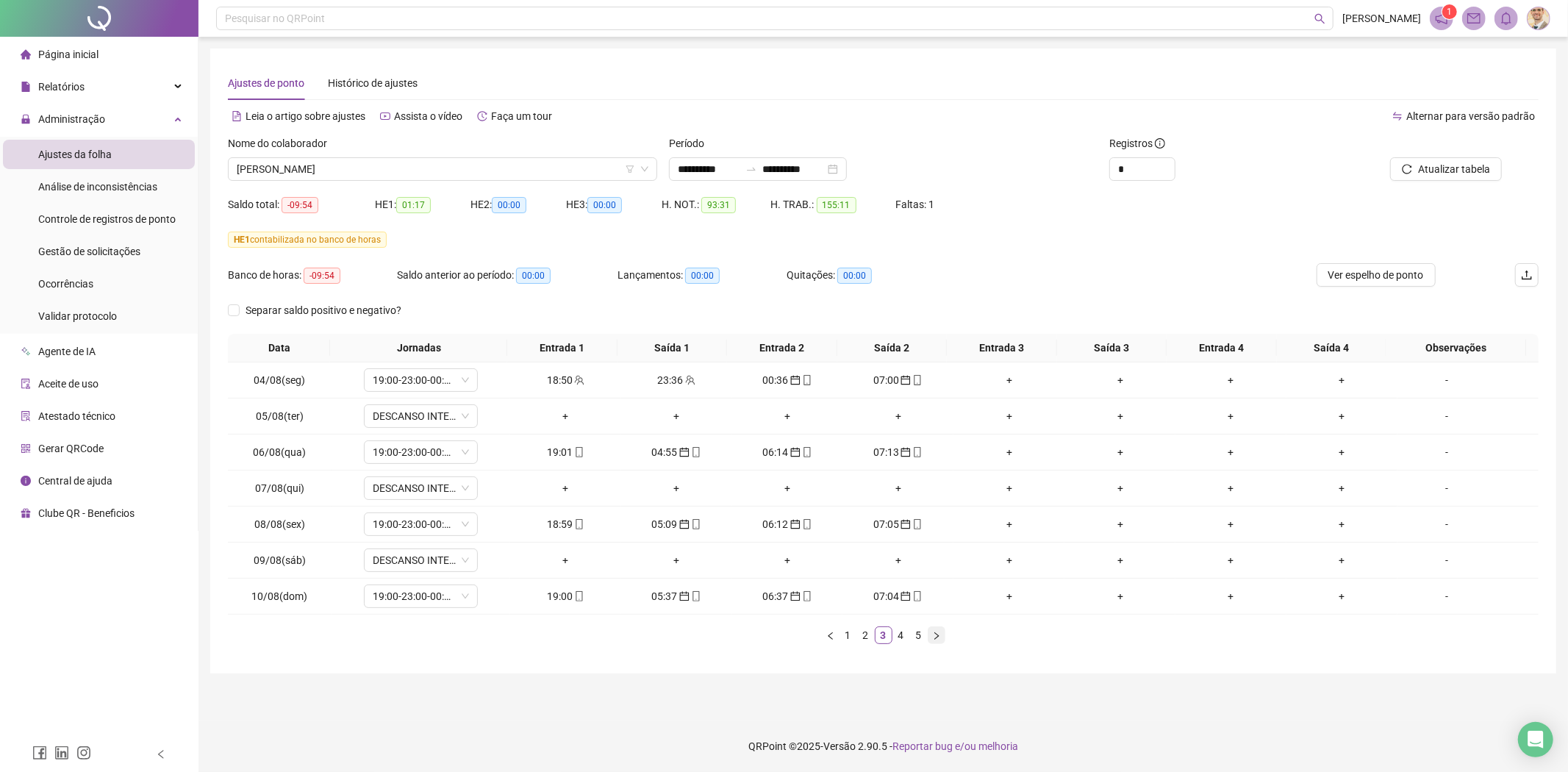
click at [939, 635] on icon "right" at bounding box center [936, 635] width 9 height 9
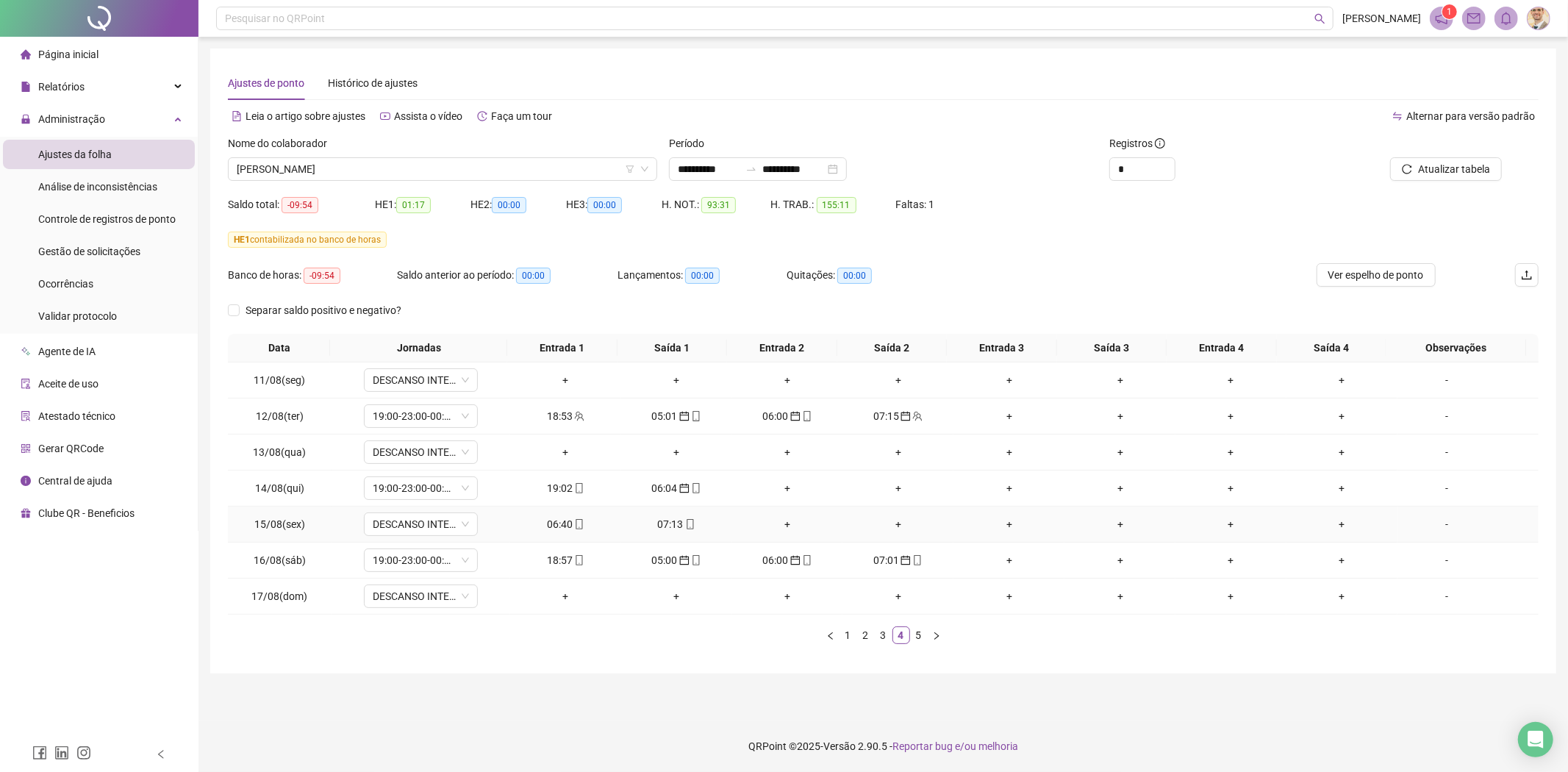
click at [563, 517] on div "06:40" at bounding box center [566, 525] width 99 height 17
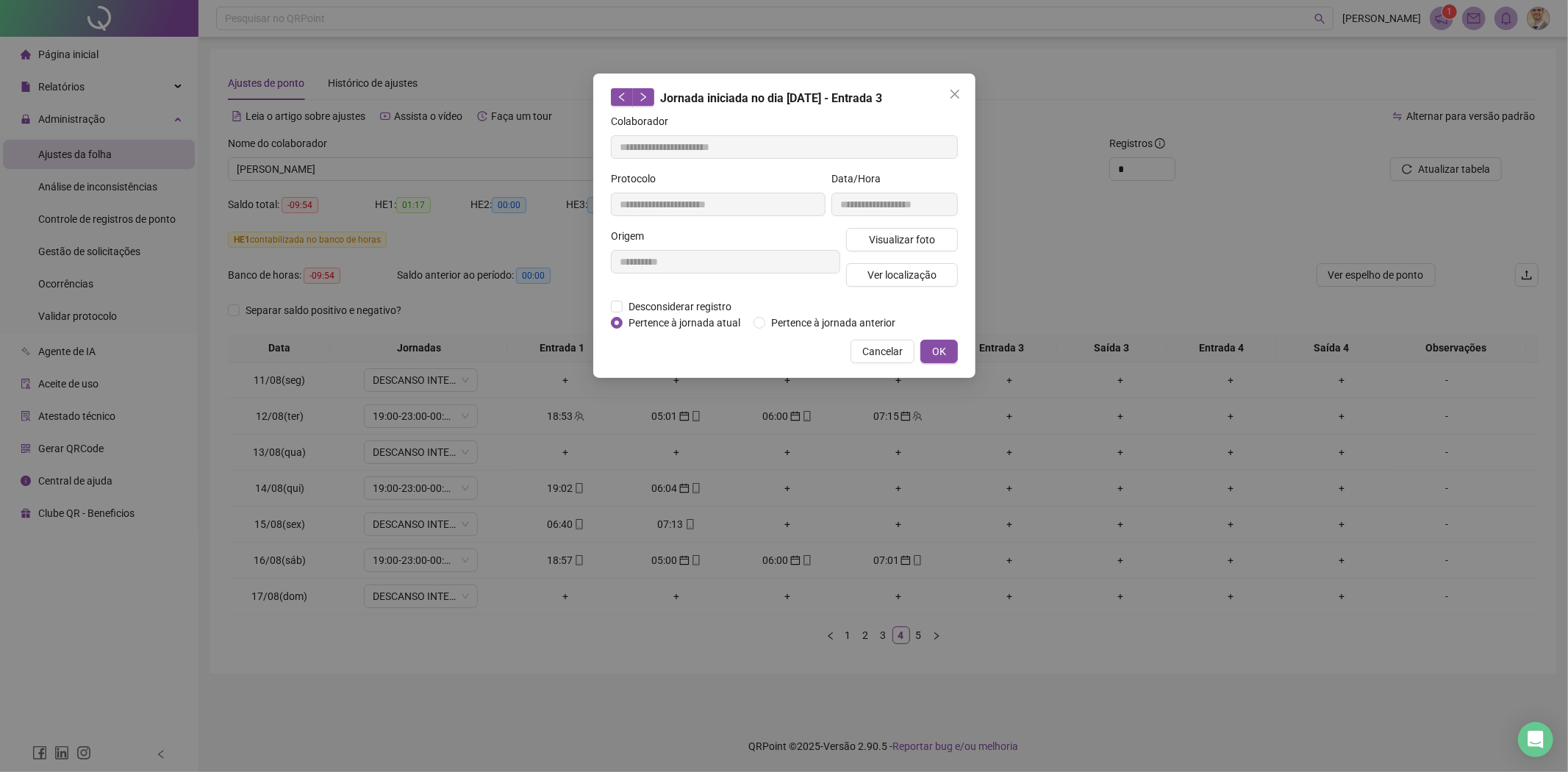
type input "**********"
click at [796, 318] on span "Pertence à jornada anterior" at bounding box center [833, 323] width 136 height 17
click at [936, 347] on span "OK" at bounding box center [939, 352] width 14 height 17
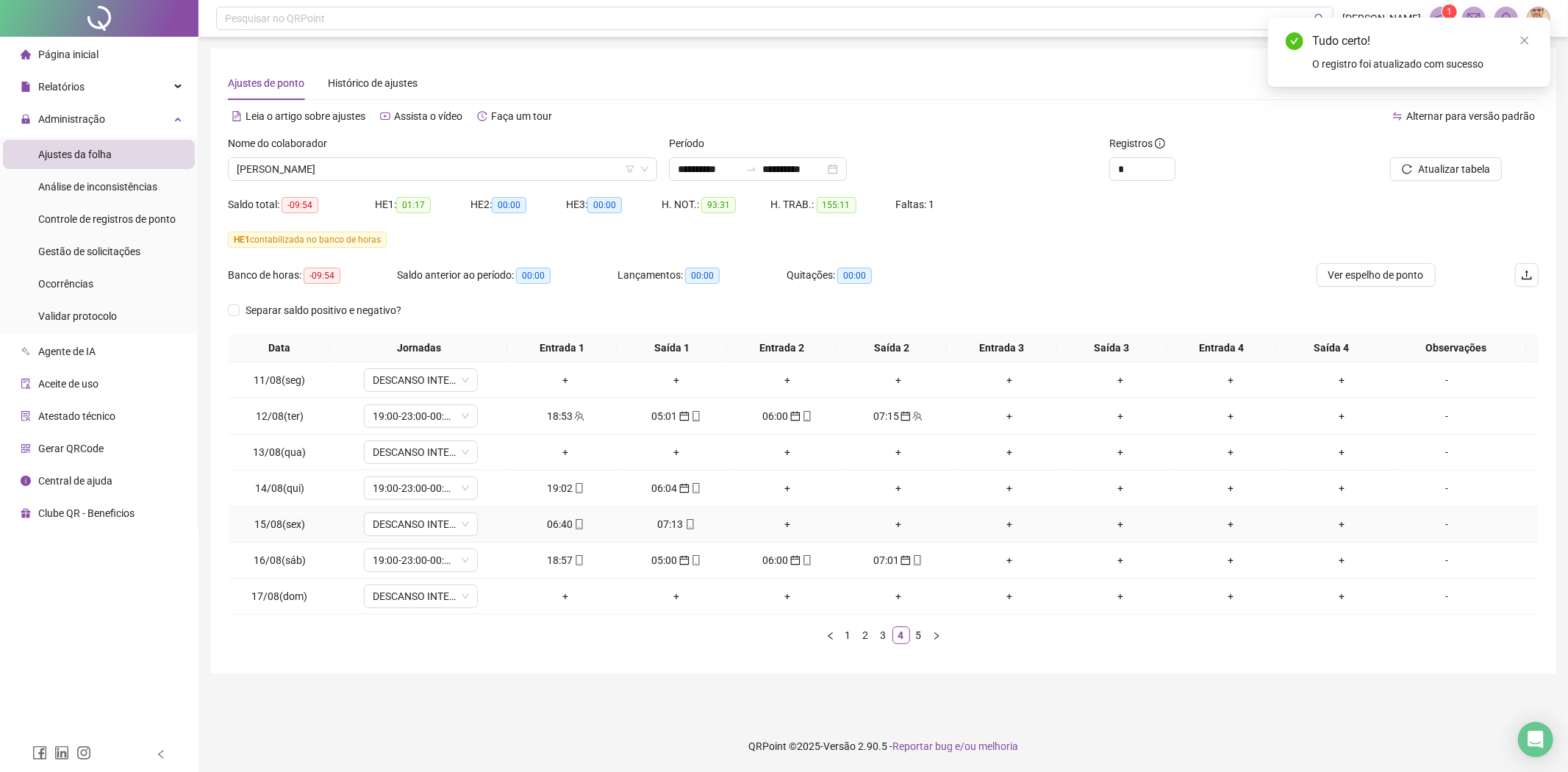
click at [664, 525] on div "07:13" at bounding box center [676, 525] width 99 height 17
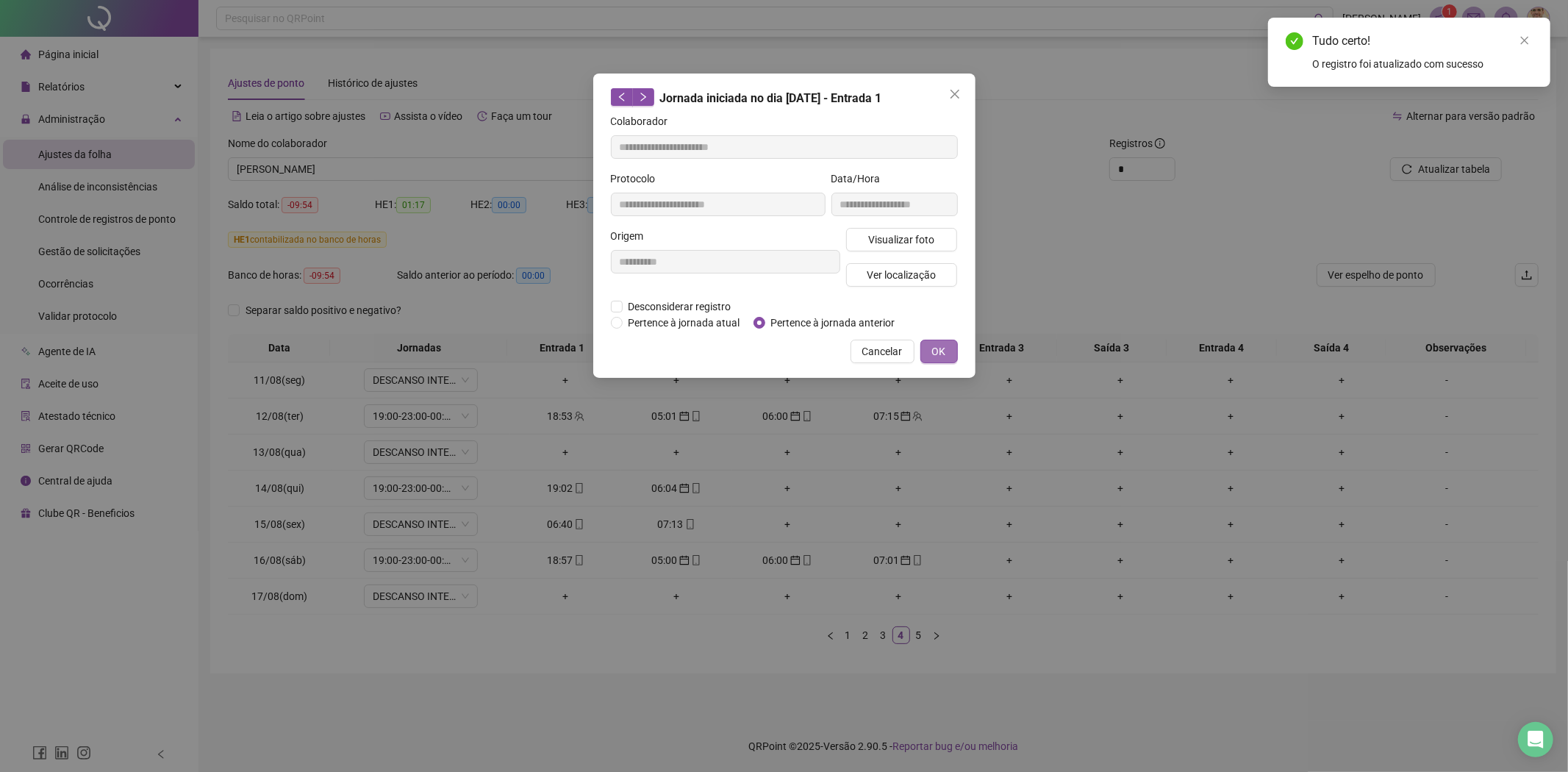
type input "**********"
click at [860, 324] on span "Pertence à jornada anterior" at bounding box center [833, 323] width 136 height 17
click at [934, 344] on span "OK" at bounding box center [939, 352] width 14 height 17
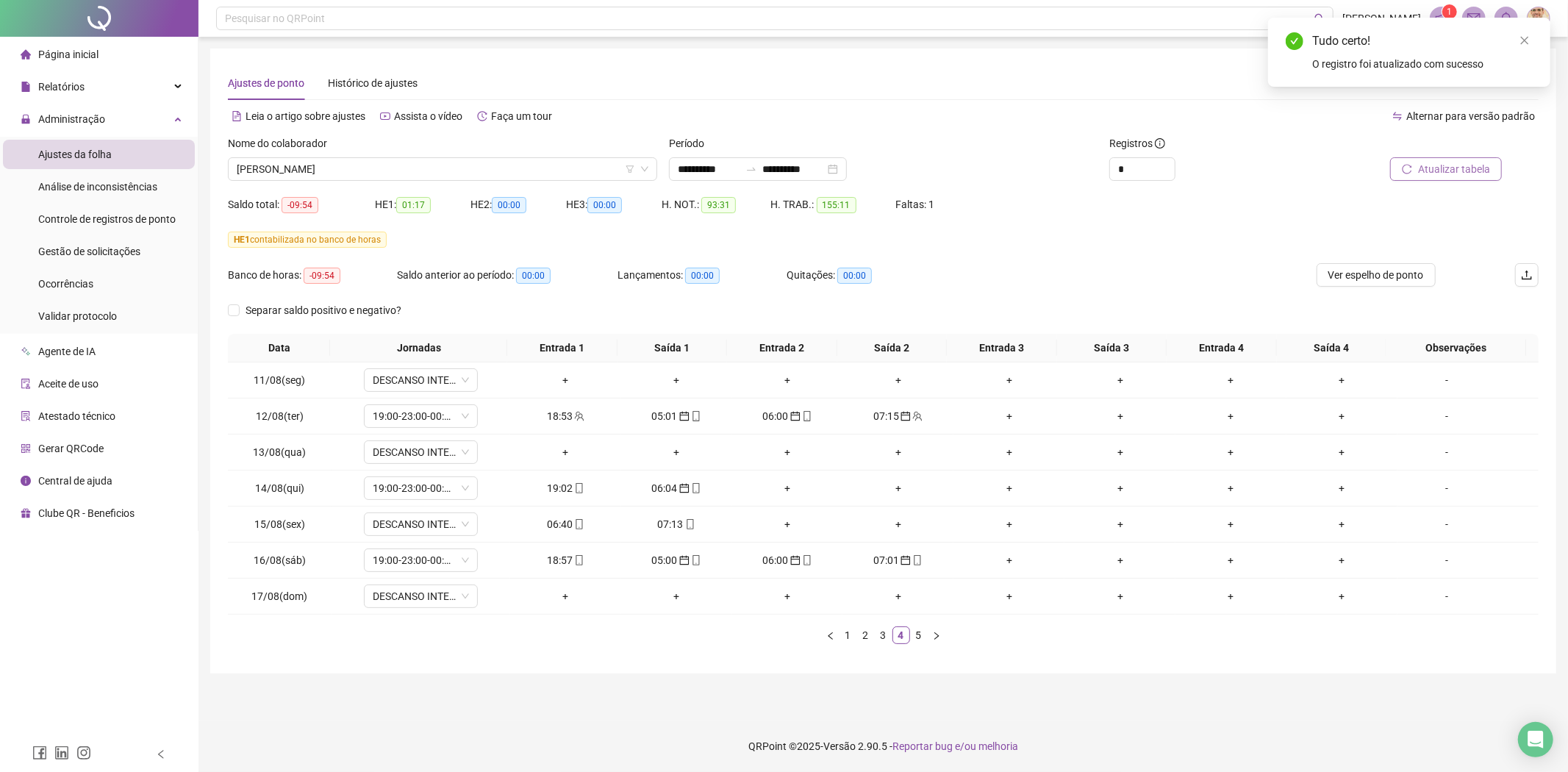
click at [1439, 170] on span "Atualizar tabela" at bounding box center [1453, 170] width 72 height 17
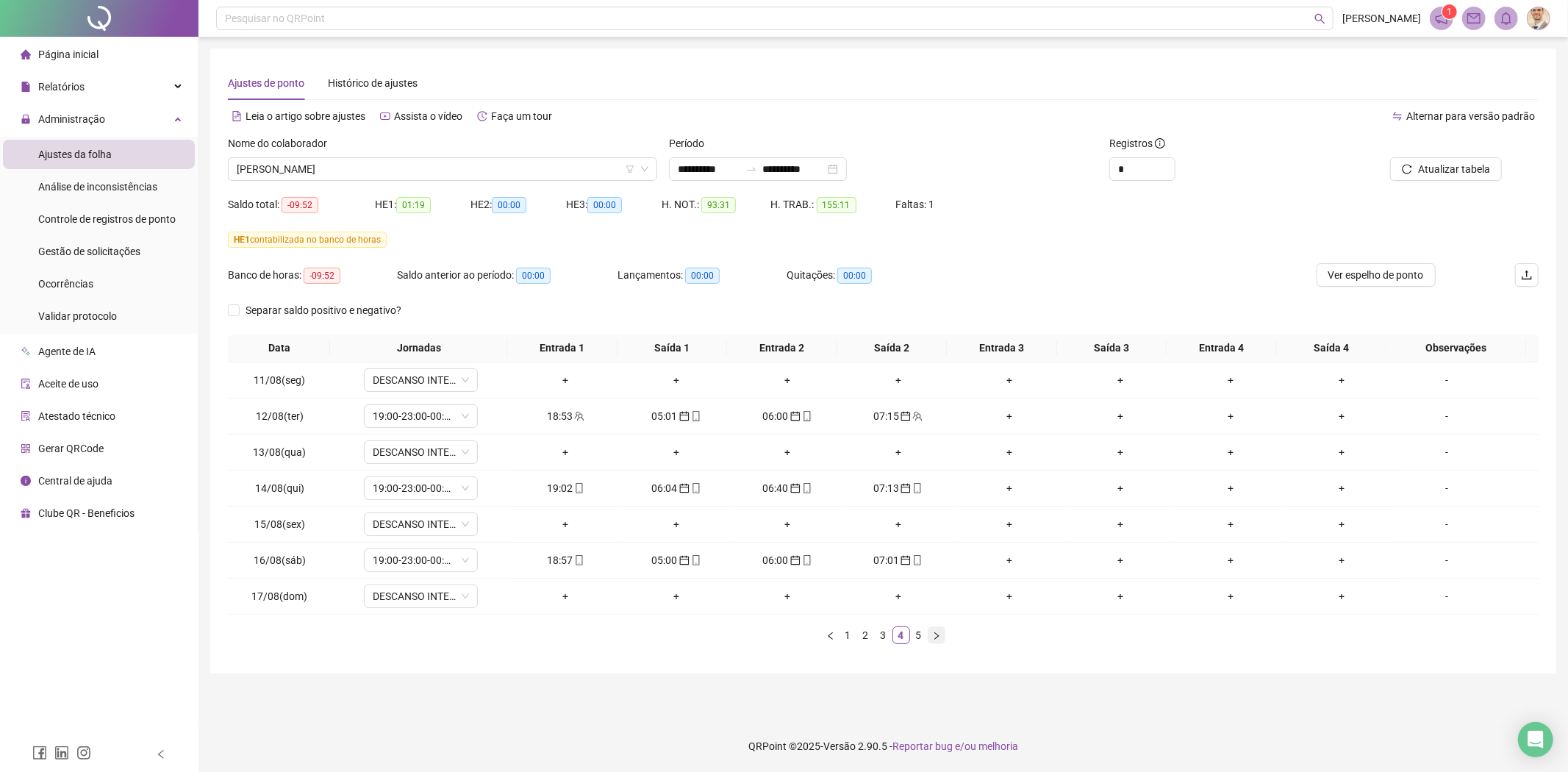
click at [932, 632] on icon "right" at bounding box center [936, 635] width 9 height 9
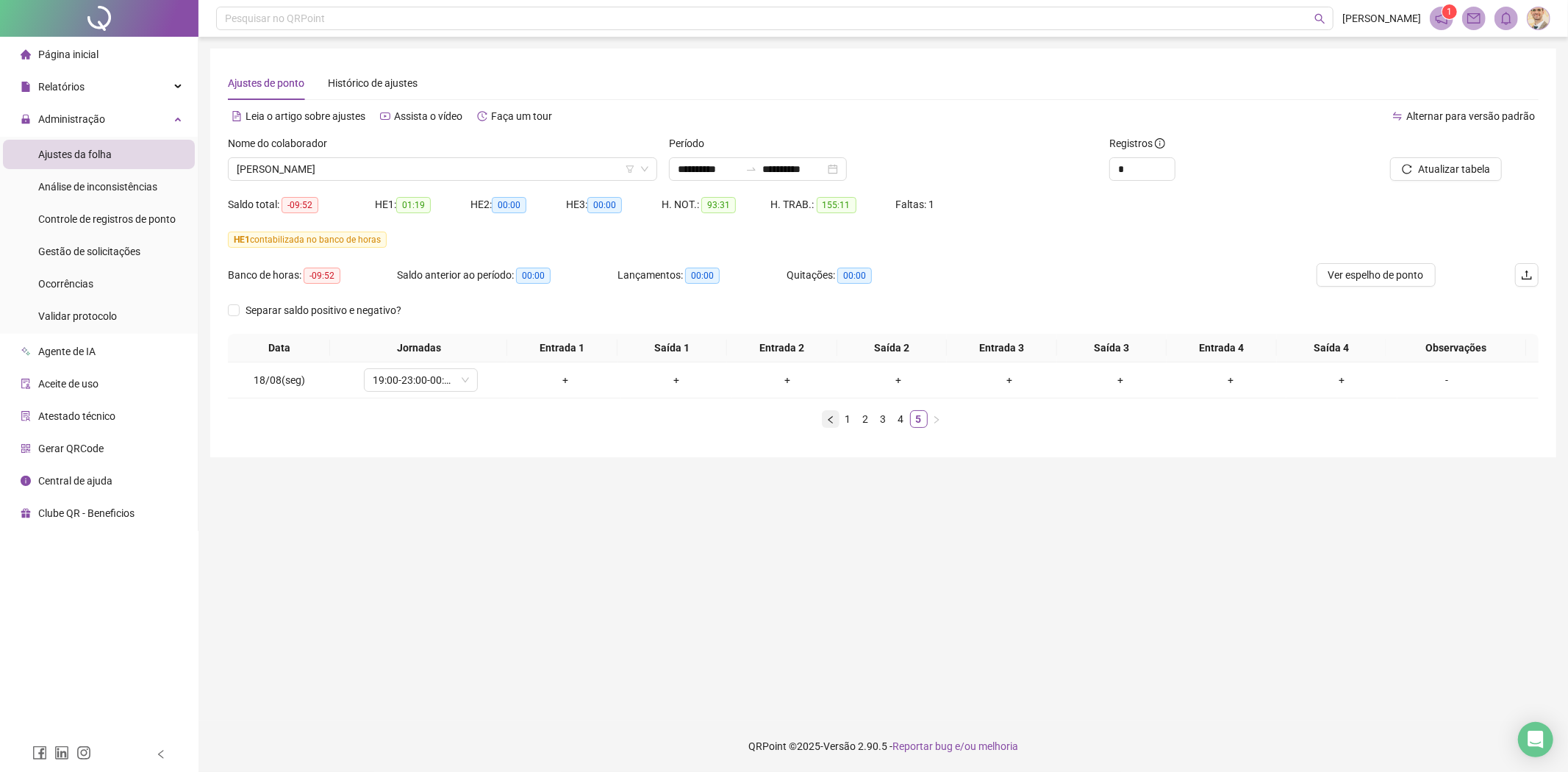
click at [832, 418] on icon "left" at bounding box center [830, 420] width 9 height 9
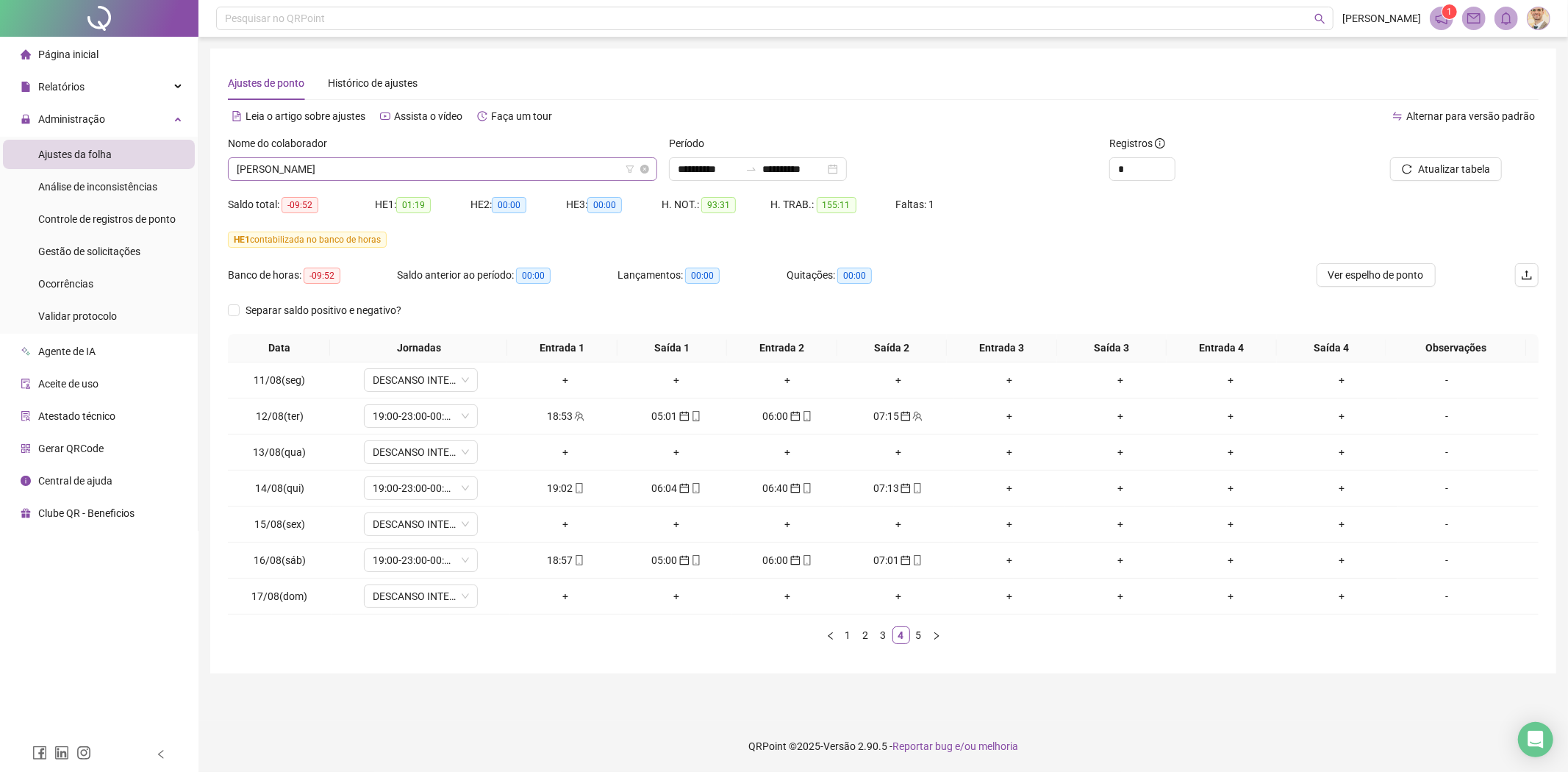
click at [495, 165] on span "[PERSON_NAME]" at bounding box center [442, 169] width 412 height 22
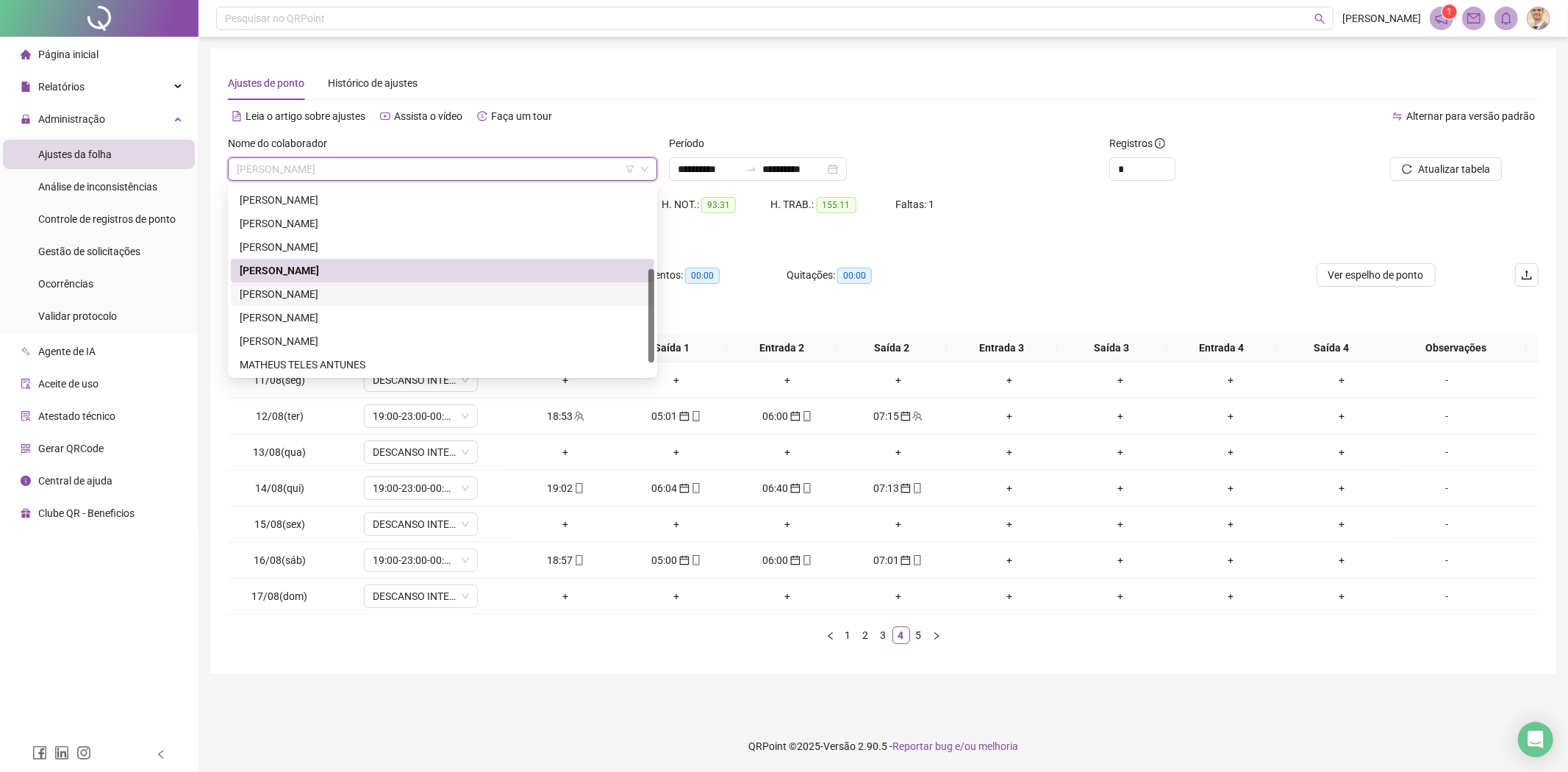
click at [328, 290] on div "[PERSON_NAME]" at bounding box center [442, 295] width 406 height 17
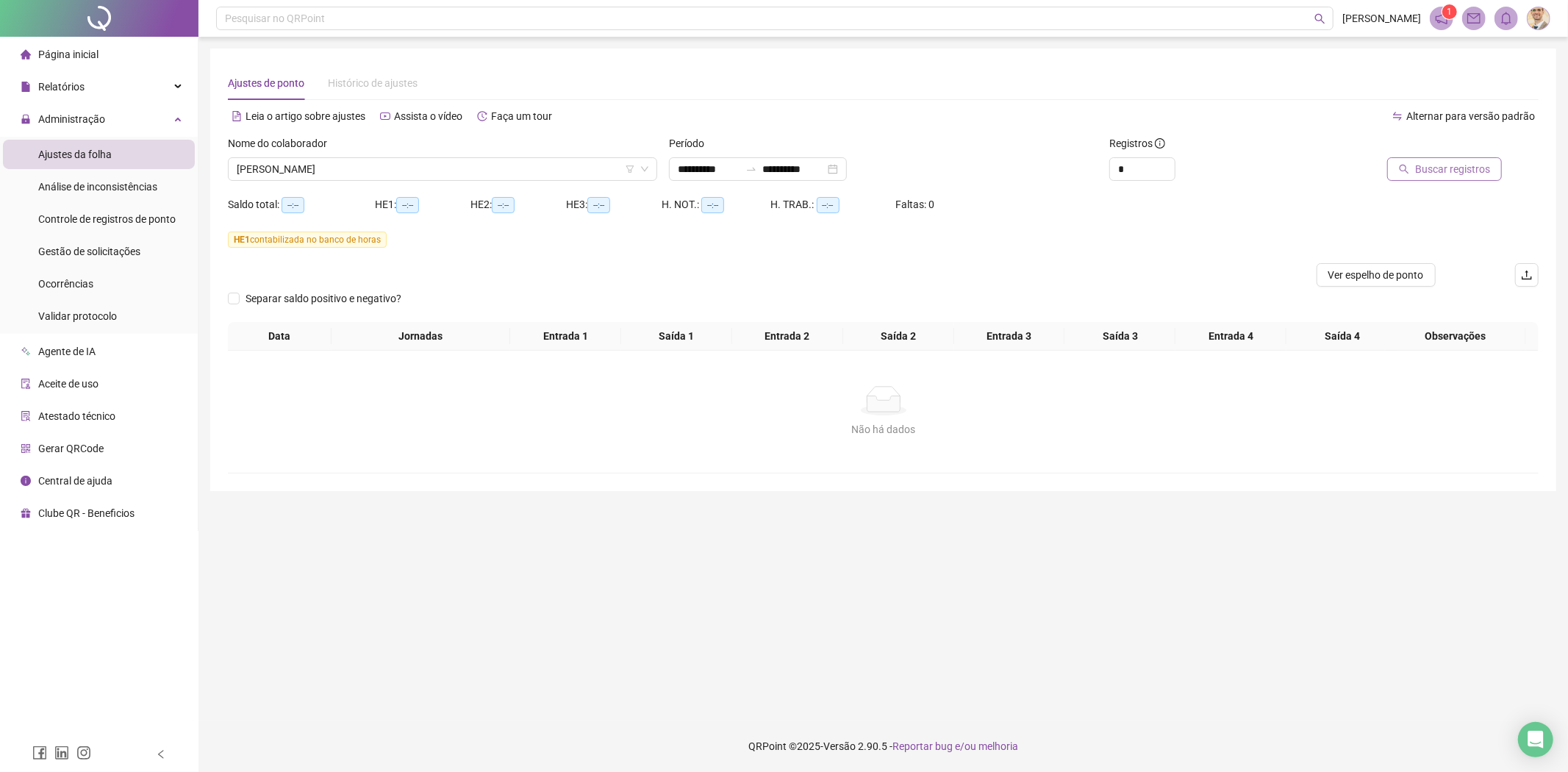
click at [1457, 165] on span "Buscar registros" at bounding box center [1452, 170] width 75 height 17
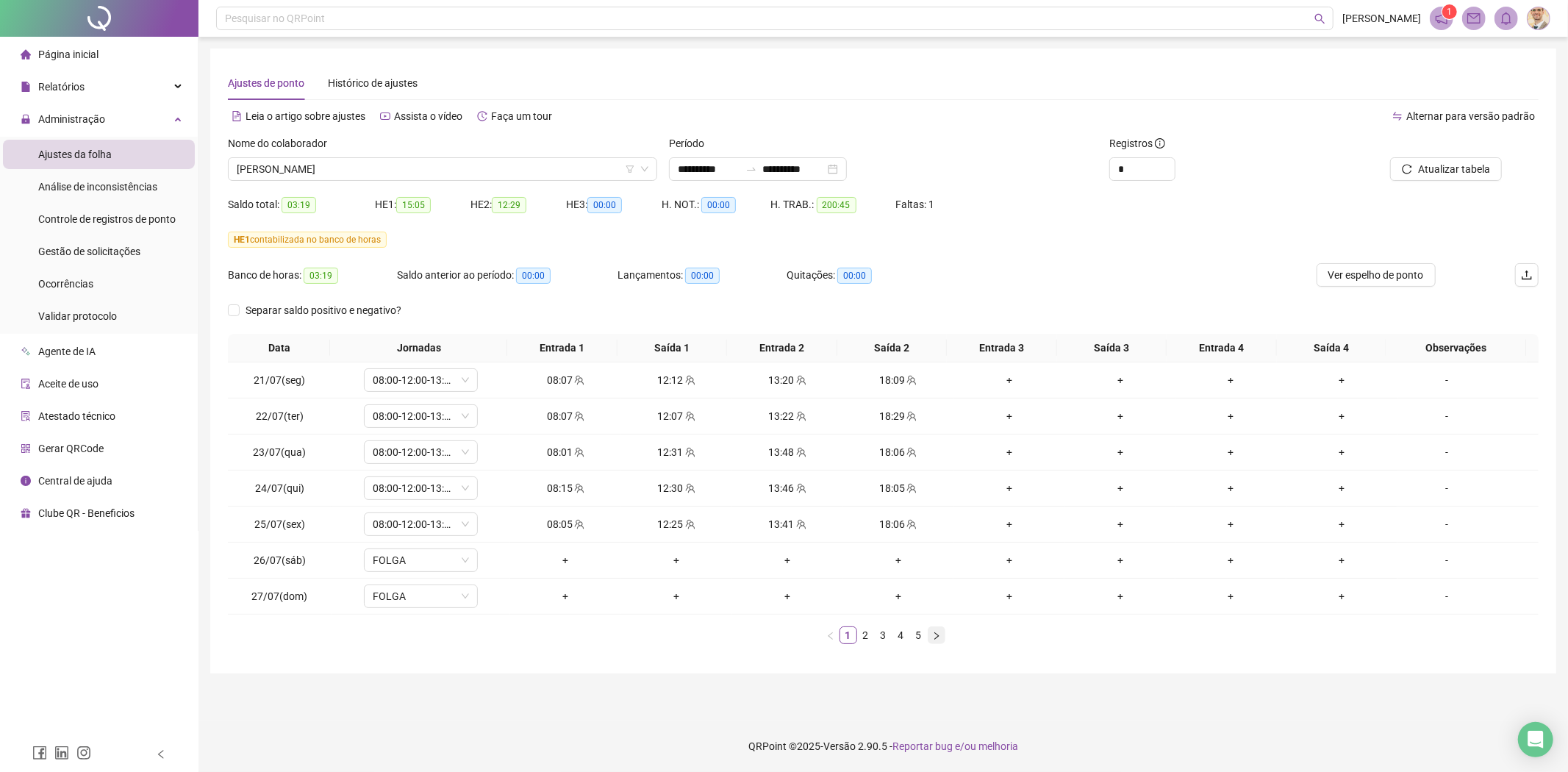
click at [935, 635] on icon "right" at bounding box center [936, 635] width 9 height 9
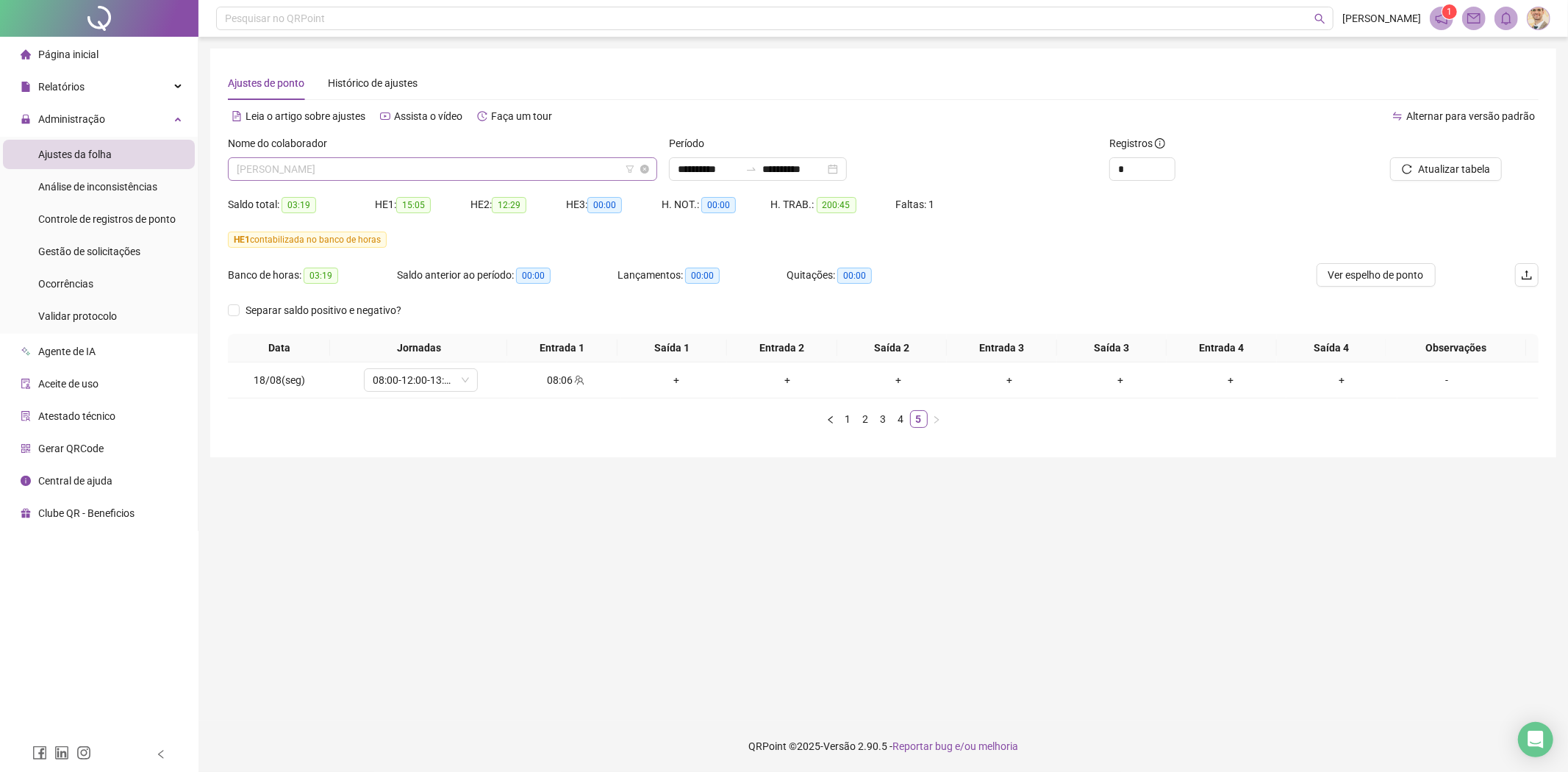
click at [472, 172] on span "[PERSON_NAME]" at bounding box center [442, 169] width 412 height 22
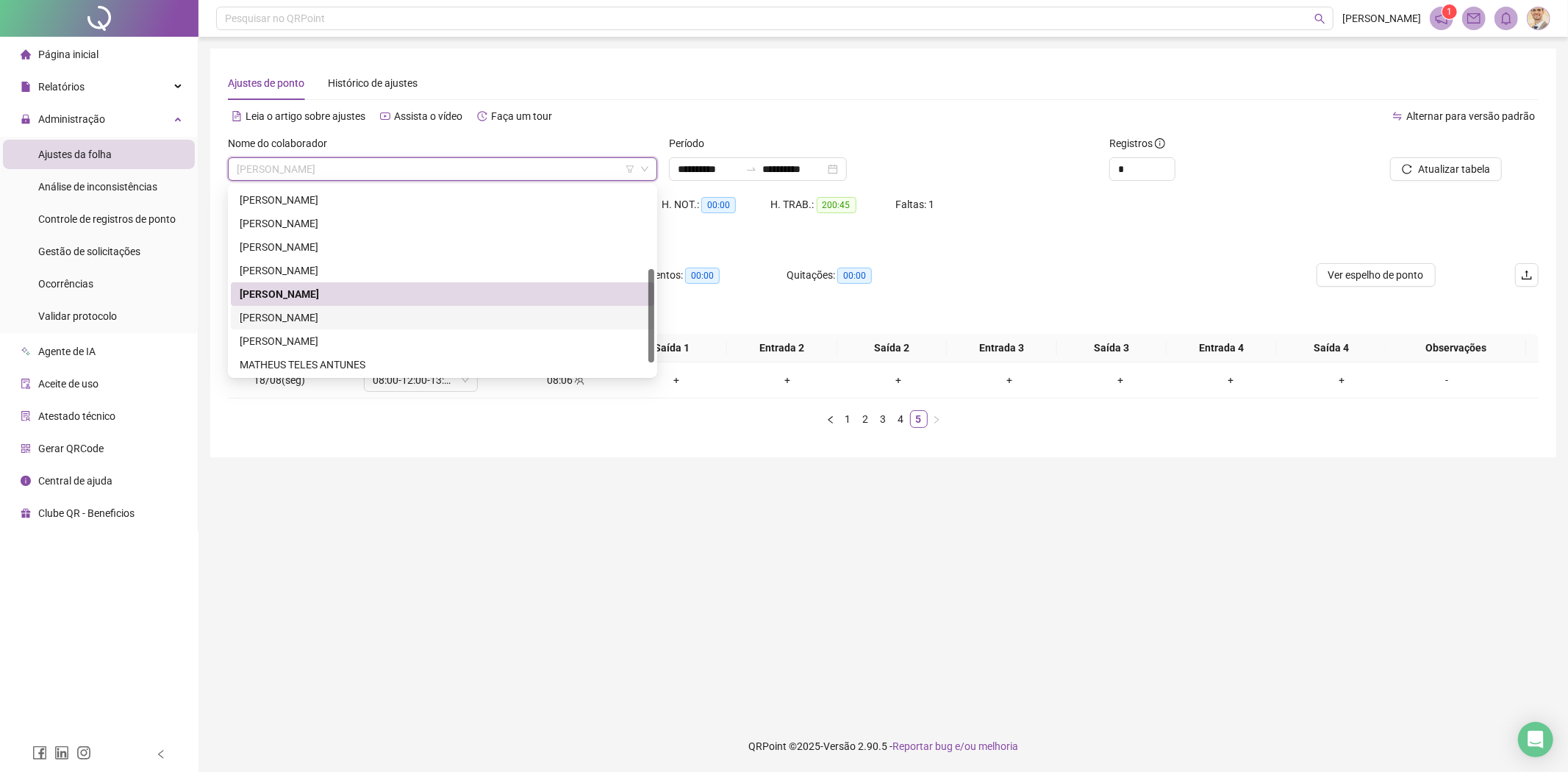
click at [318, 321] on div "[PERSON_NAME]" at bounding box center [442, 318] width 406 height 17
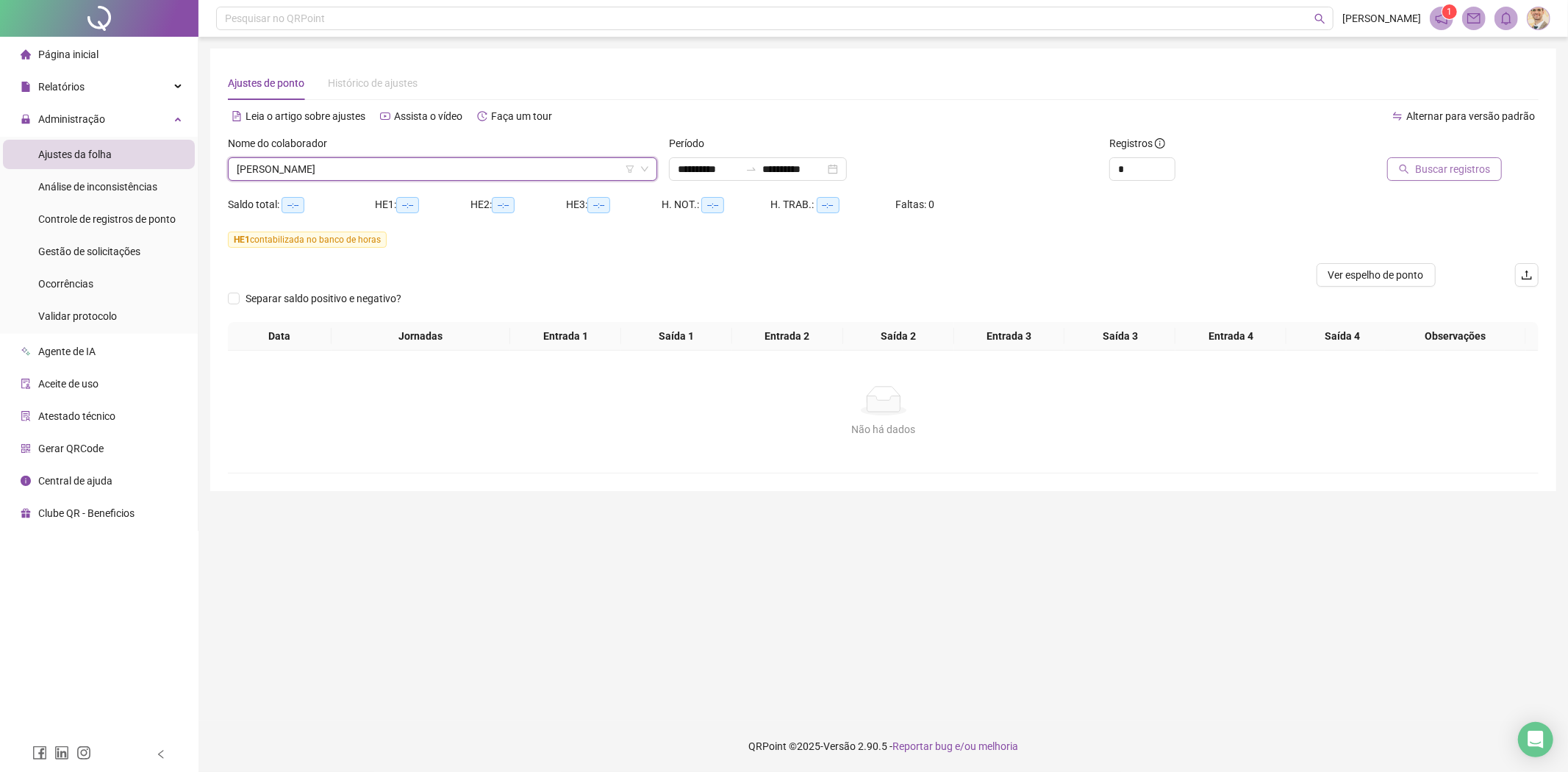
click at [1454, 157] on button "Buscar registros" at bounding box center [1444, 169] width 115 height 23
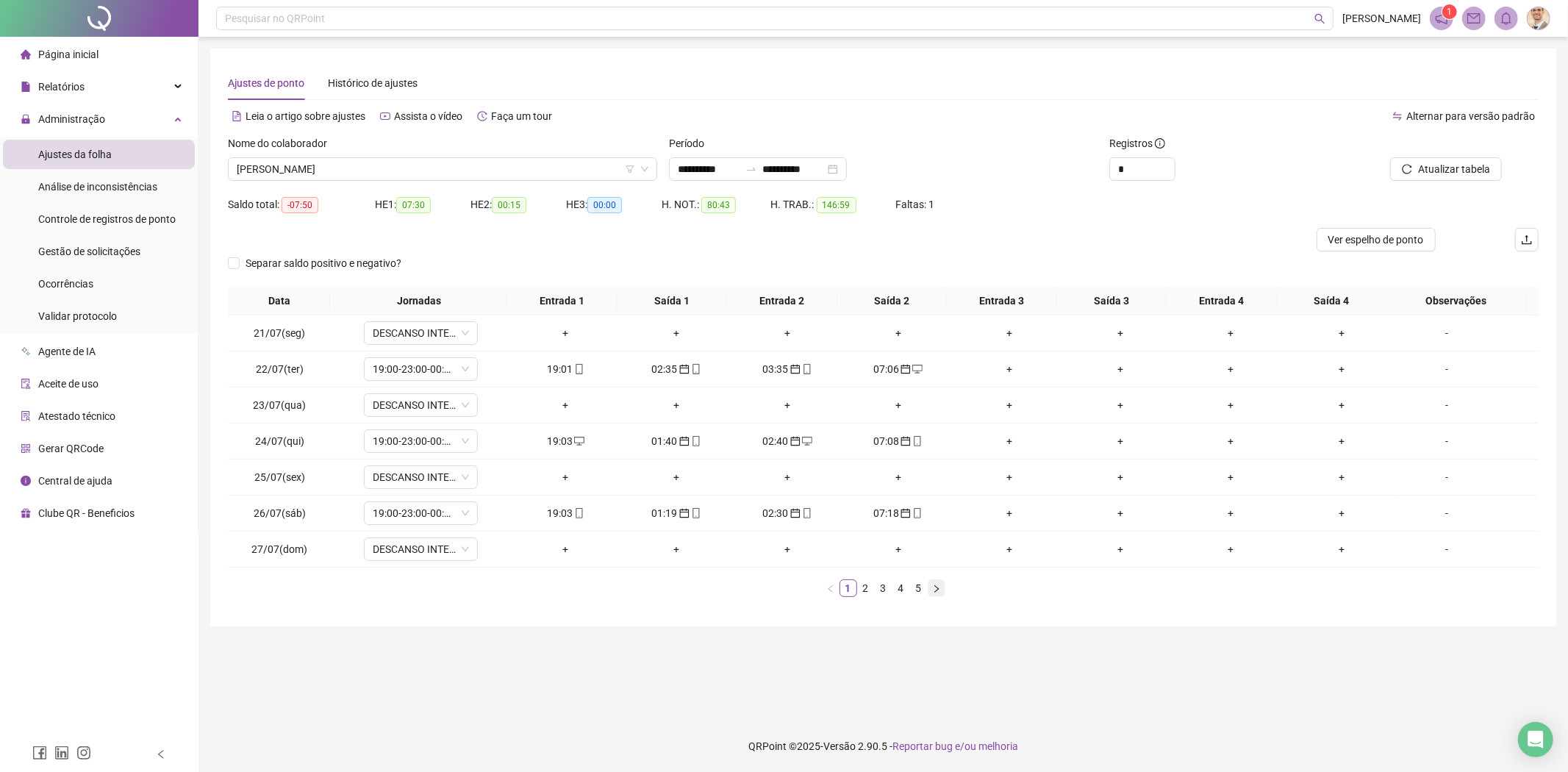
click at [936, 587] on icon "right" at bounding box center [936, 589] width 9 height 9
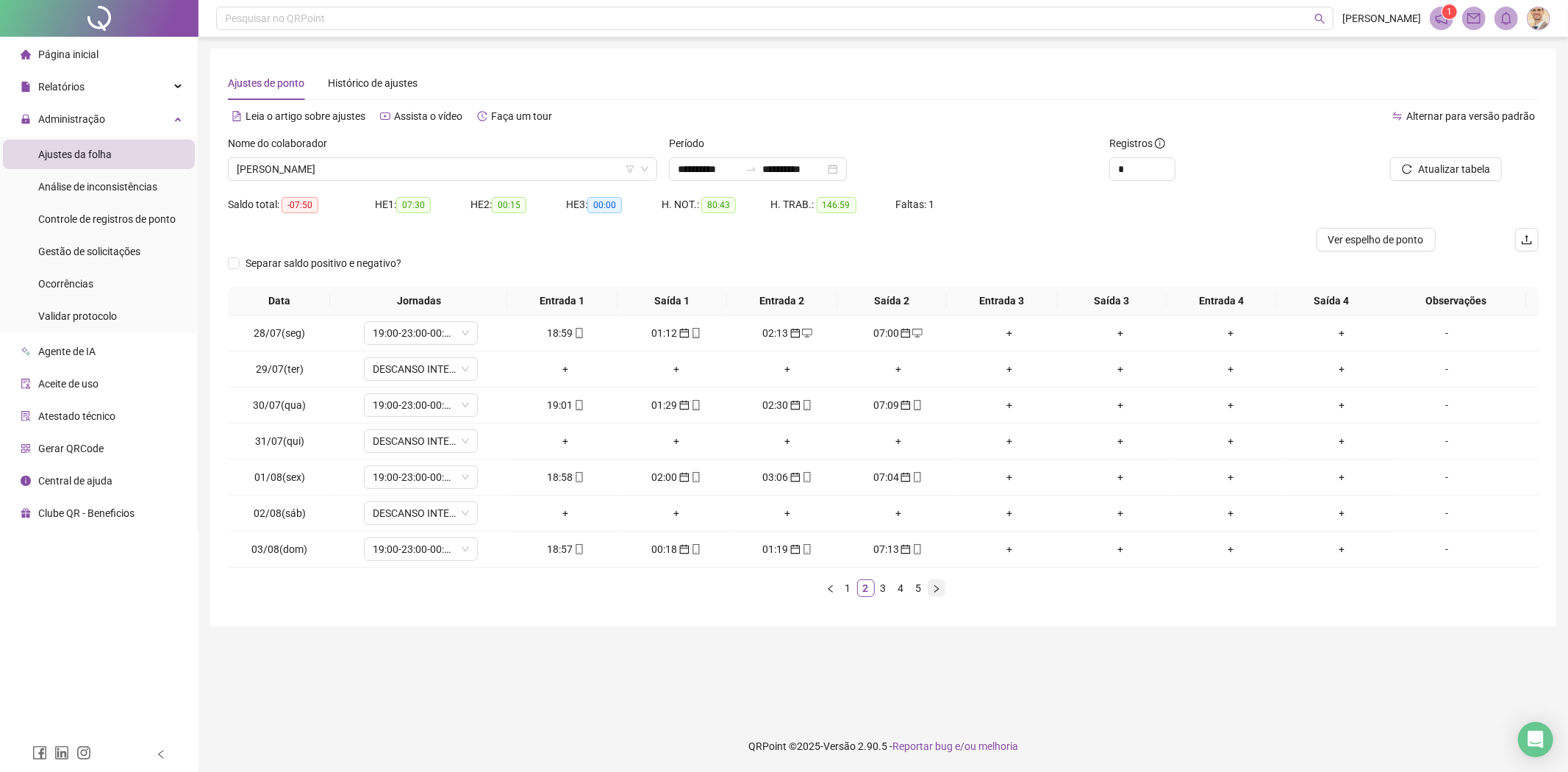
click at [936, 587] on icon "right" at bounding box center [936, 589] width 9 height 9
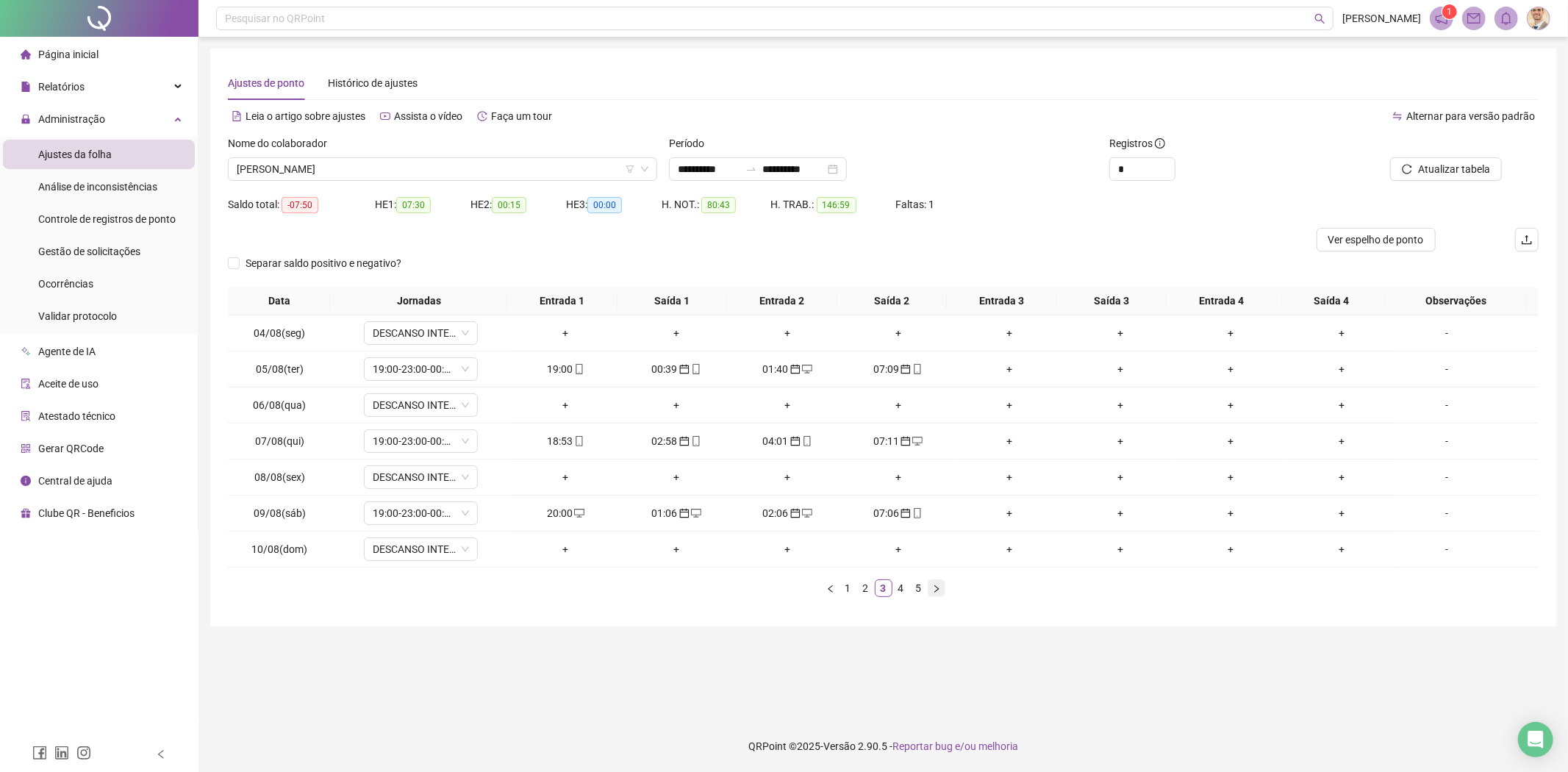
click at [936, 587] on icon "right" at bounding box center [936, 589] width 9 height 9
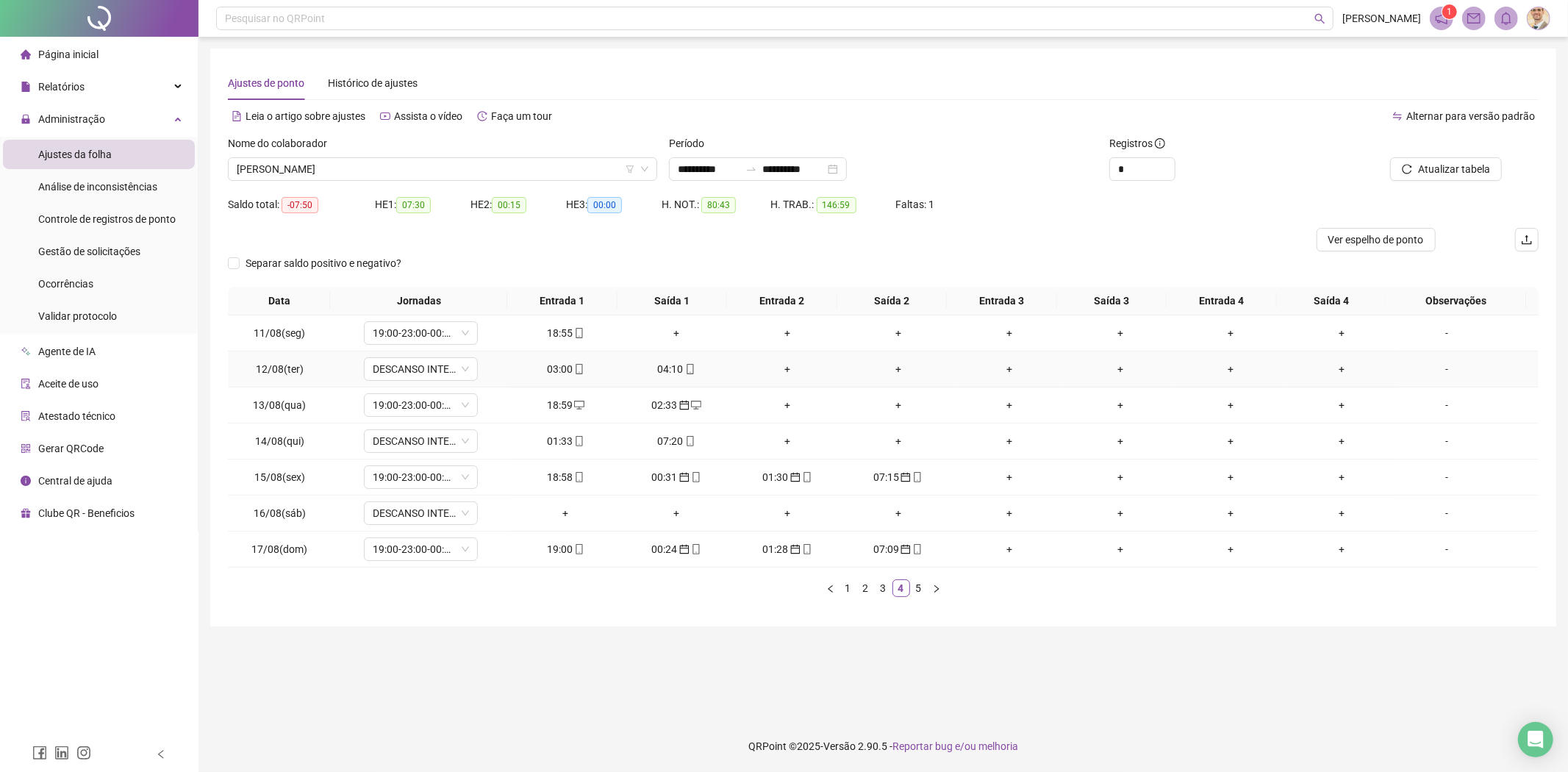
click at [557, 372] on div "03:00" at bounding box center [566, 369] width 99 height 17
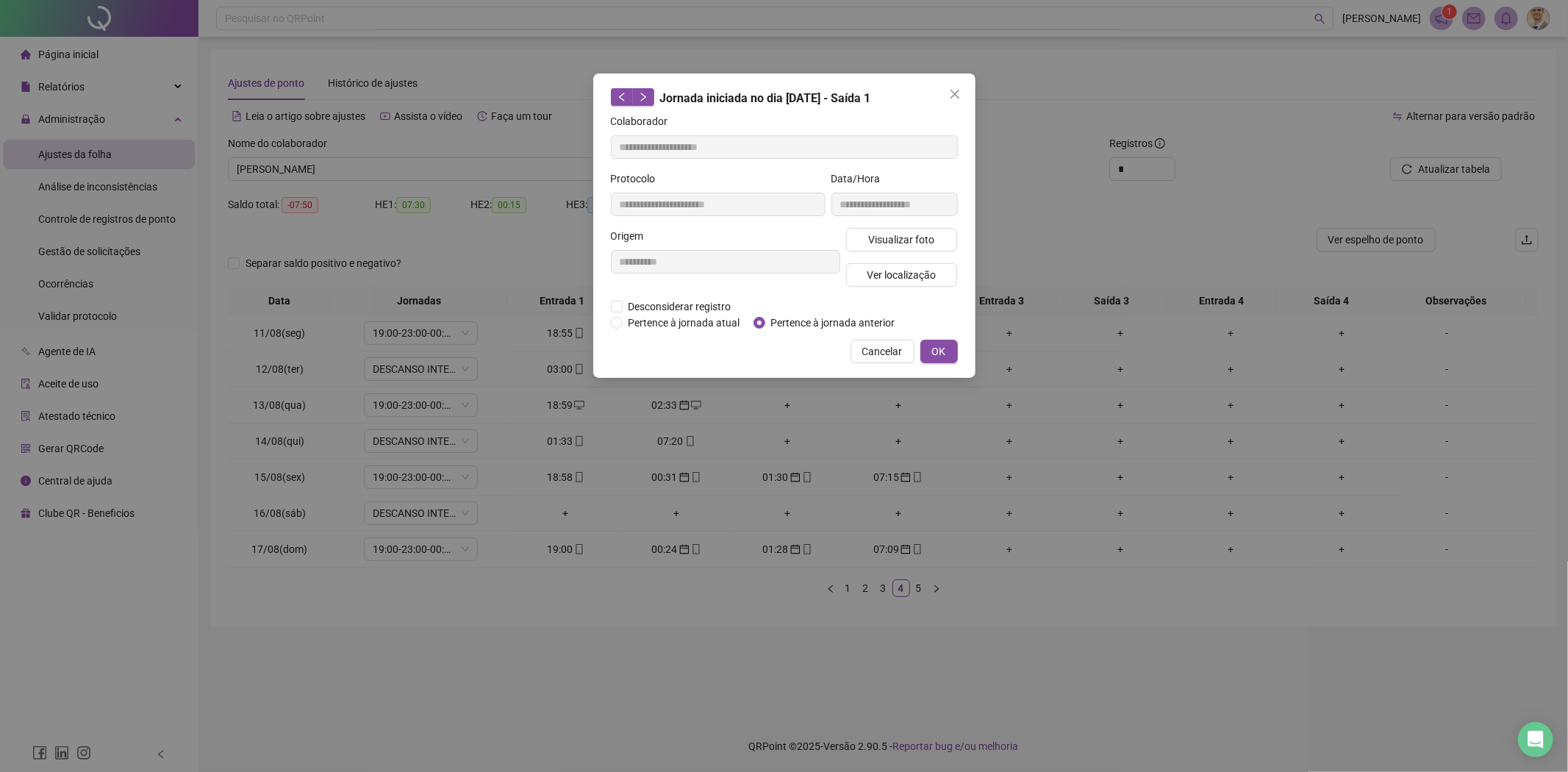
type input "**********"
click at [934, 348] on span "OK" at bounding box center [939, 352] width 14 height 17
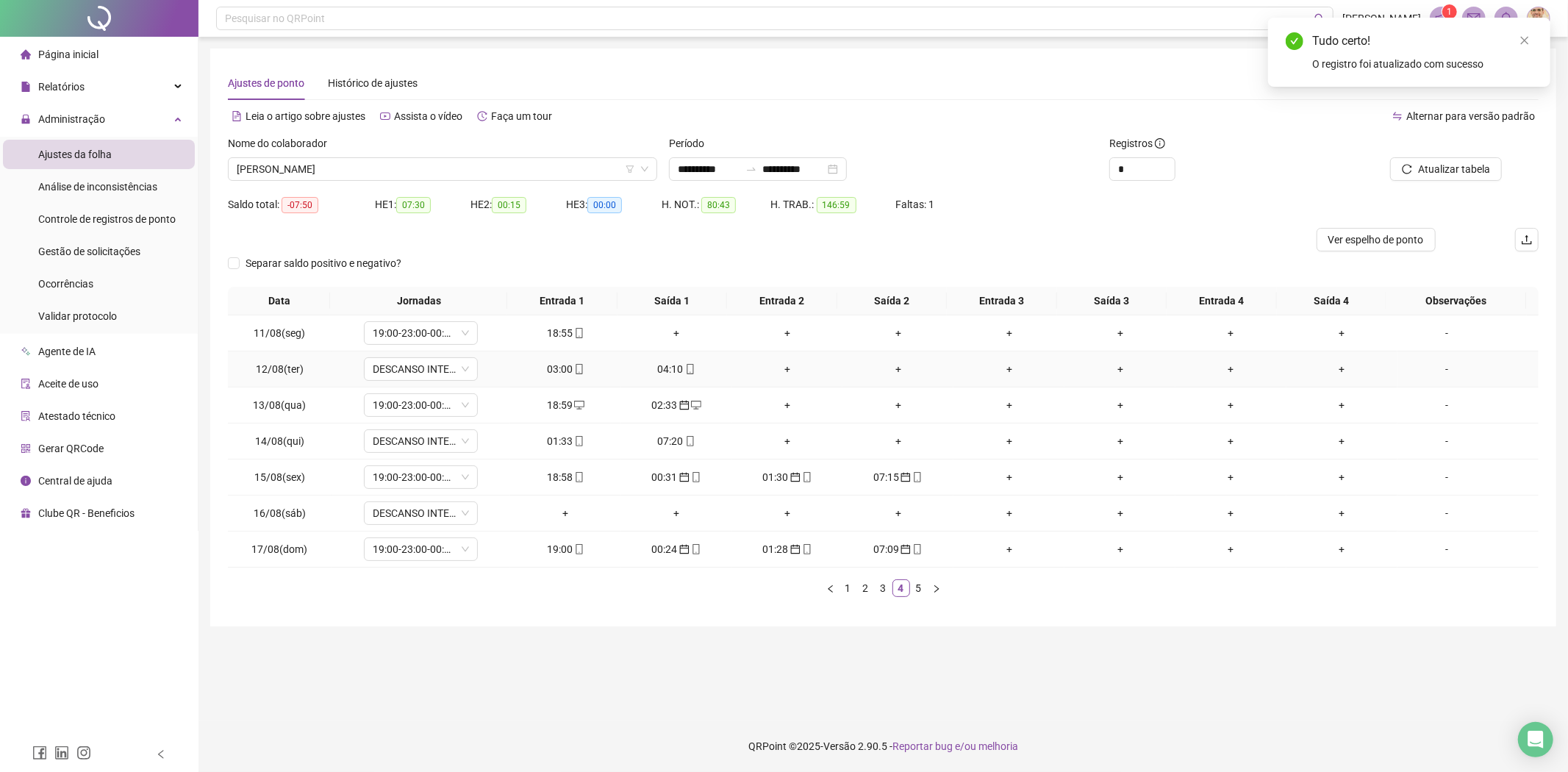
click at [659, 369] on div "04:10" at bounding box center [676, 369] width 99 height 17
type input "**********"
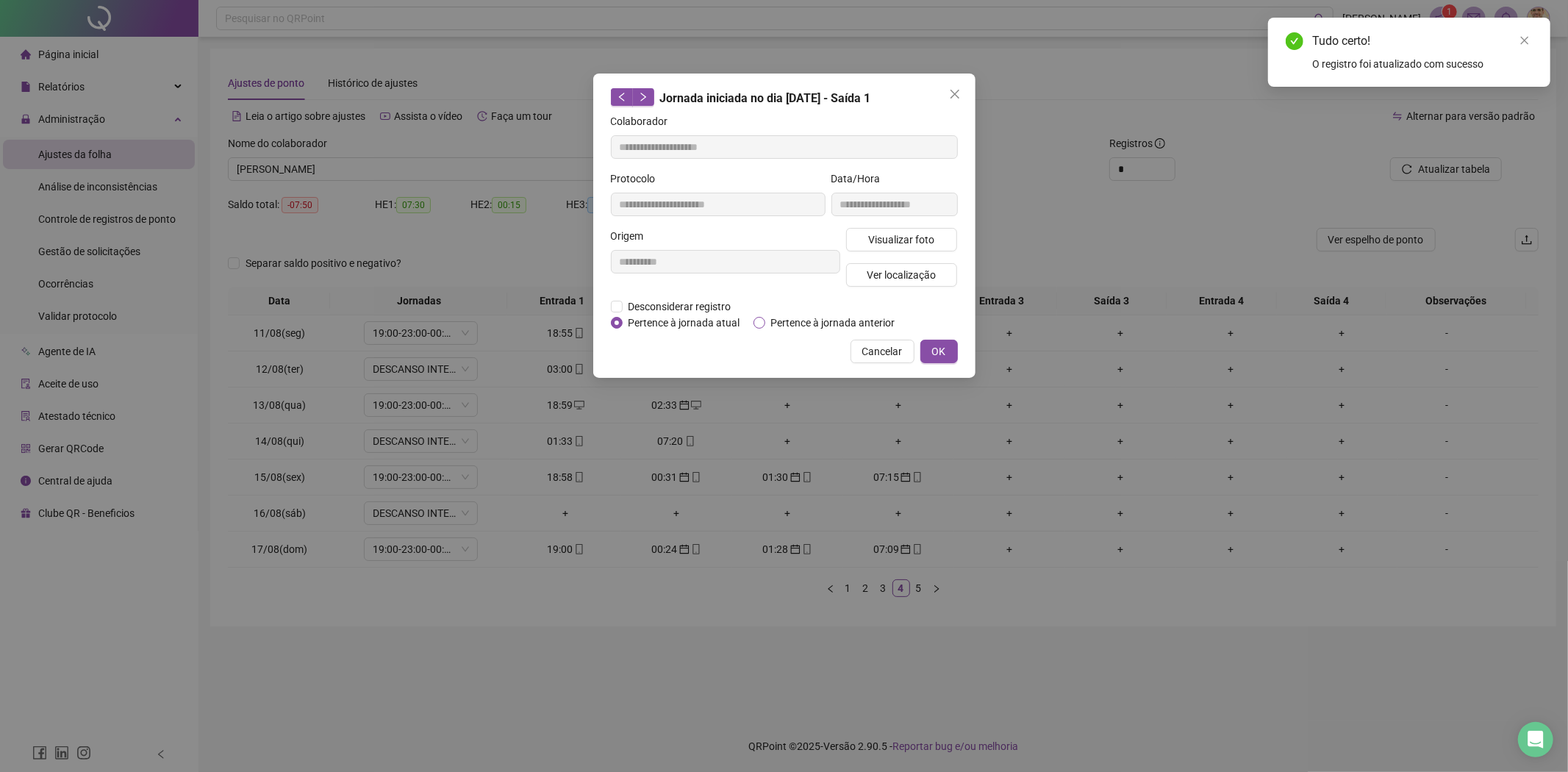
click at [839, 320] on span "Pertence à jornada anterior" at bounding box center [833, 323] width 136 height 17
click at [939, 349] on span "OK" at bounding box center [939, 352] width 14 height 17
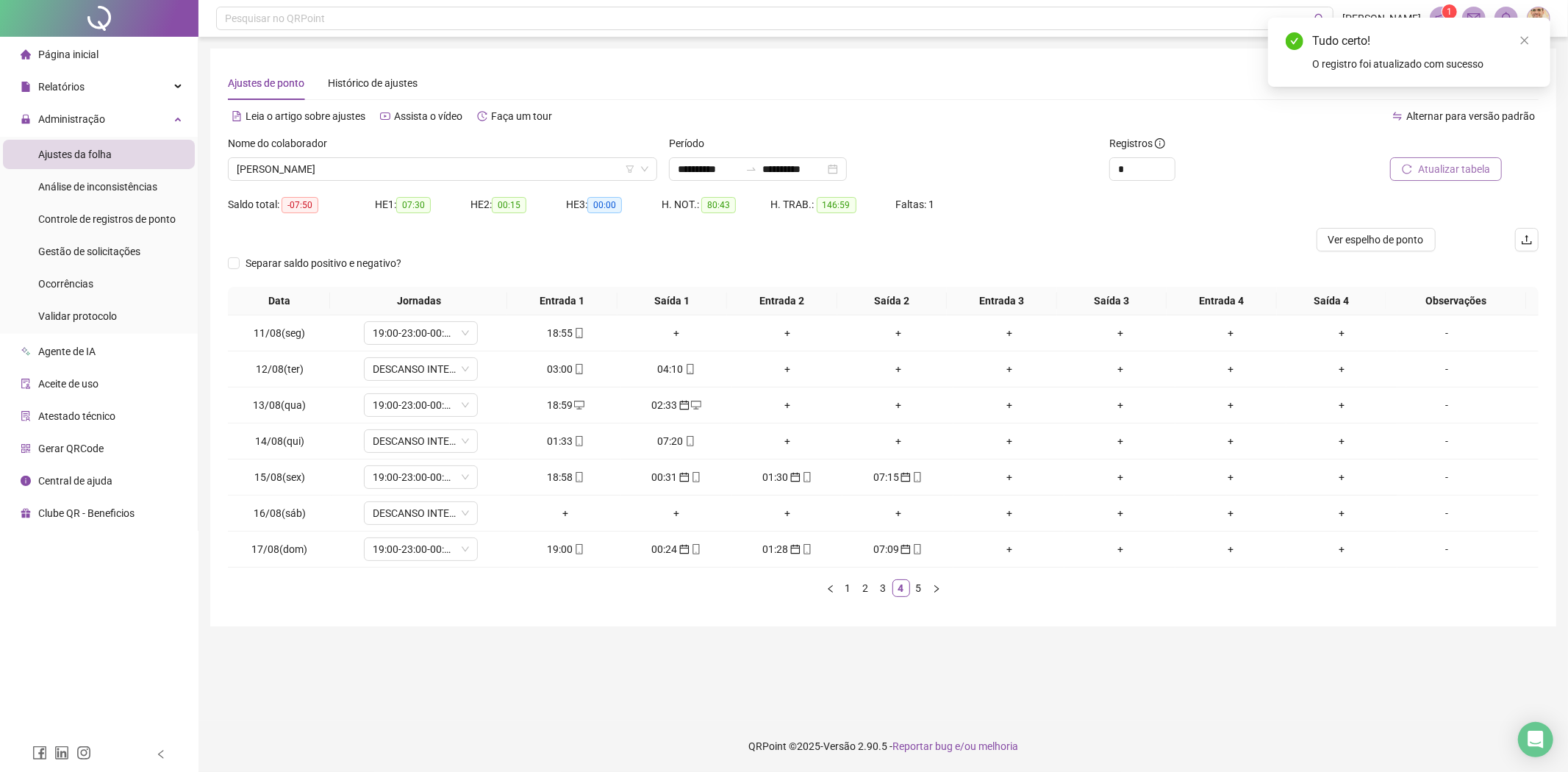
click at [1467, 165] on span "Atualizar tabela" at bounding box center [1453, 170] width 72 height 17
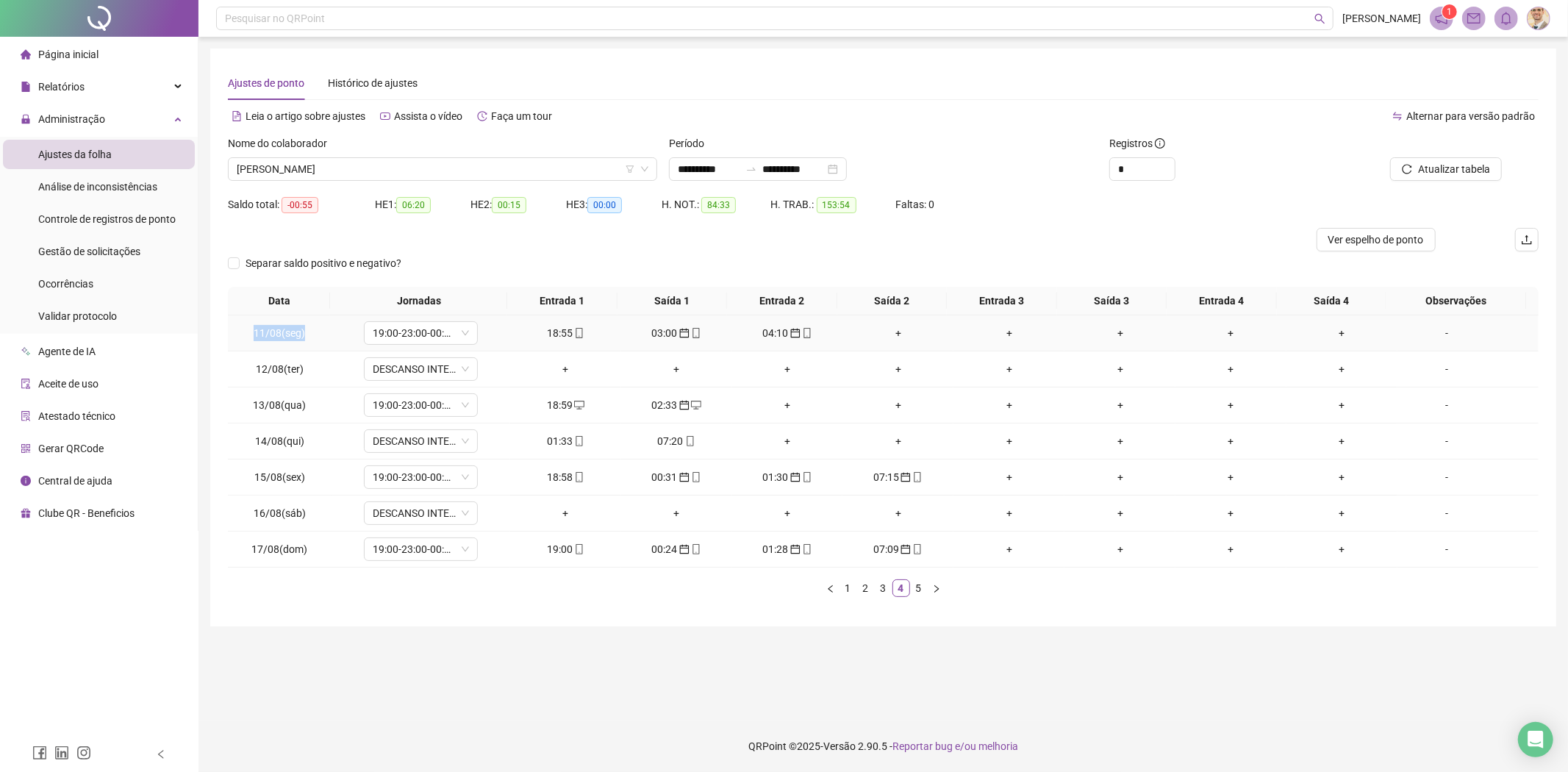
drag, startPoint x: 308, startPoint y: 340, endPoint x: 244, endPoint y: 340, distance: 64.0
click at [244, 340] on td "11/08(seg)" at bounding box center [280, 333] width 103 height 36
copy span "11/08(seg)"
click at [560, 438] on div "01:33" at bounding box center [566, 441] width 99 height 17
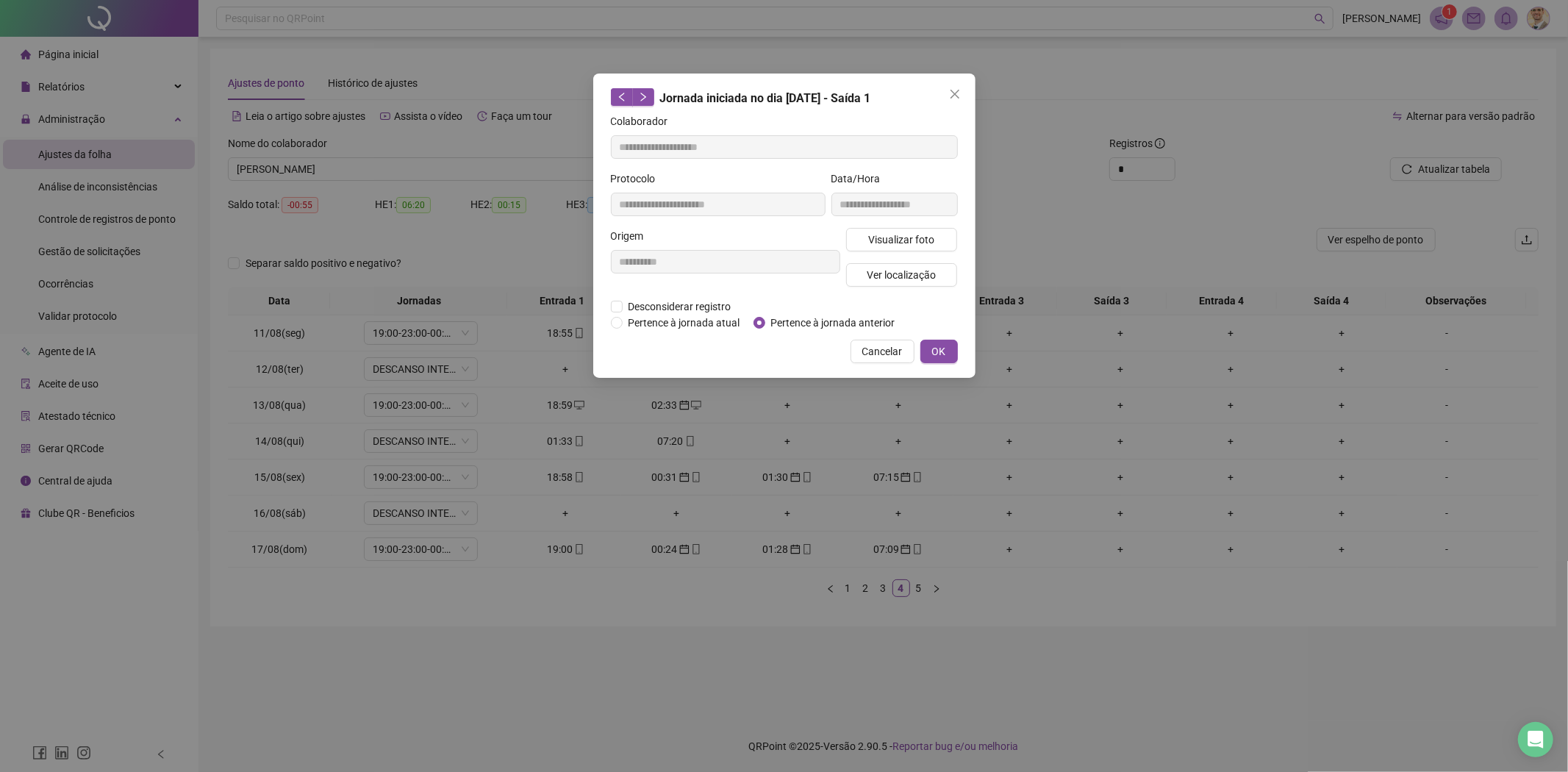
type input "**********"
click at [775, 321] on span "Pertence à jornada anterior" at bounding box center [833, 323] width 136 height 17
click at [925, 347] on button "OK" at bounding box center [939, 352] width 37 height 23
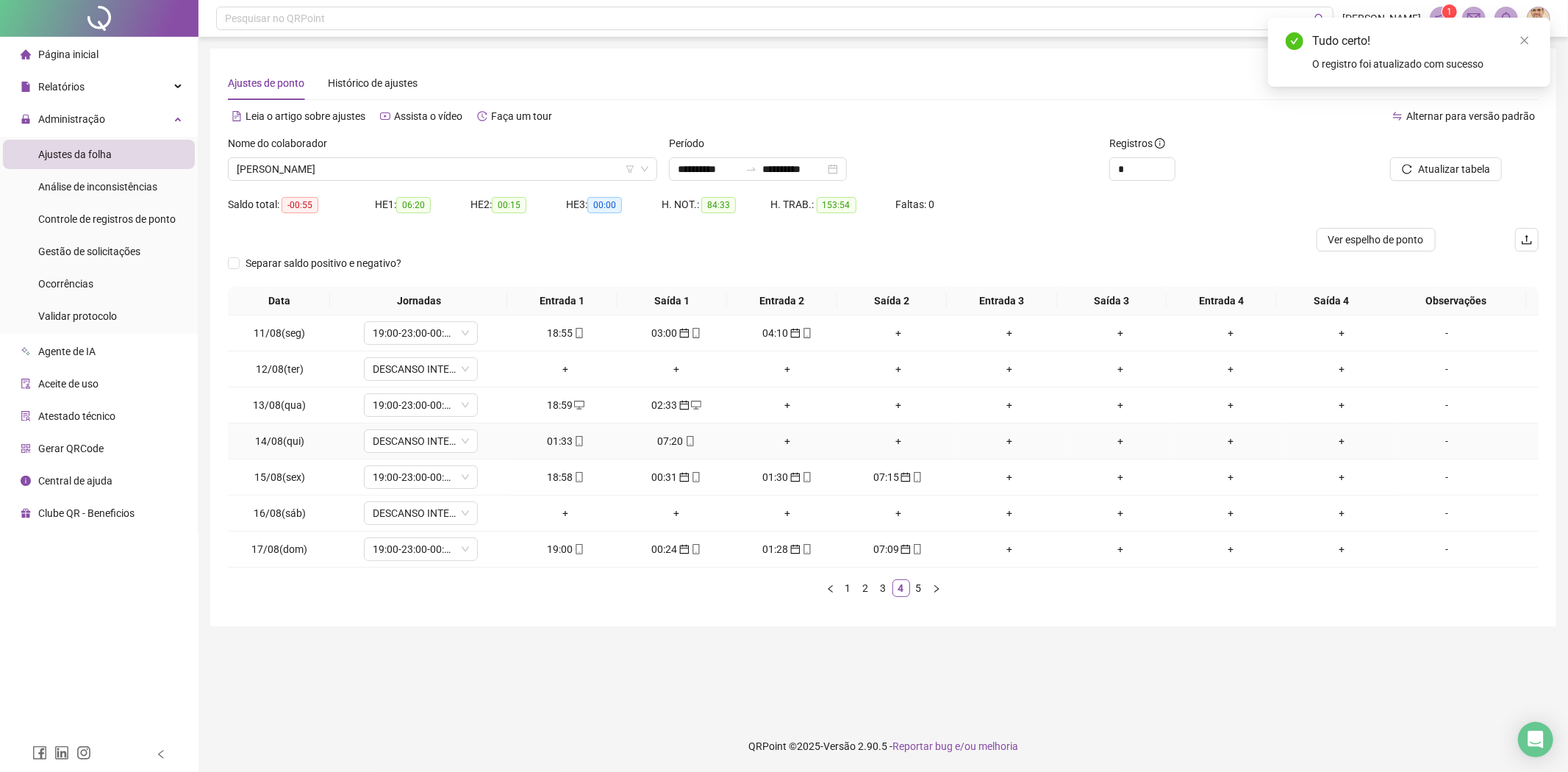
click at [670, 442] on div "07:20" at bounding box center [676, 441] width 99 height 17
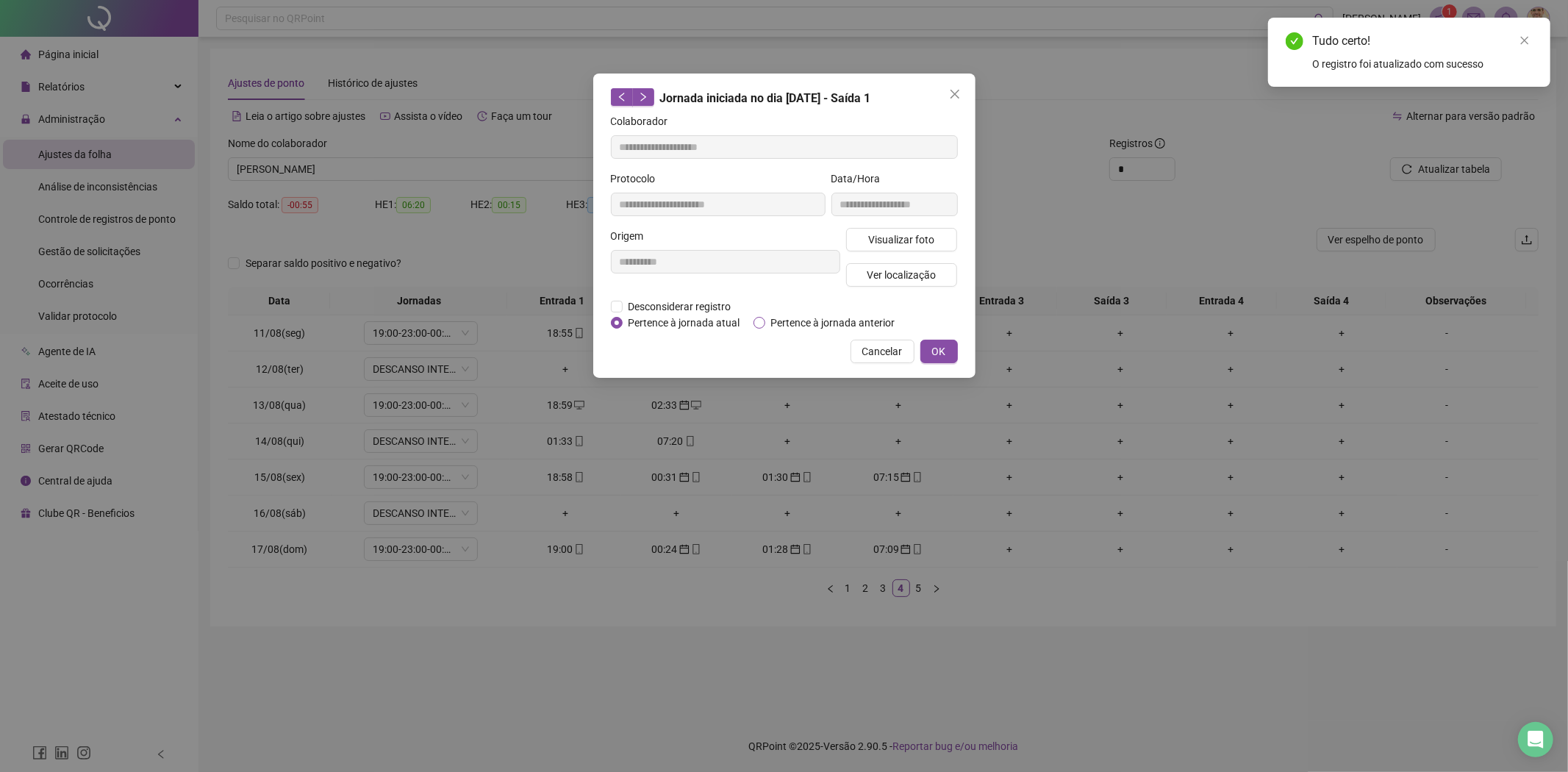
click at [813, 319] on span "Pertence à jornada anterior" at bounding box center [833, 323] width 136 height 17
click at [954, 348] on button "OK" at bounding box center [939, 352] width 37 height 23
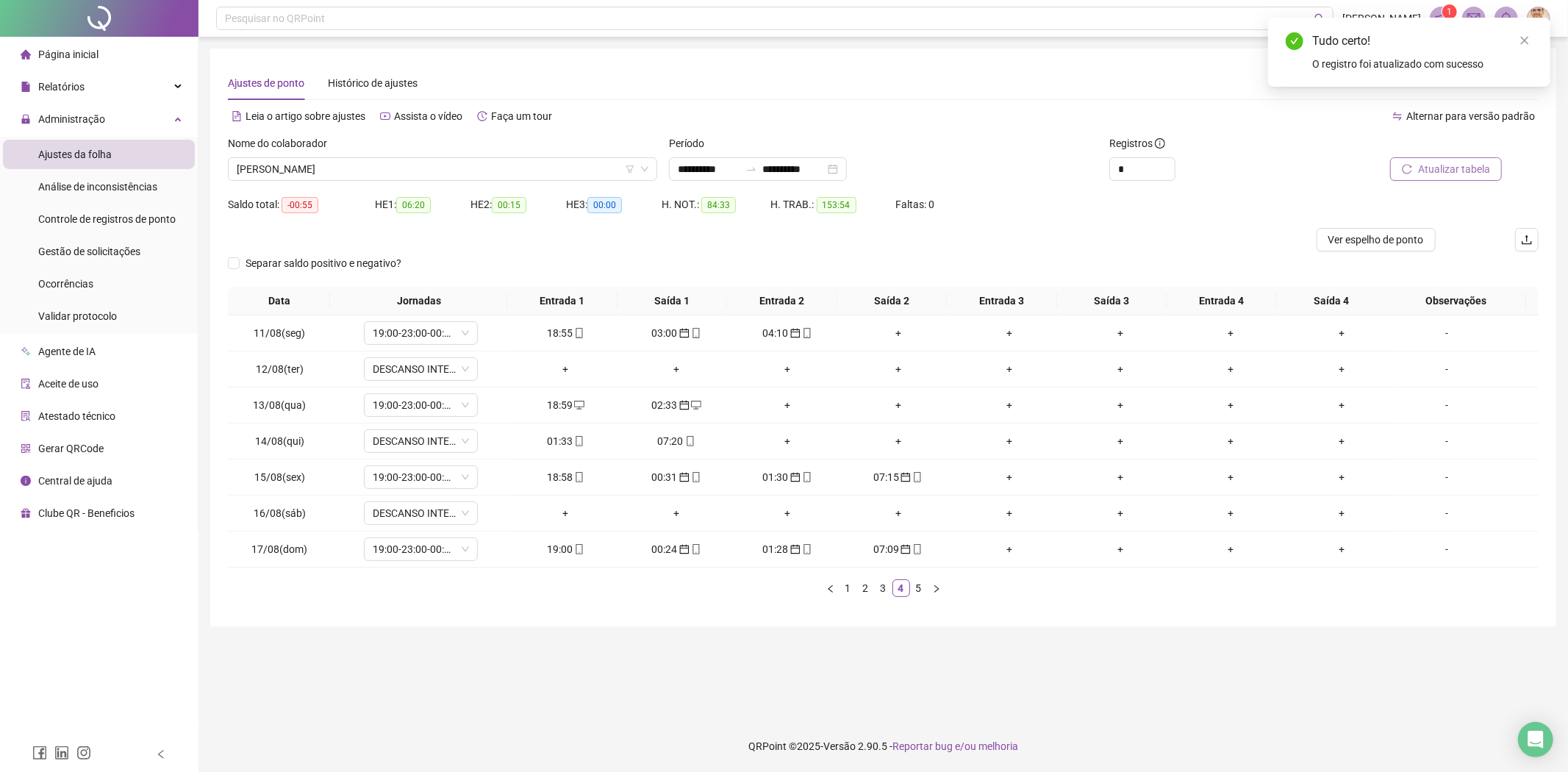
click at [1448, 170] on span "Atualizar tabela" at bounding box center [1453, 170] width 72 height 17
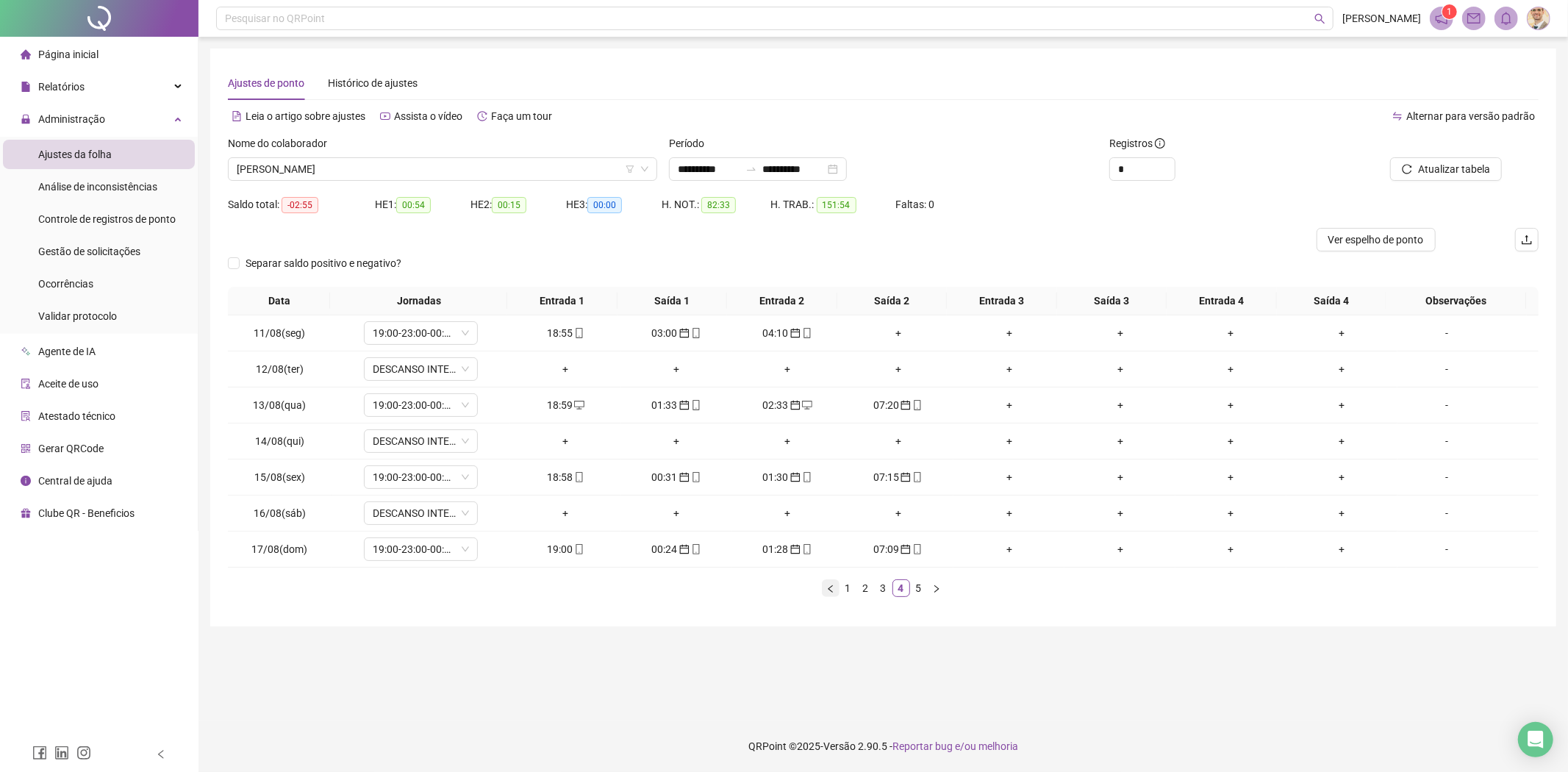
click at [834, 591] on icon "left" at bounding box center [830, 589] width 9 height 9
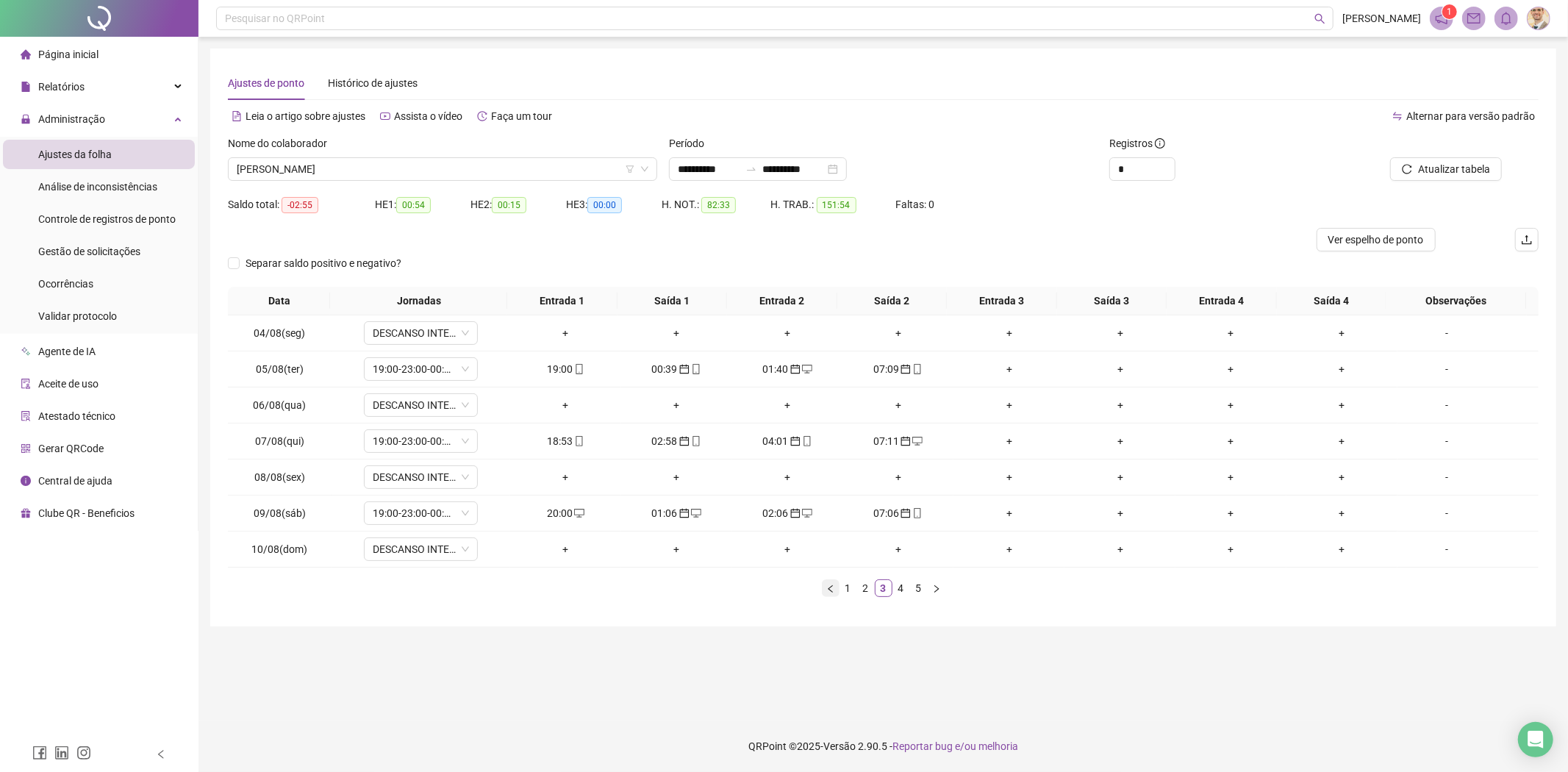
click at [832, 591] on icon "left" at bounding box center [830, 589] width 9 height 9
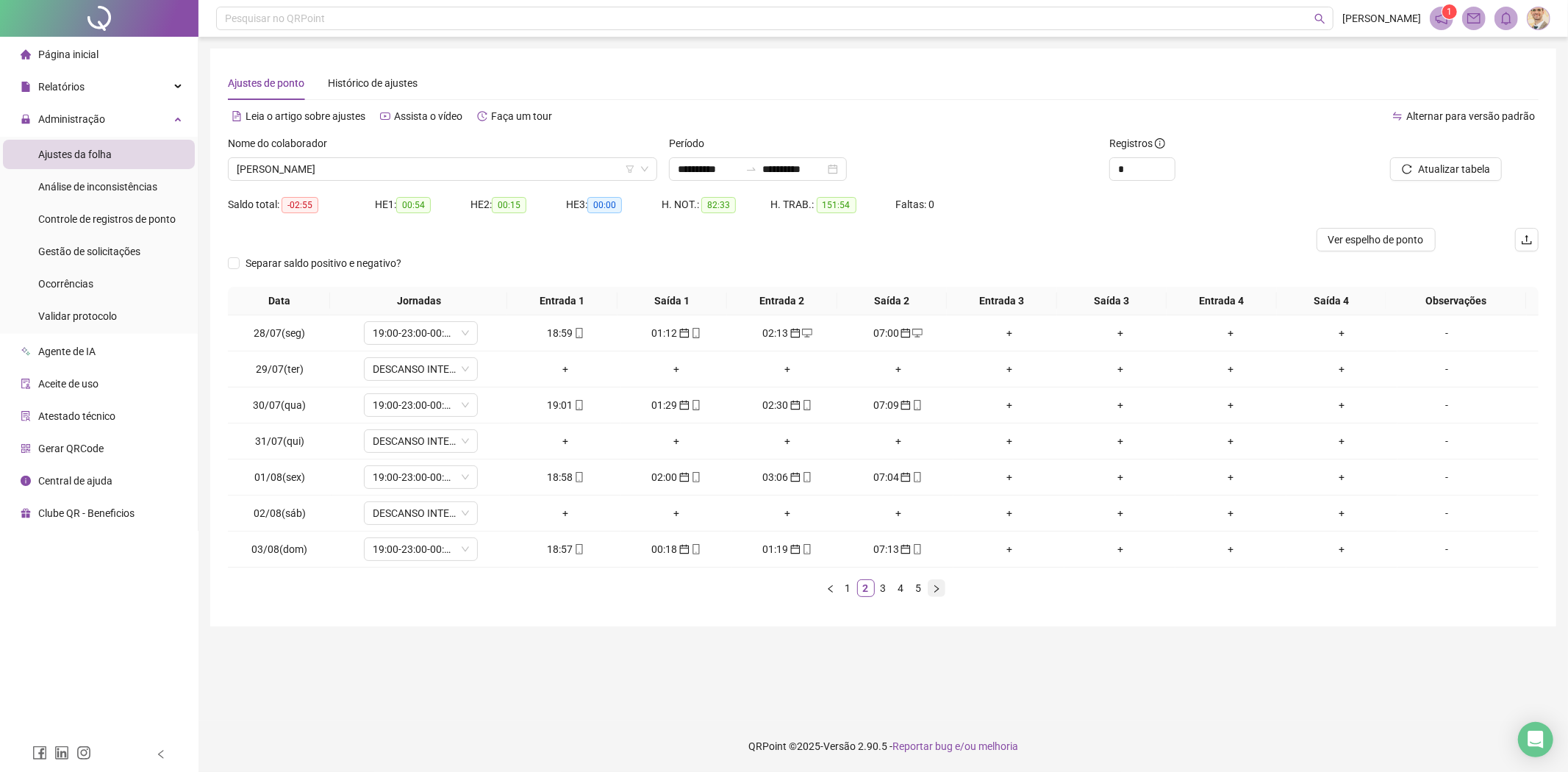
click at [932, 591] on icon "right" at bounding box center [936, 589] width 9 height 9
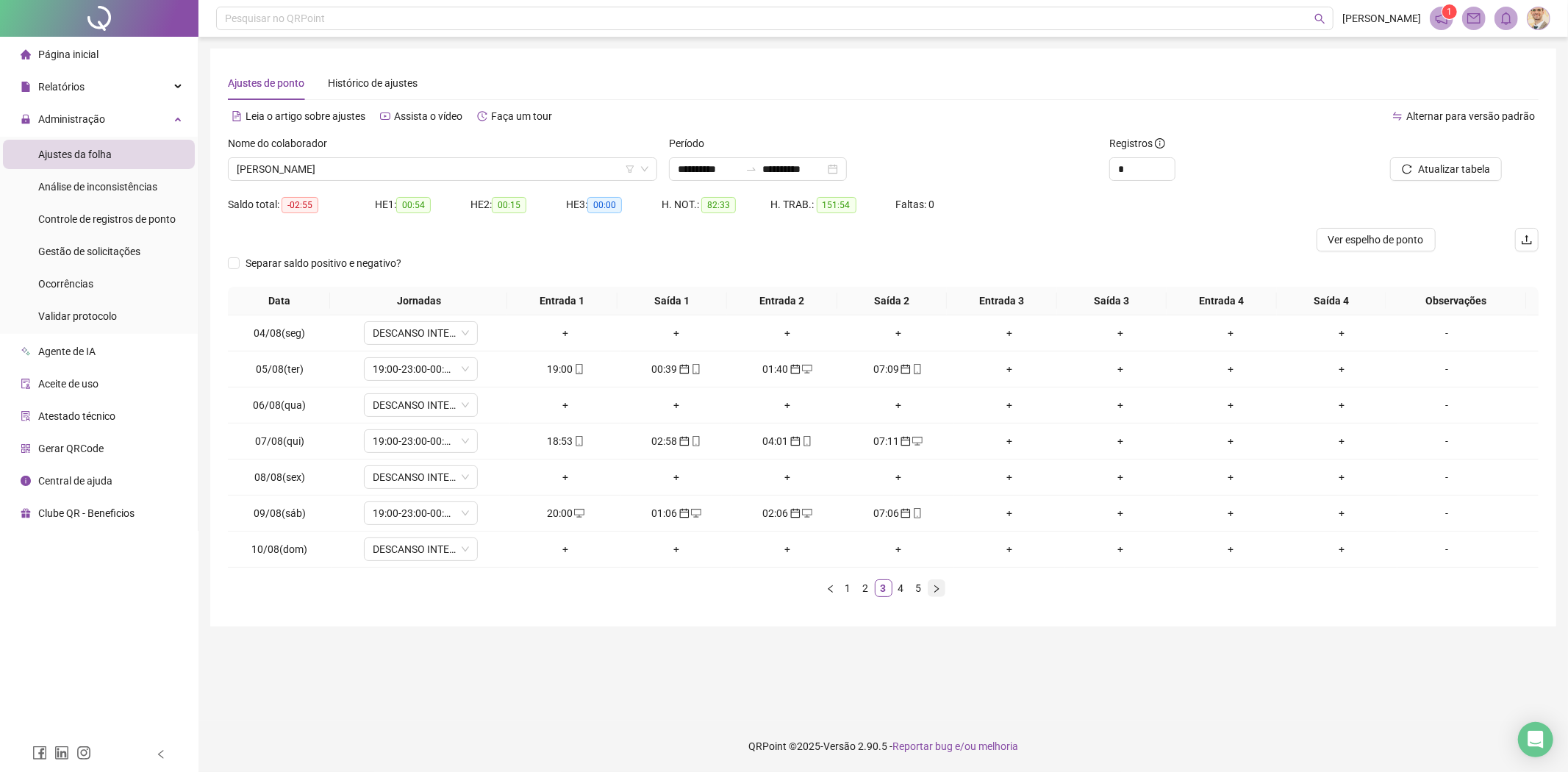
click at [932, 591] on icon "right" at bounding box center [936, 589] width 9 height 9
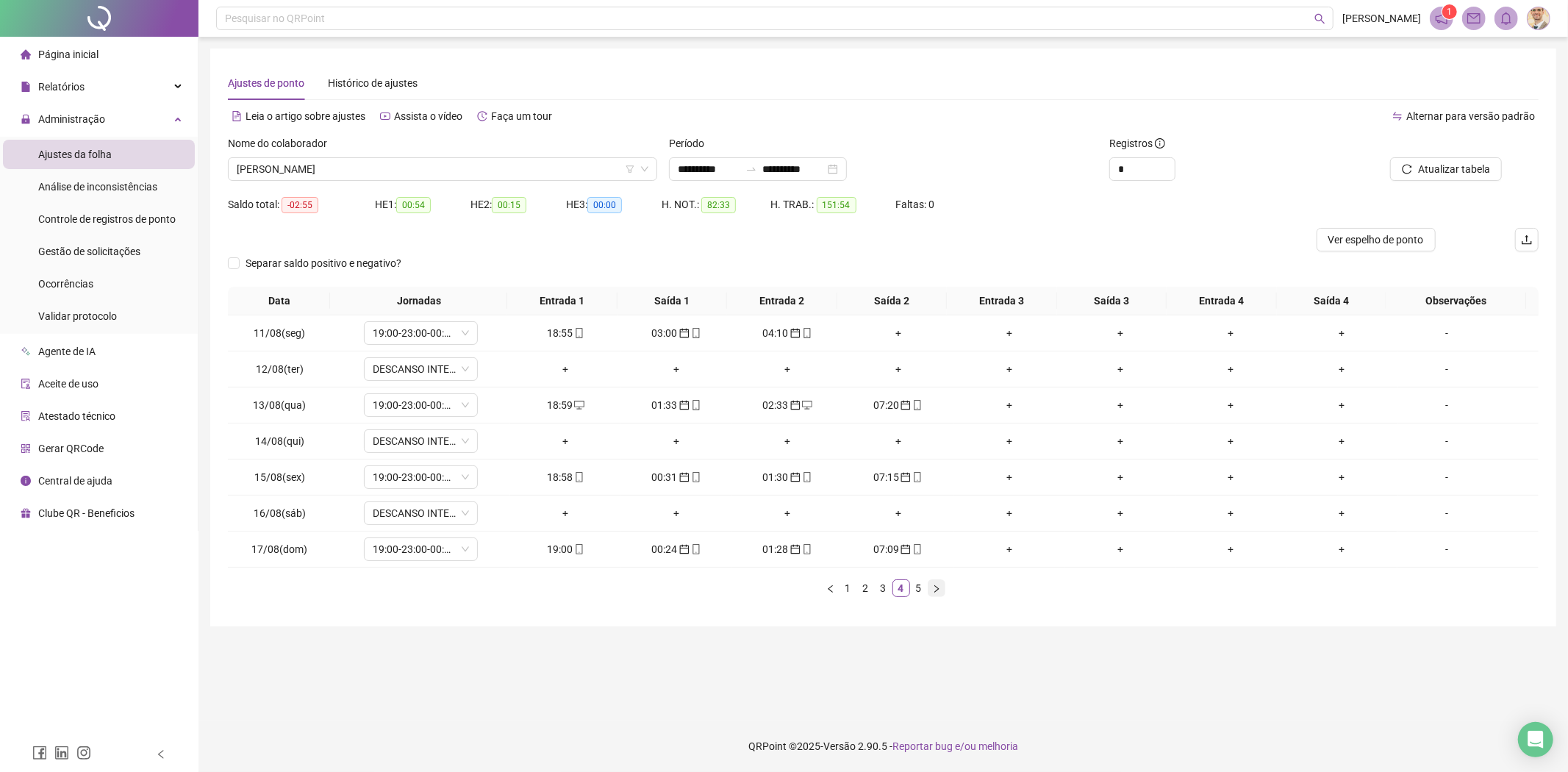
click at [932, 591] on icon "right" at bounding box center [936, 589] width 9 height 9
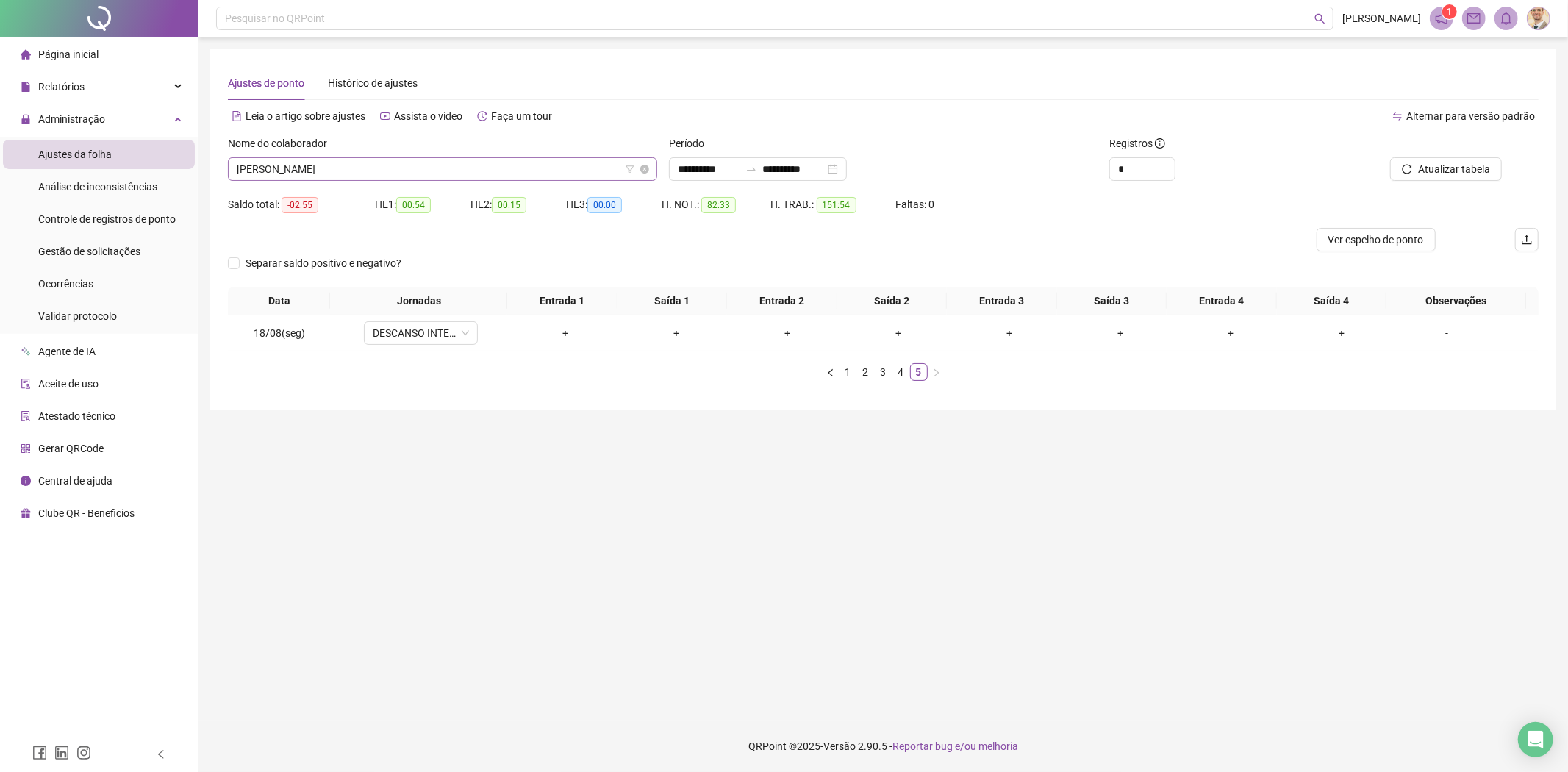
click at [416, 167] on span "[PERSON_NAME]" at bounding box center [442, 169] width 412 height 22
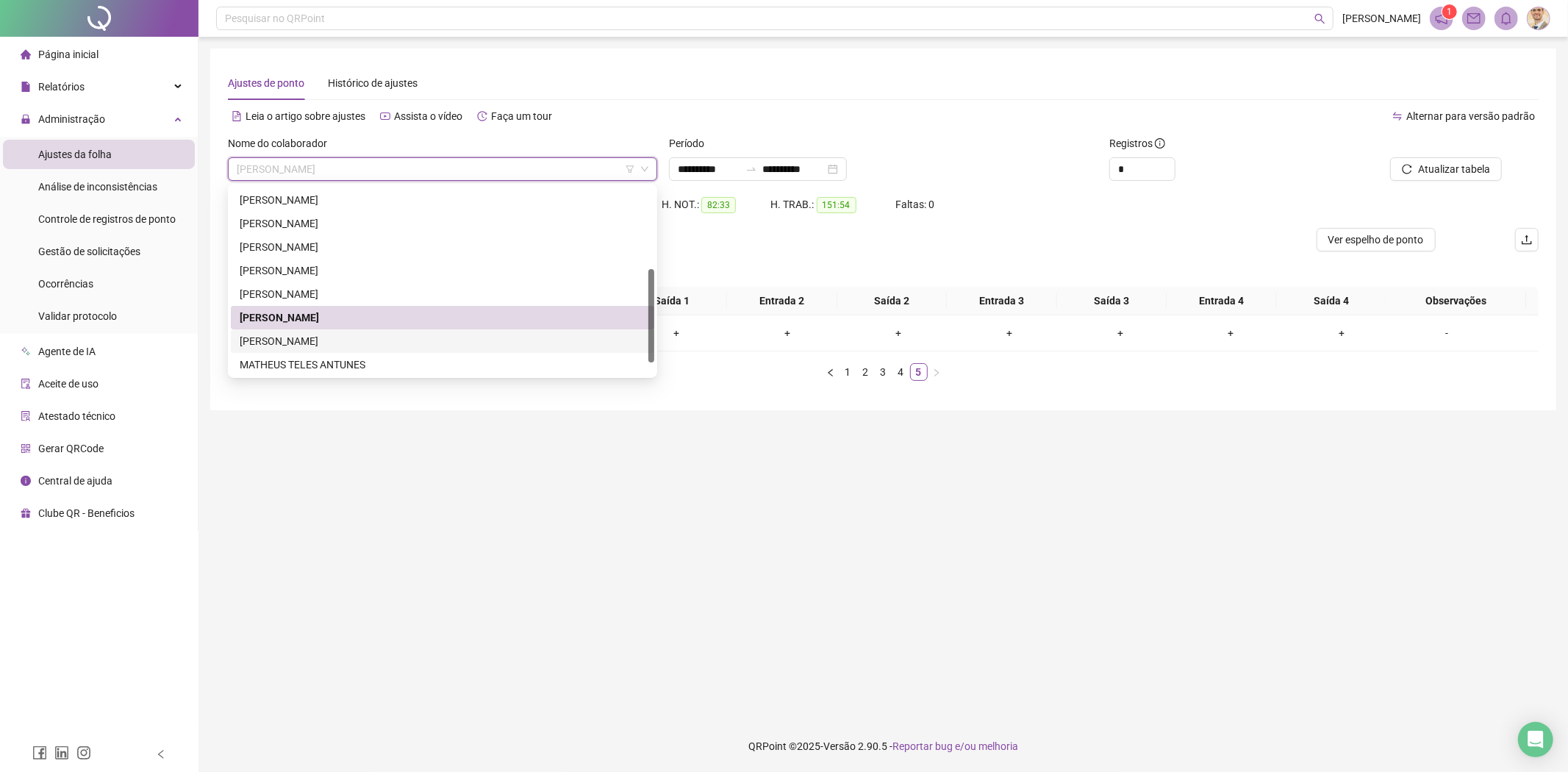
click at [306, 343] on div "[PERSON_NAME]" at bounding box center [442, 342] width 406 height 17
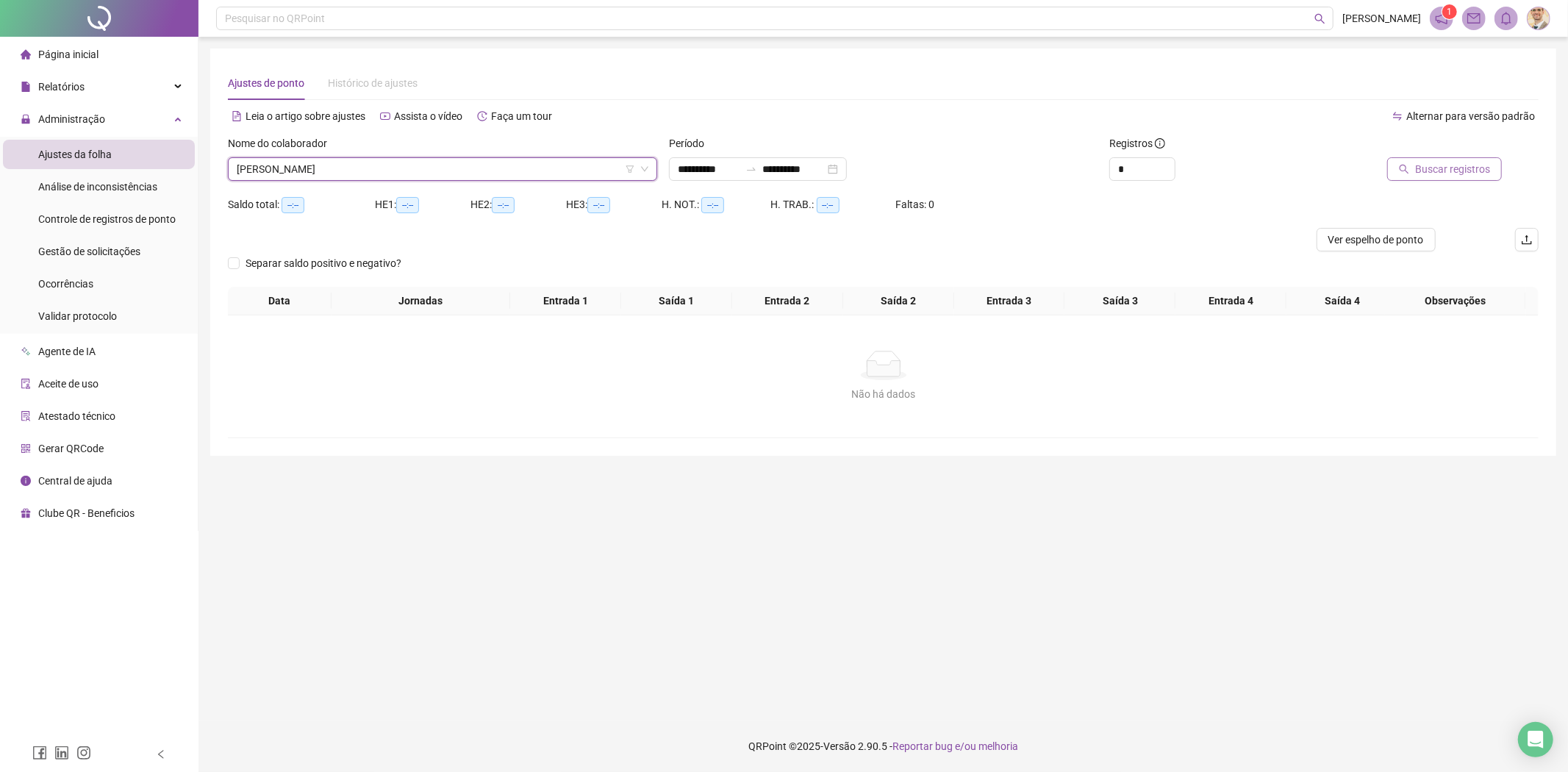
click at [1453, 166] on span "Buscar registros" at bounding box center [1452, 170] width 75 height 17
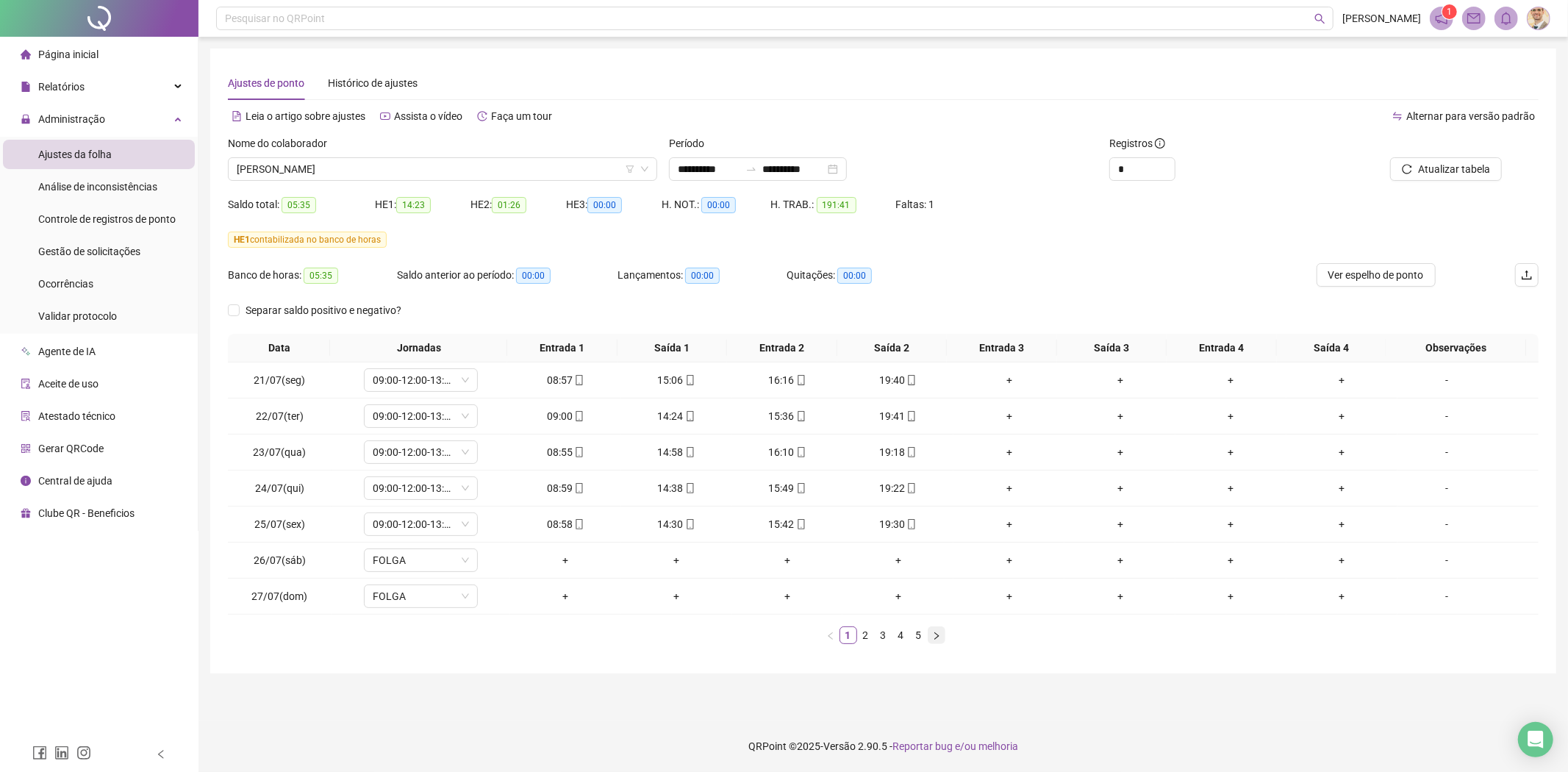
click at [936, 631] on icon "right" at bounding box center [936, 635] width 9 height 9
click at [938, 636] on icon "right" at bounding box center [936, 635] width 4 height 7
click at [1001, 525] on div "10:52" at bounding box center [1009, 525] width 99 height 17
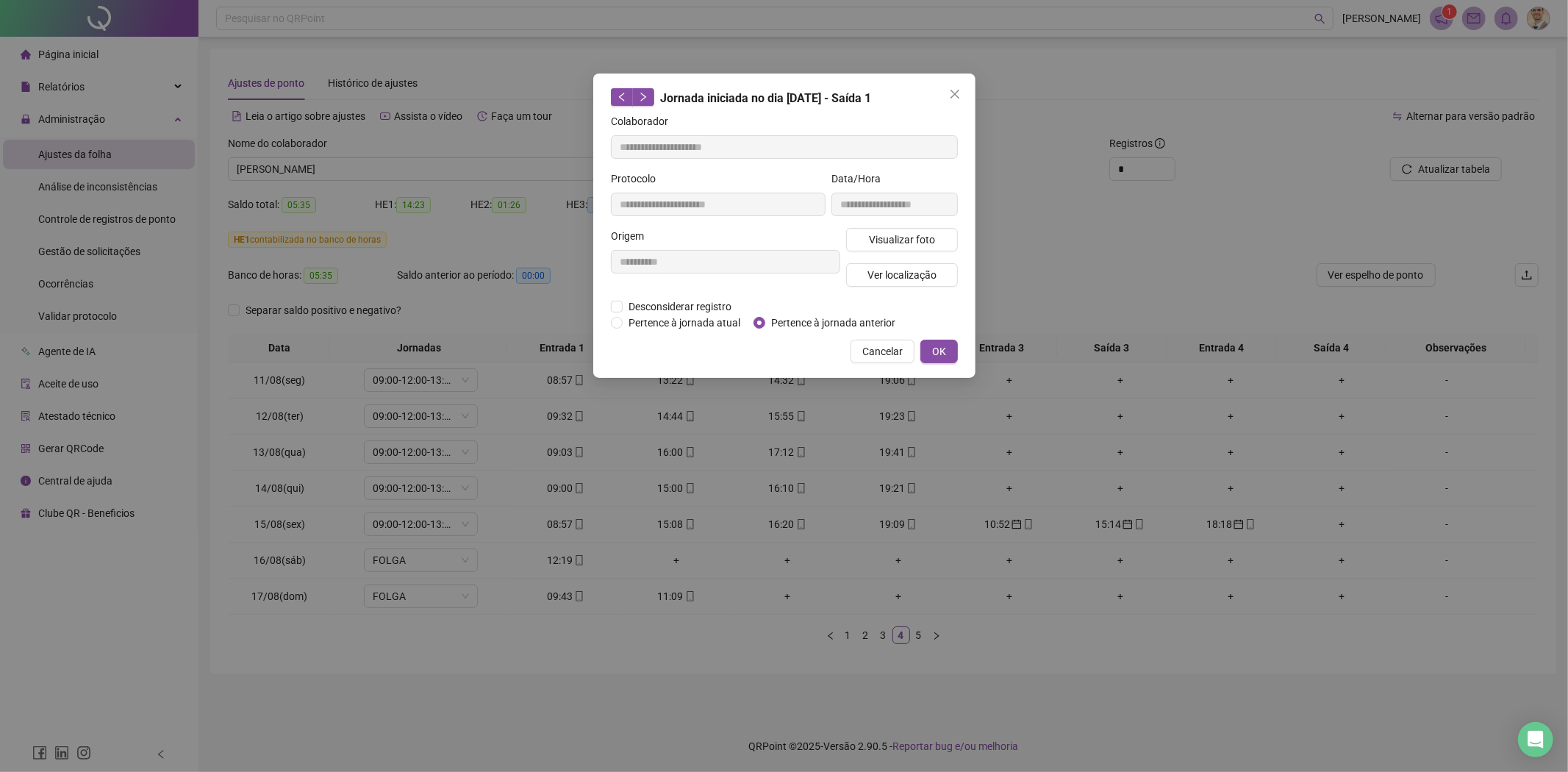
type input "**********"
click at [690, 316] on span "Pertence à jornada atual" at bounding box center [684, 323] width 123 height 17
click at [935, 340] on button "OK" at bounding box center [939, 352] width 37 height 23
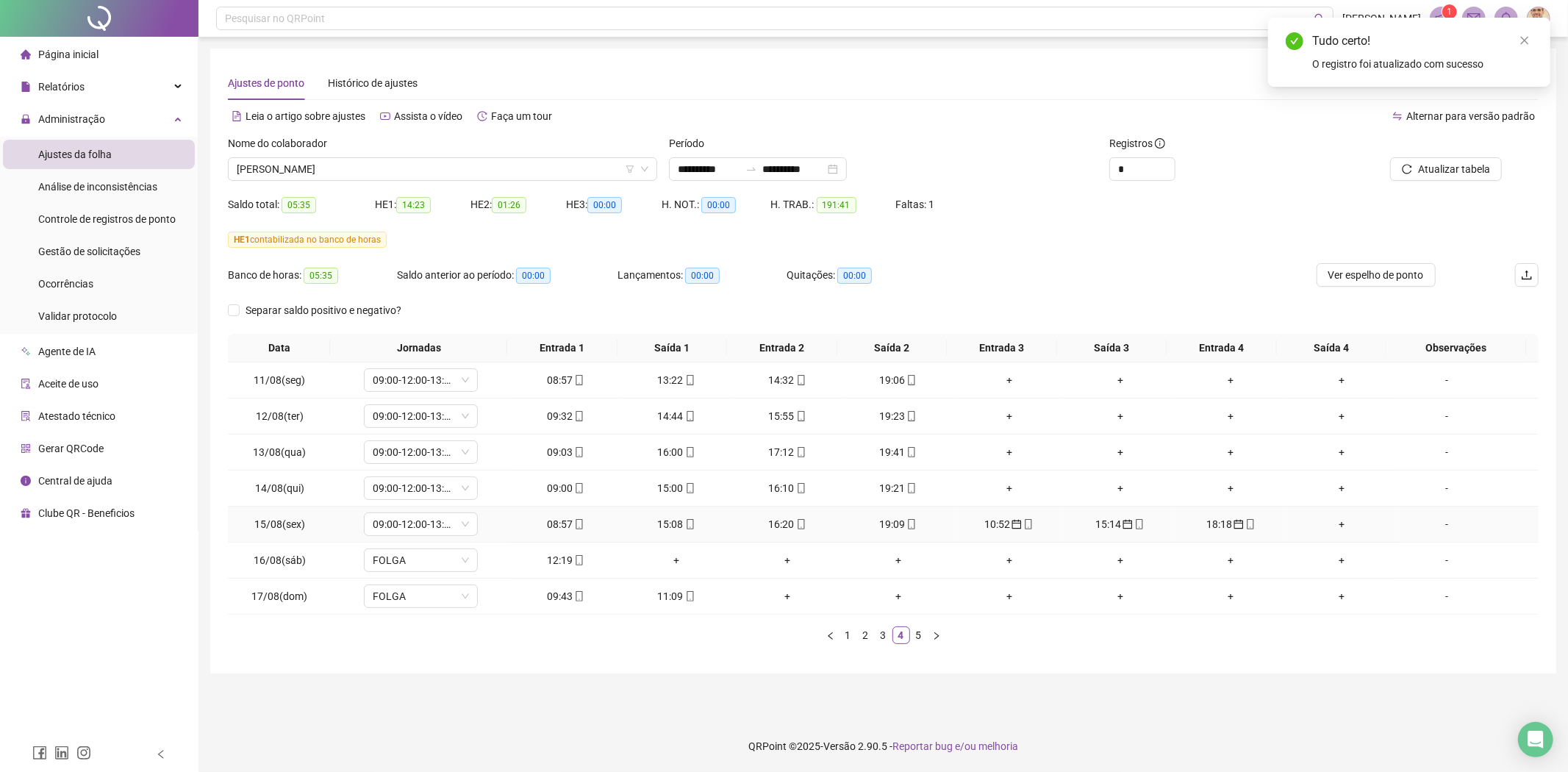
click at [1108, 527] on div "15:14" at bounding box center [1120, 525] width 99 height 17
type input "**********"
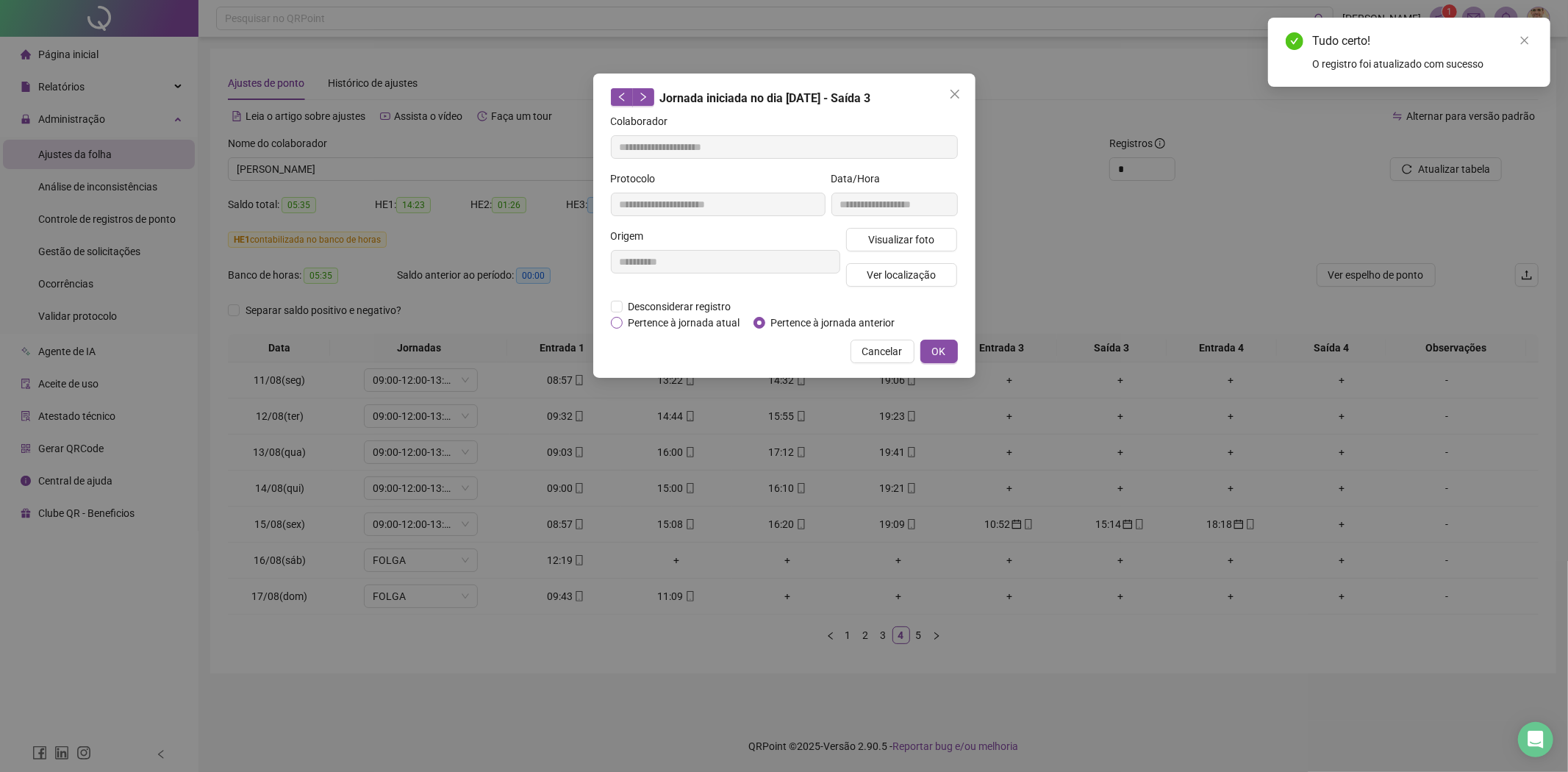
click at [673, 324] on span "Pertence à jornada atual" at bounding box center [684, 323] width 123 height 17
click at [937, 344] on span "OK" at bounding box center [939, 352] width 14 height 17
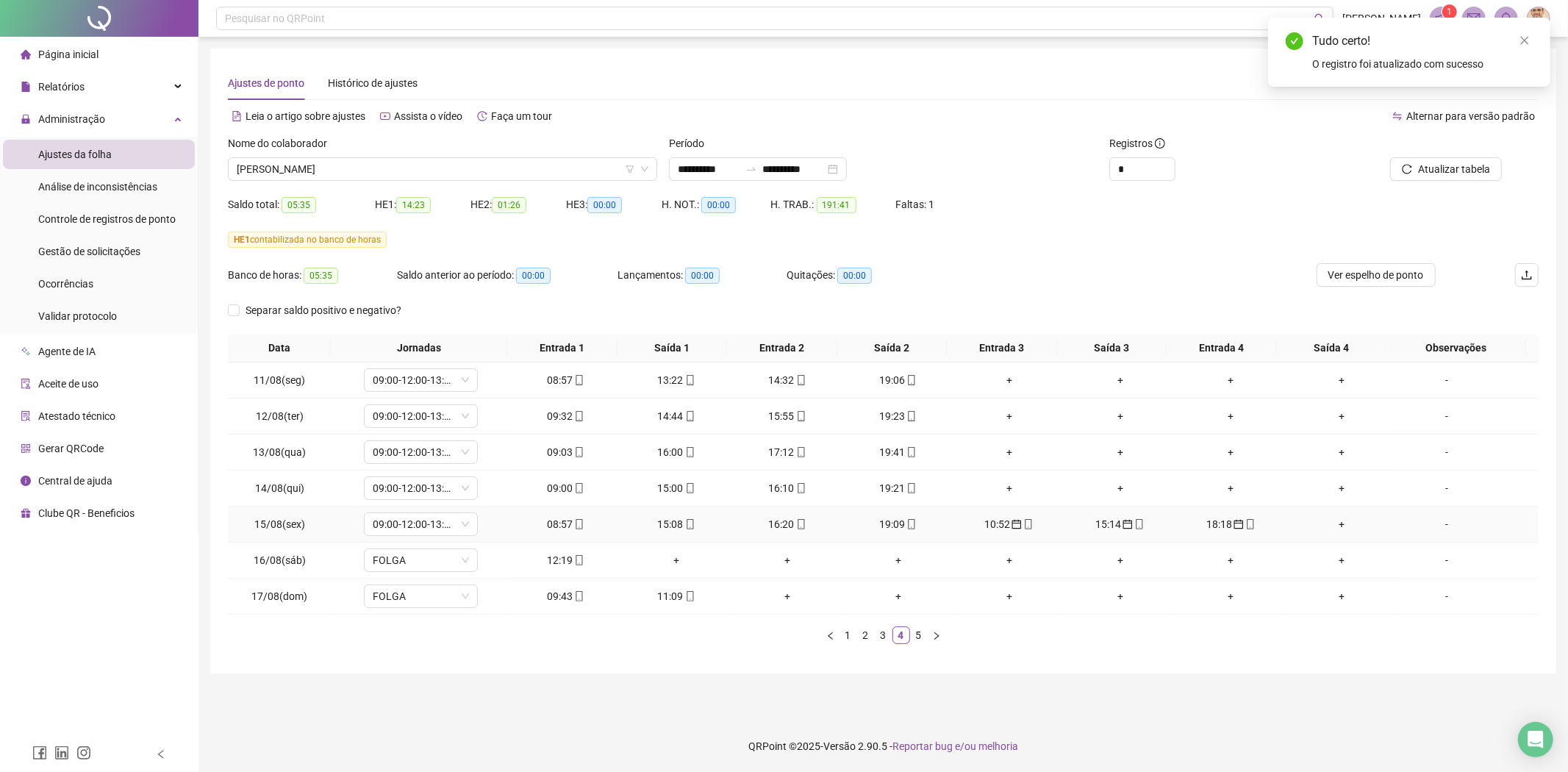
click at [1213, 525] on div "18:18" at bounding box center [1231, 525] width 99 height 17
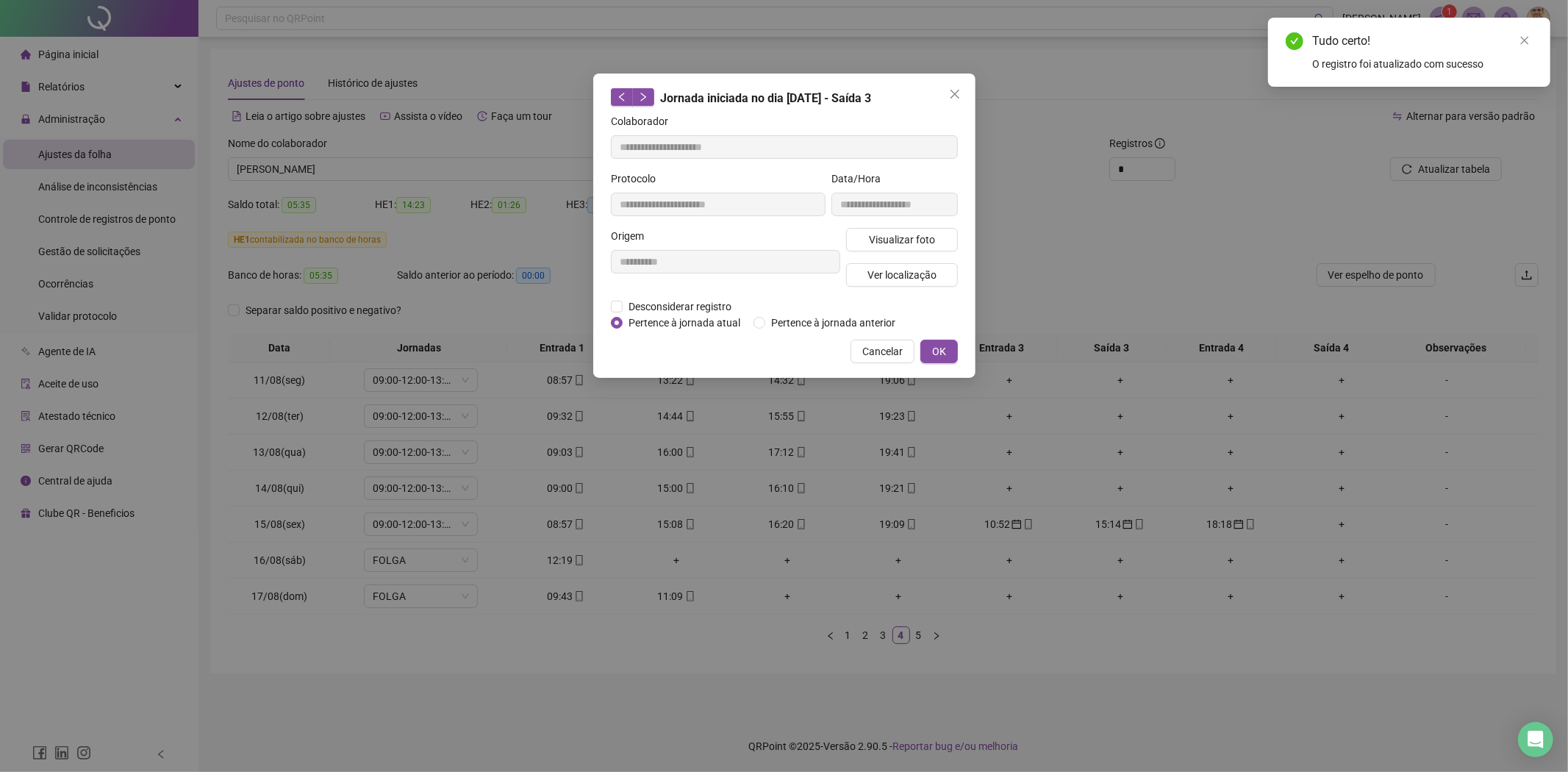
type input "**********"
click at [662, 322] on span "Pertence à jornada atual" at bounding box center [684, 323] width 123 height 17
click at [941, 347] on span "OK" at bounding box center [939, 352] width 14 height 17
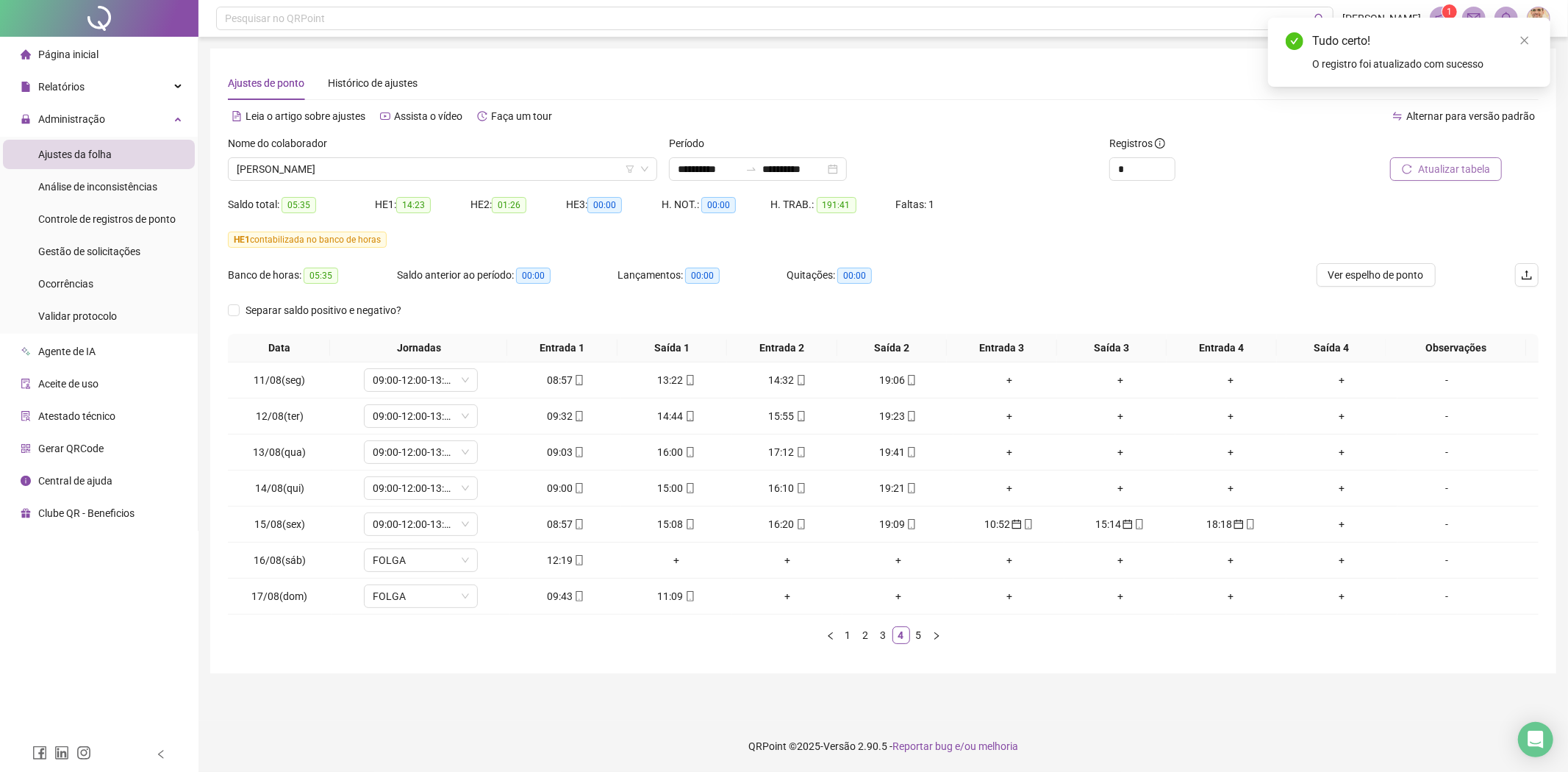
click at [1430, 165] on span "Atualizar tabela" at bounding box center [1453, 170] width 72 height 17
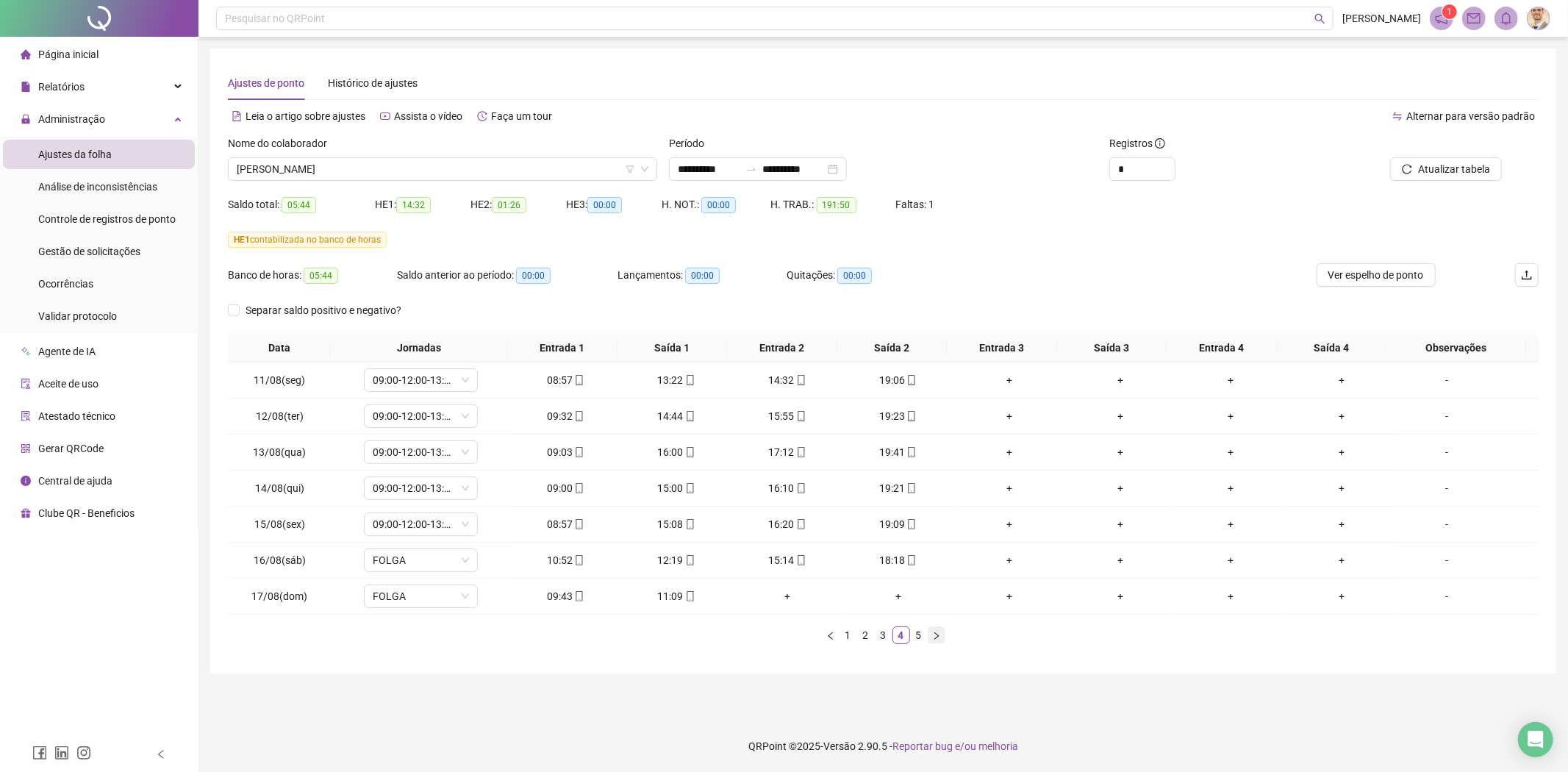
click at [930, 636] on button "button" at bounding box center [936, 635] width 17 height 17
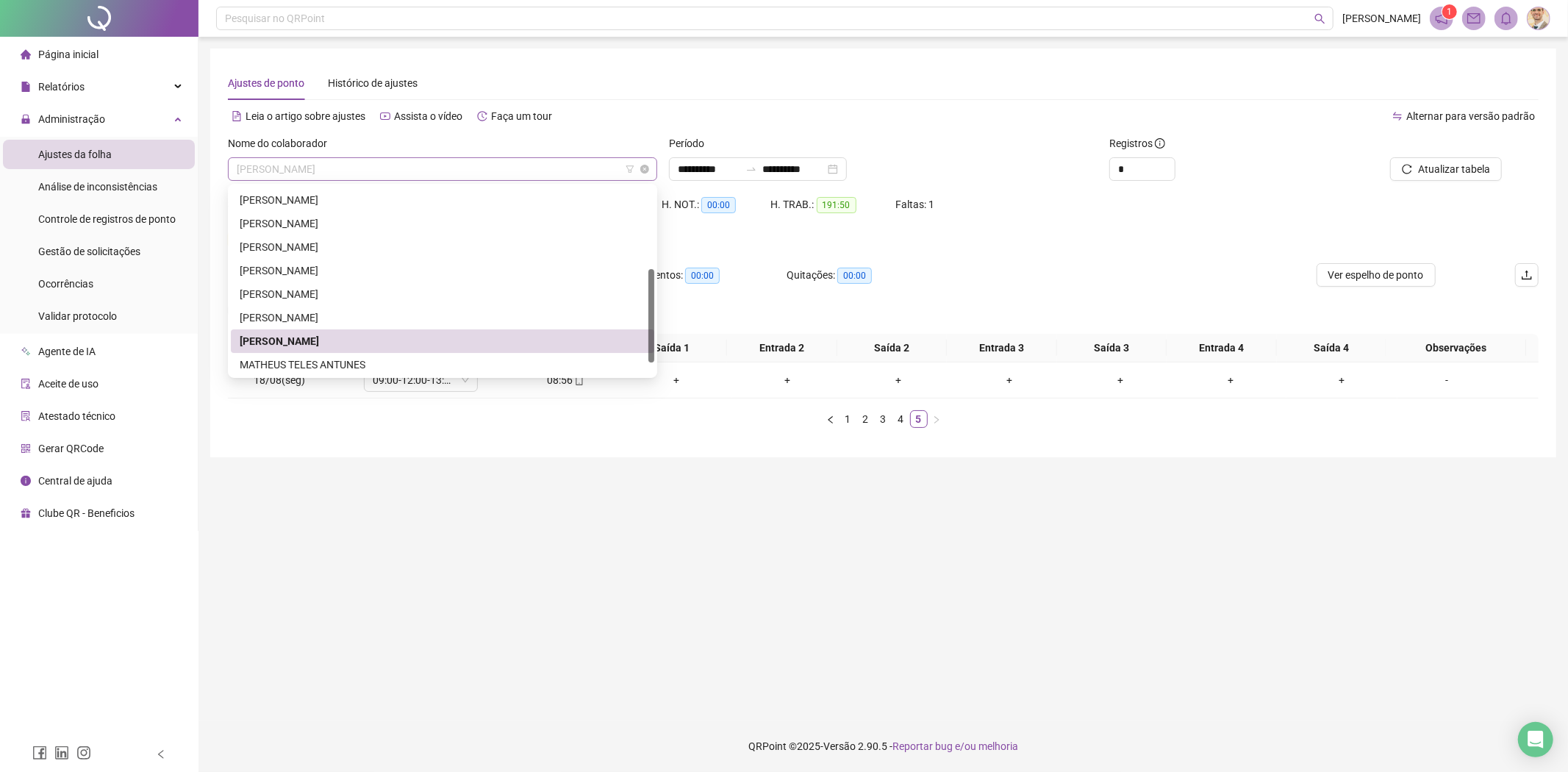
click at [394, 167] on span "[PERSON_NAME]" at bounding box center [442, 169] width 412 height 22
click at [332, 366] on div "MATHEUS TELES ANTUNES" at bounding box center [442, 365] width 406 height 17
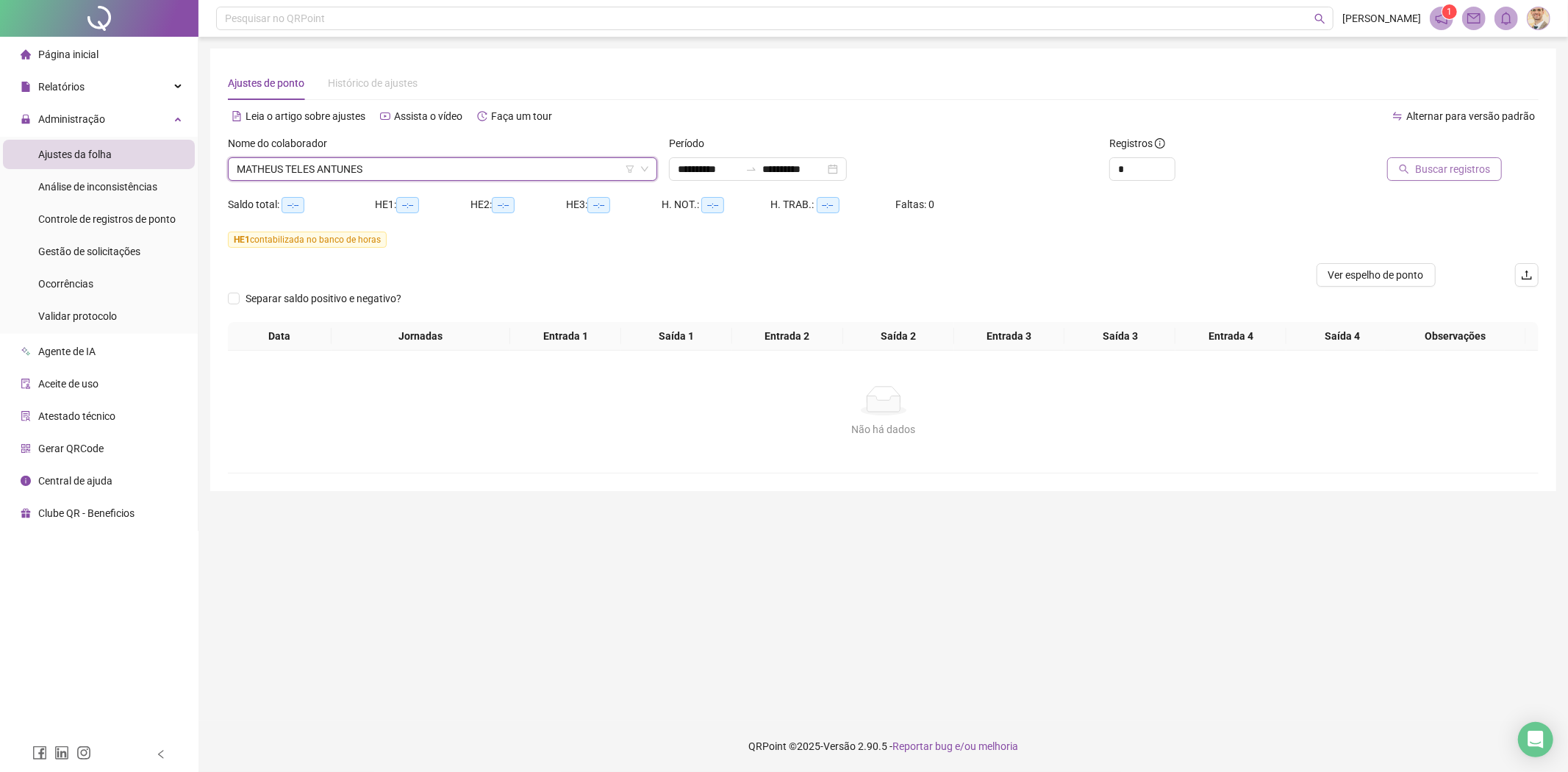
click at [1444, 168] on span "Buscar registros" at bounding box center [1452, 170] width 75 height 17
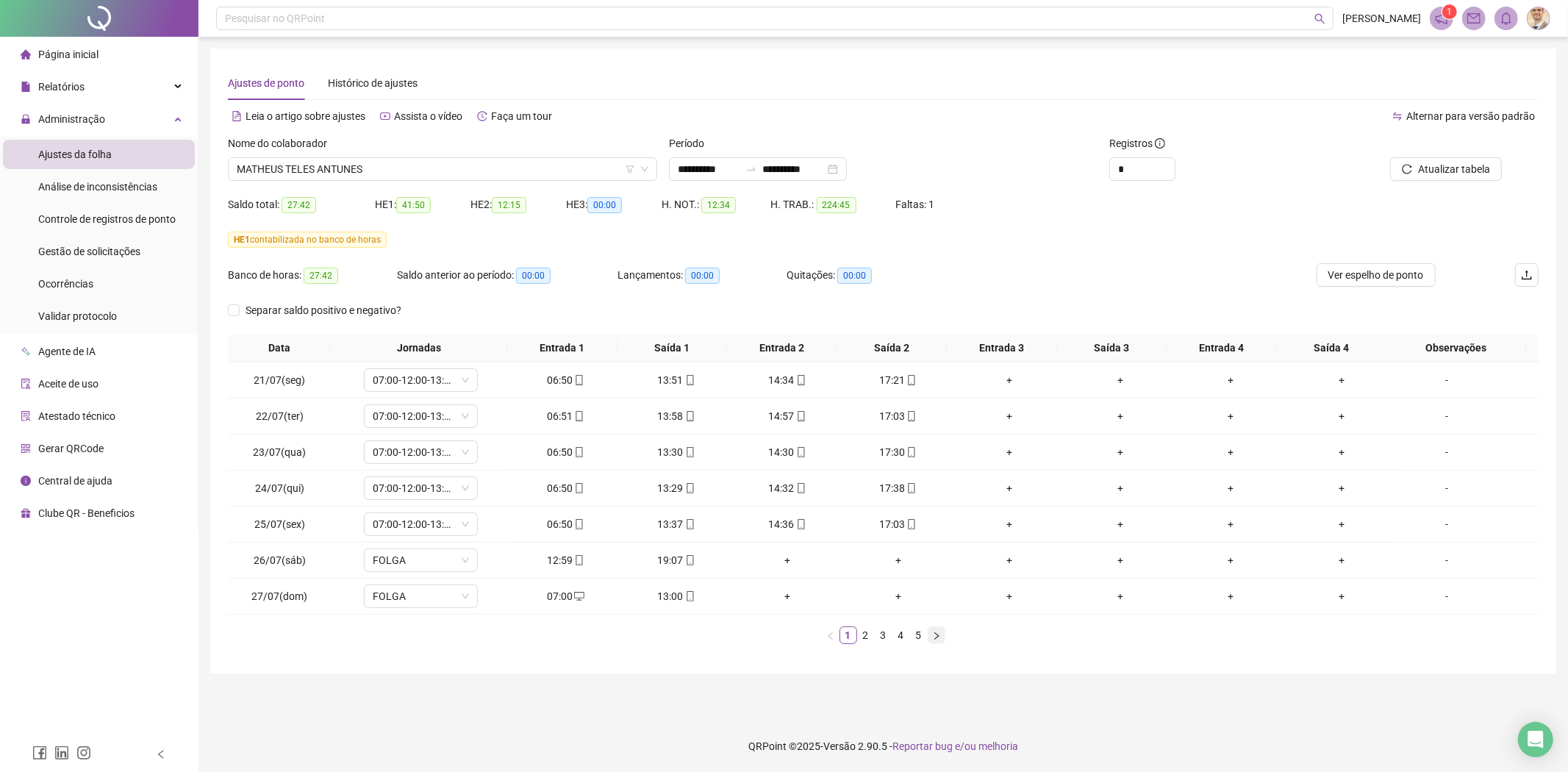
click at [938, 635] on icon "right" at bounding box center [936, 635] width 9 height 9
click at [938, 635] on icon "right" at bounding box center [936, 635] width 9 height 9
drag, startPoint x: 308, startPoint y: 381, endPoint x: 246, endPoint y: 380, distance: 62.0
click at [246, 380] on td "04/08(seg)" at bounding box center [280, 381] width 103 height 36
copy span "04/08(seg)"
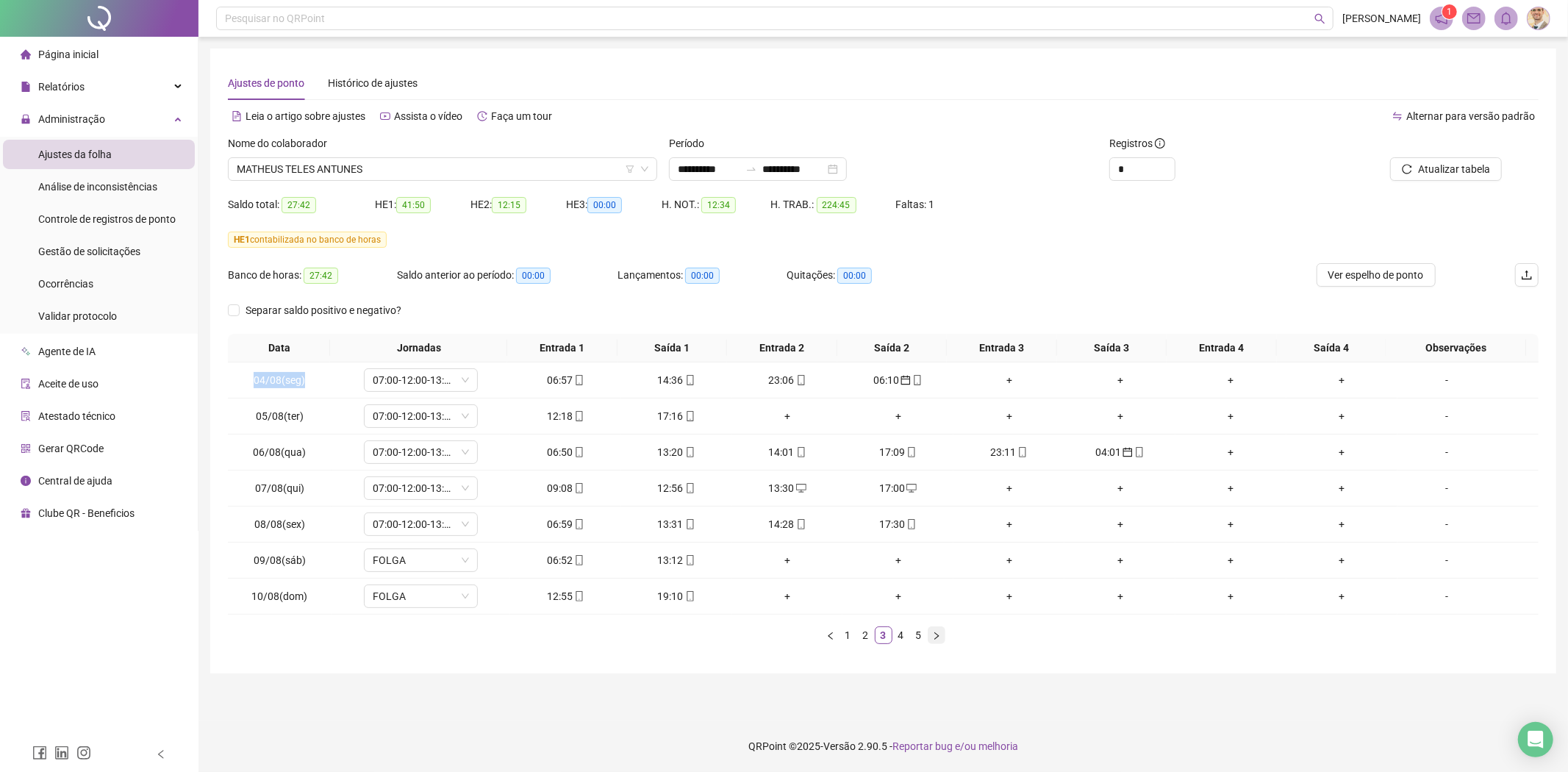
click at [936, 637] on icon "right" at bounding box center [936, 635] width 9 height 9
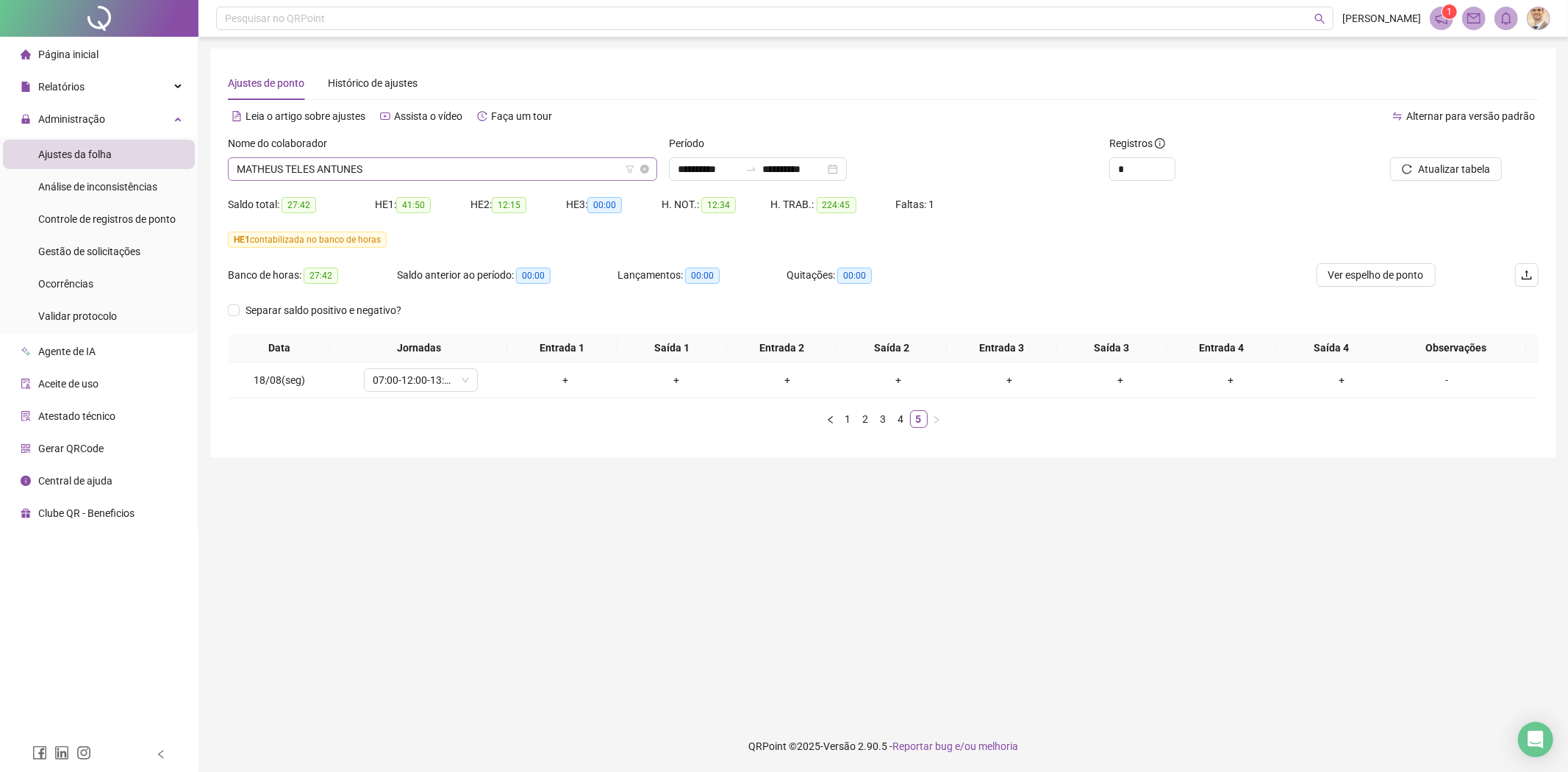
click at [450, 173] on span "MATHEUS TELES ANTUNES" at bounding box center [442, 169] width 412 height 22
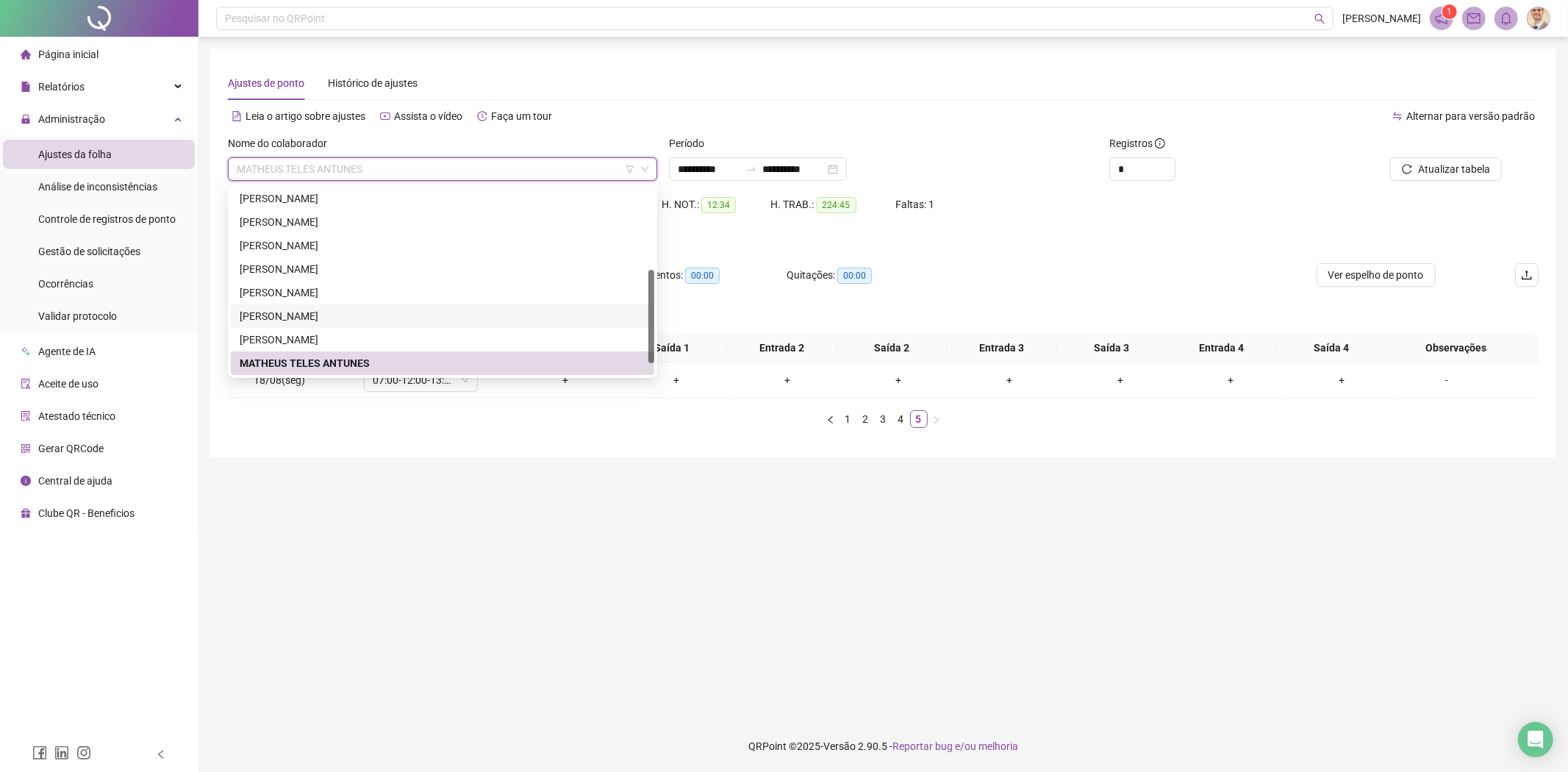
scroll to position [188, 0]
click at [341, 364] on div "[PERSON_NAME]" at bounding box center [442, 364] width 406 height 17
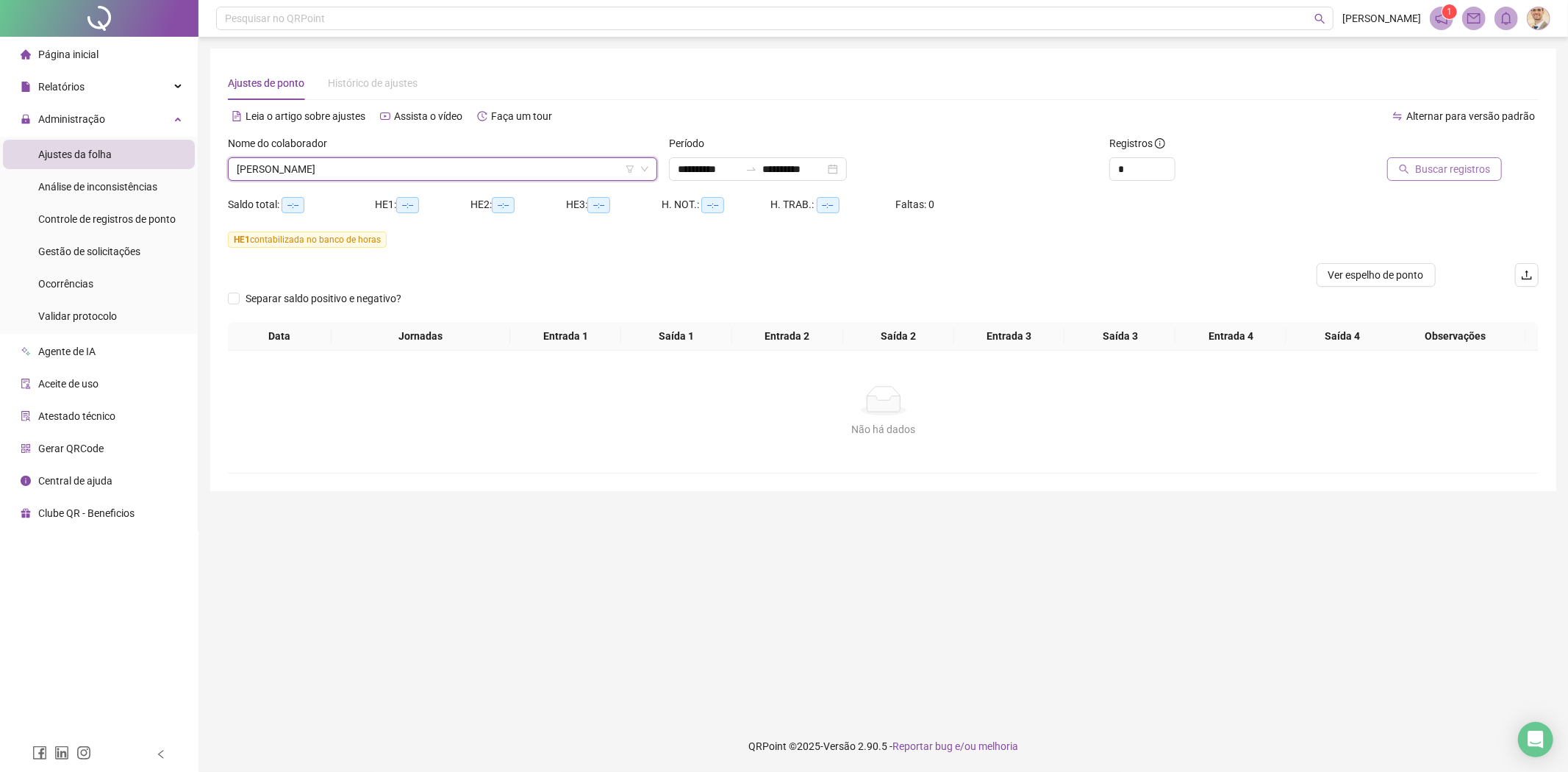
click at [1431, 159] on button "Buscar registros" at bounding box center [1444, 169] width 115 height 23
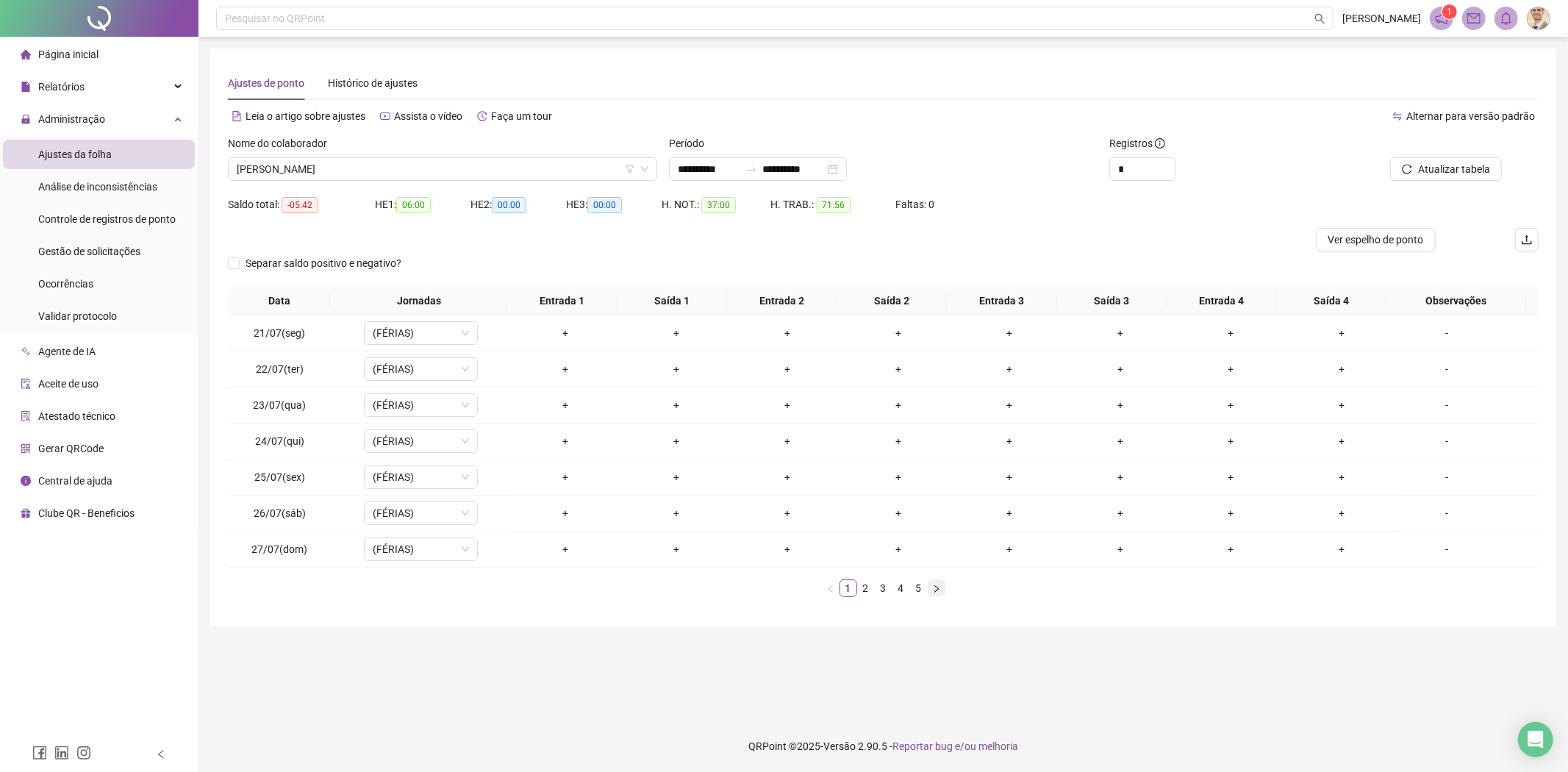
click at [932, 591] on icon "right" at bounding box center [936, 589] width 9 height 9
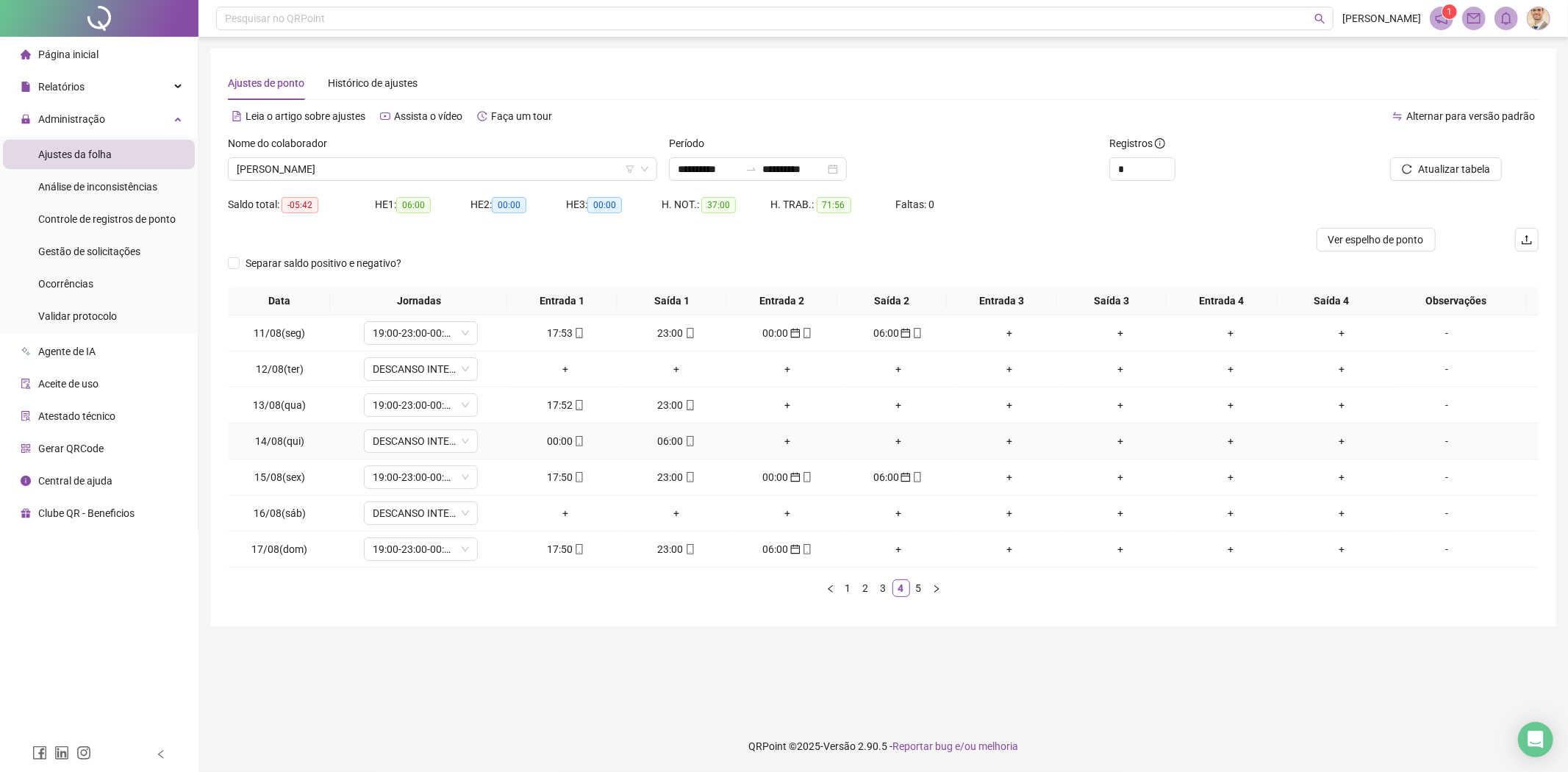
click at [561, 434] on div "00:00" at bounding box center [566, 441] width 99 height 17
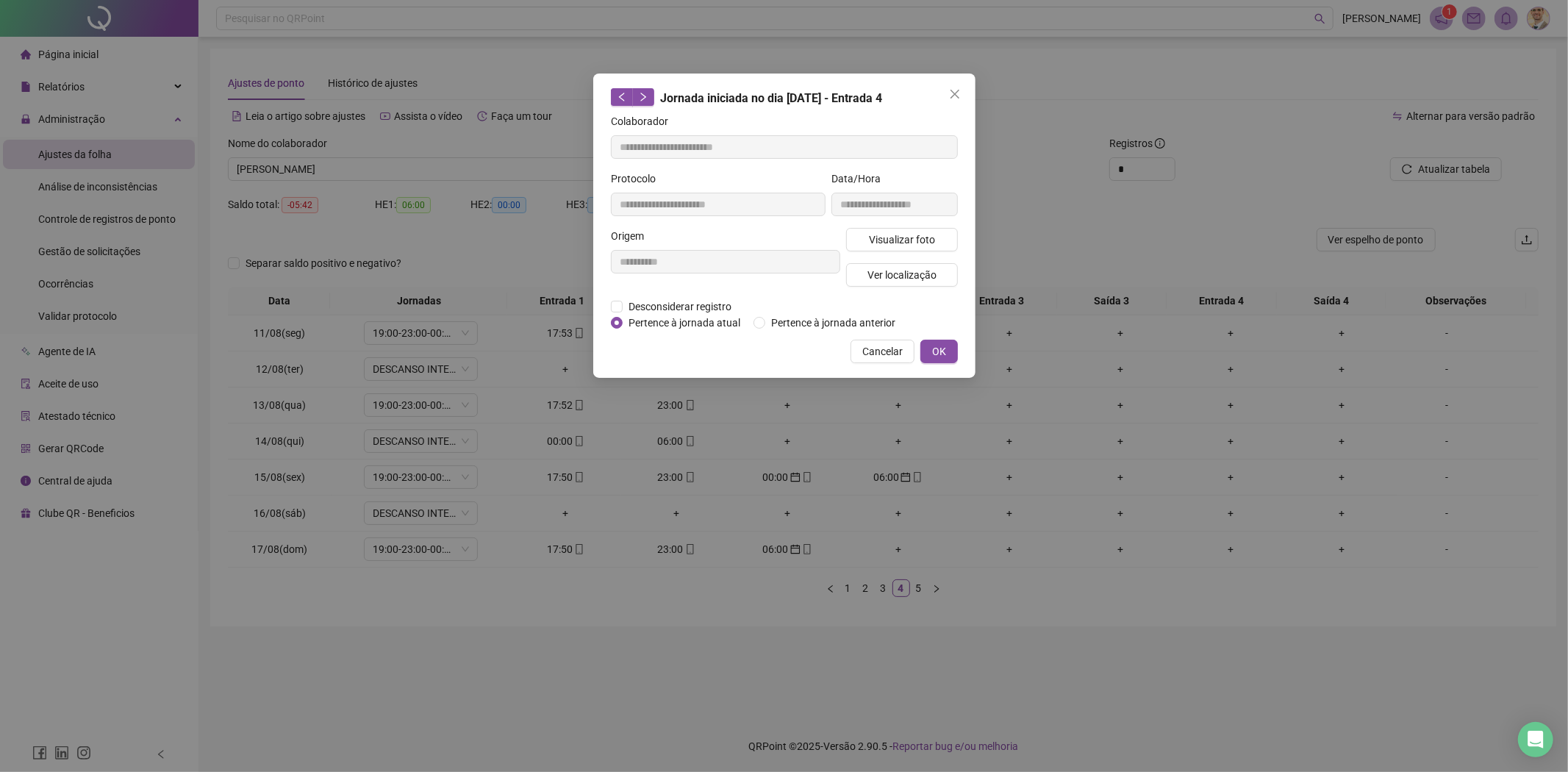
type input "**********"
click at [781, 320] on span "Pertence à jornada anterior" at bounding box center [833, 323] width 136 height 17
click at [934, 347] on span "OK" at bounding box center [939, 352] width 14 height 17
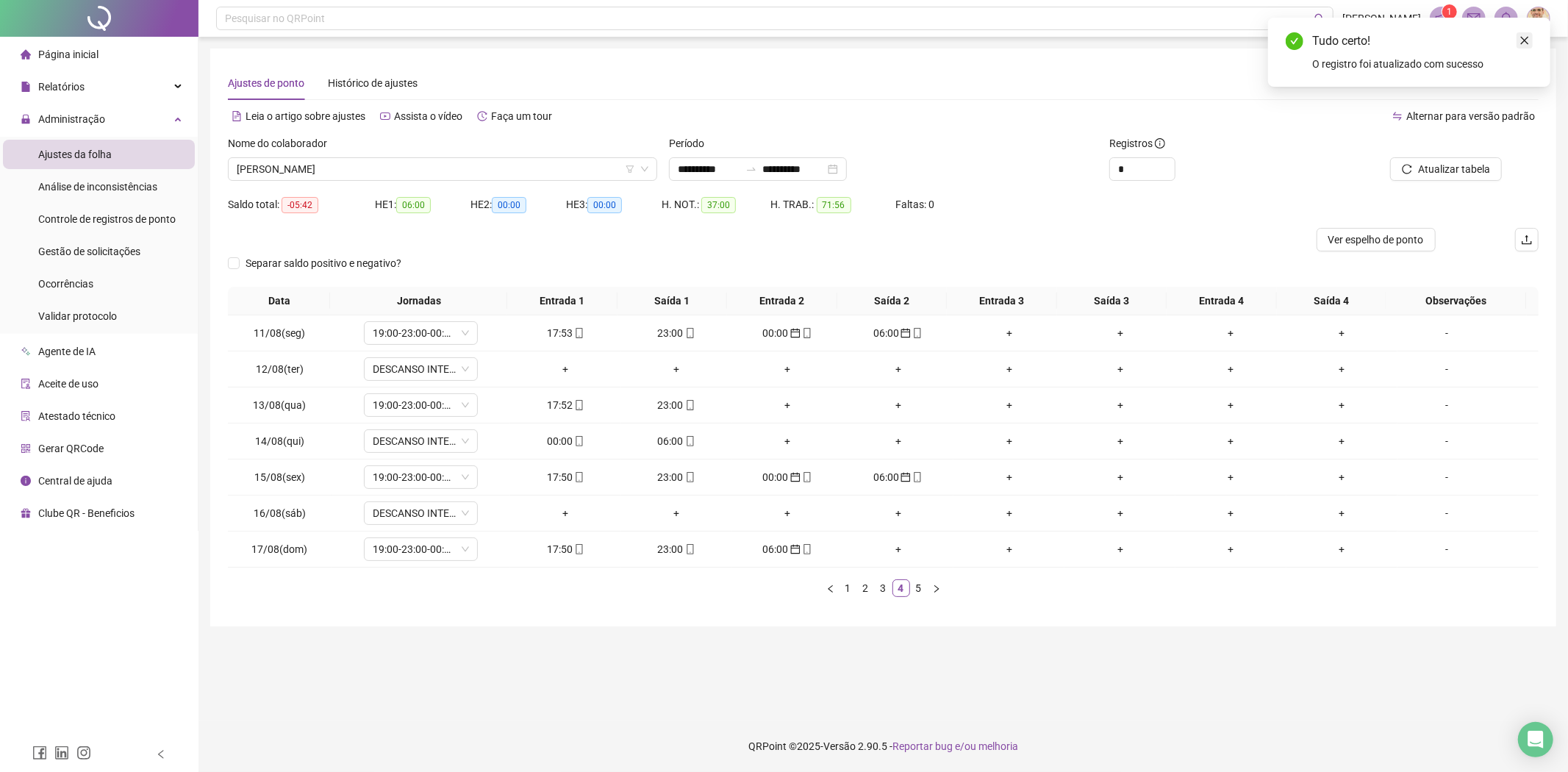
click at [1523, 42] on icon "close" at bounding box center [1525, 41] width 8 height 8
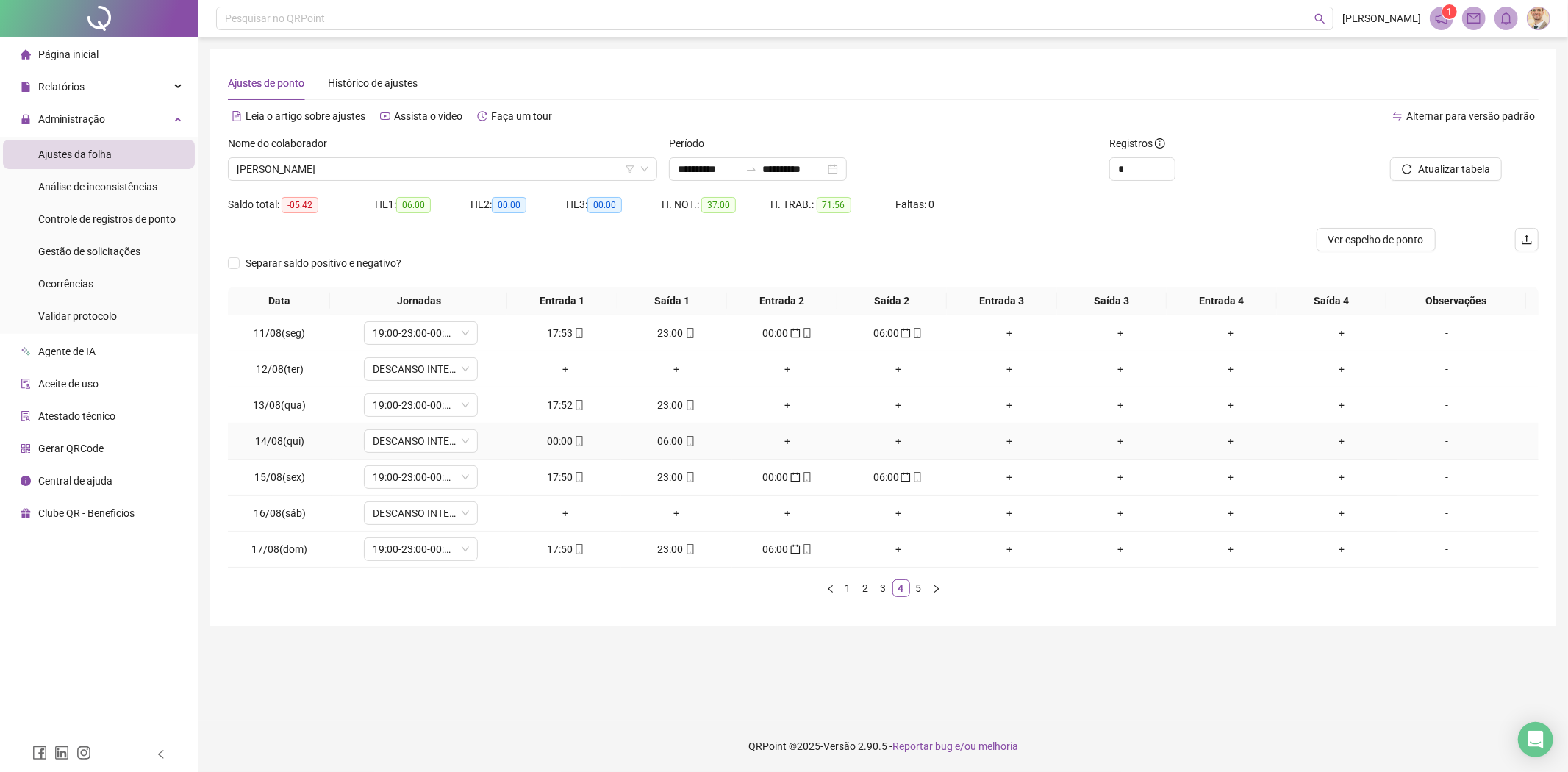
click at [673, 438] on div "06:00" at bounding box center [676, 441] width 99 height 17
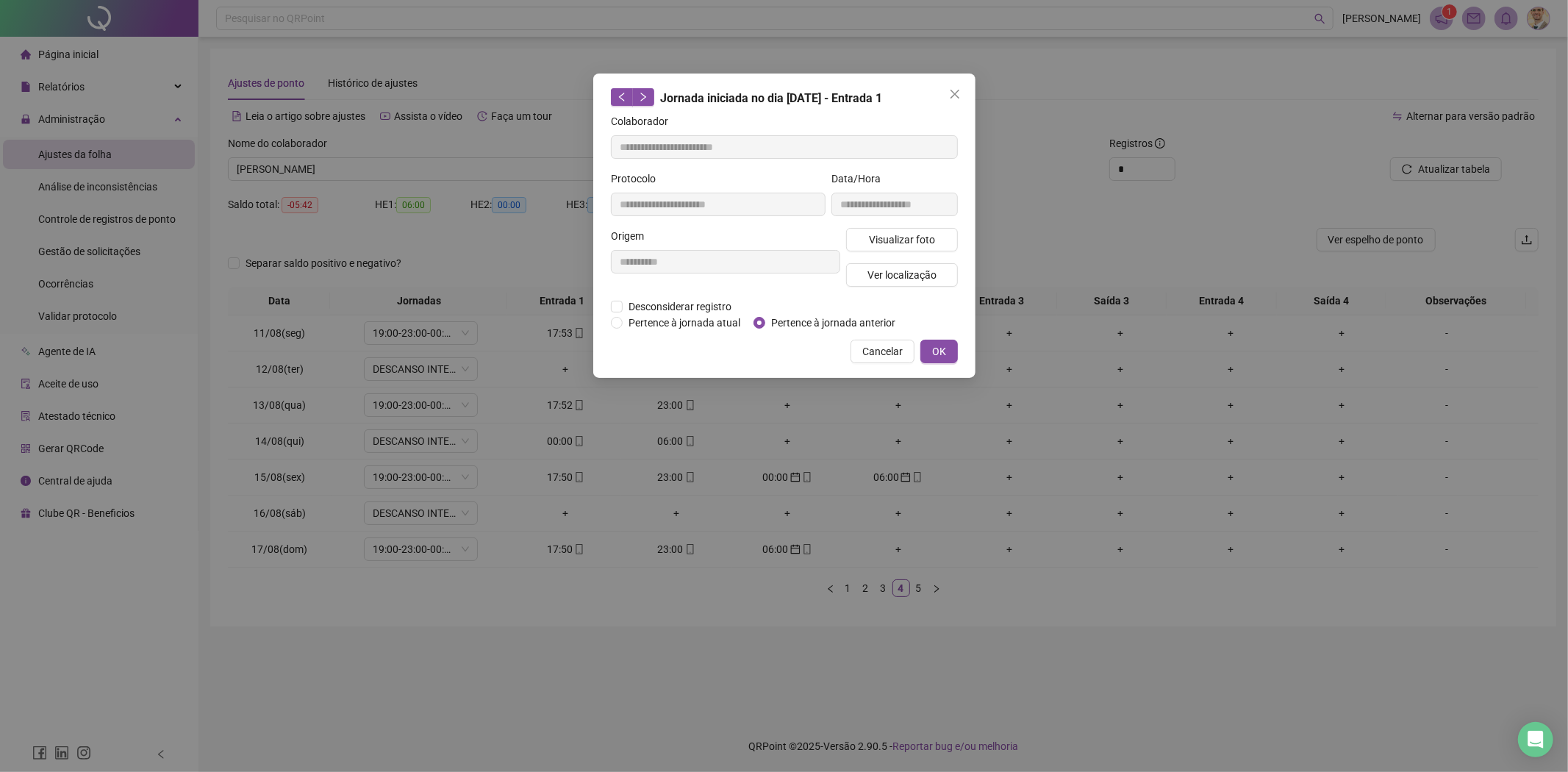
type input "**********"
click at [816, 325] on span "Pertence à jornada anterior" at bounding box center [833, 323] width 136 height 17
click at [935, 347] on span "OK" at bounding box center [939, 352] width 14 height 17
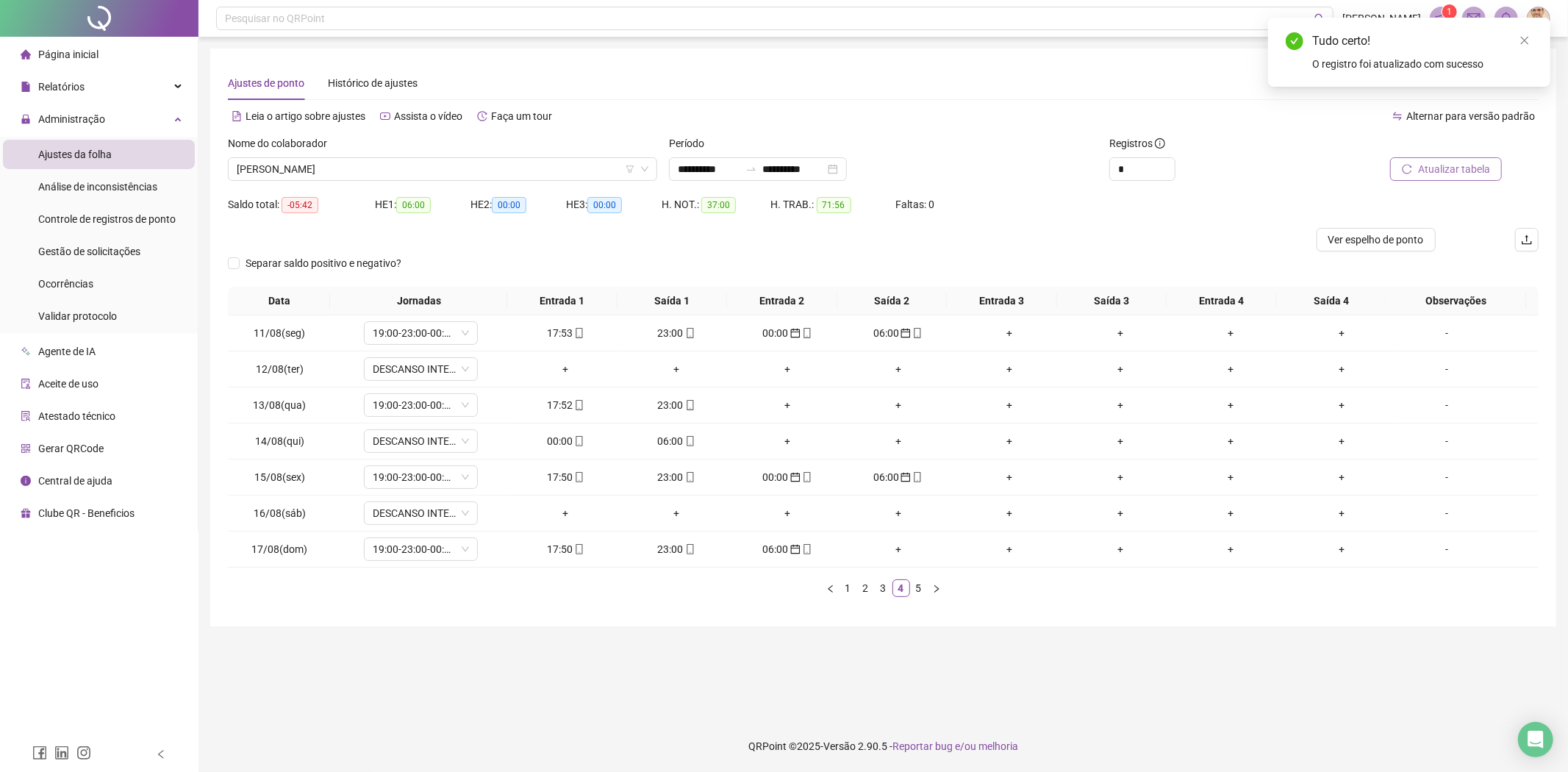
click at [1423, 172] on span "Atualizar tabela" at bounding box center [1453, 170] width 72 height 17
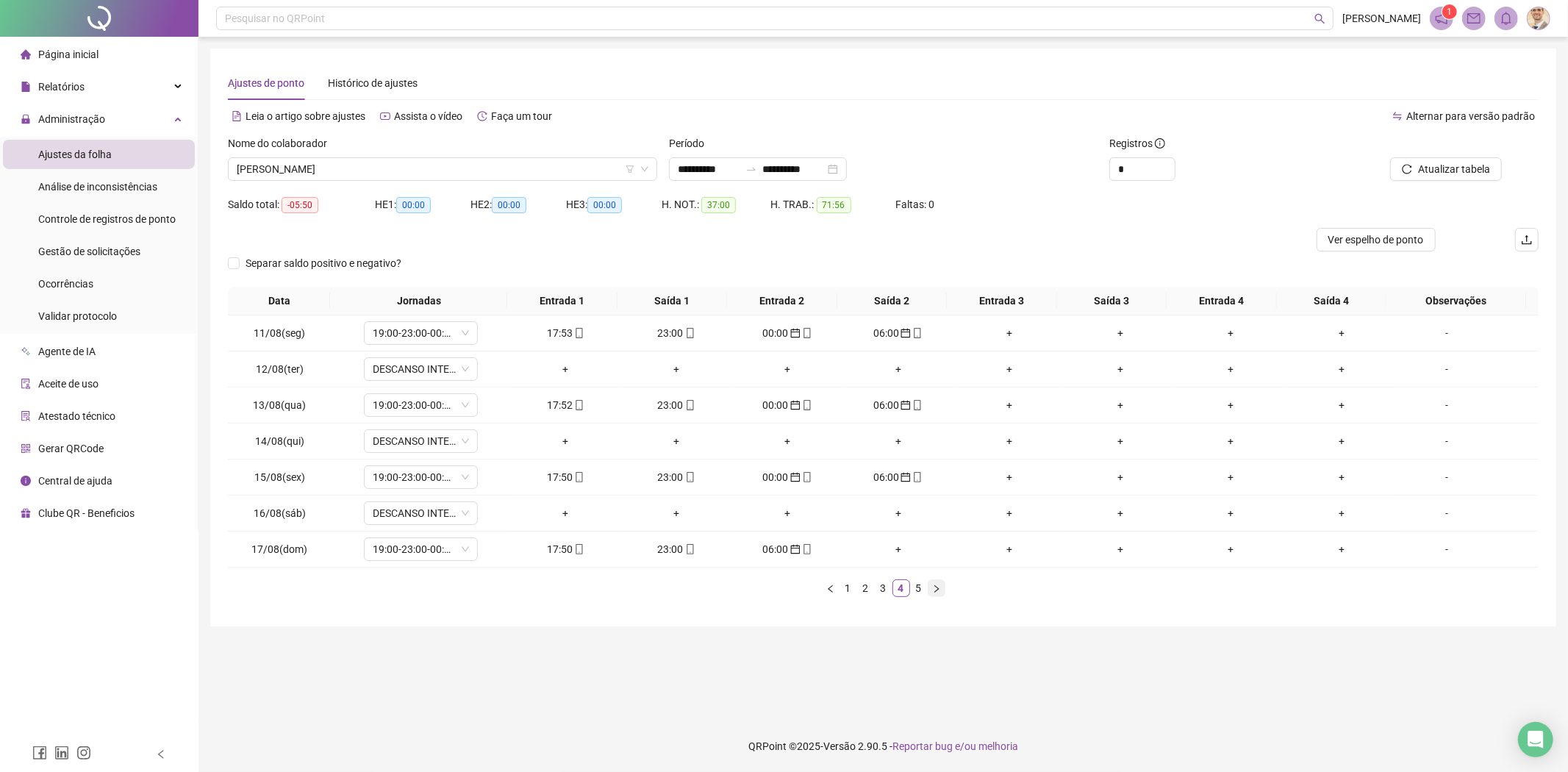
click at [932, 588] on icon "right" at bounding box center [936, 589] width 9 height 9
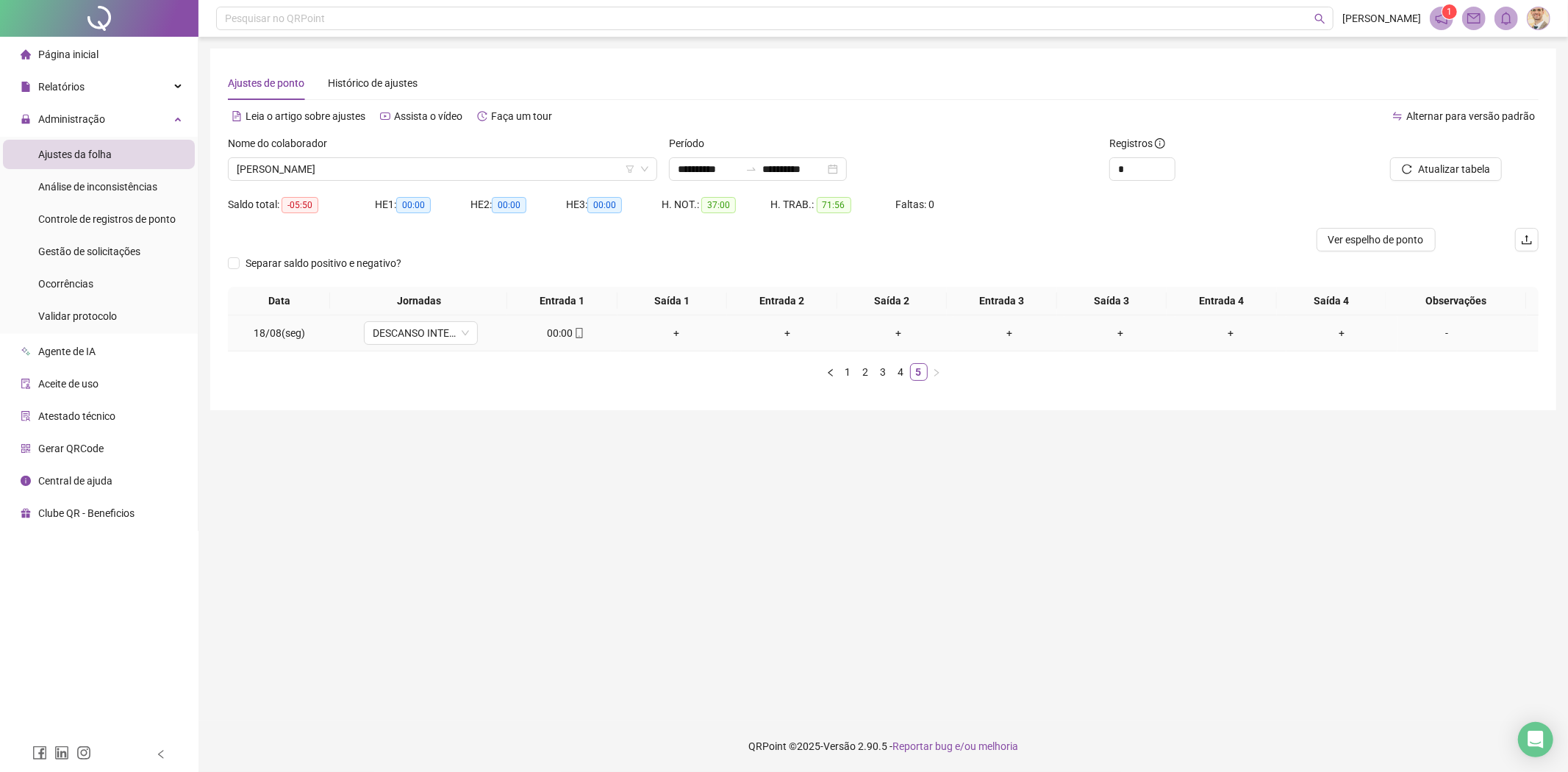
click at [552, 333] on div "00:00" at bounding box center [566, 333] width 99 height 17
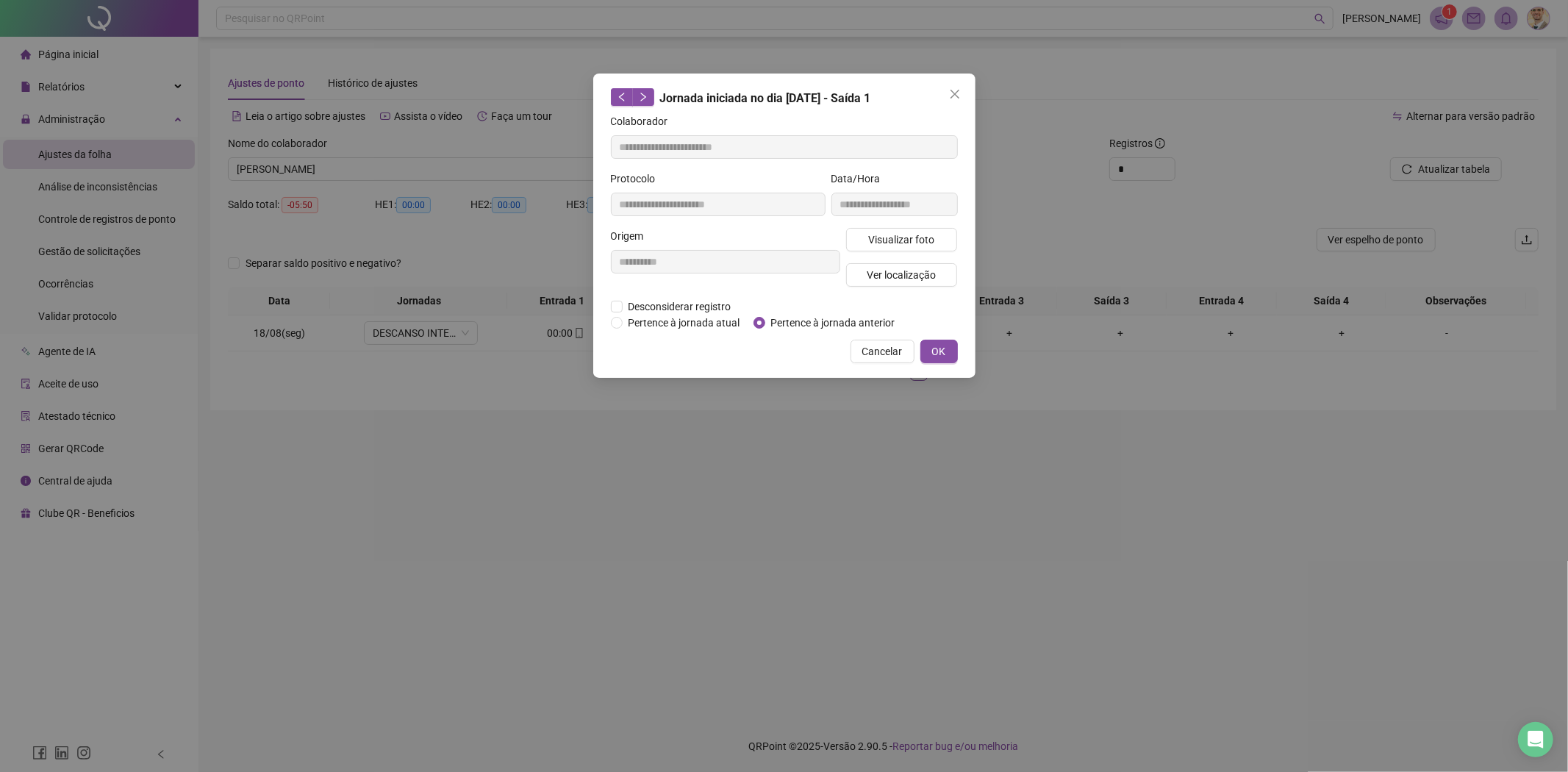
type input "**********"
click at [773, 324] on span "Pertence à jornada anterior" at bounding box center [833, 323] width 136 height 17
click at [939, 360] on button "OK" at bounding box center [939, 352] width 37 height 23
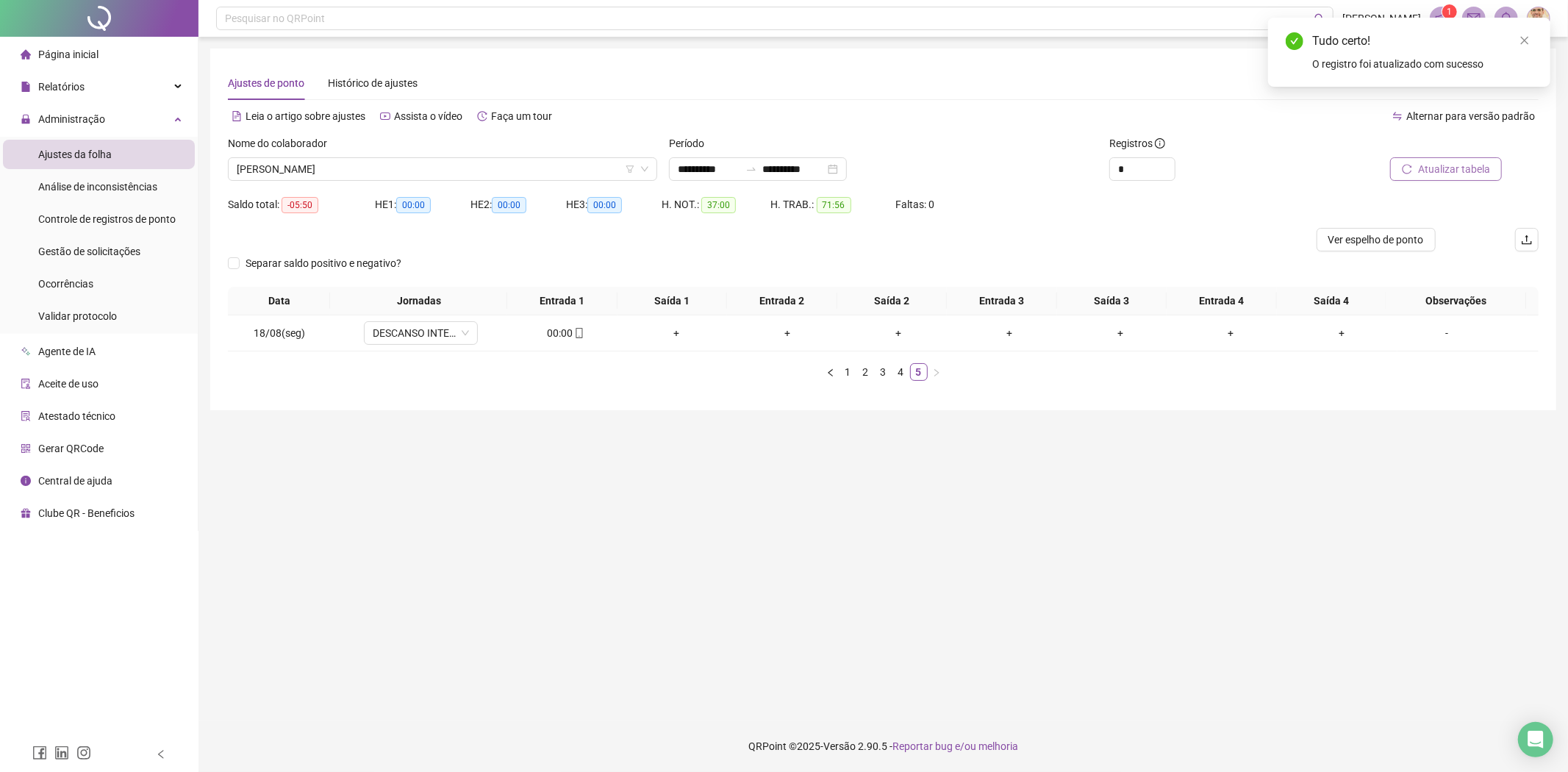
click at [1432, 170] on span "Atualizar tabela" at bounding box center [1453, 170] width 72 height 17
click at [825, 367] on button "button" at bounding box center [830, 372] width 17 height 17
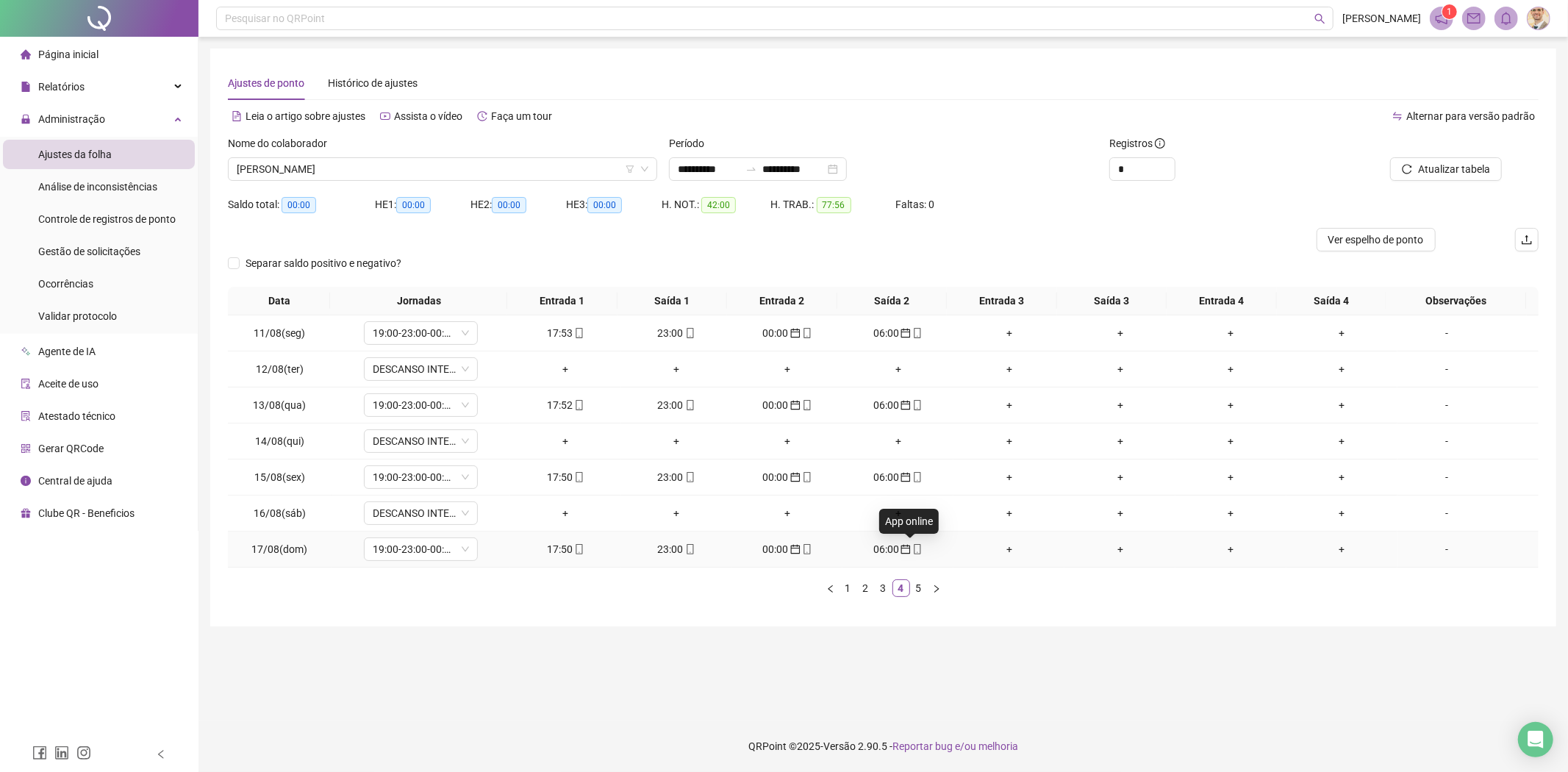
click at [912, 552] on icon "mobile" at bounding box center [917, 549] width 10 height 10
type input "**********"
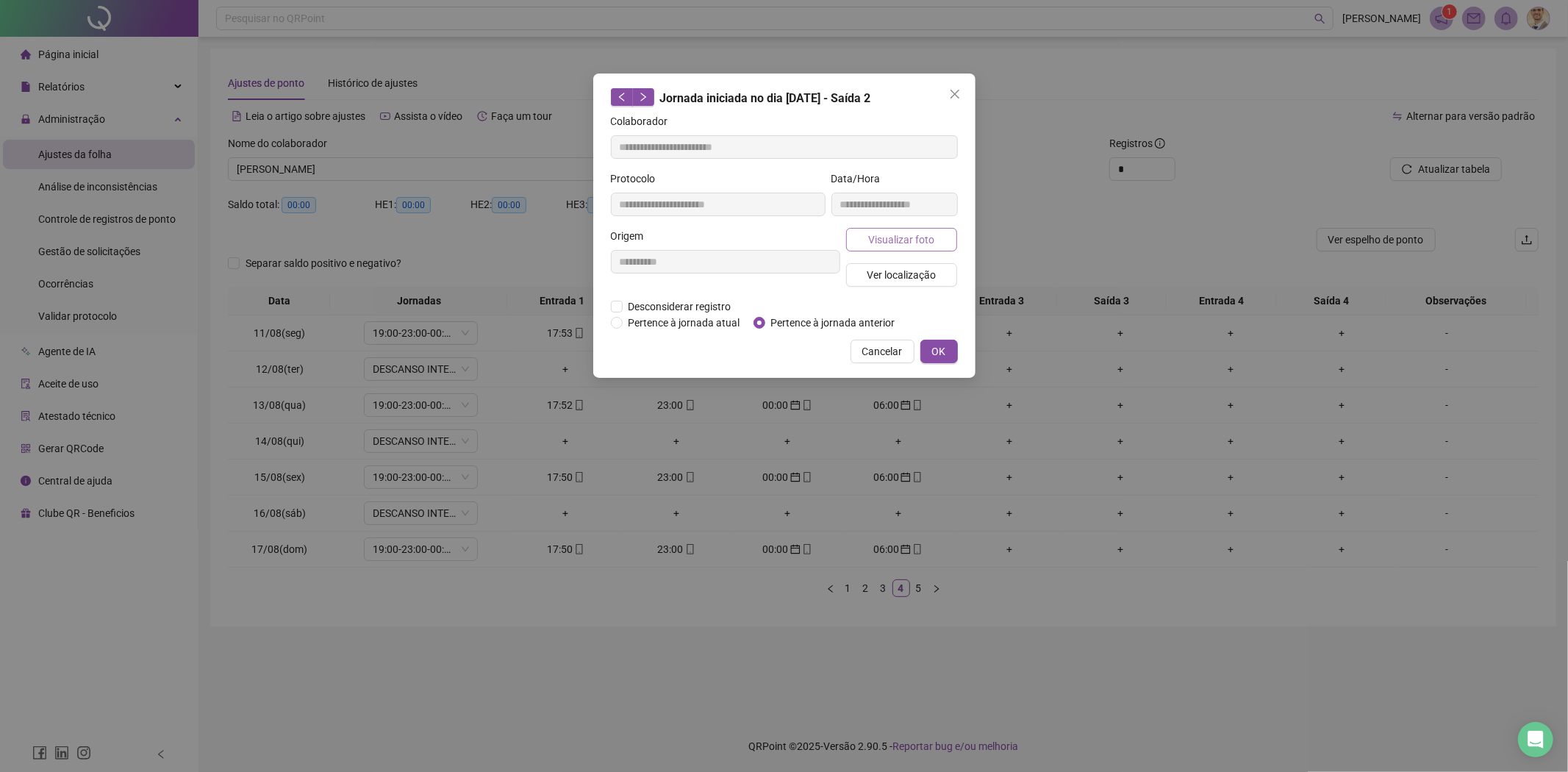
click at [902, 239] on span "Visualizar foto" at bounding box center [901, 240] width 66 height 17
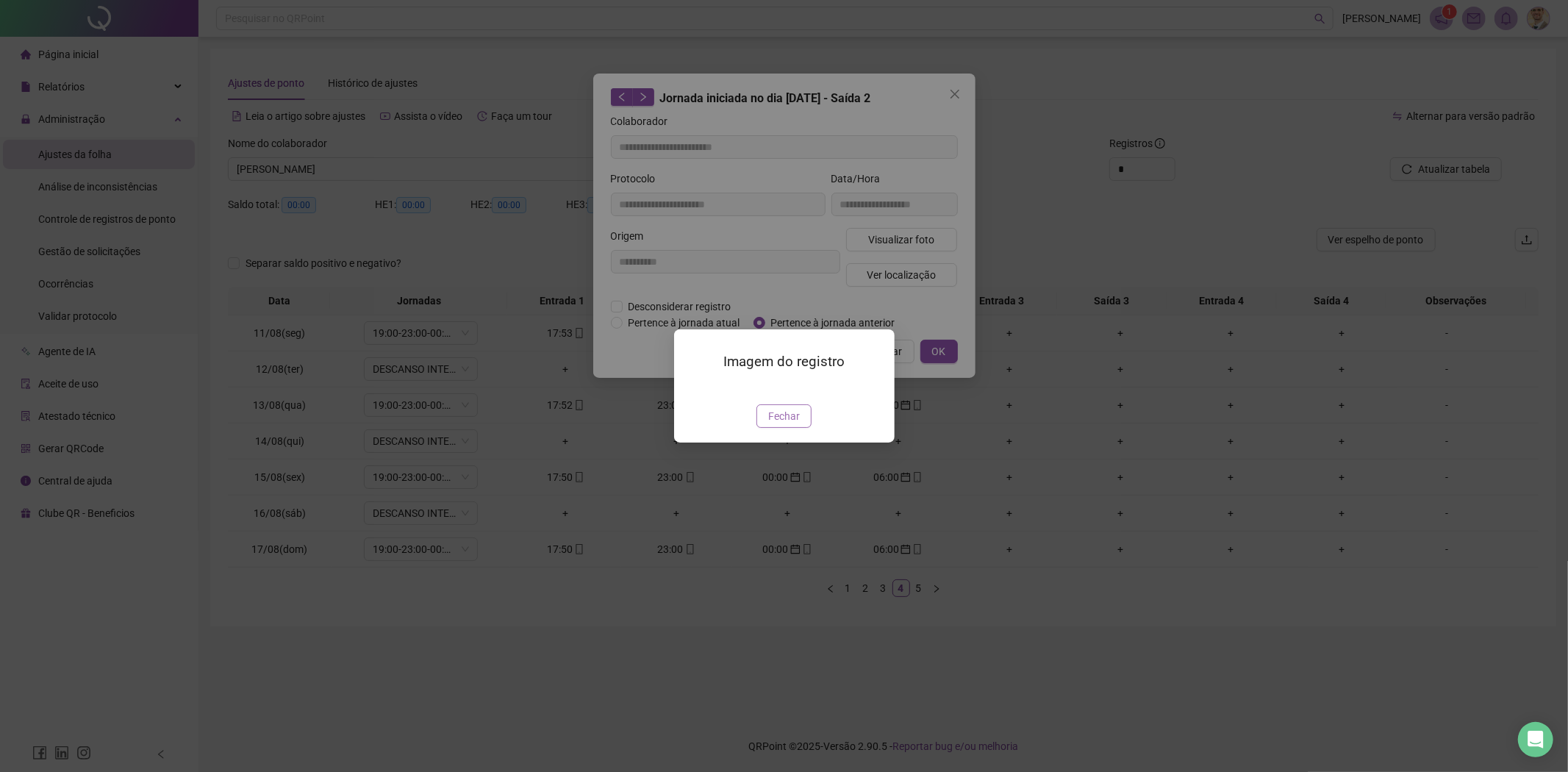
click at [794, 424] on span "Fechar" at bounding box center [784, 416] width 31 height 17
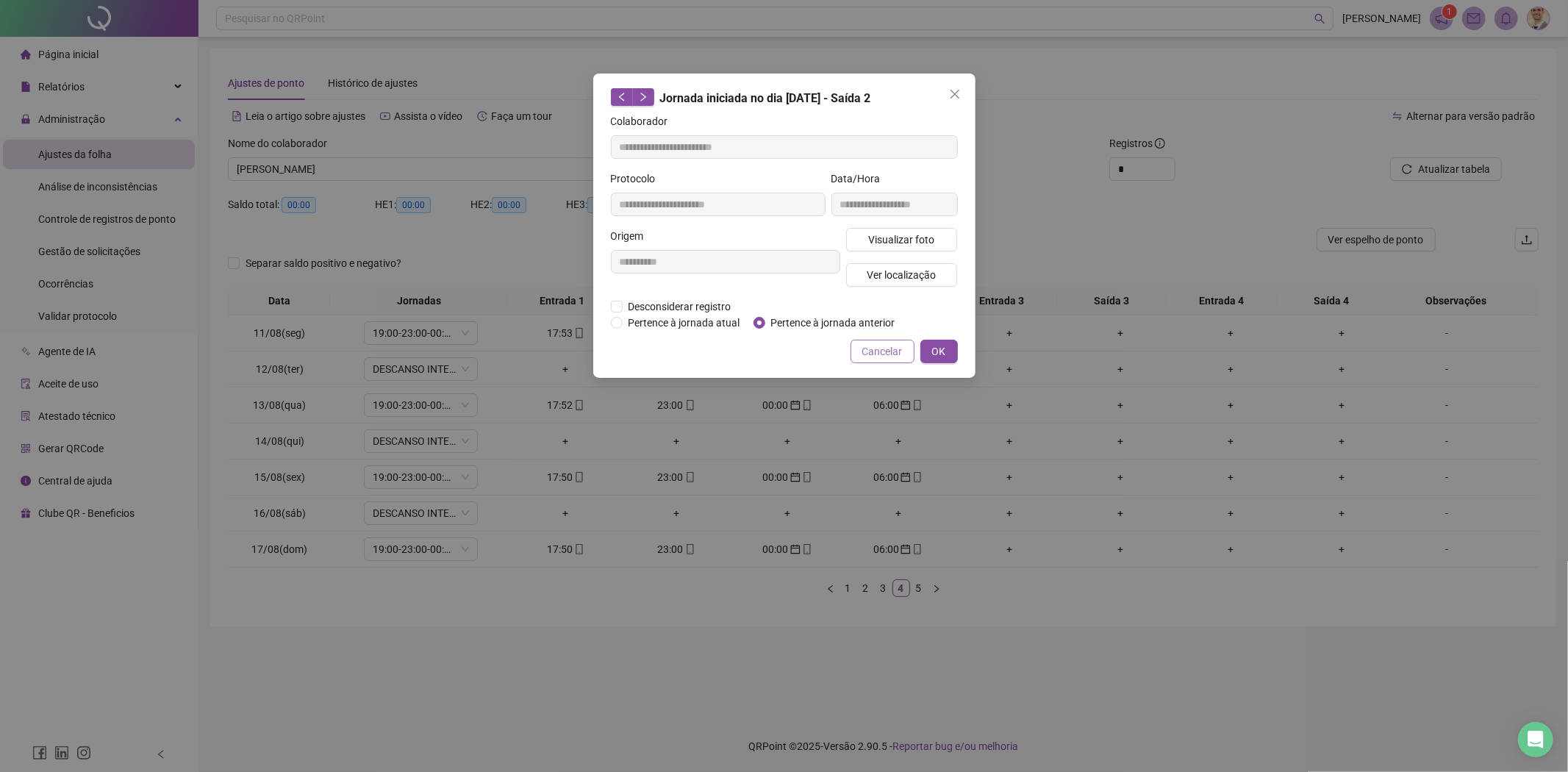
click at [883, 350] on span "Cancelar" at bounding box center [882, 352] width 41 height 17
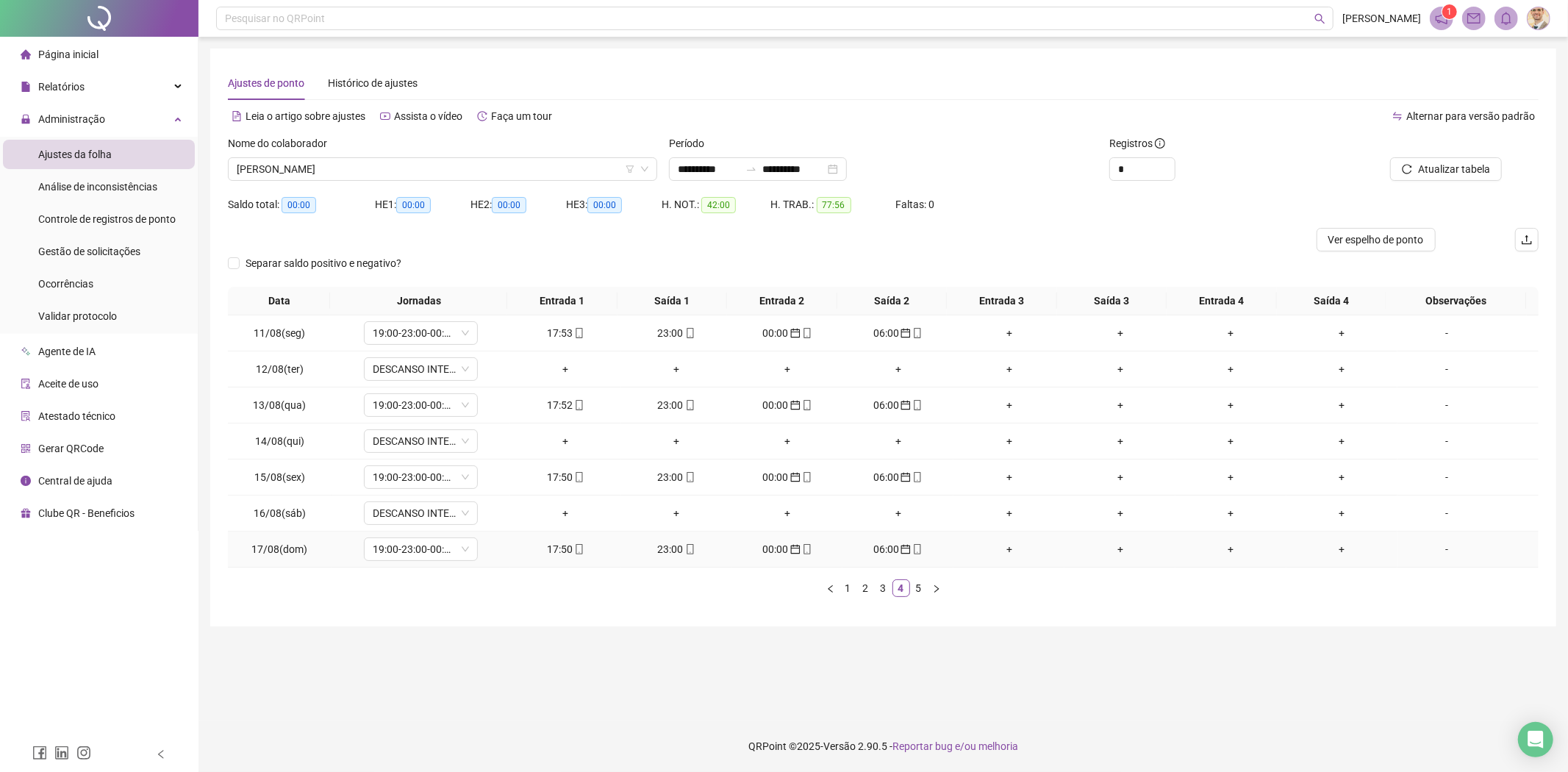
click at [802, 548] on icon "mobile" at bounding box center [807, 549] width 10 height 10
type input "**********"
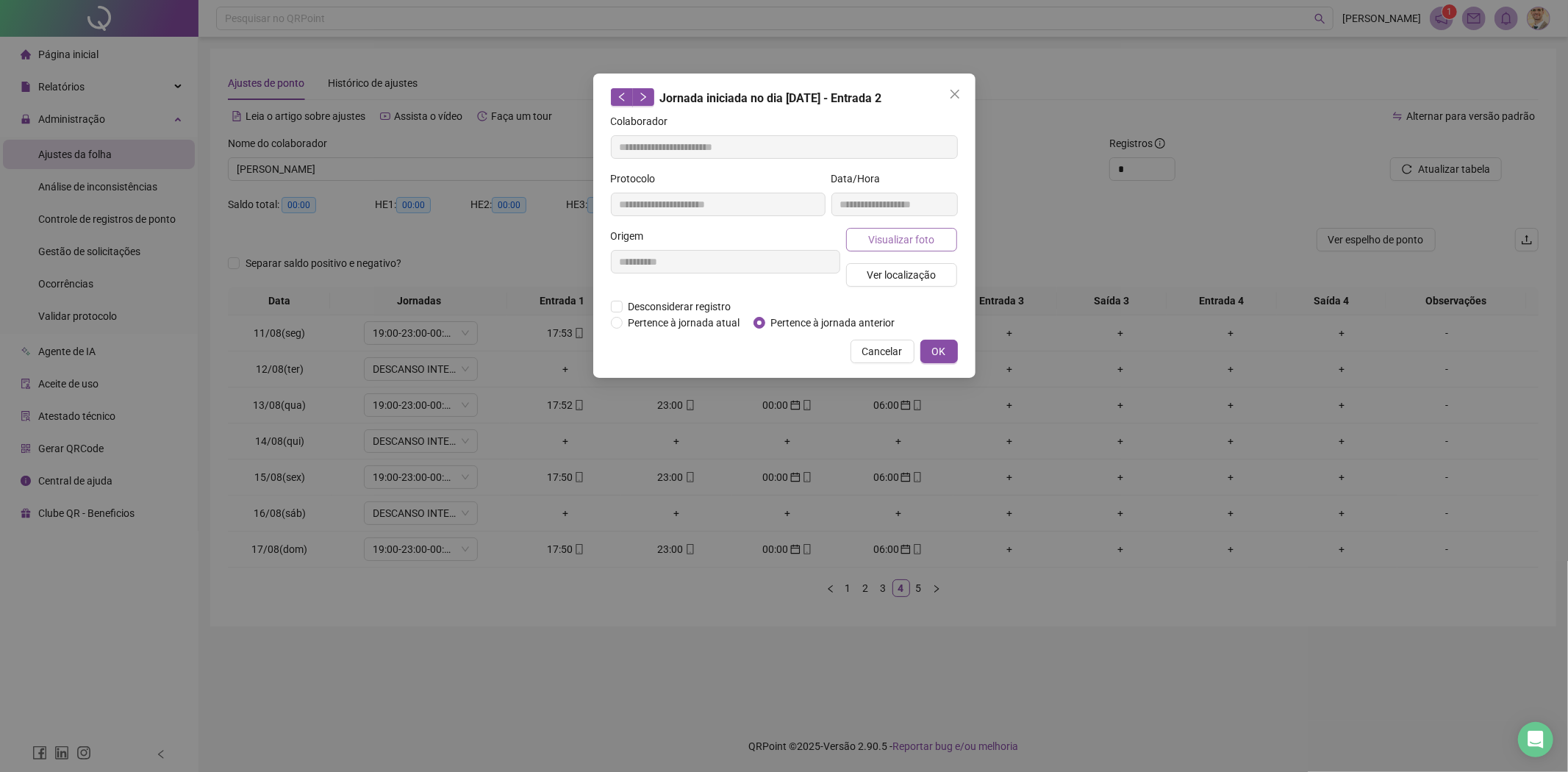
click at [907, 229] on button "Visualizar foto" at bounding box center [901, 240] width 112 height 23
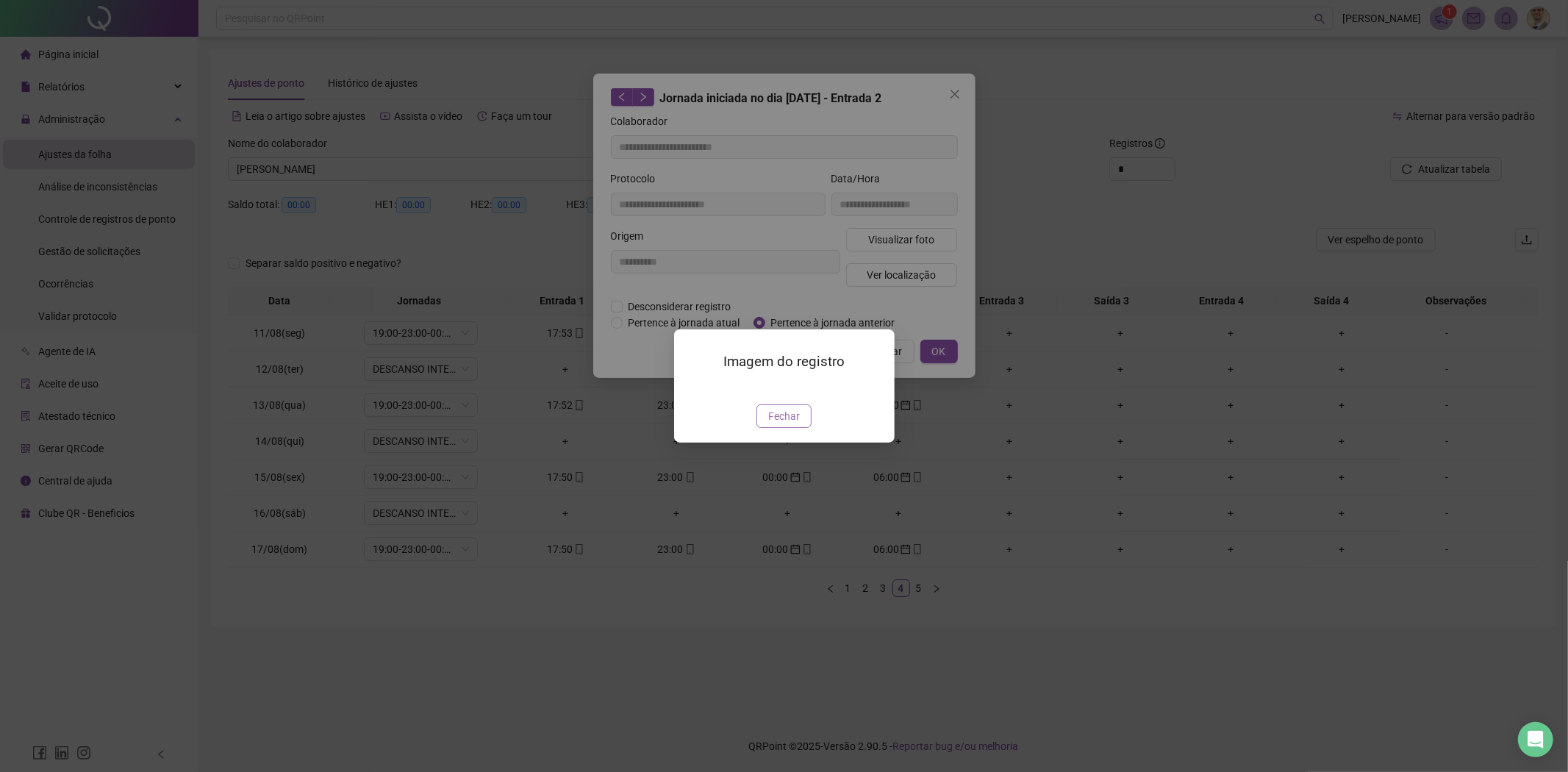
click at [794, 424] on span "Fechar" at bounding box center [784, 416] width 31 height 17
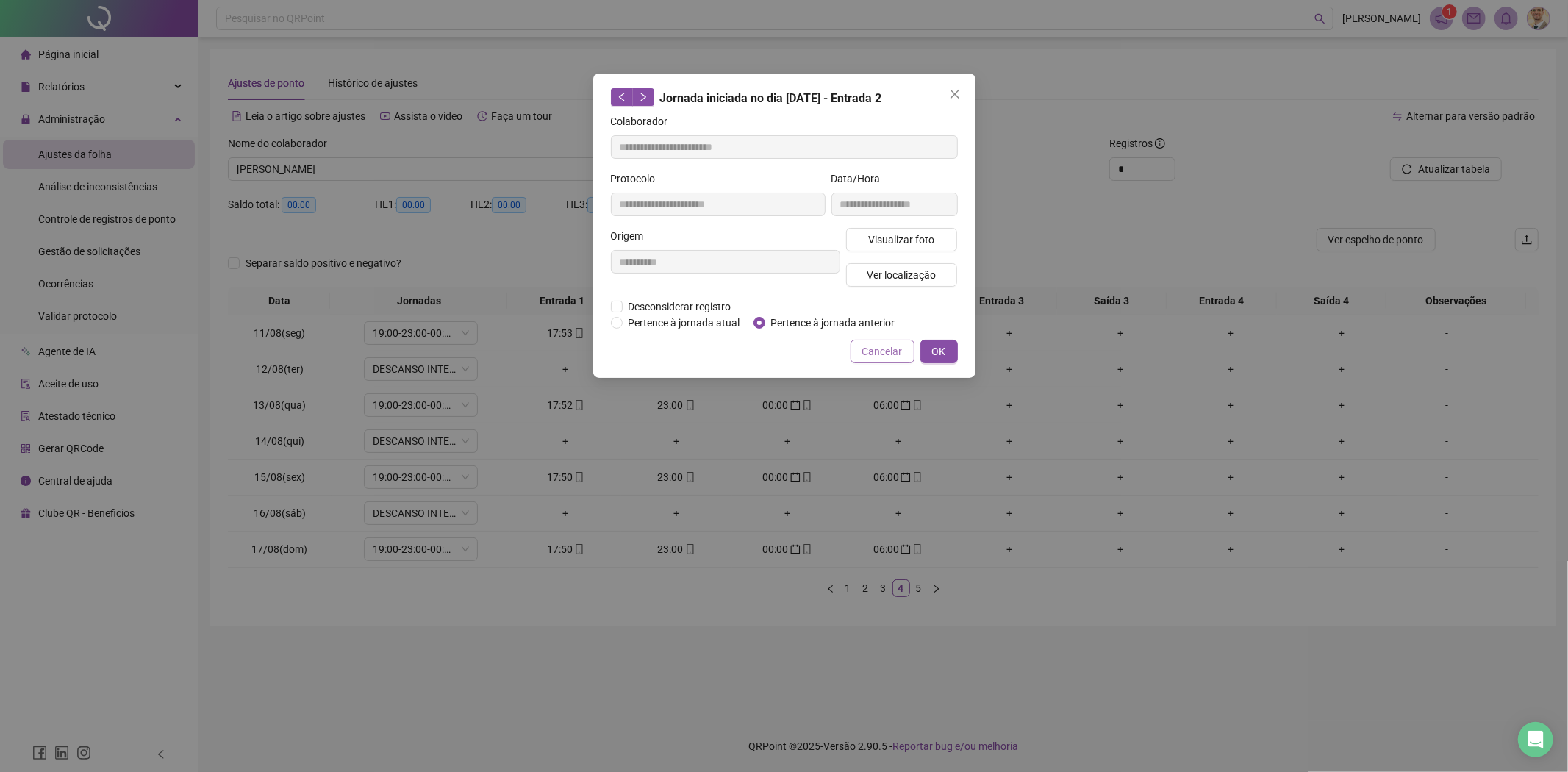
click at [876, 348] on span "Cancelar" at bounding box center [882, 352] width 41 height 17
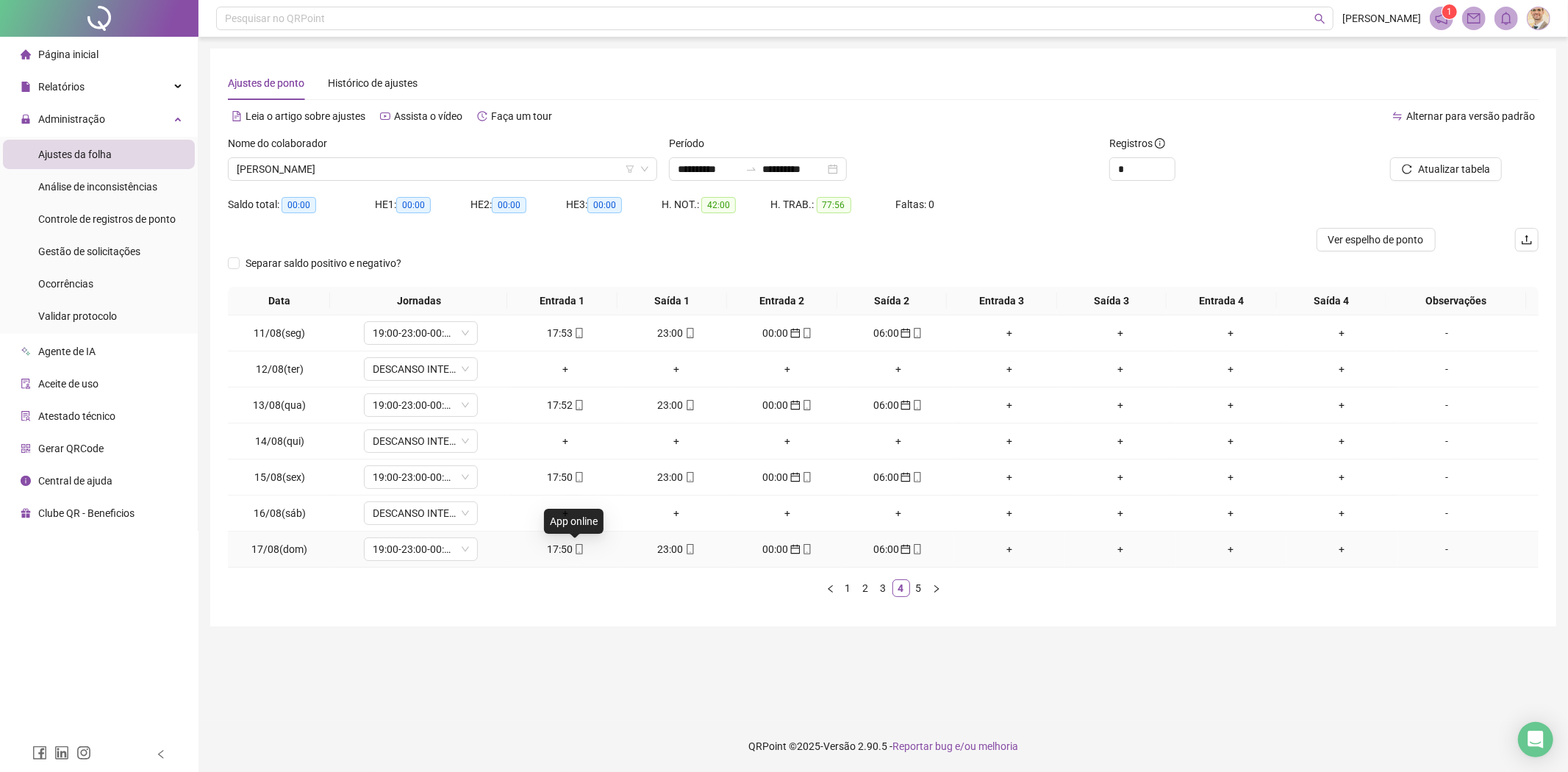
click at [575, 552] on icon "mobile" at bounding box center [579, 549] width 10 height 10
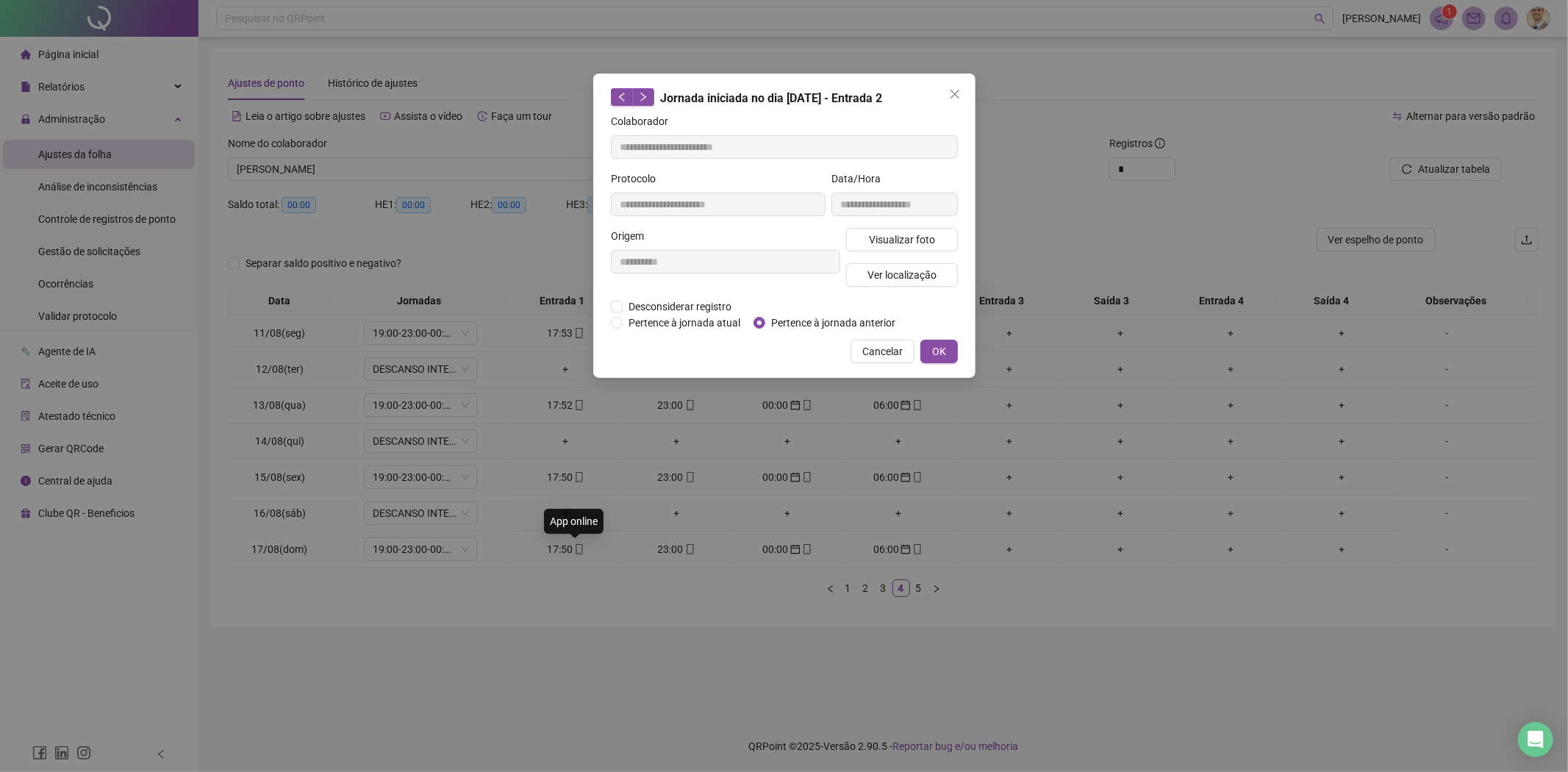
type input "**********"
click at [890, 239] on span "Visualizar foto" at bounding box center [901, 240] width 66 height 17
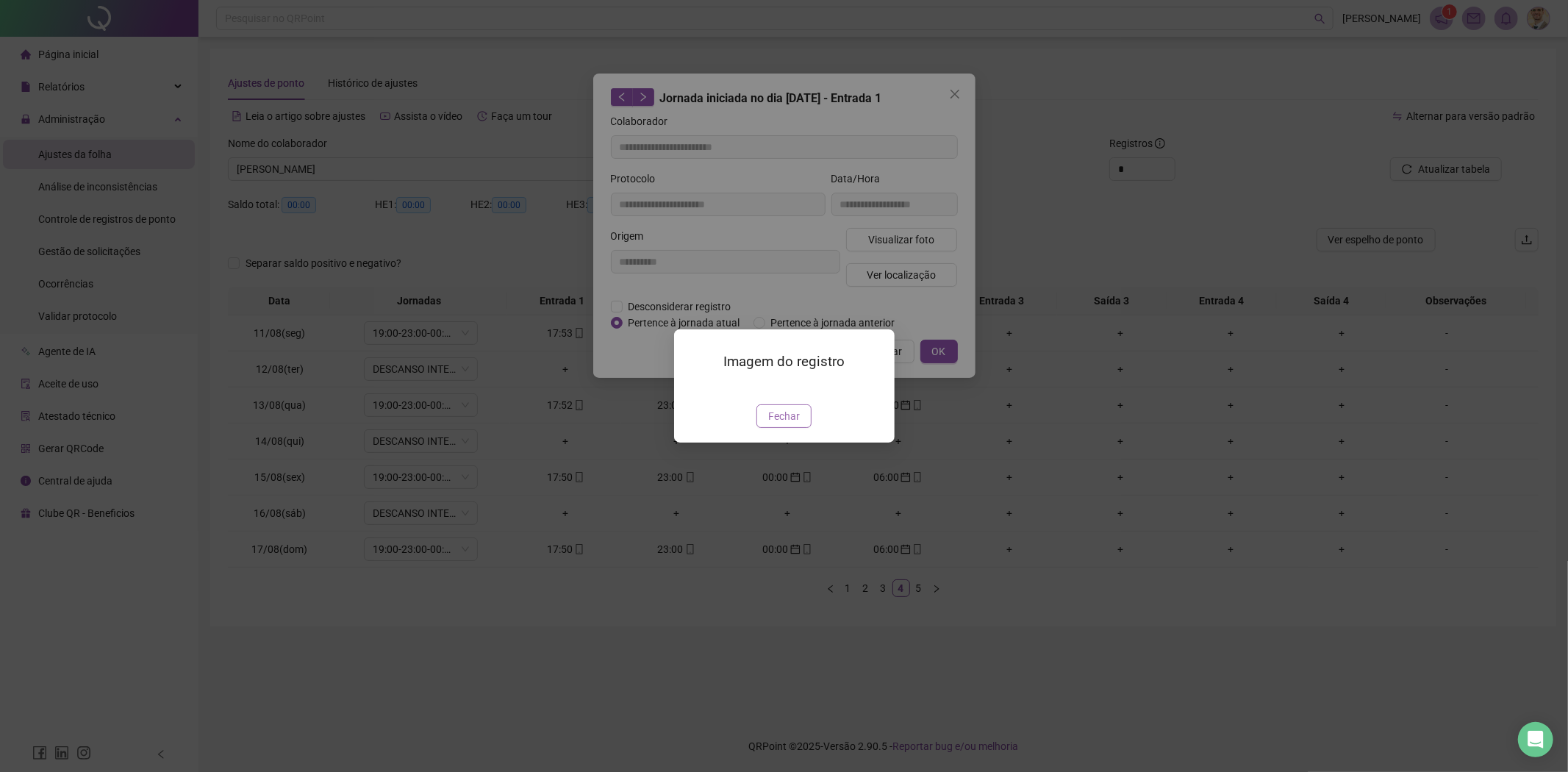
click at [782, 424] on span "Fechar" at bounding box center [784, 416] width 31 height 17
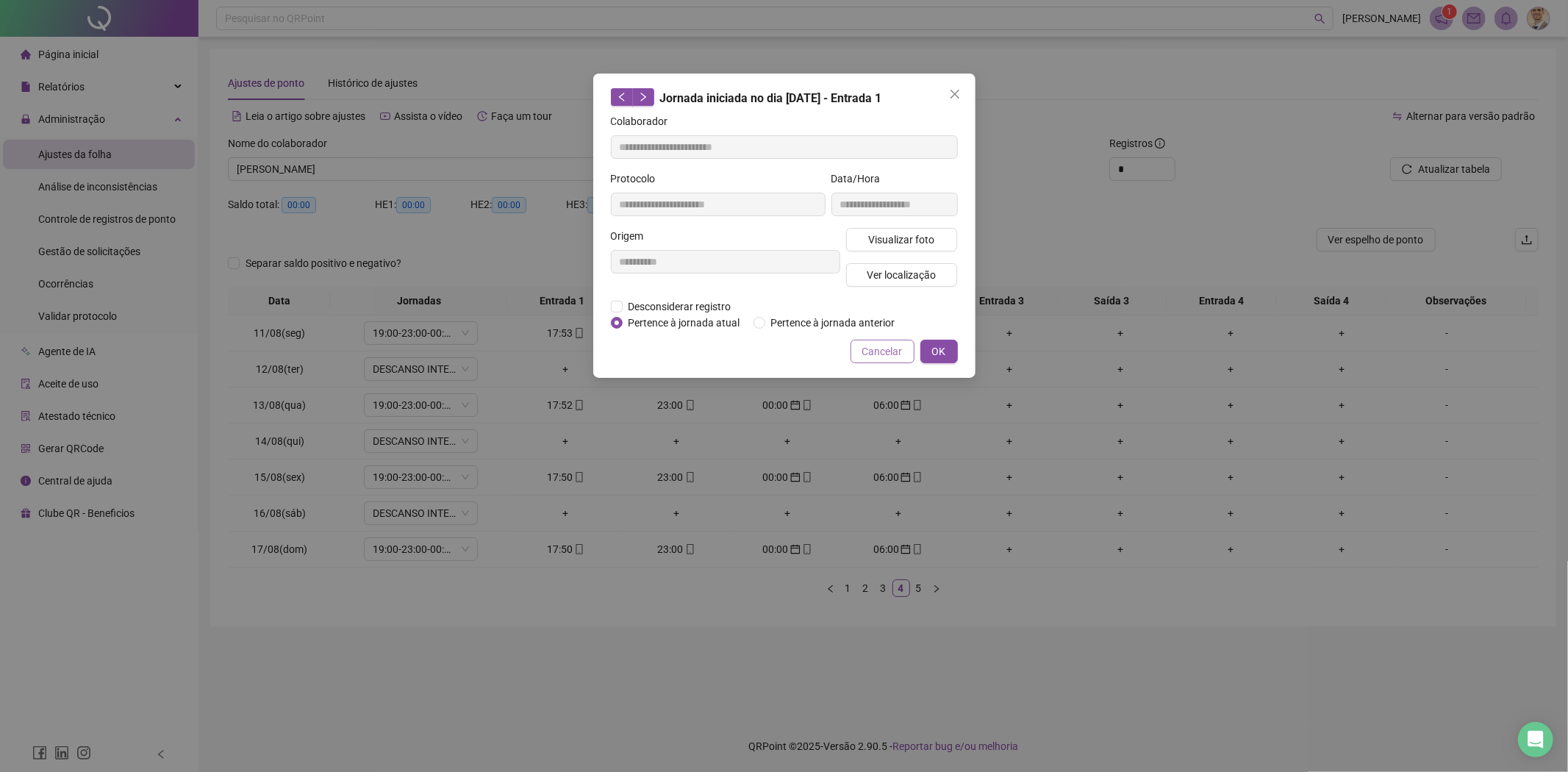
click at [885, 344] on span "Cancelar" at bounding box center [882, 352] width 41 height 17
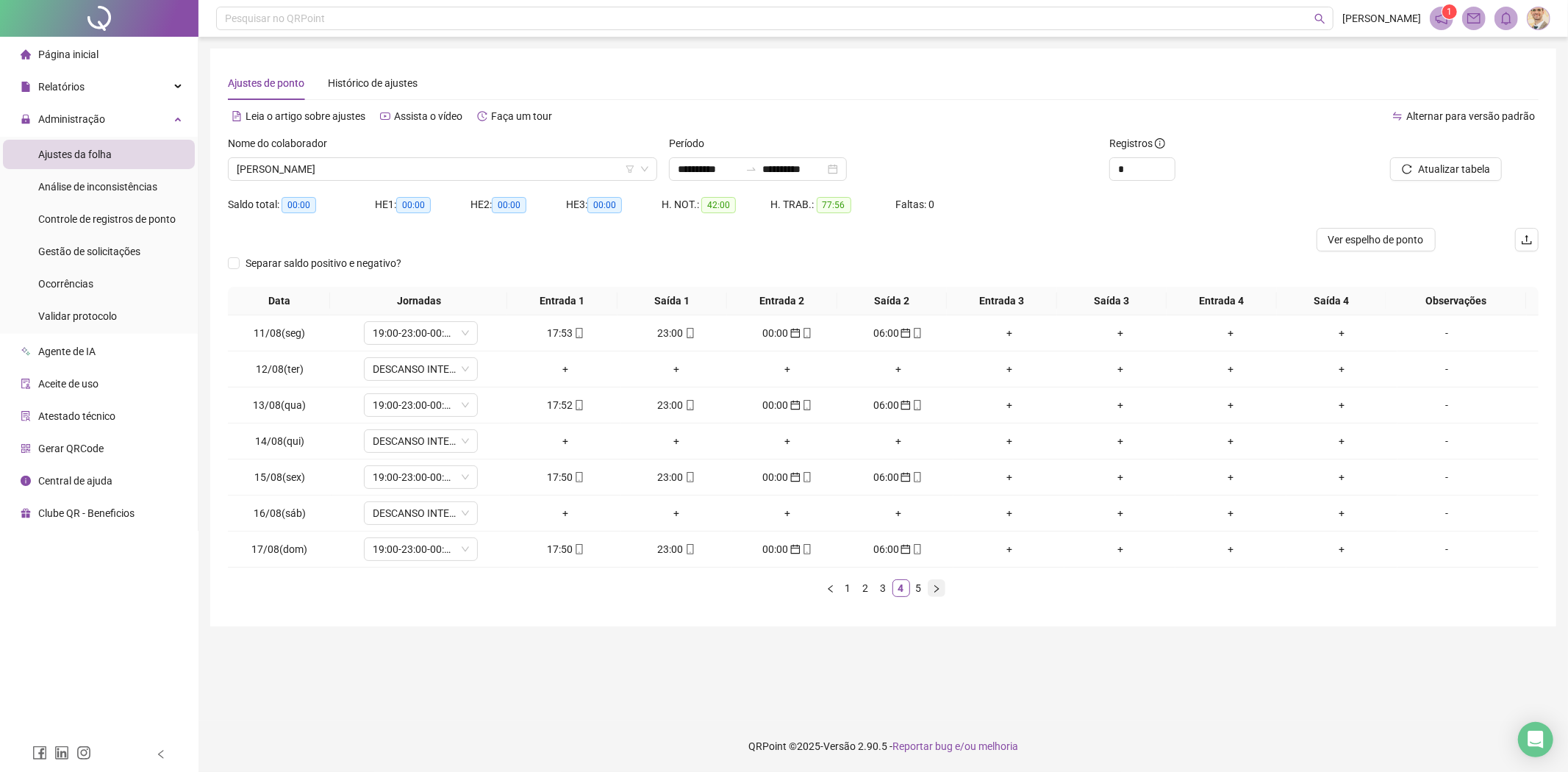
click at [942, 586] on button "button" at bounding box center [936, 587] width 17 height 17
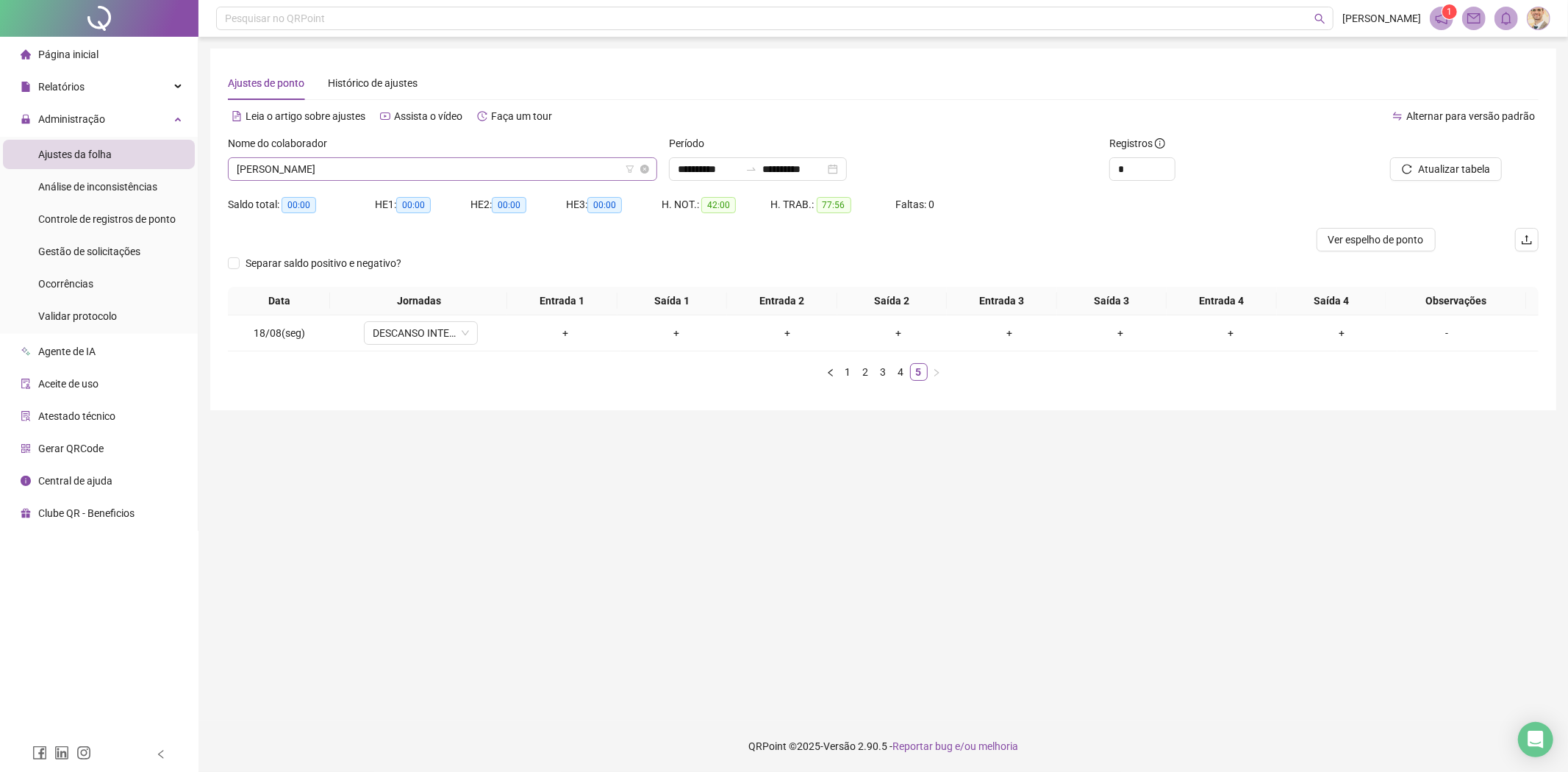
click at [327, 178] on span "[PERSON_NAME]" at bounding box center [442, 169] width 412 height 22
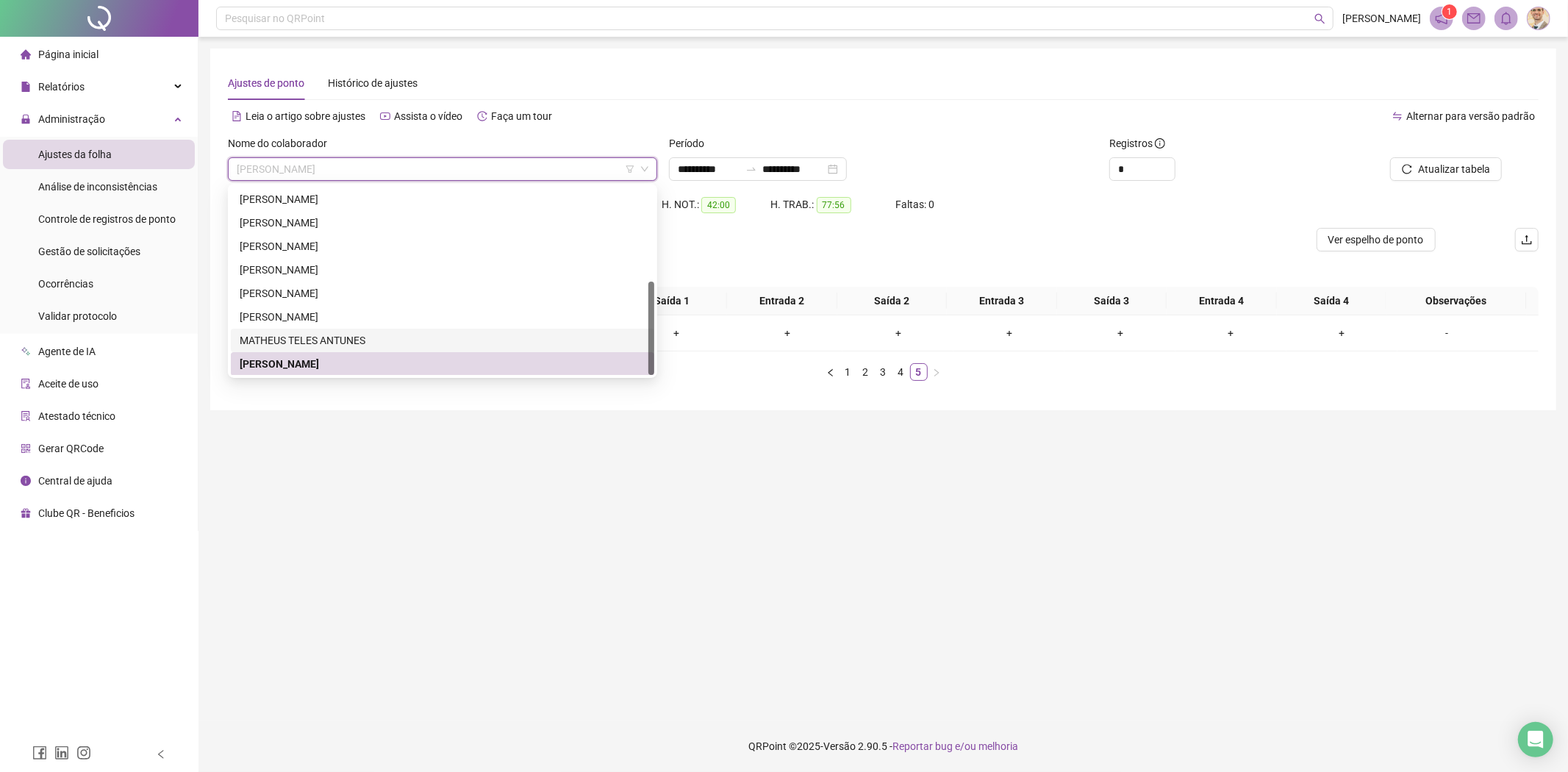
click at [642, 493] on main "**********" at bounding box center [882, 379] width 1346 height 660
